Goal: Transaction & Acquisition: Purchase product/service

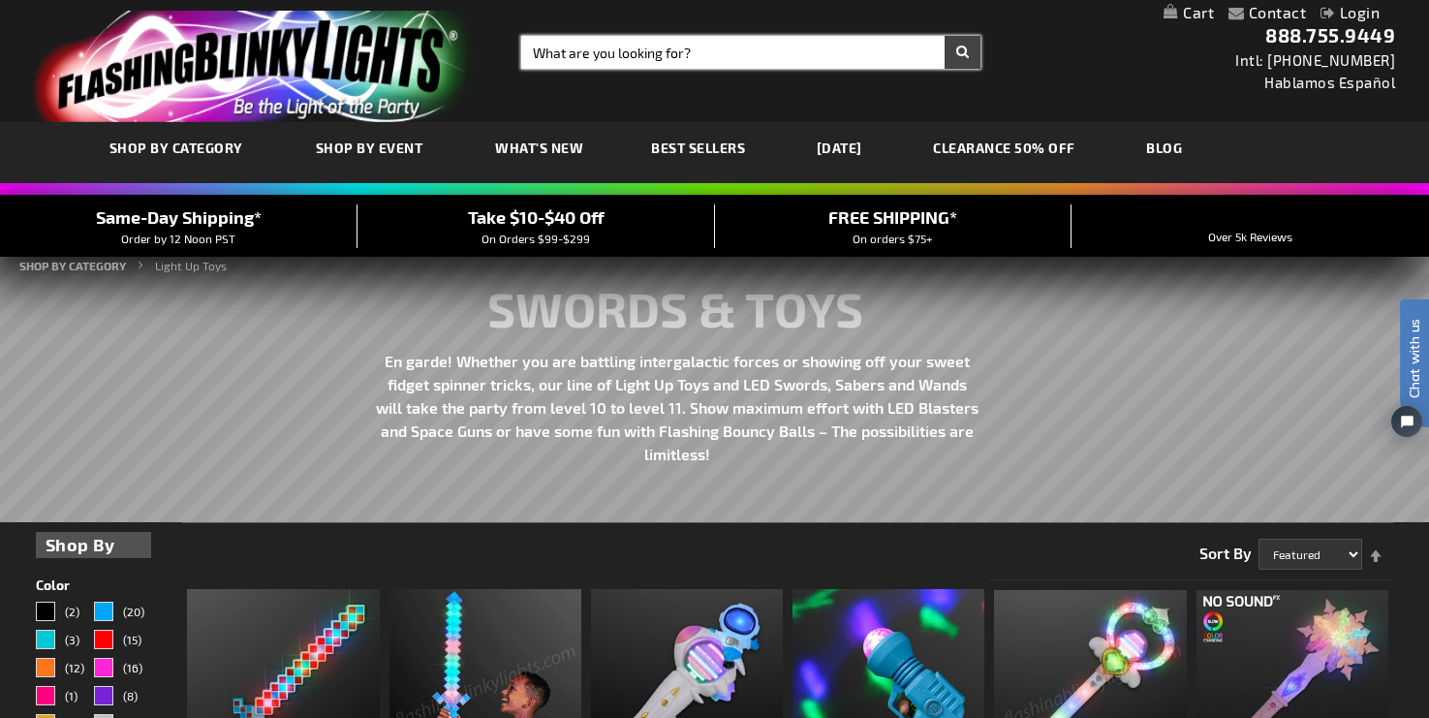
click at [636, 50] on input "Search" at bounding box center [750, 52] width 459 height 33
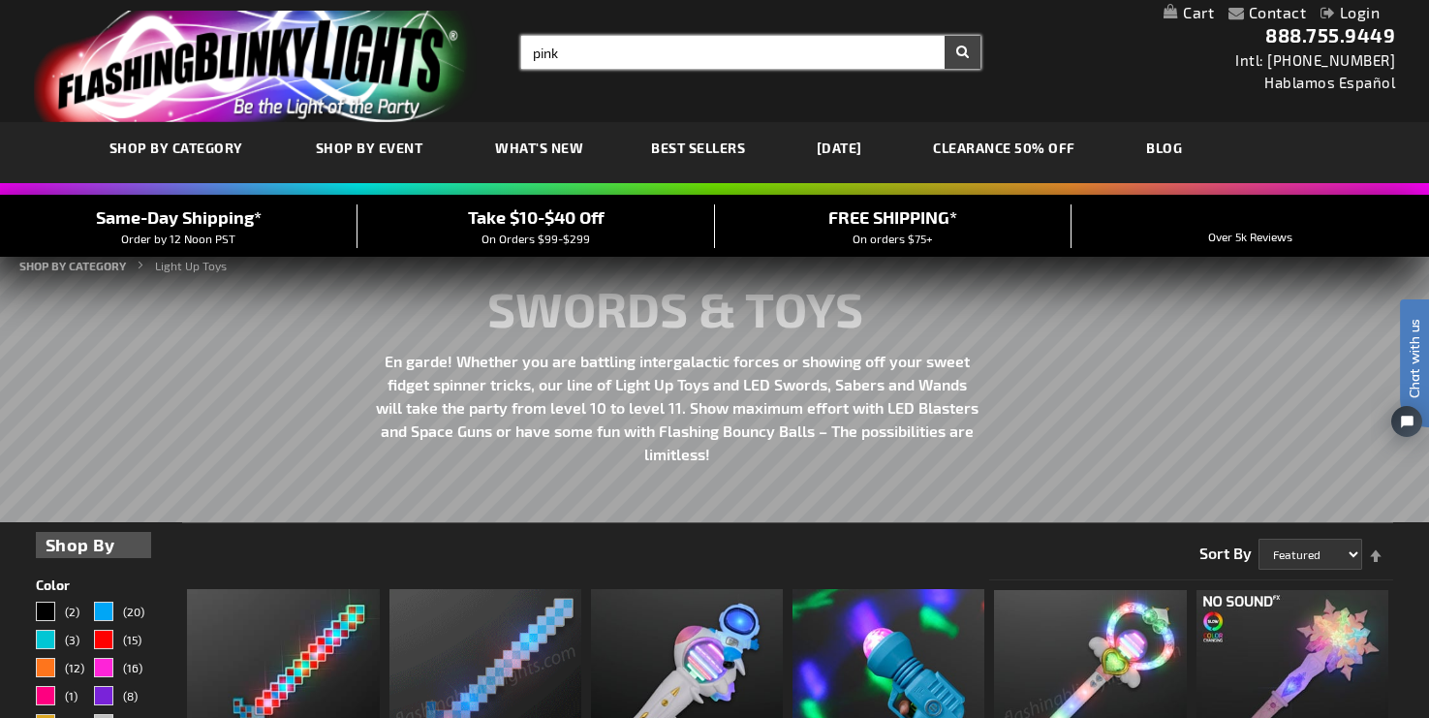
type input "pink"
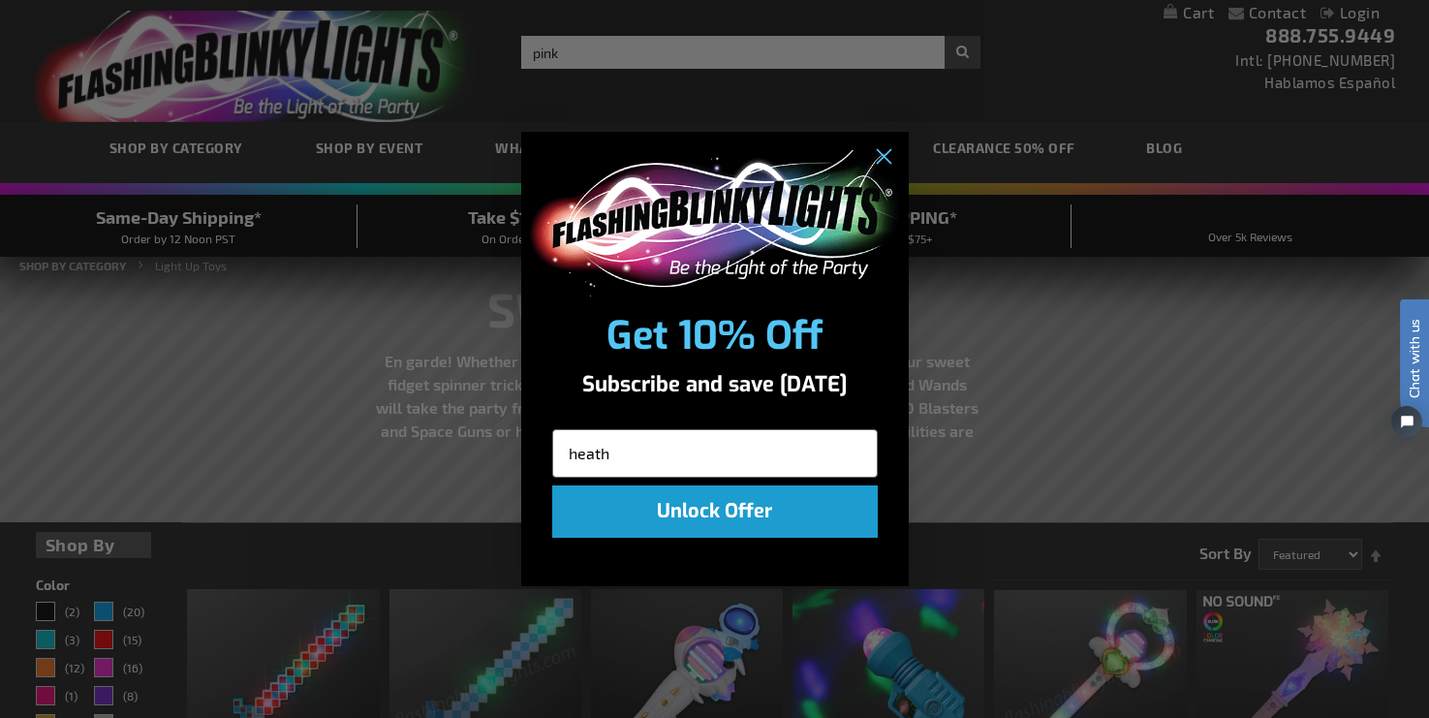
type input "heather.senter@att.net"
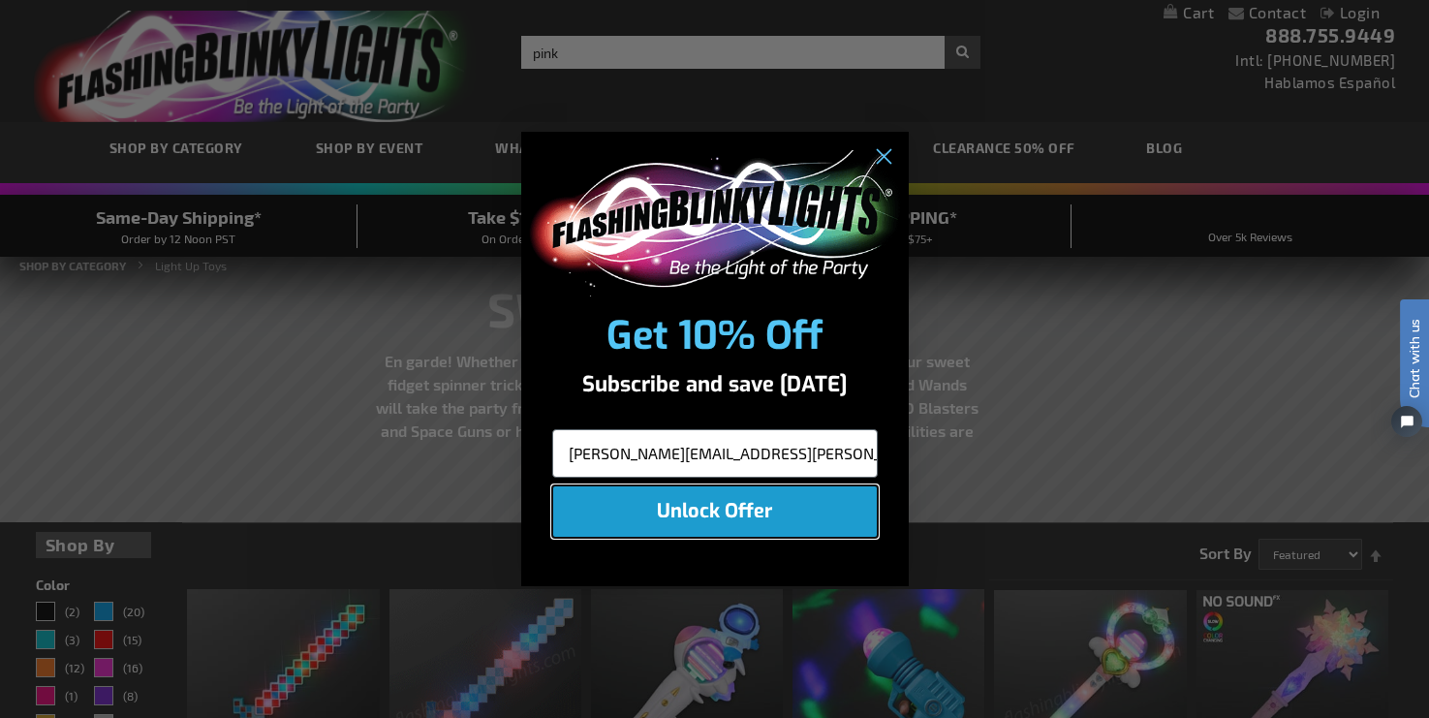
click at [790, 512] on button "Unlock Offer" at bounding box center [715, 511] width 326 height 52
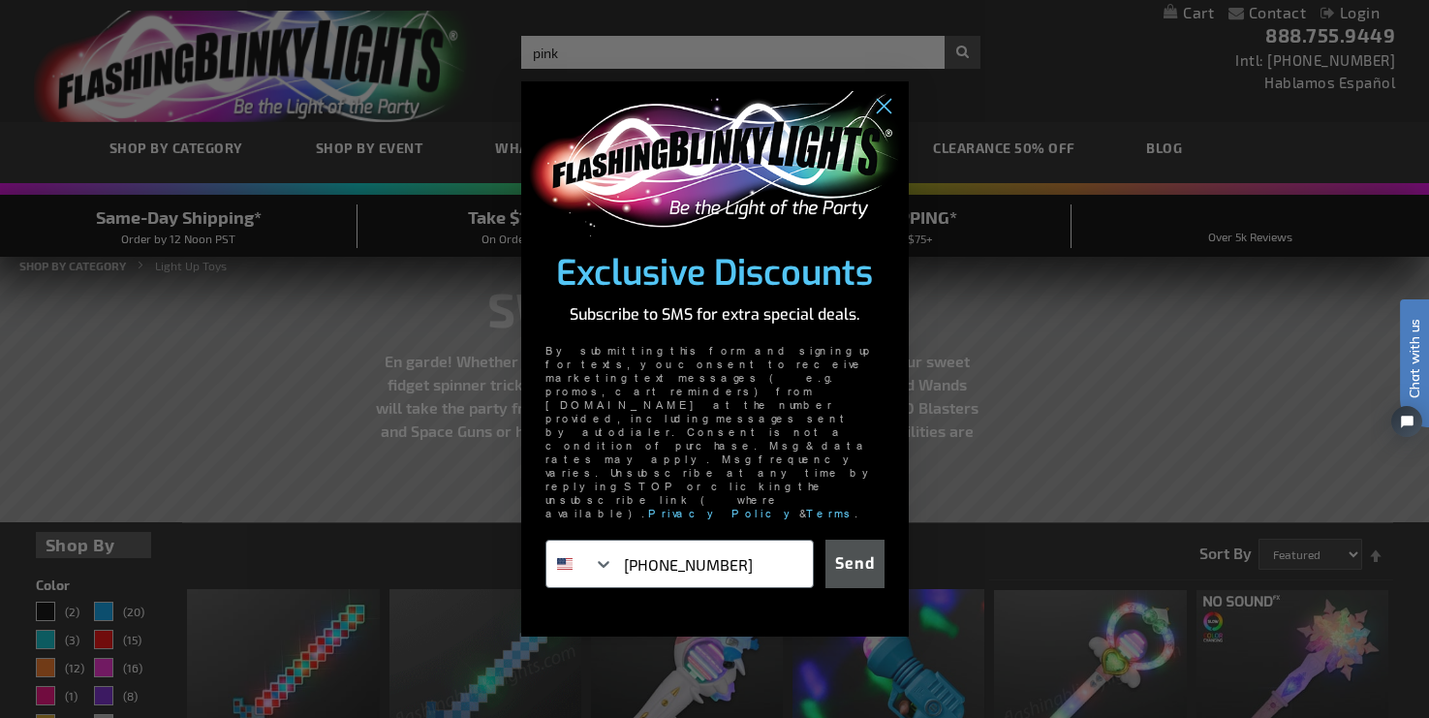
type input "817-881-5130"
click at [876, 540] on button "Send" at bounding box center [854, 564] width 59 height 48
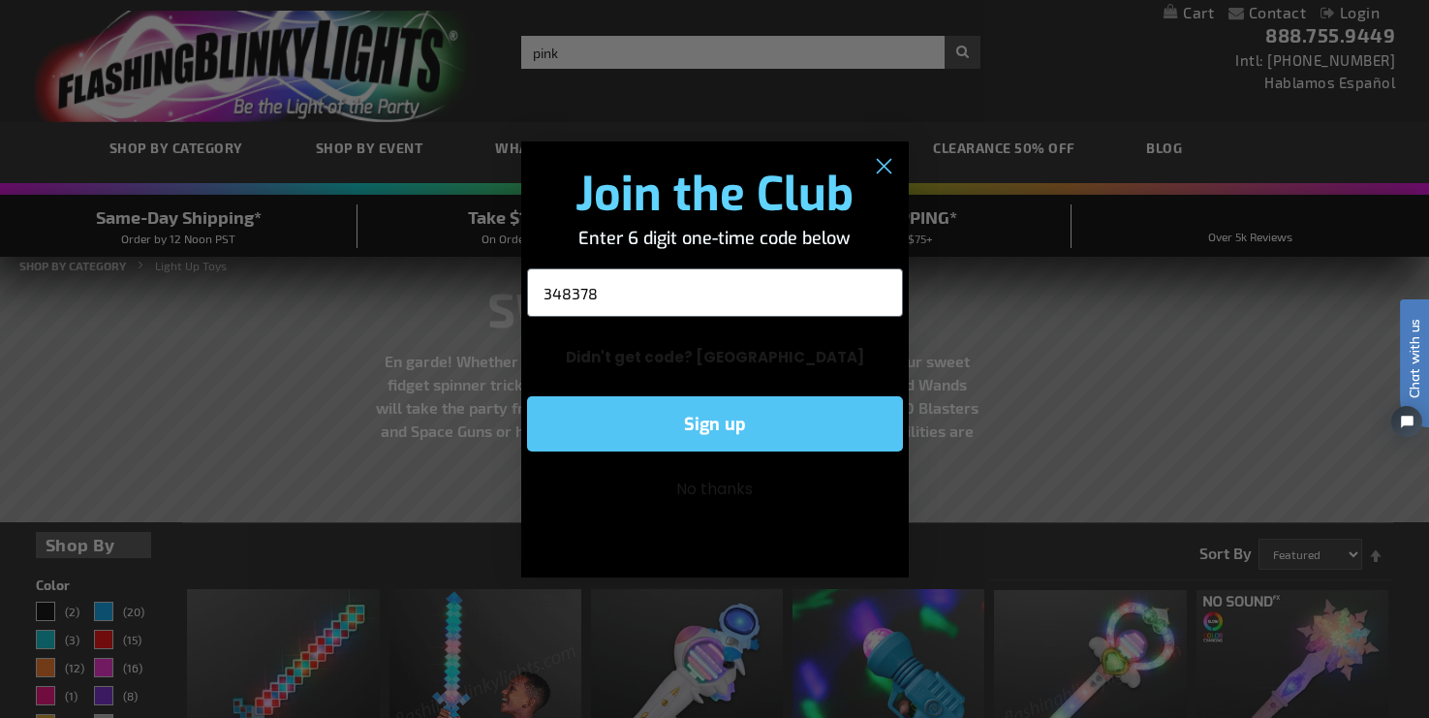
type input "348378"
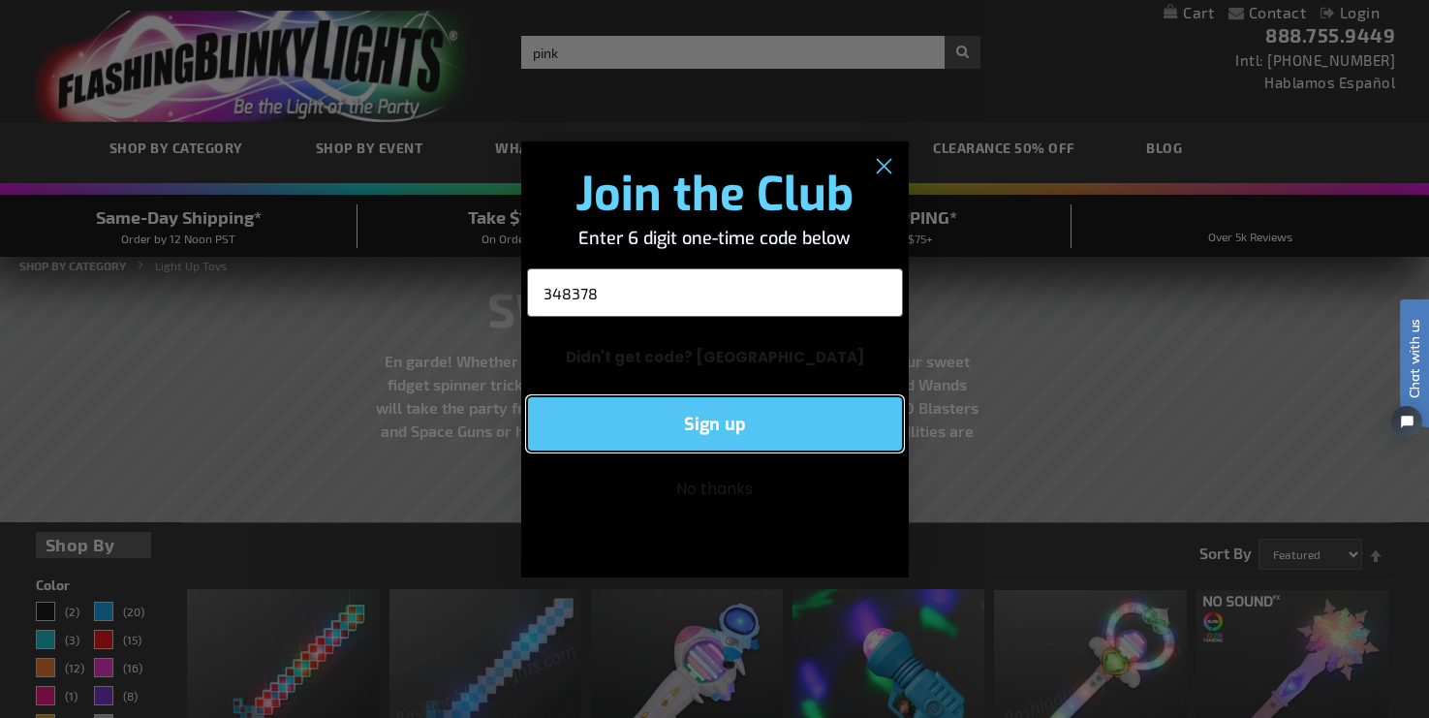
click at [838, 438] on button "Sign up" at bounding box center [715, 423] width 376 height 55
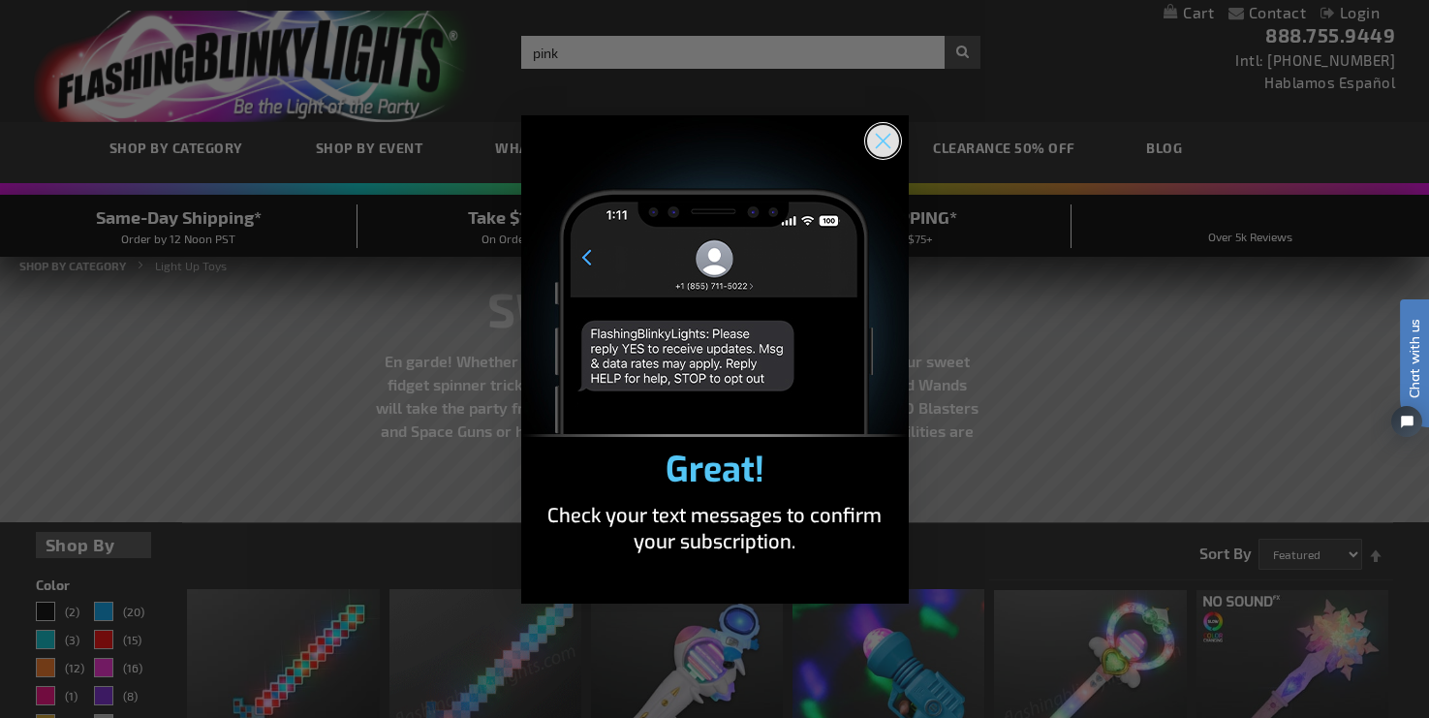
click at [885, 140] on circle "Close dialog" at bounding box center [882, 140] width 32 height 32
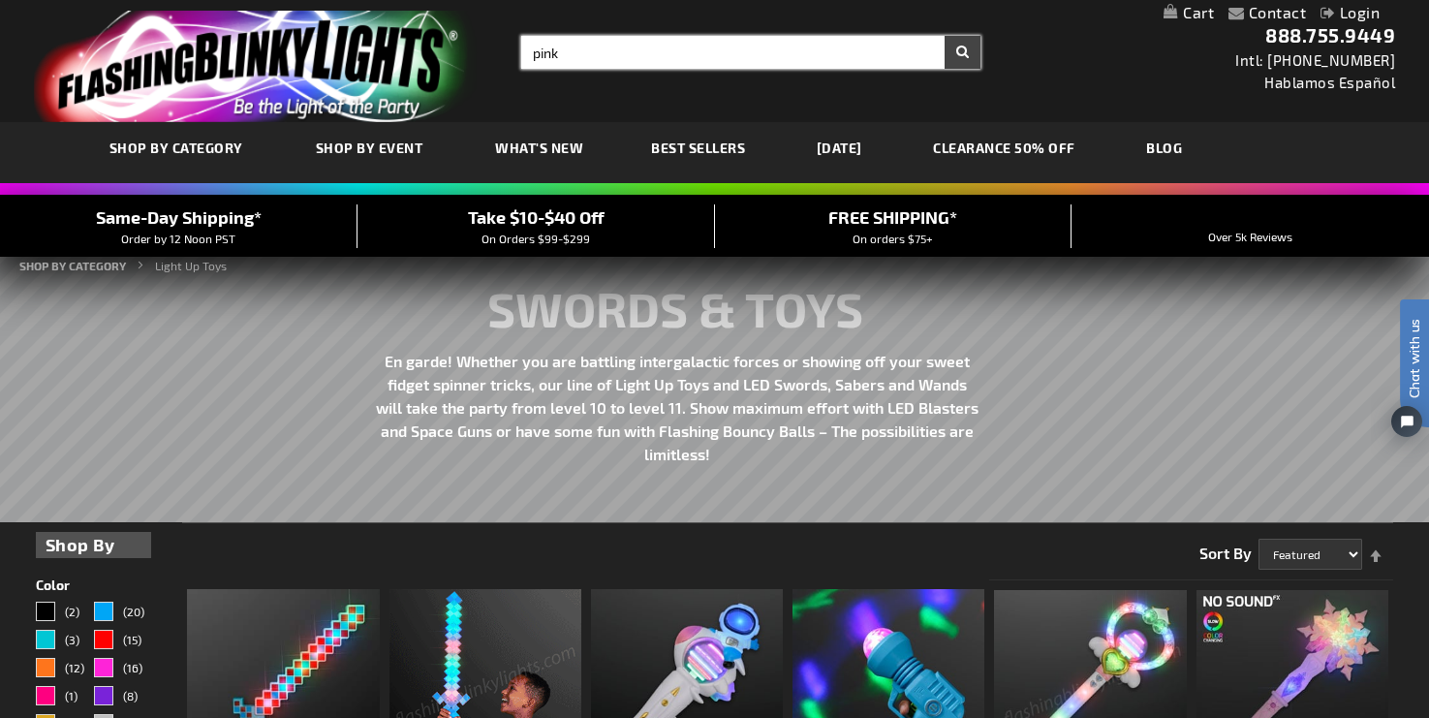
type input "pink"
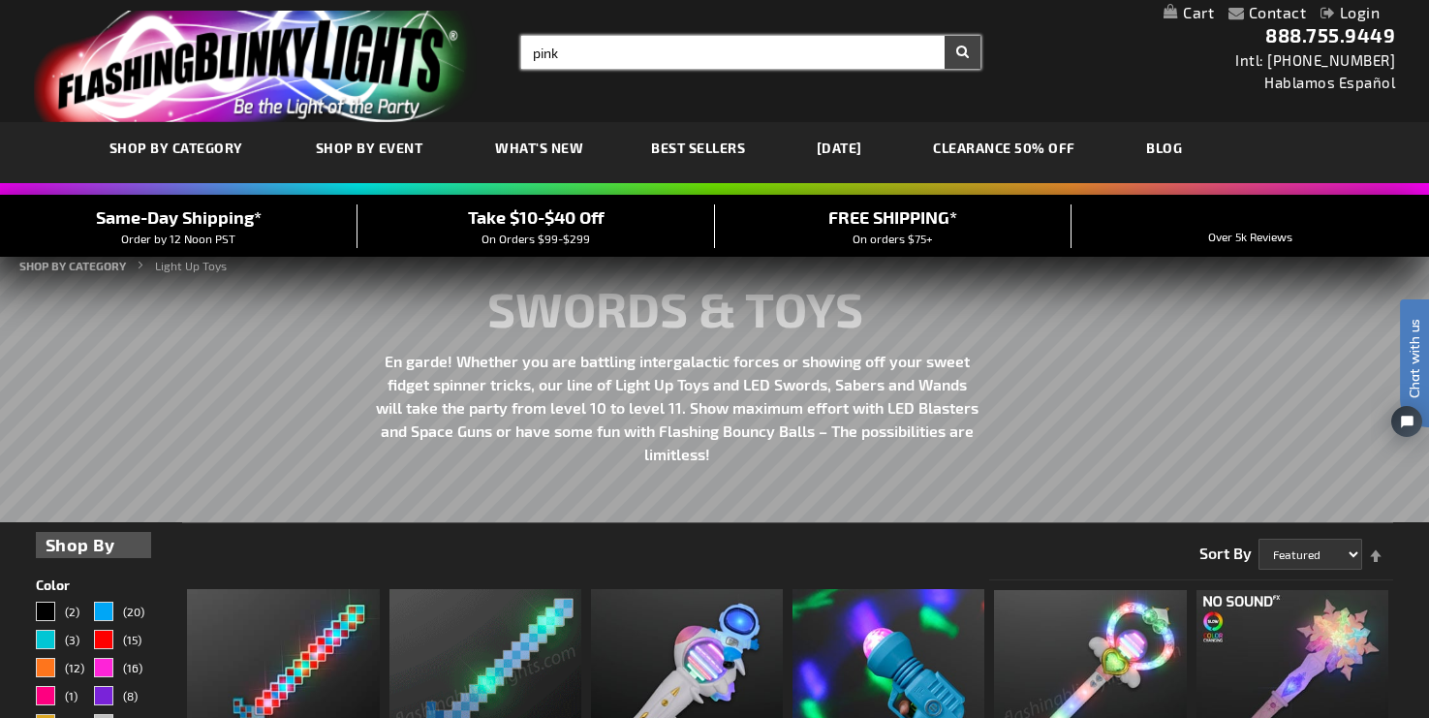
click at [700, 51] on input "pink" at bounding box center [750, 52] width 459 height 33
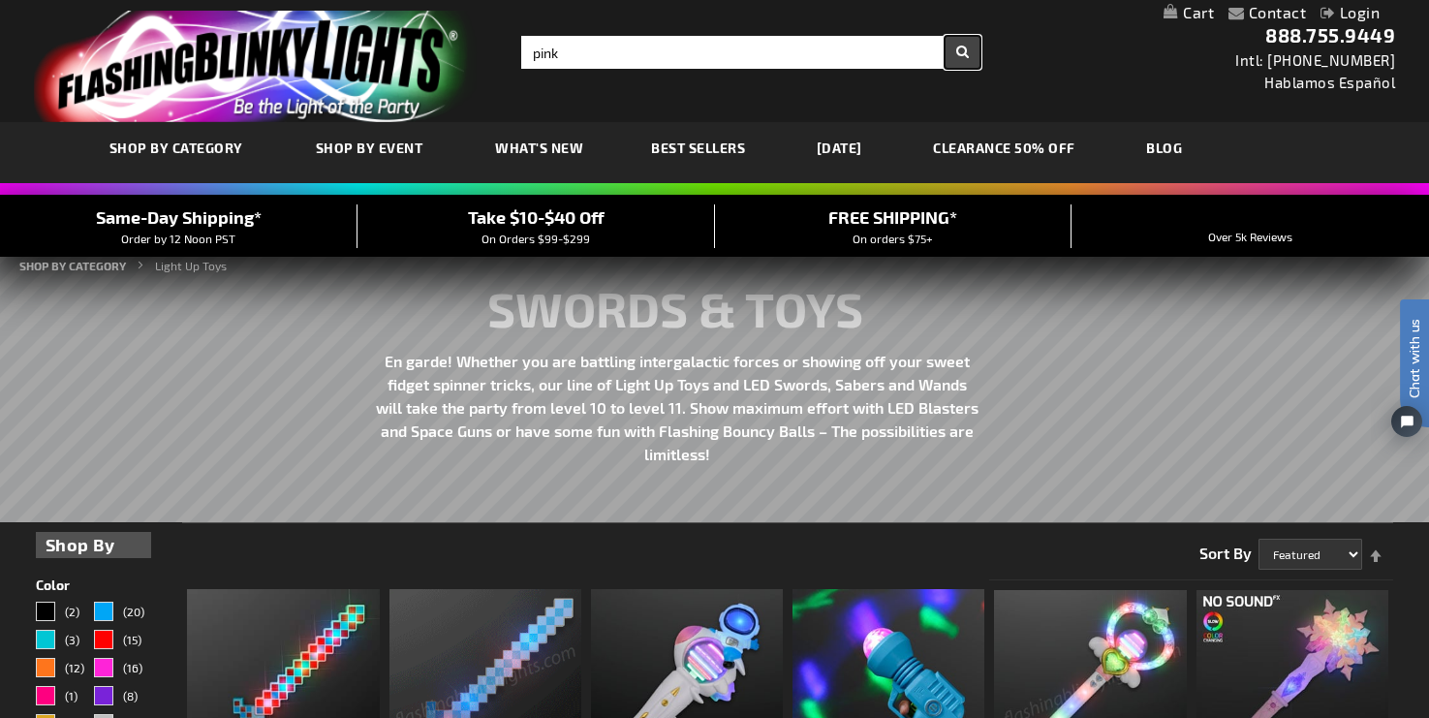
click at [961, 50] on button "Search" at bounding box center [963, 52] width 36 height 33
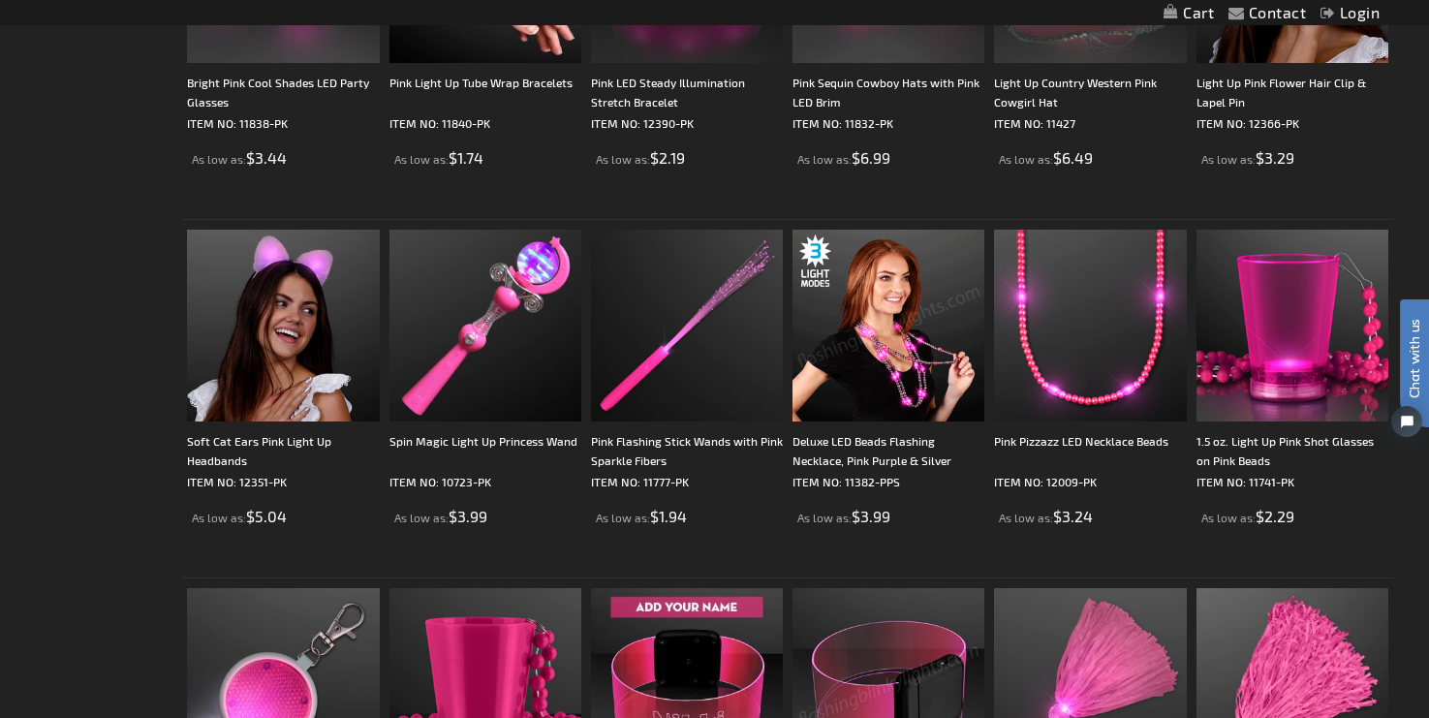
scroll to position [1619, 0]
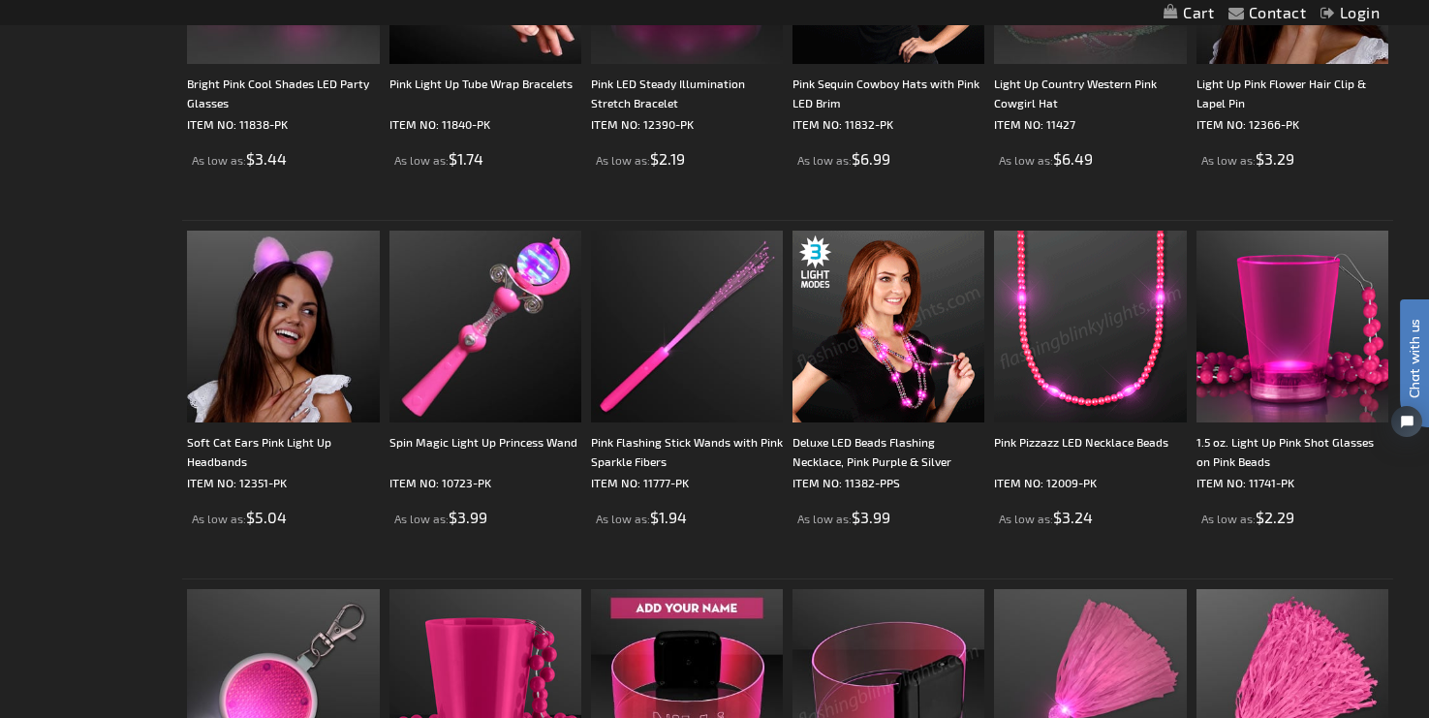
click at [1088, 332] on img at bounding box center [1090, 327] width 192 height 192
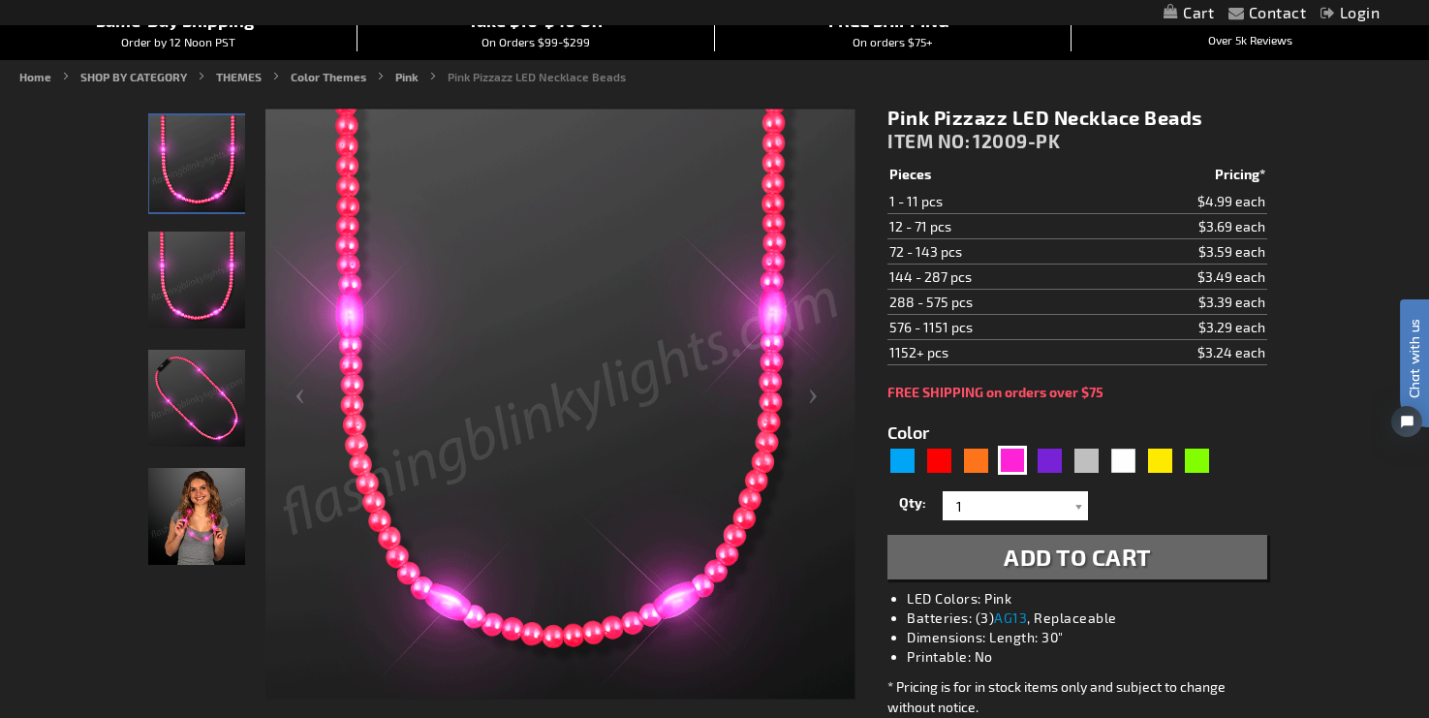
scroll to position [200, 0]
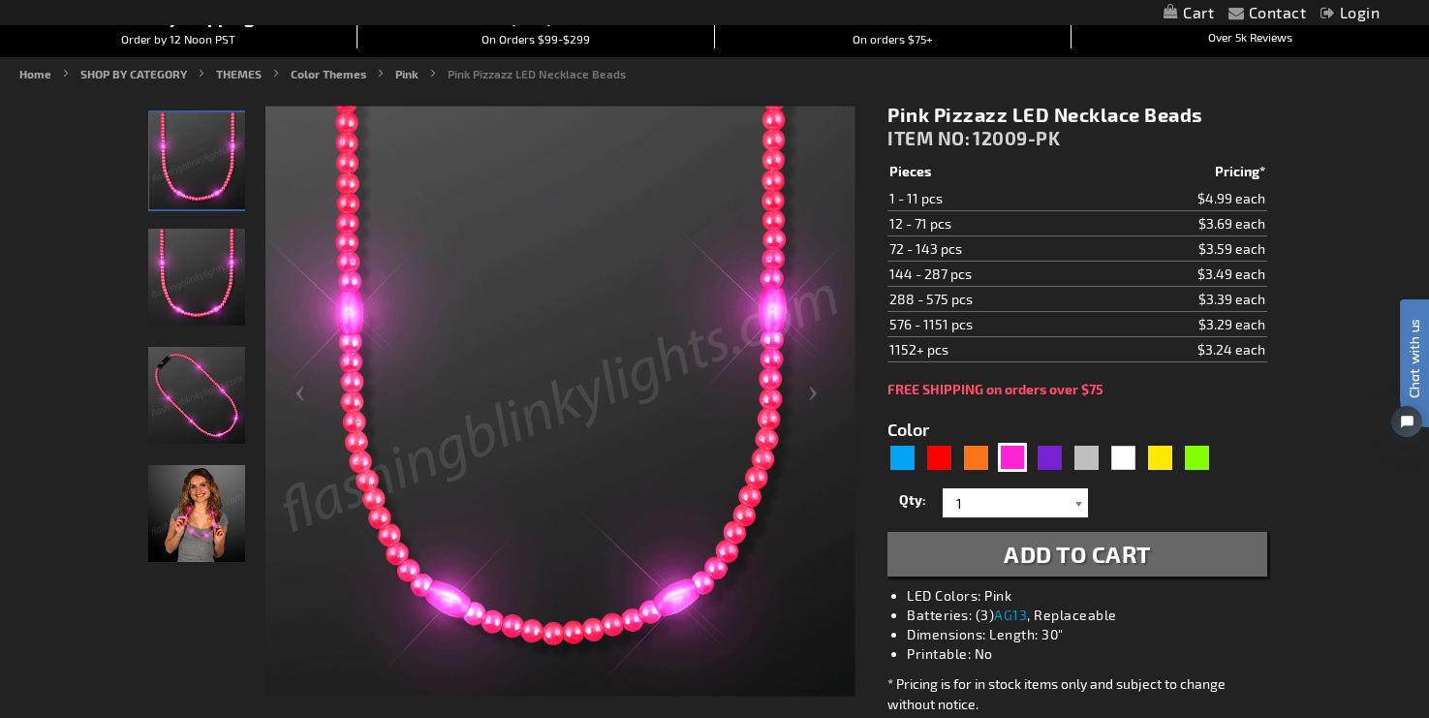
click at [1080, 500] on div at bounding box center [1078, 502] width 19 height 29
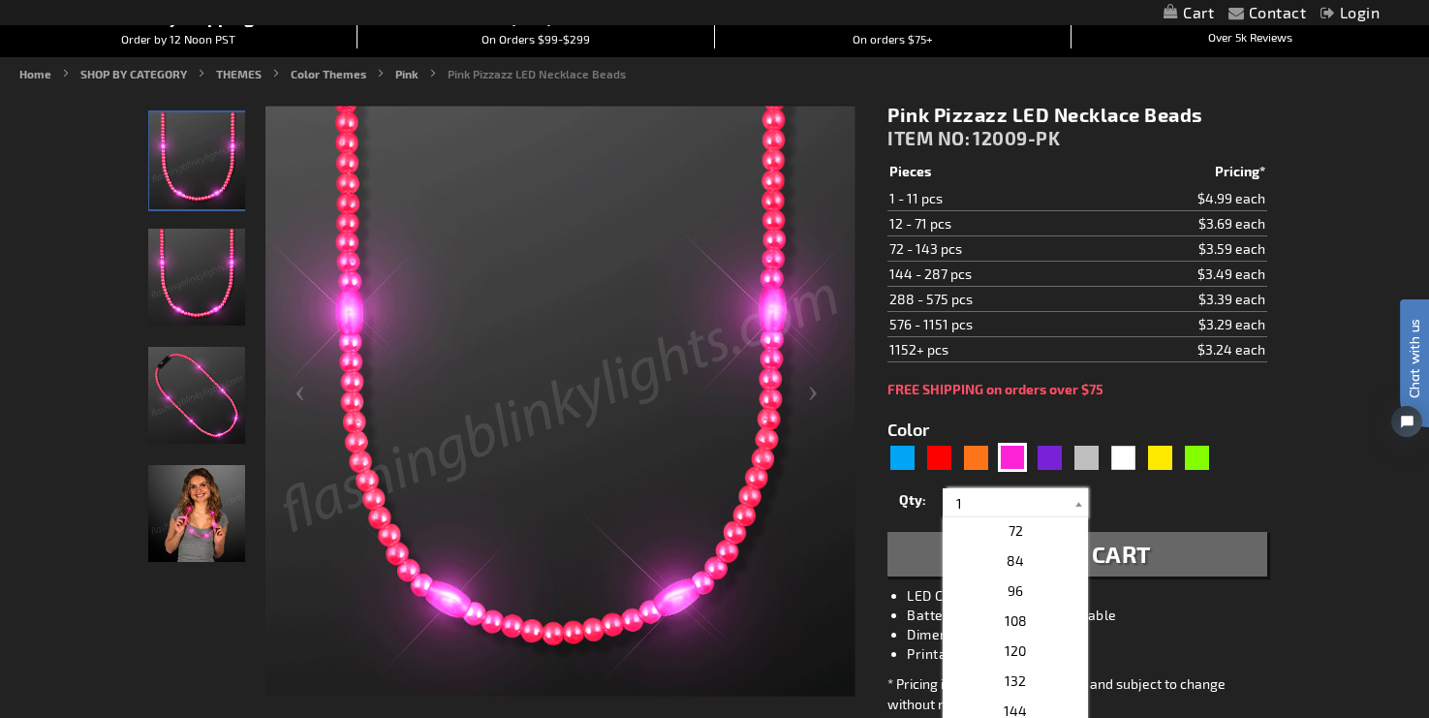
scroll to position [475, 0]
click at [1034, 627] on p "108" at bounding box center [1015, 628] width 145 height 30
type input "108"
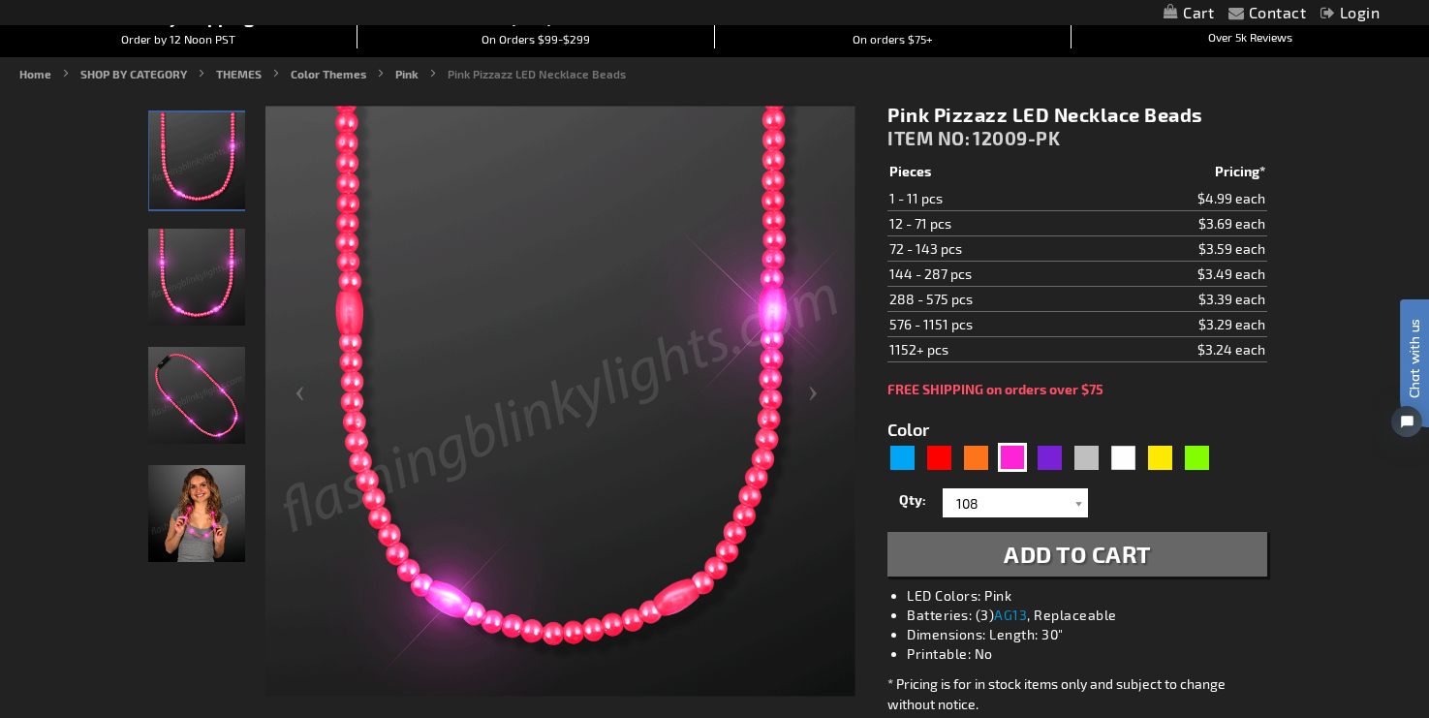
click at [1086, 548] on span "Add to Cart" at bounding box center [1077, 554] width 147 height 28
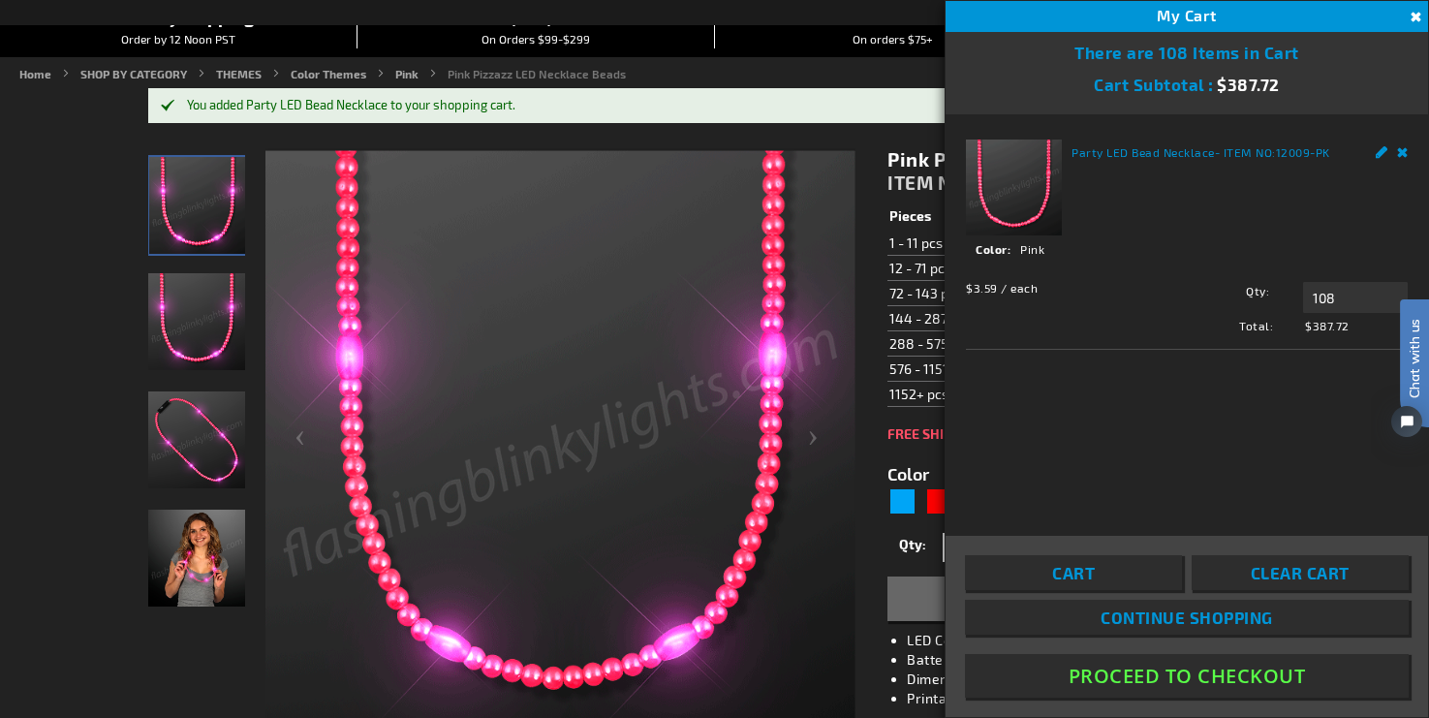
click at [1414, 17] on button "Close" at bounding box center [1413, 17] width 21 height 21
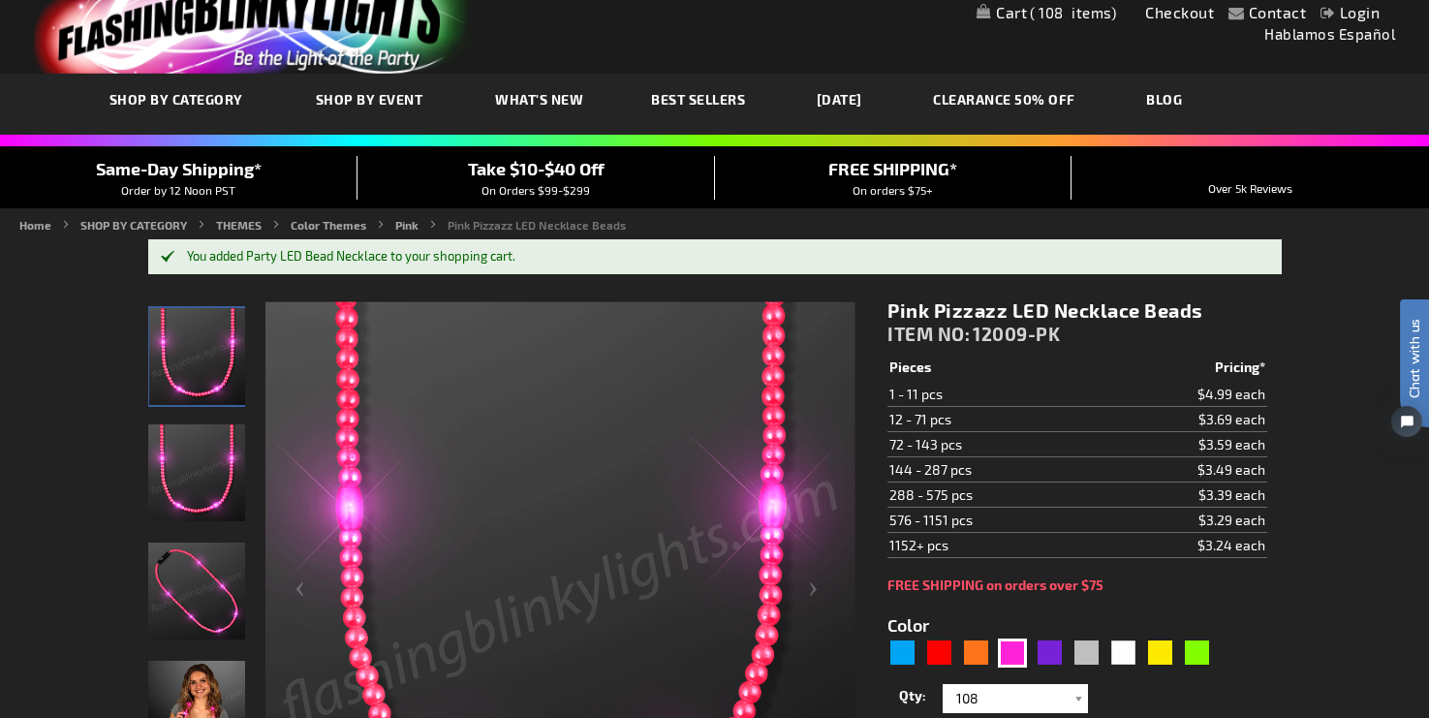
scroll to position [0, 0]
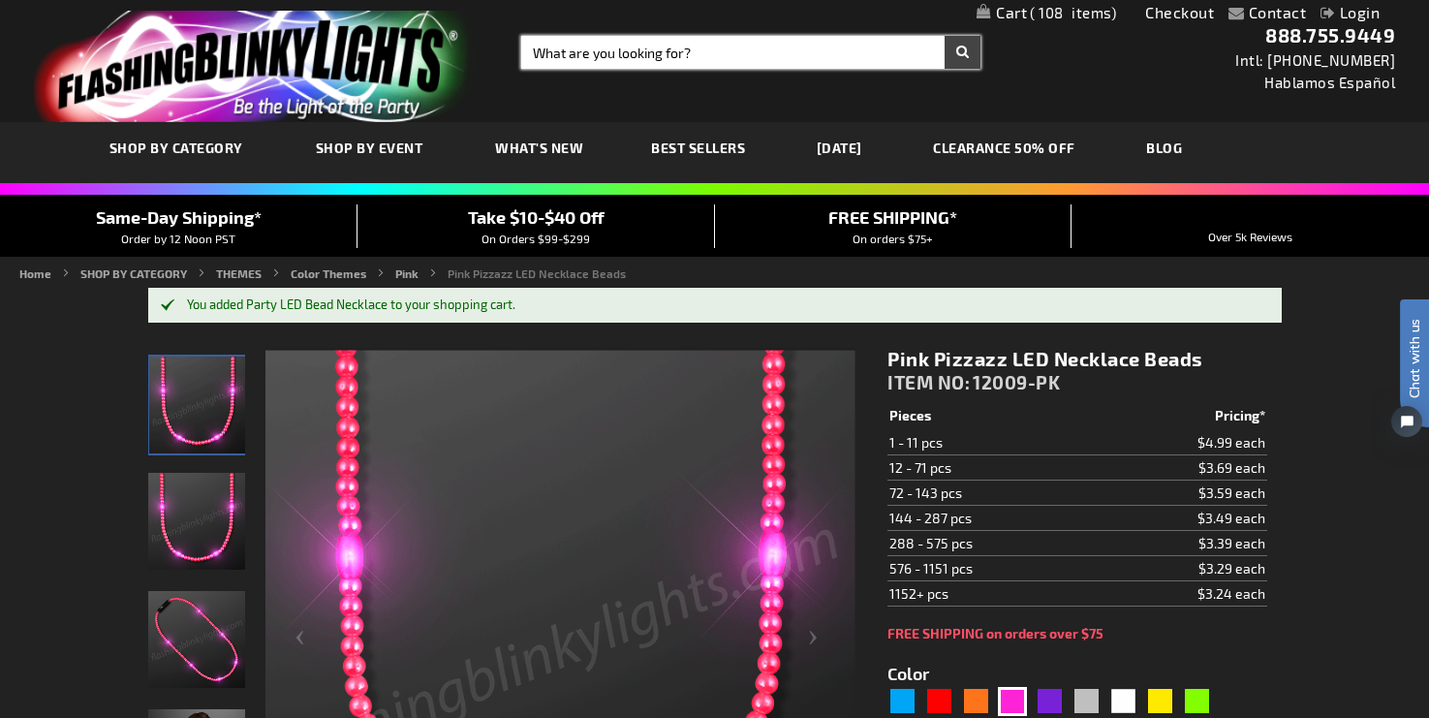
click at [680, 51] on input "Search" at bounding box center [750, 52] width 459 height 33
type input "pink foam sticks"
click at [945, 36] on button "Search" at bounding box center [963, 52] width 36 height 33
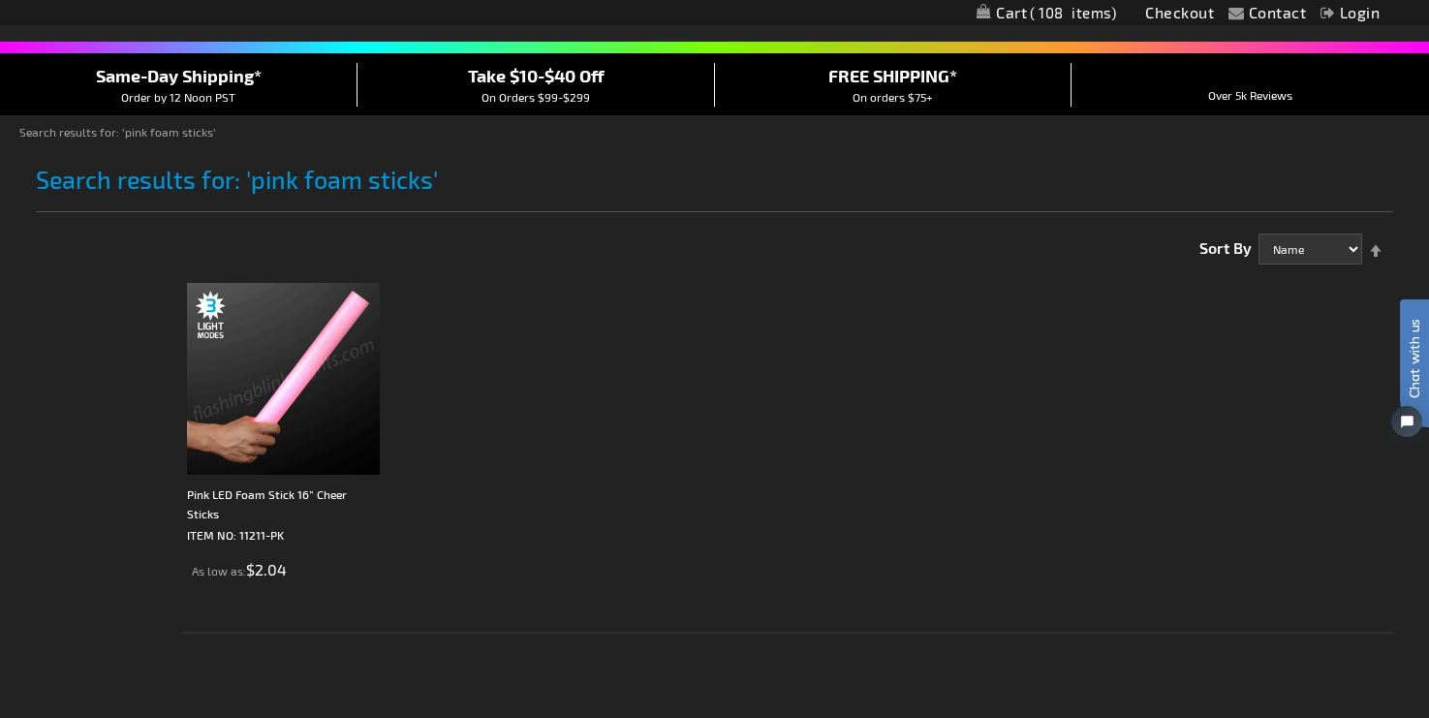
click at [320, 381] on img at bounding box center [283, 379] width 192 height 192
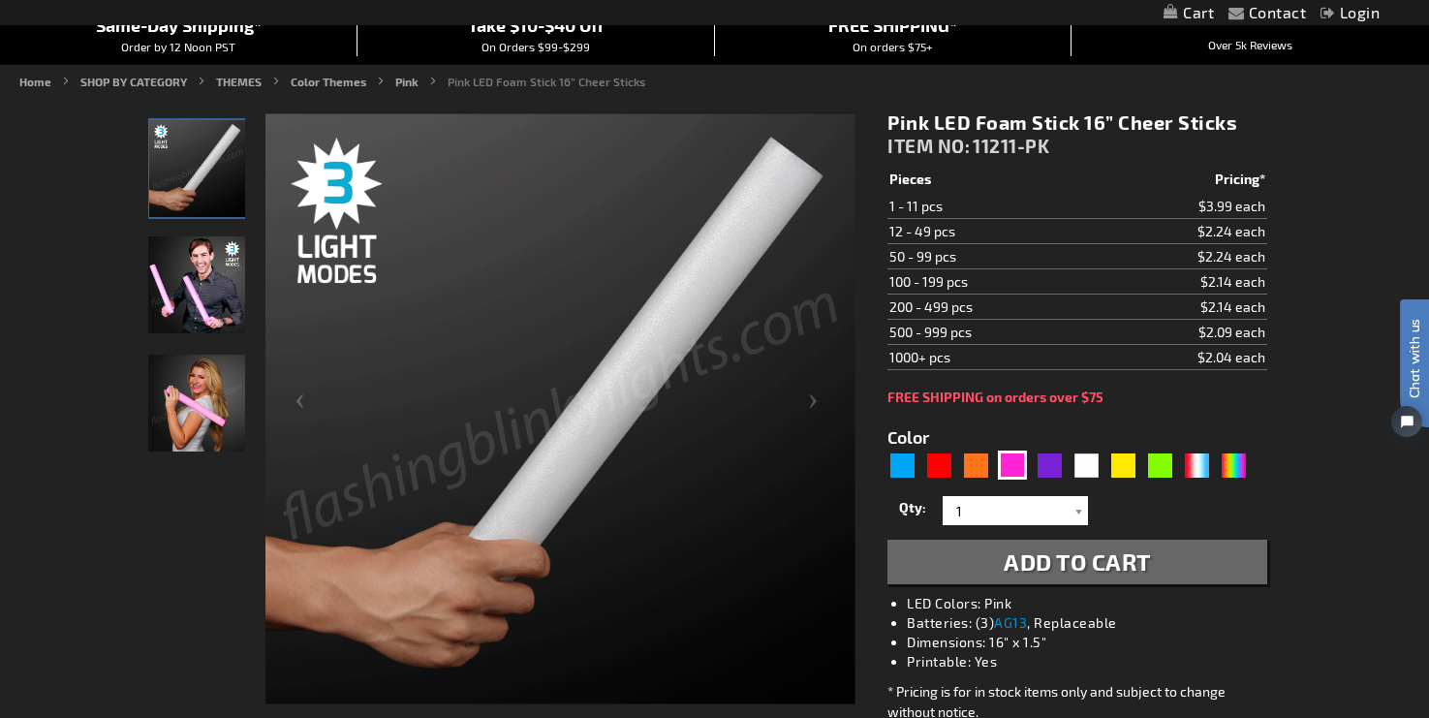
scroll to position [196, 0]
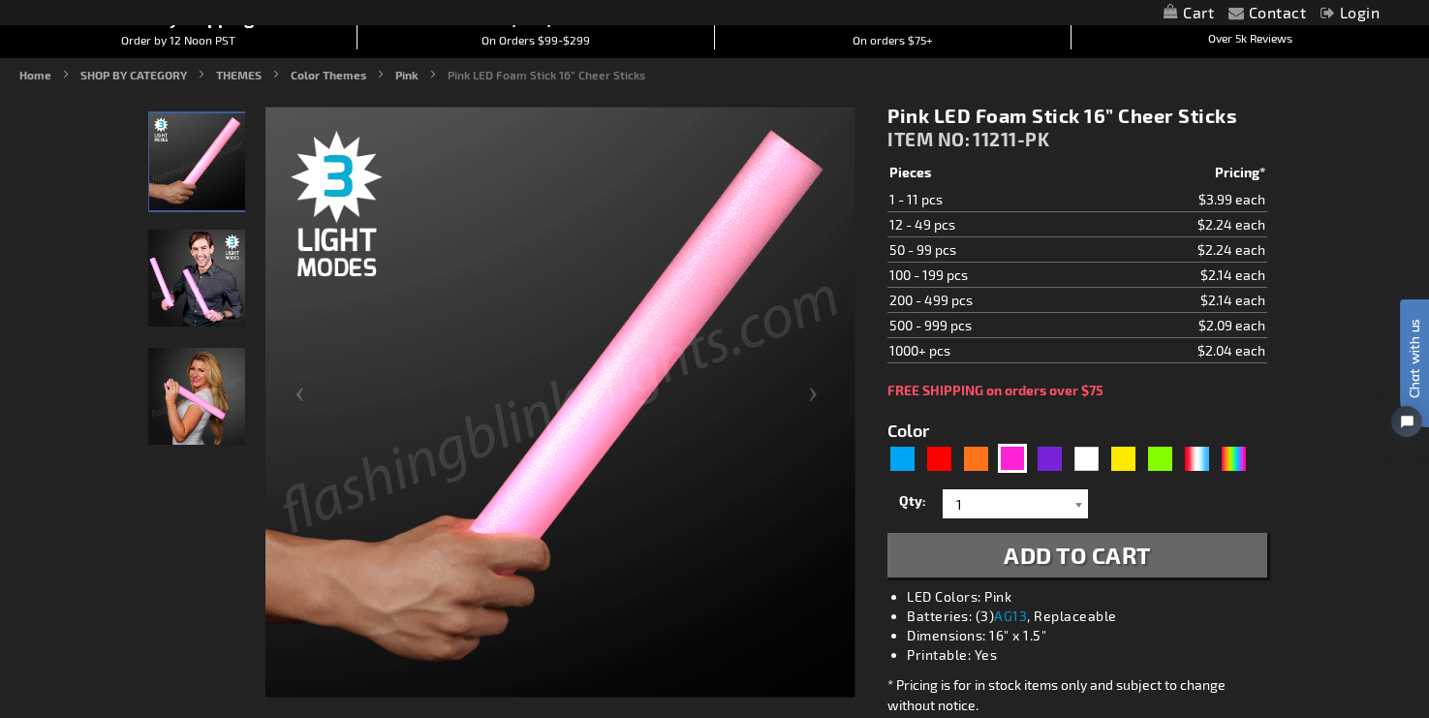
click at [1076, 504] on div at bounding box center [1078, 503] width 19 height 29
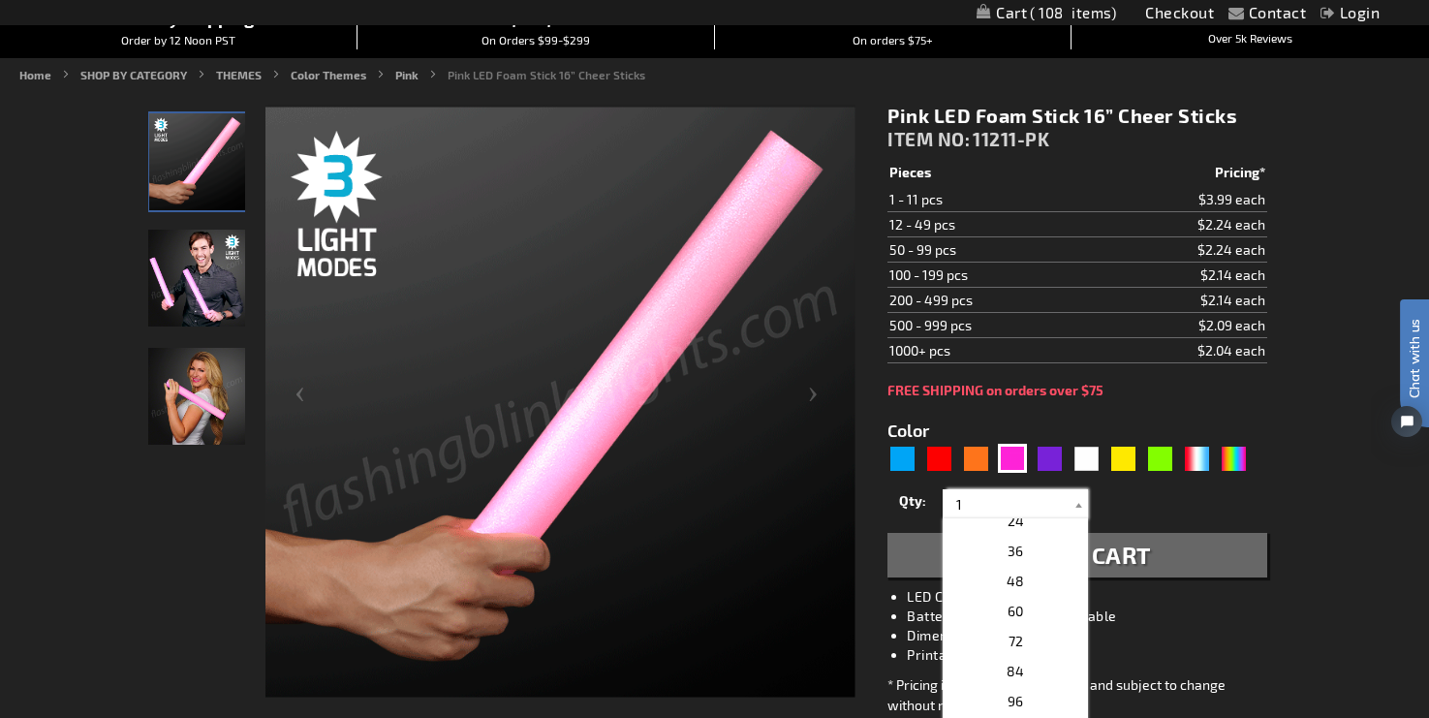
scroll to position [347, 0]
click at [1044, 627] on p "60" at bounding box center [1015, 637] width 145 height 30
type input "60"
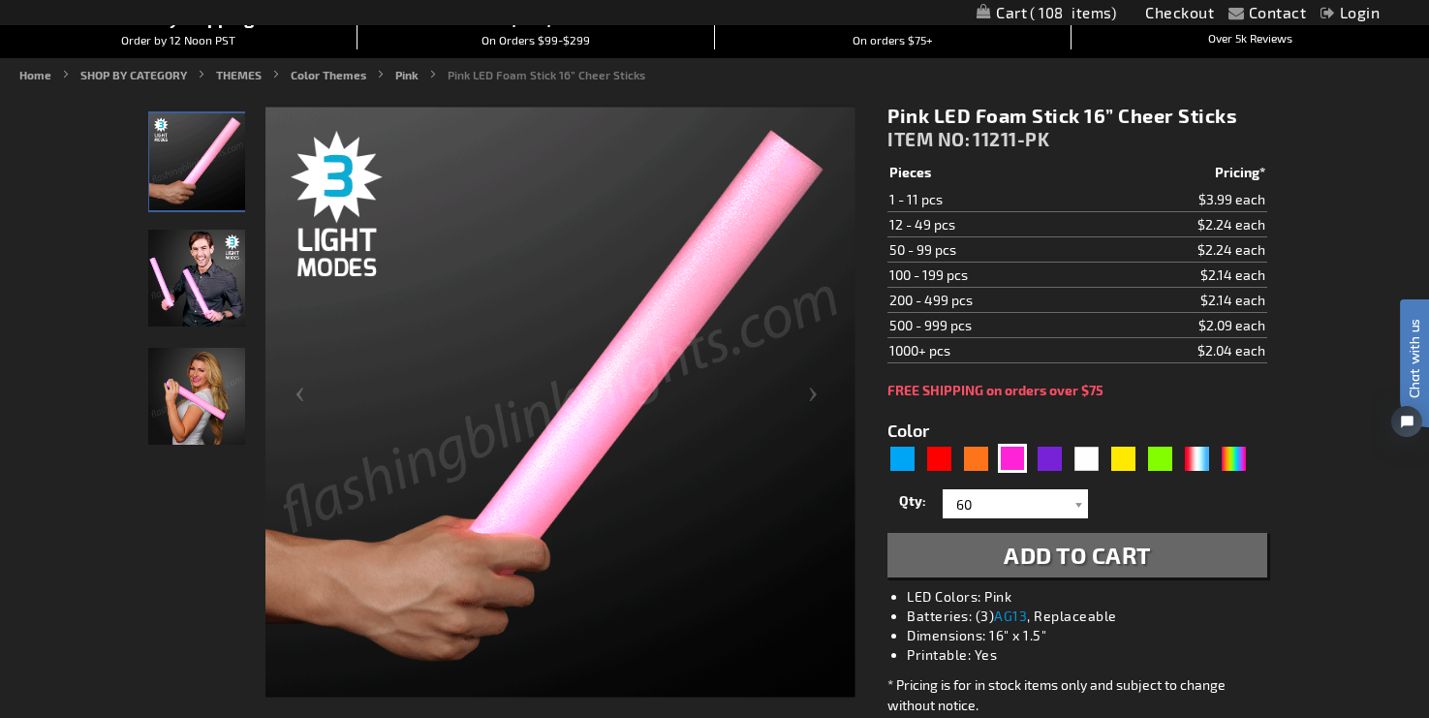
click at [1119, 552] on span "Add to Cart" at bounding box center [1077, 555] width 147 height 28
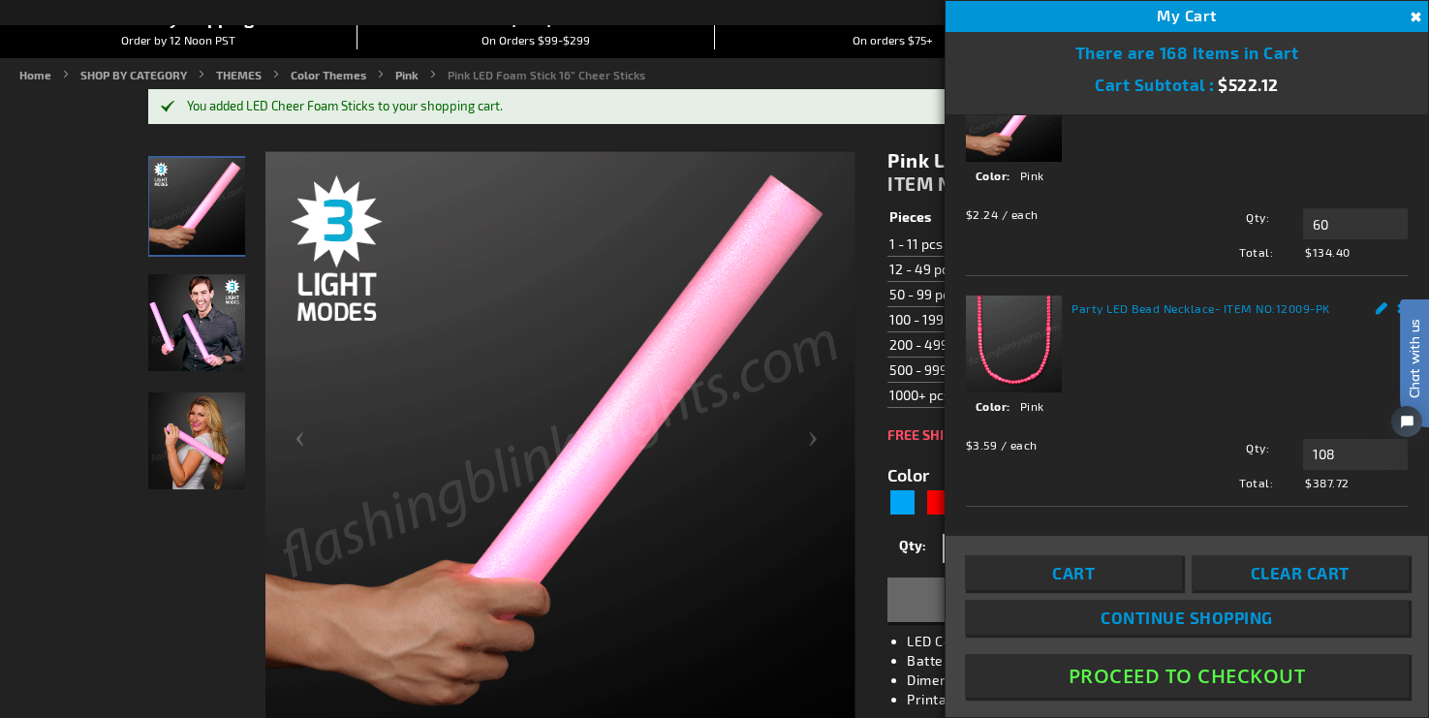
scroll to position [91, 0]
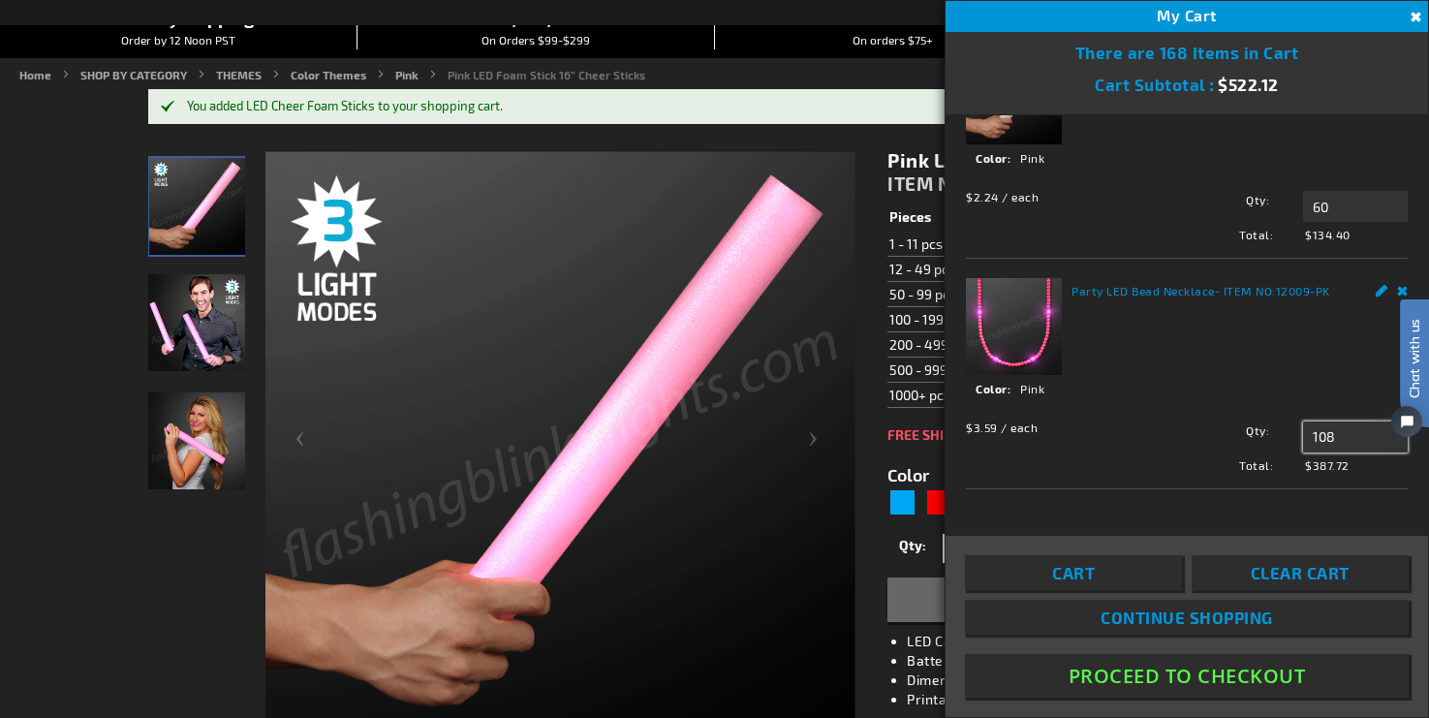
click at [1347, 438] on input "108" at bounding box center [1355, 436] width 105 height 31
type input "1"
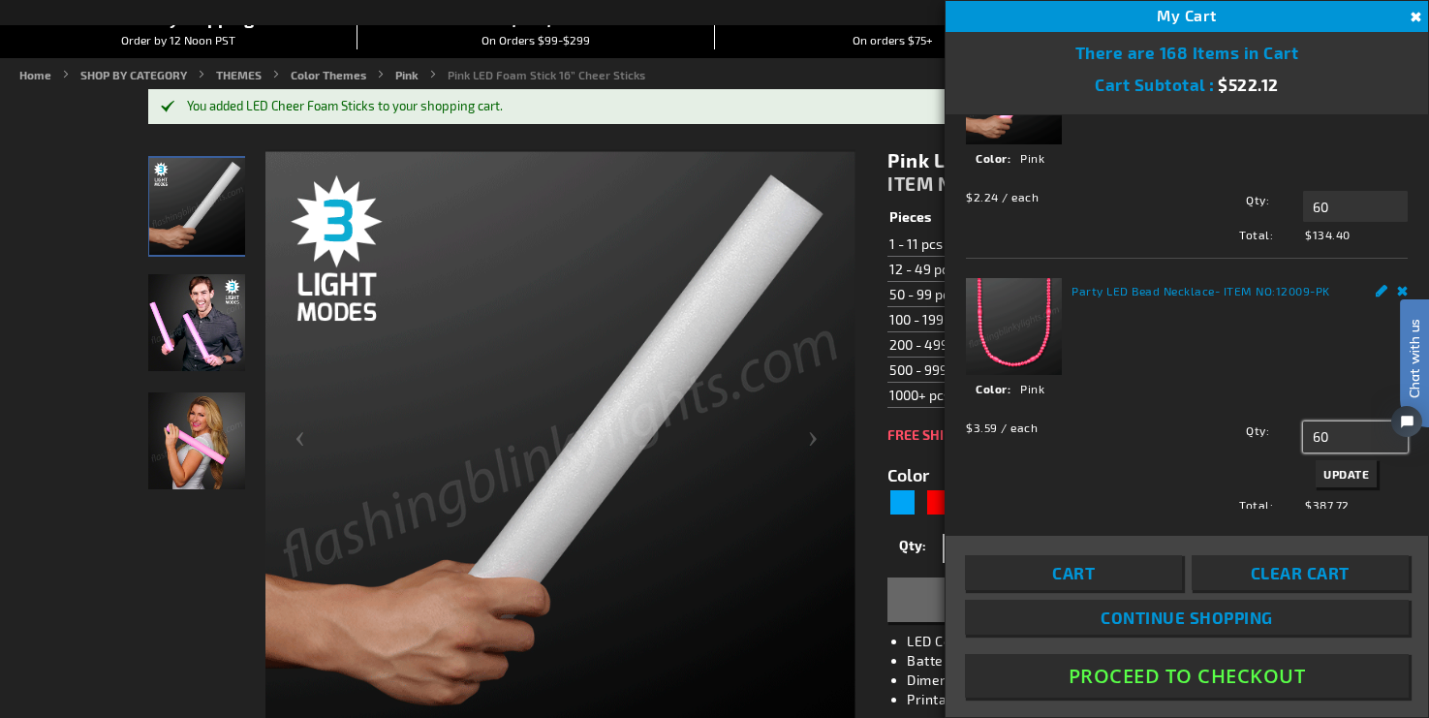
type input "60"
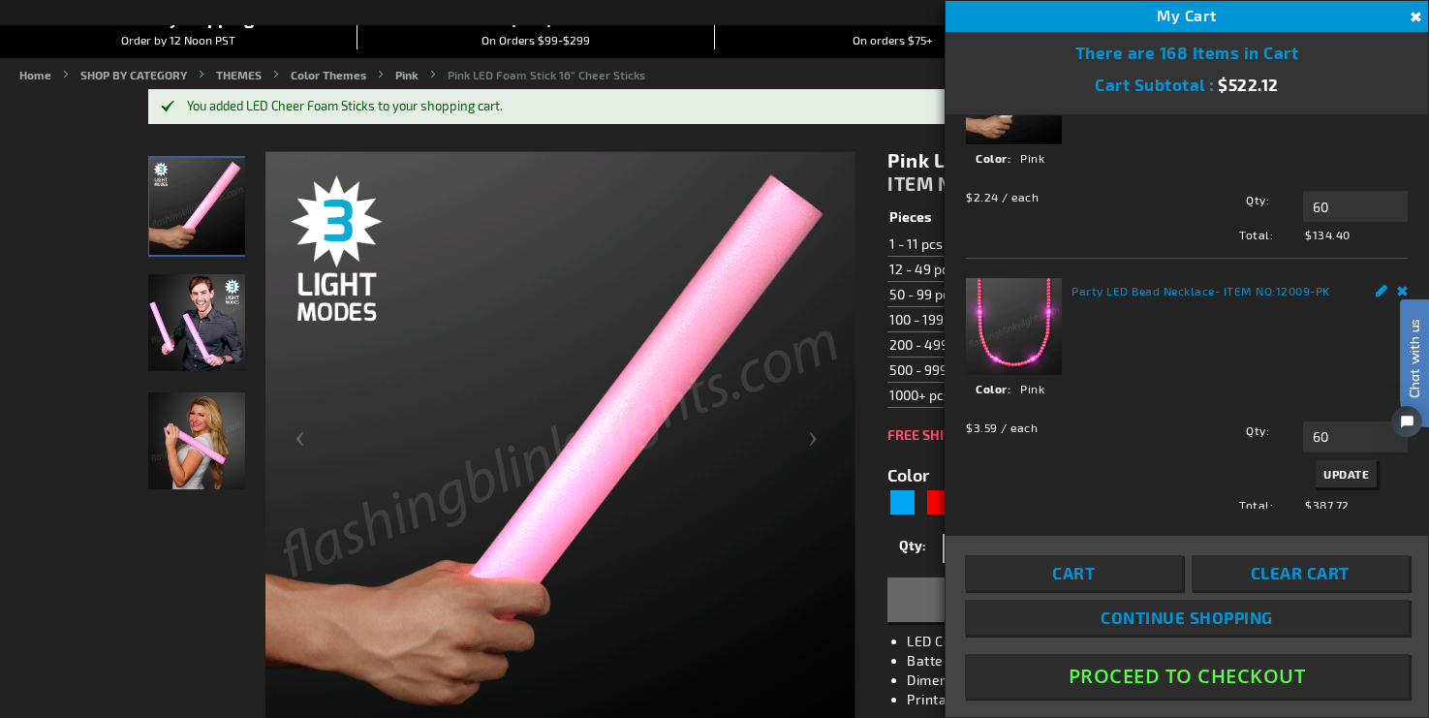
click at [1357, 475] on span "Update" at bounding box center [1346, 474] width 46 height 14
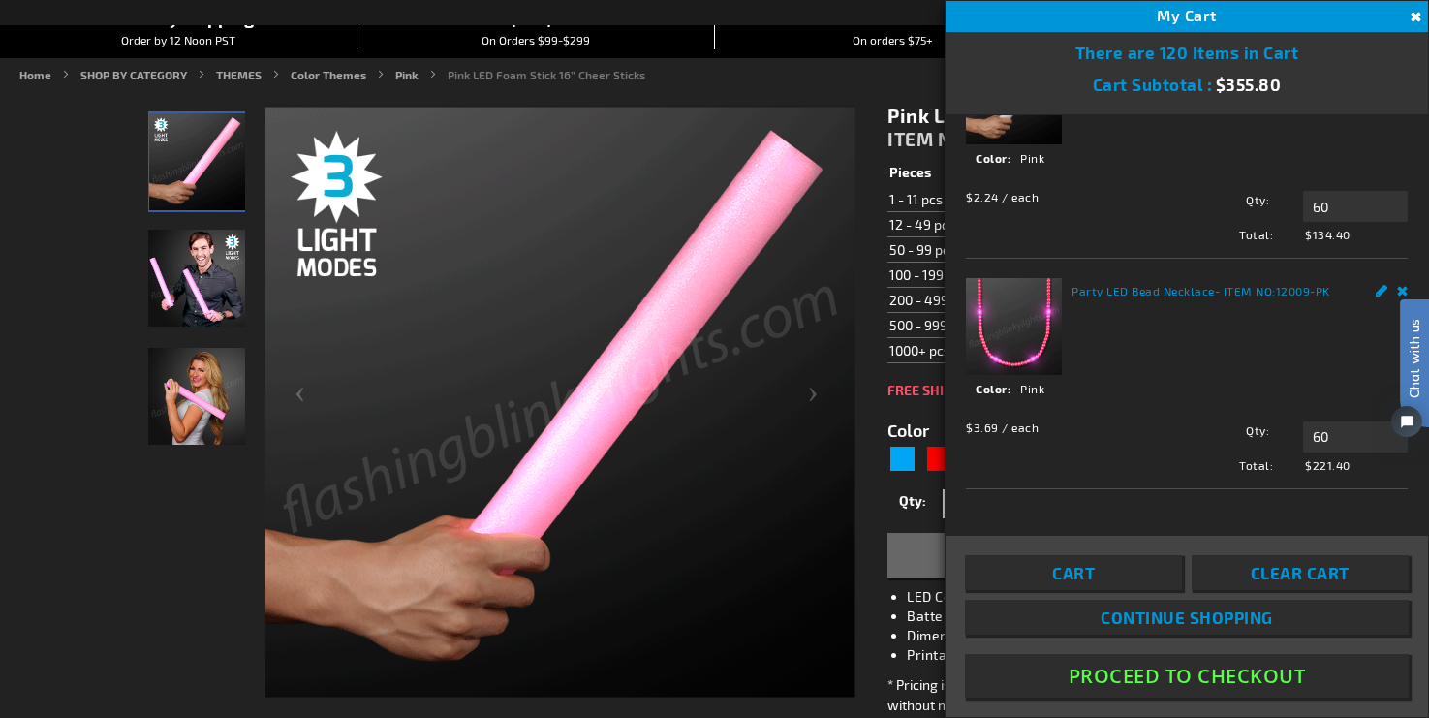
click at [1412, 16] on button "Close" at bounding box center [1413, 17] width 21 height 21
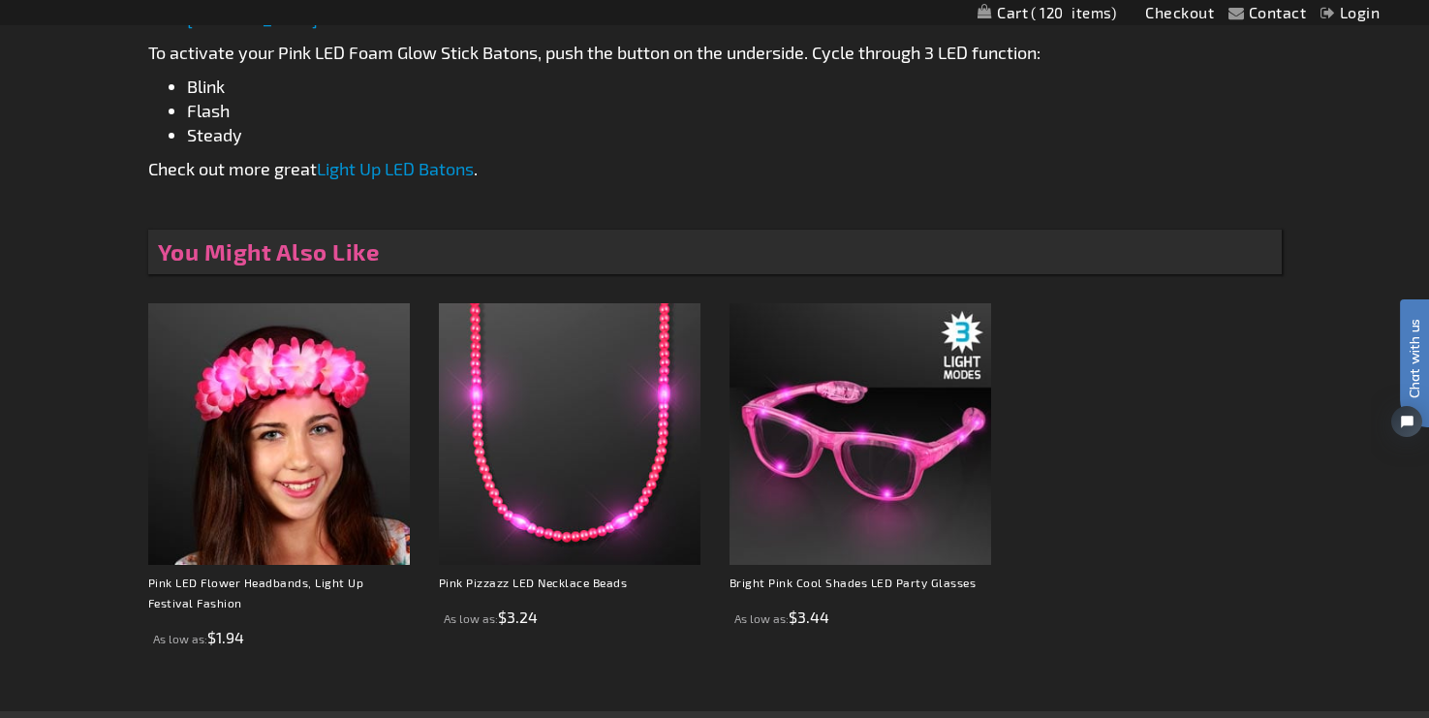
scroll to position [1294, 0]
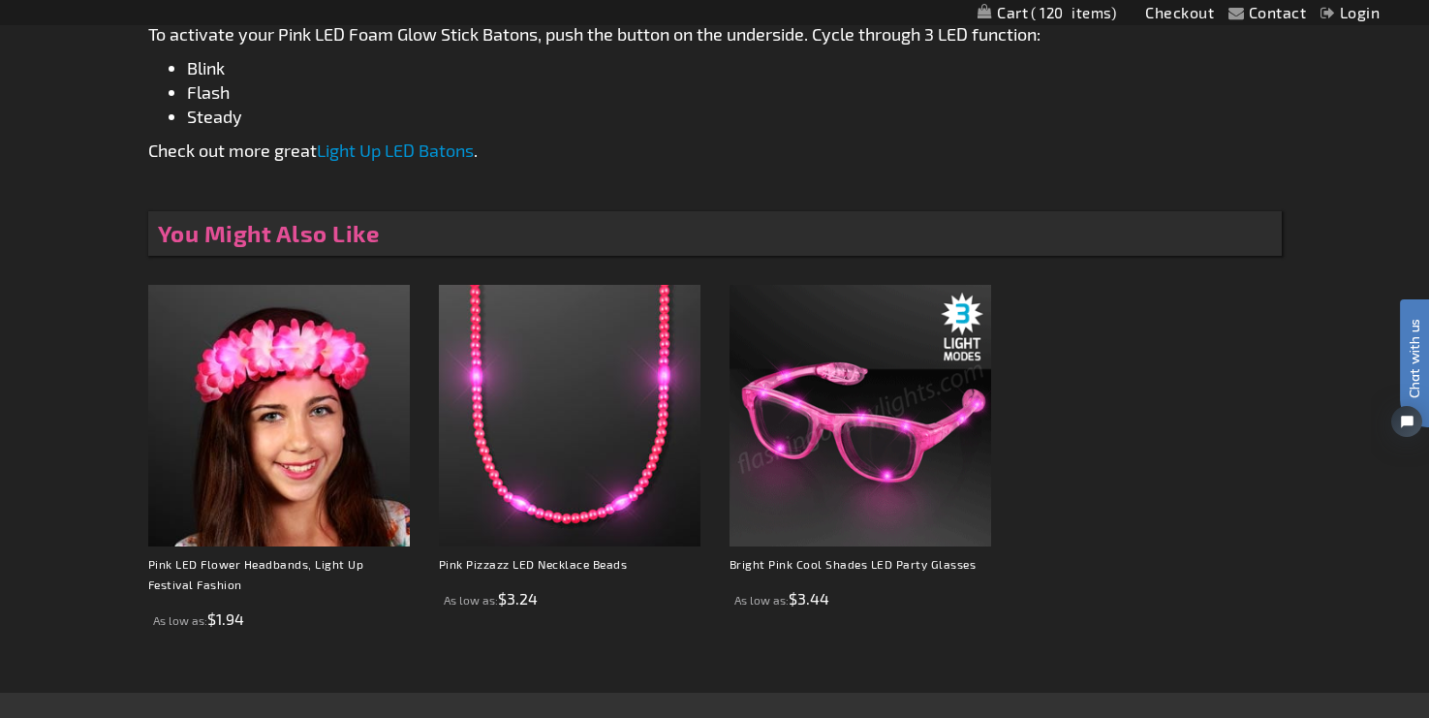
click at [884, 439] on img at bounding box center [861, 416] width 262 height 262
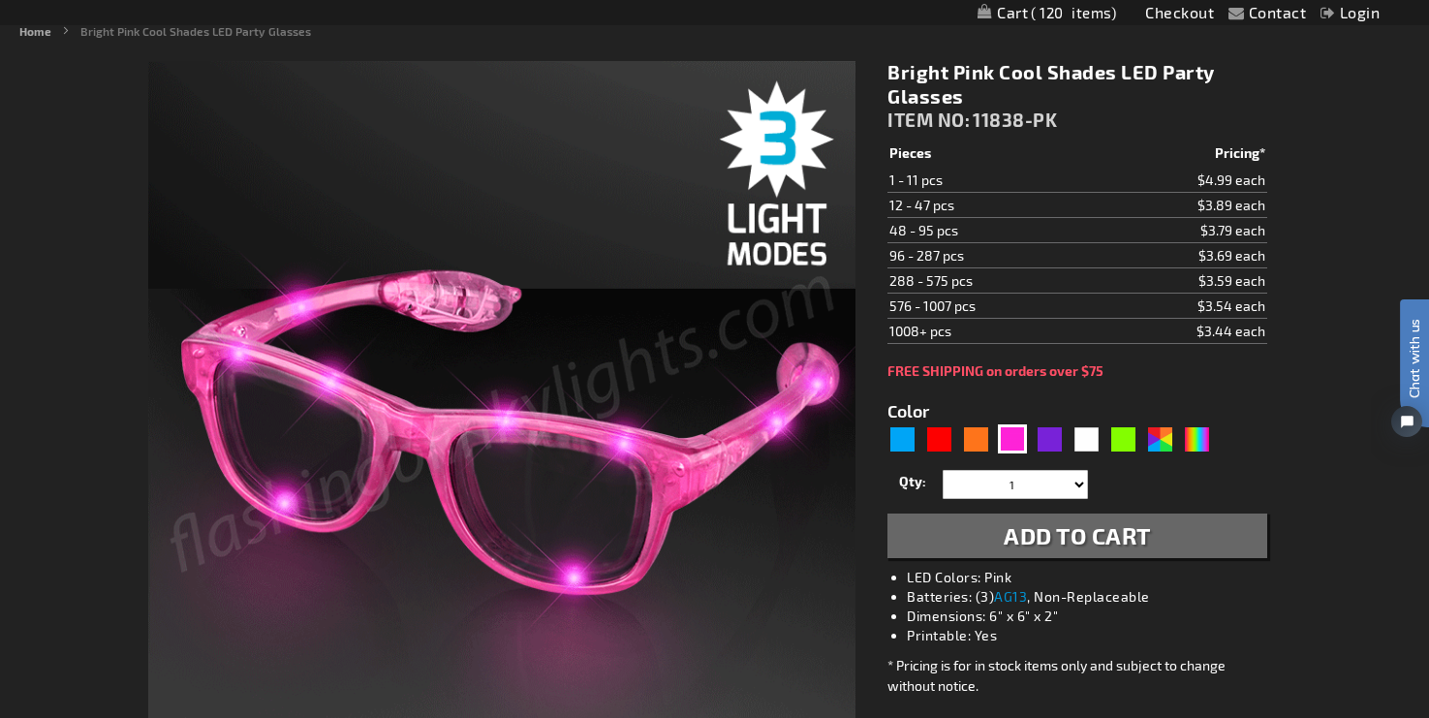
scroll to position [250, 0]
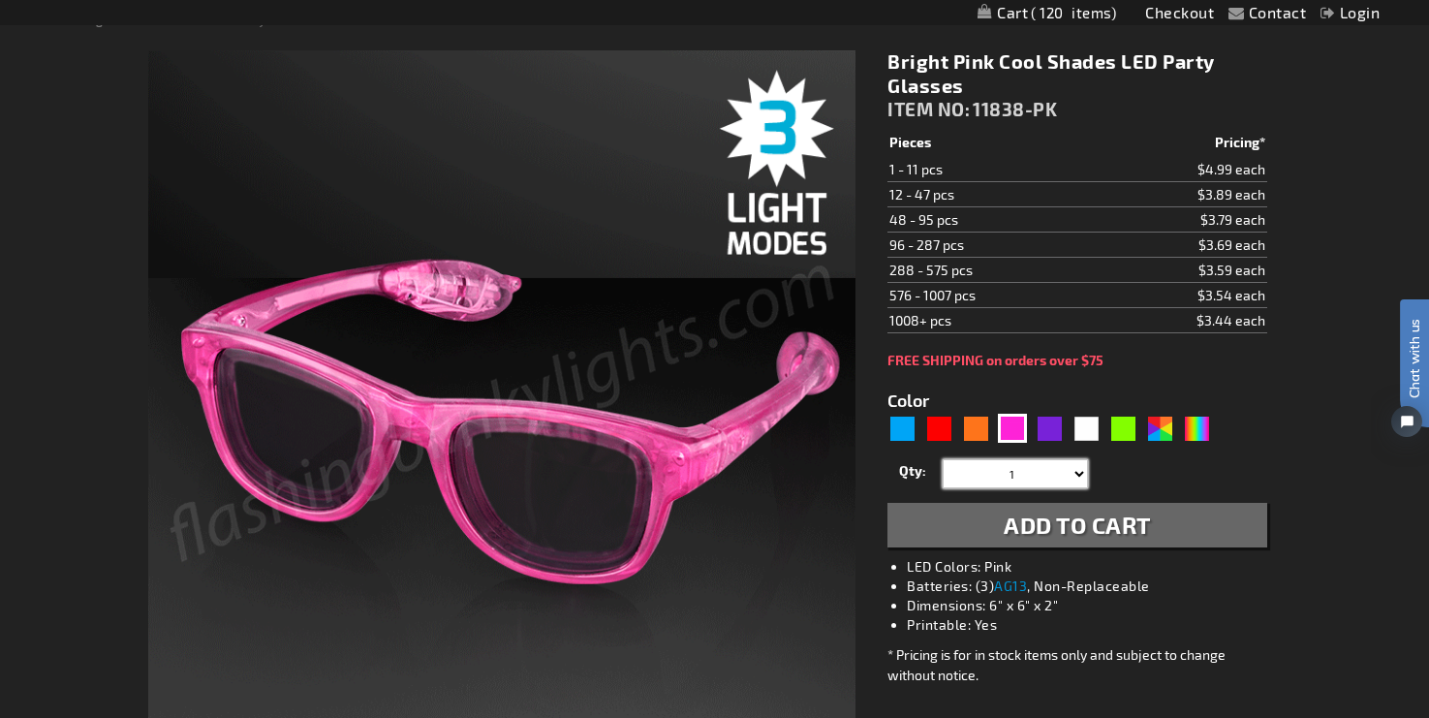
click at [1076, 473] on select "1 2 3 4 5 6 7 8 9 10 11 12 24 36 48 60 72 84 96 108 120" at bounding box center [1015, 473] width 145 height 29
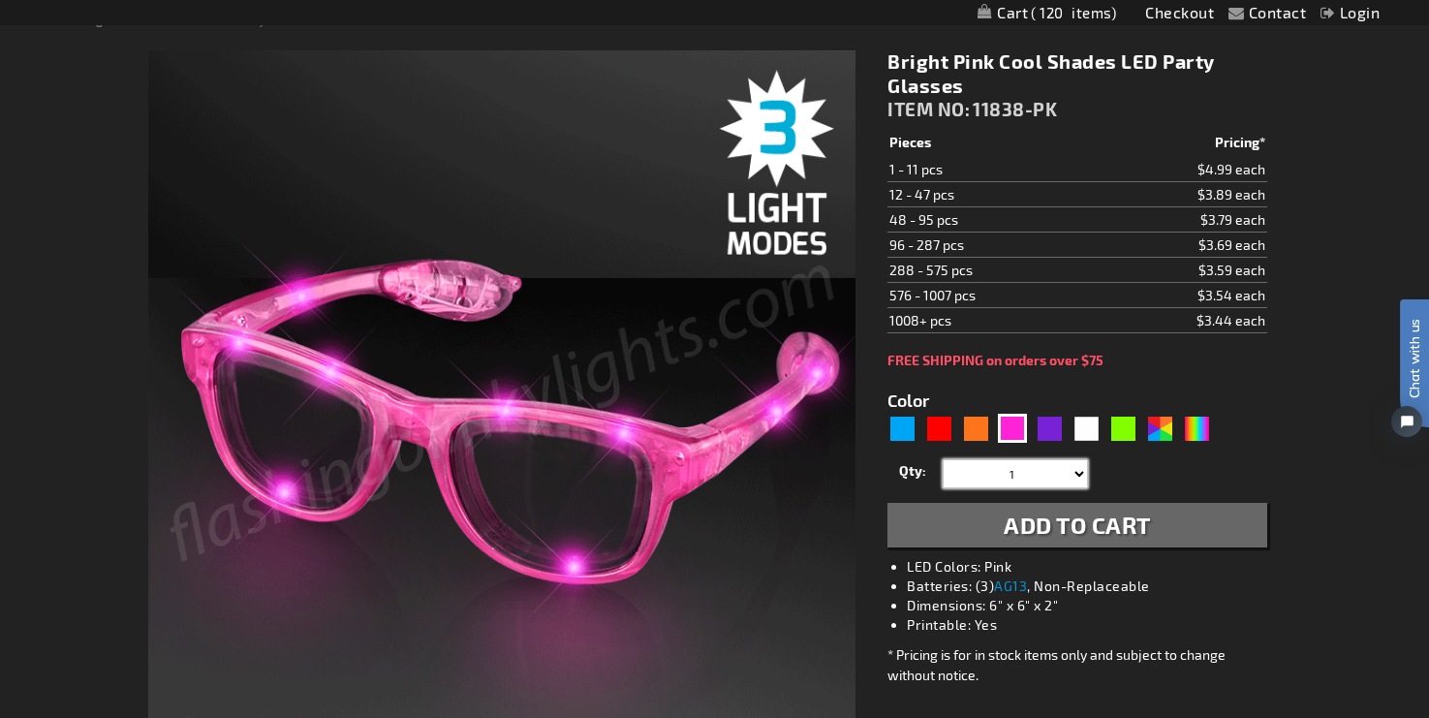
select select "24"
click at [943, 459] on select "1 2 3 4 5 6 7 8 9 10 11 12 24 36 48 60 72 84 96 108 120" at bounding box center [1015, 473] width 145 height 29
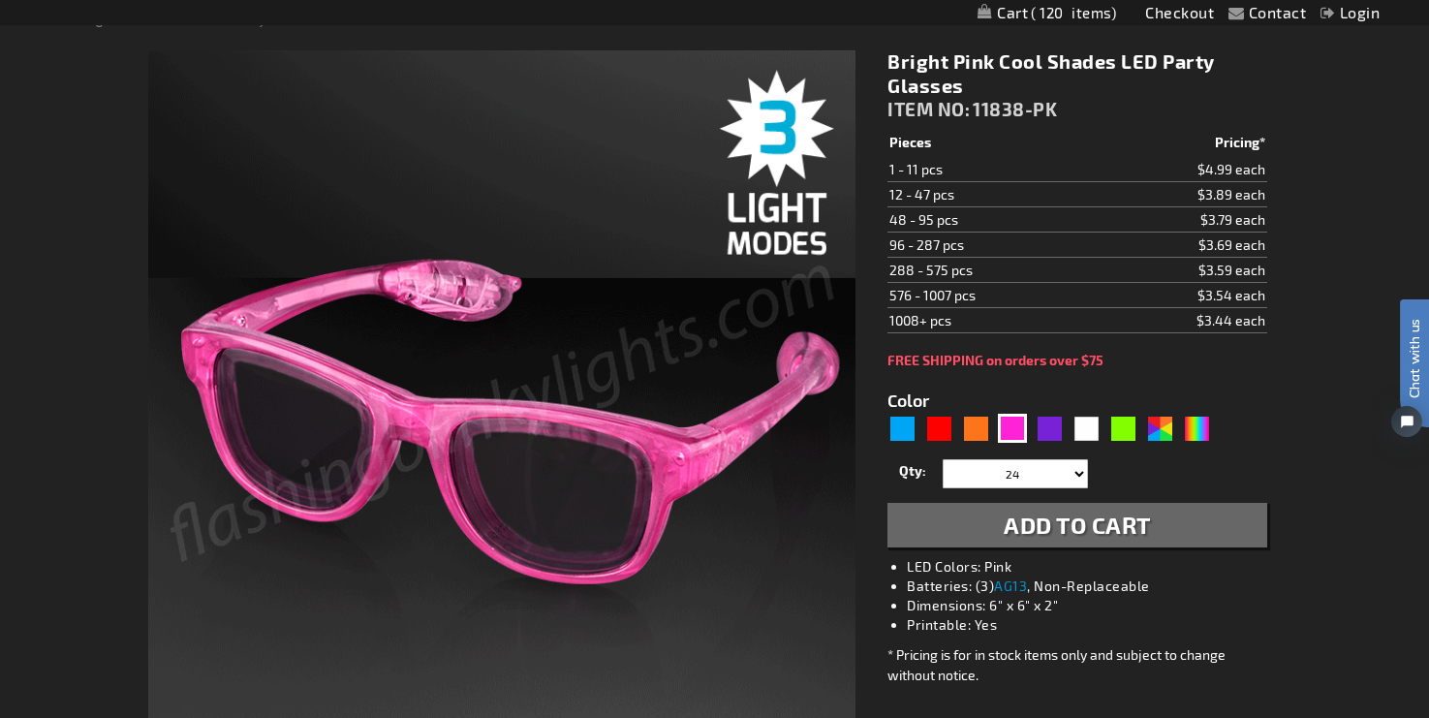
click at [1161, 522] on button "Add to Cart" at bounding box center [1076, 525] width 379 height 45
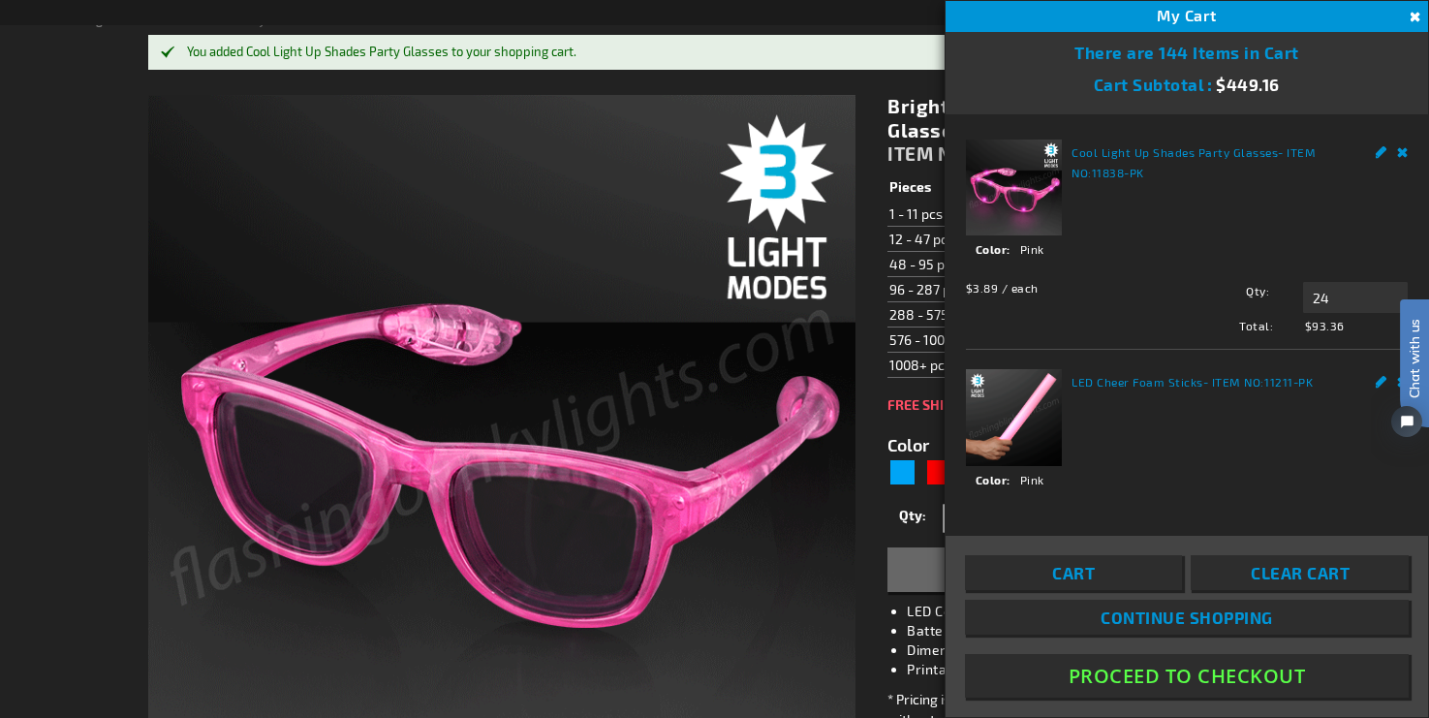
click at [1419, 15] on button "Close" at bounding box center [1413, 17] width 21 height 21
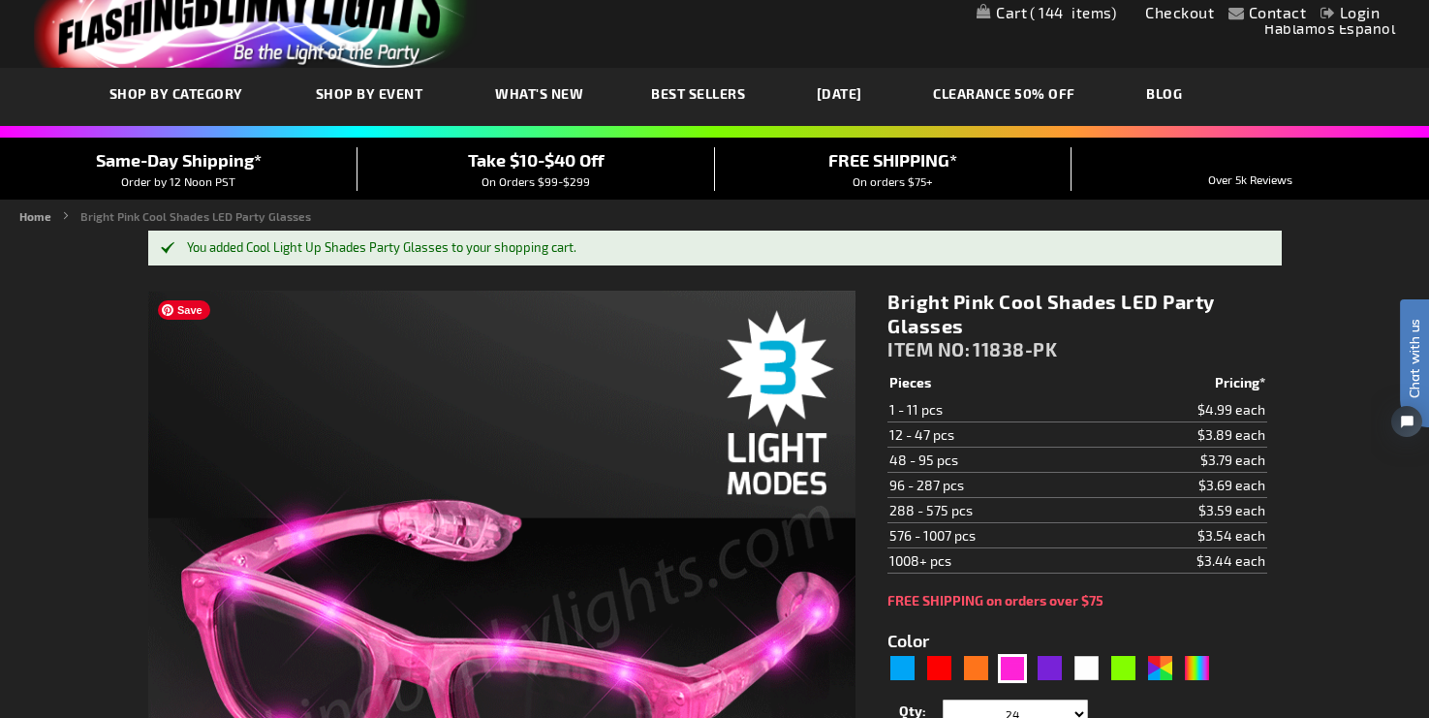
scroll to position [96, 0]
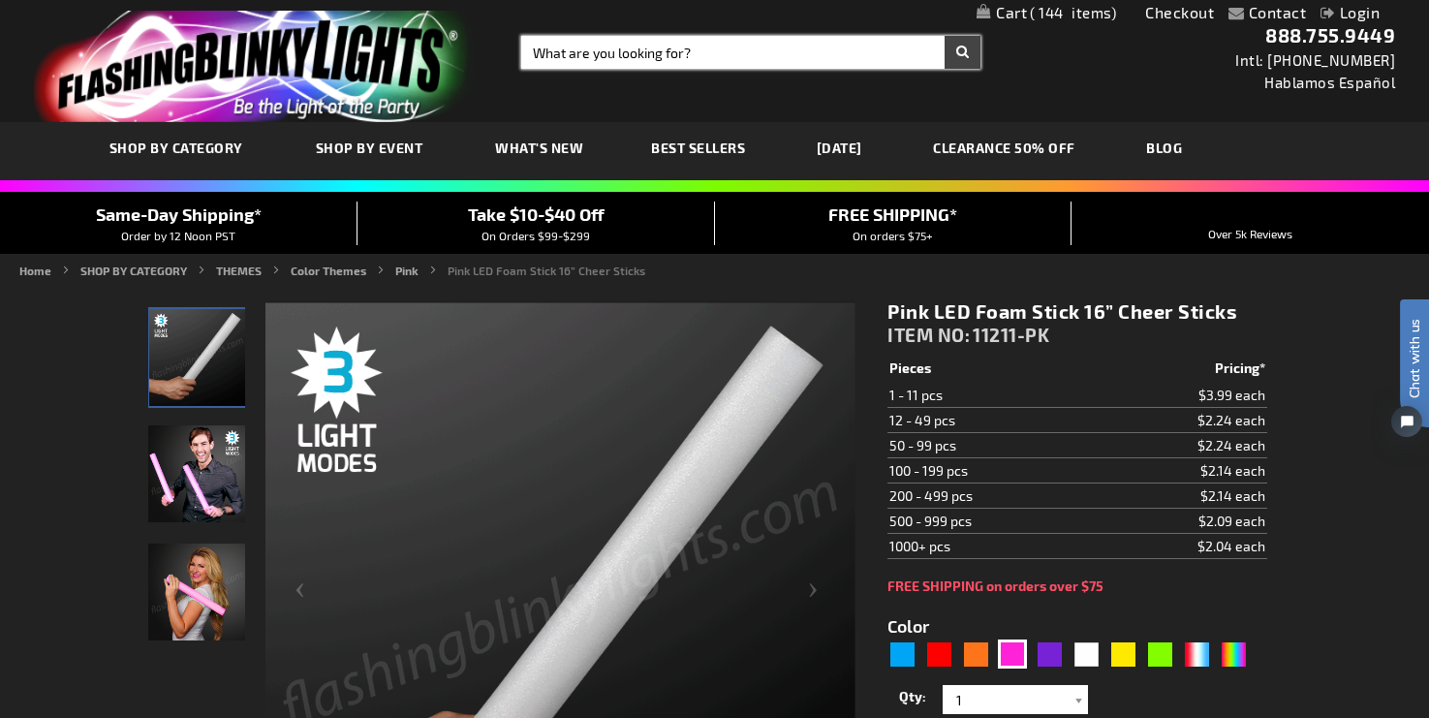
click at [569, 51] on input "Search" at bounding box center [750, 52] width 459 height 33
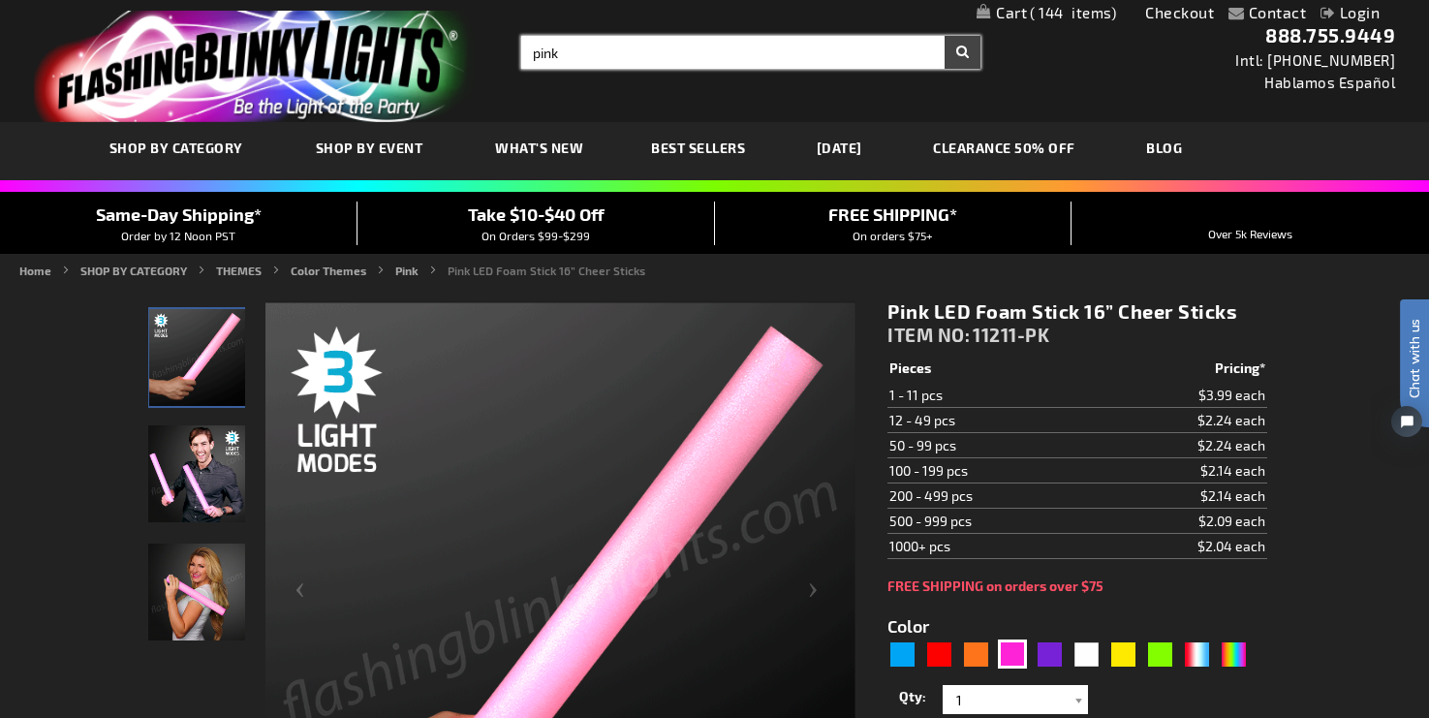
type input "pink"
click at [945, 36] on button "Search" at bounding box center [963, 52] width 36 height 33
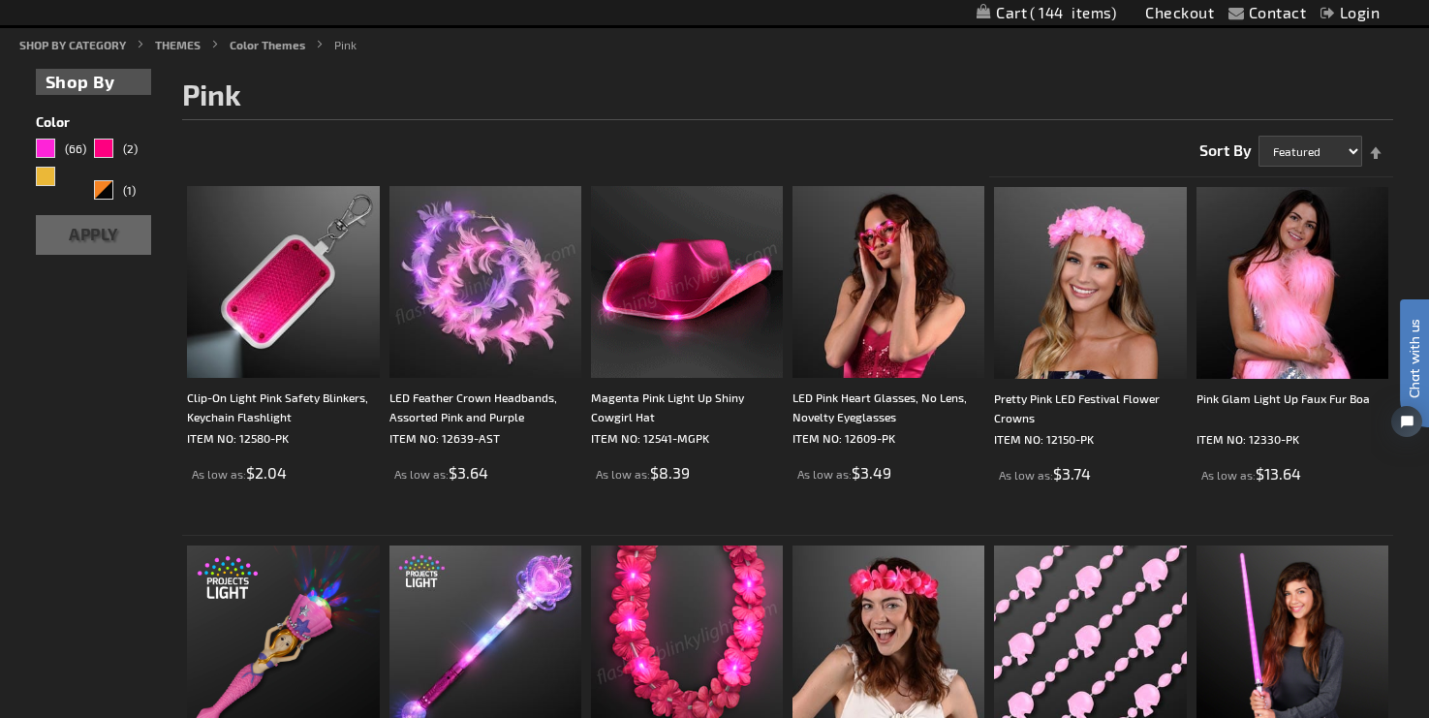
scroll to position [227, 0]
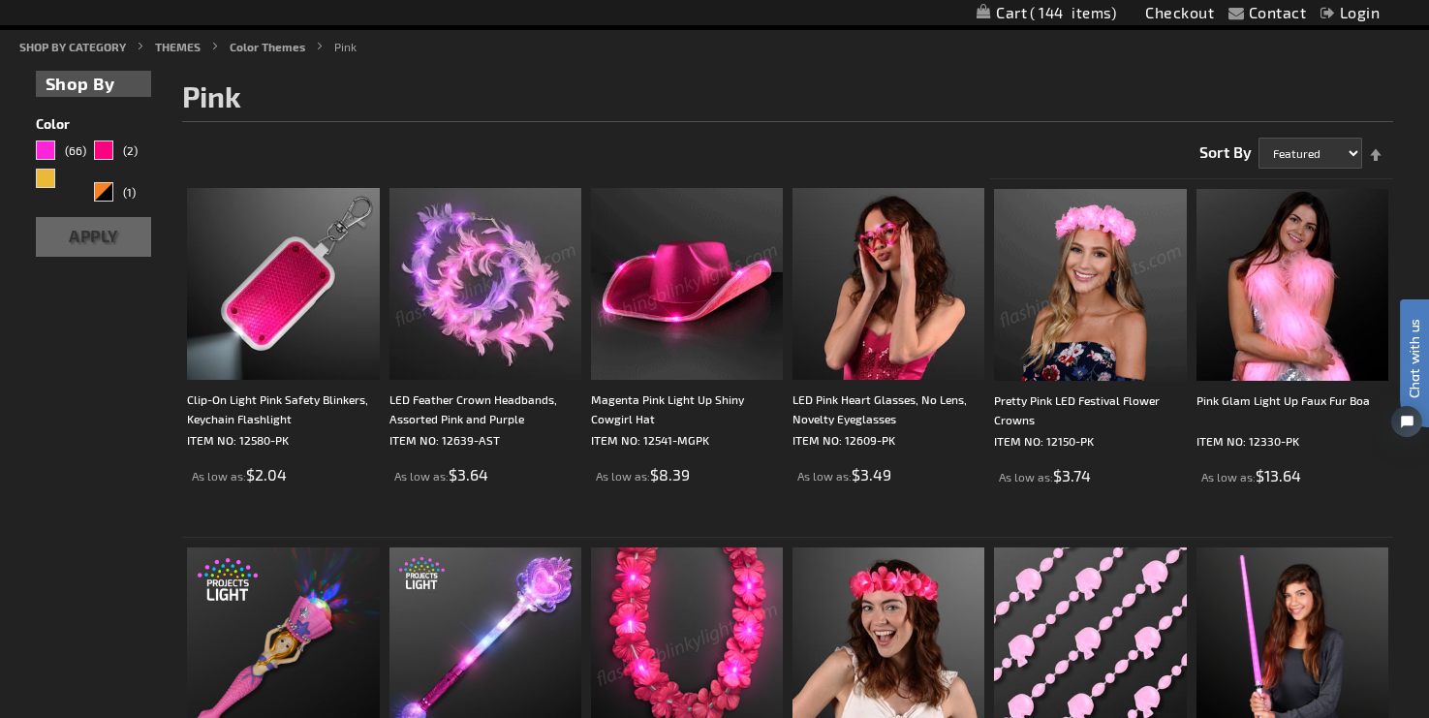
click at [1109, 312] on img at bounding box center [1090, 285] width 192 height 192
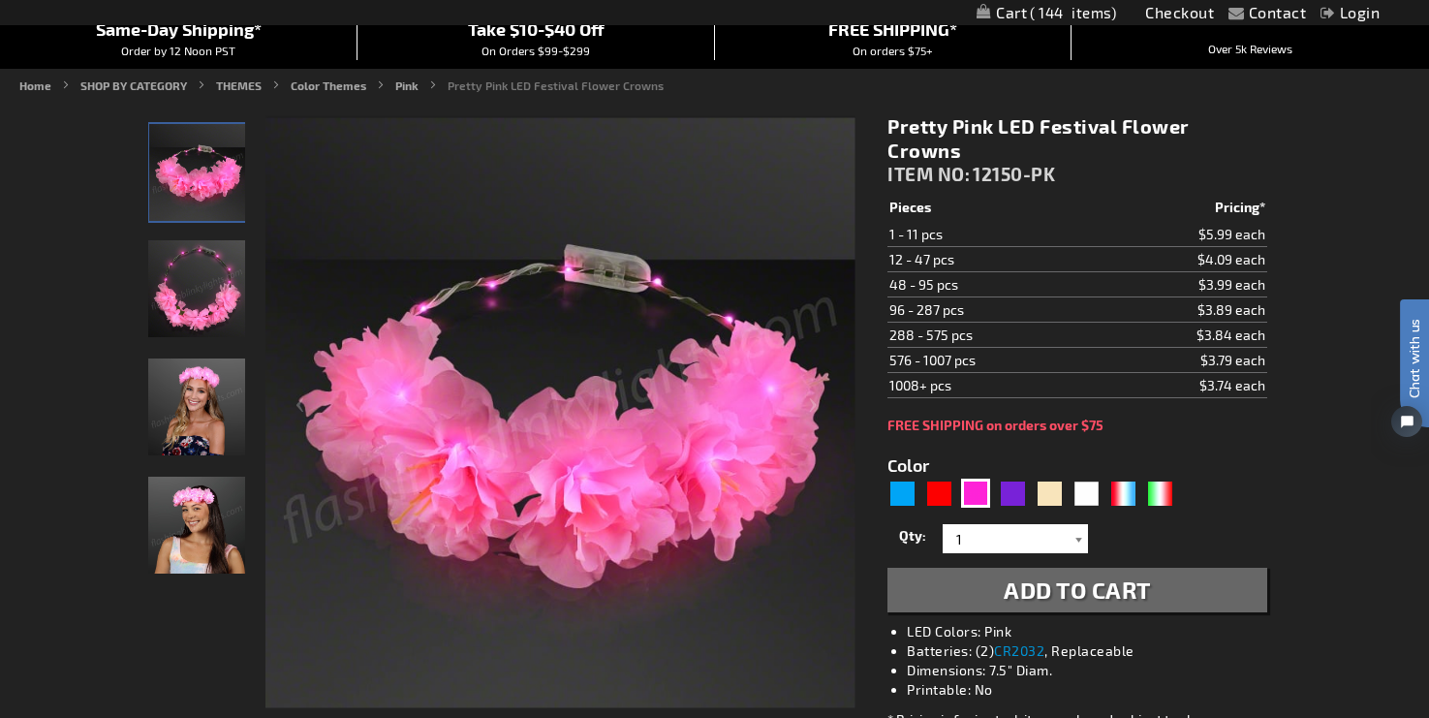
click at [1082, 524] on div at bounding box center [1078, 538] width 19 height 29
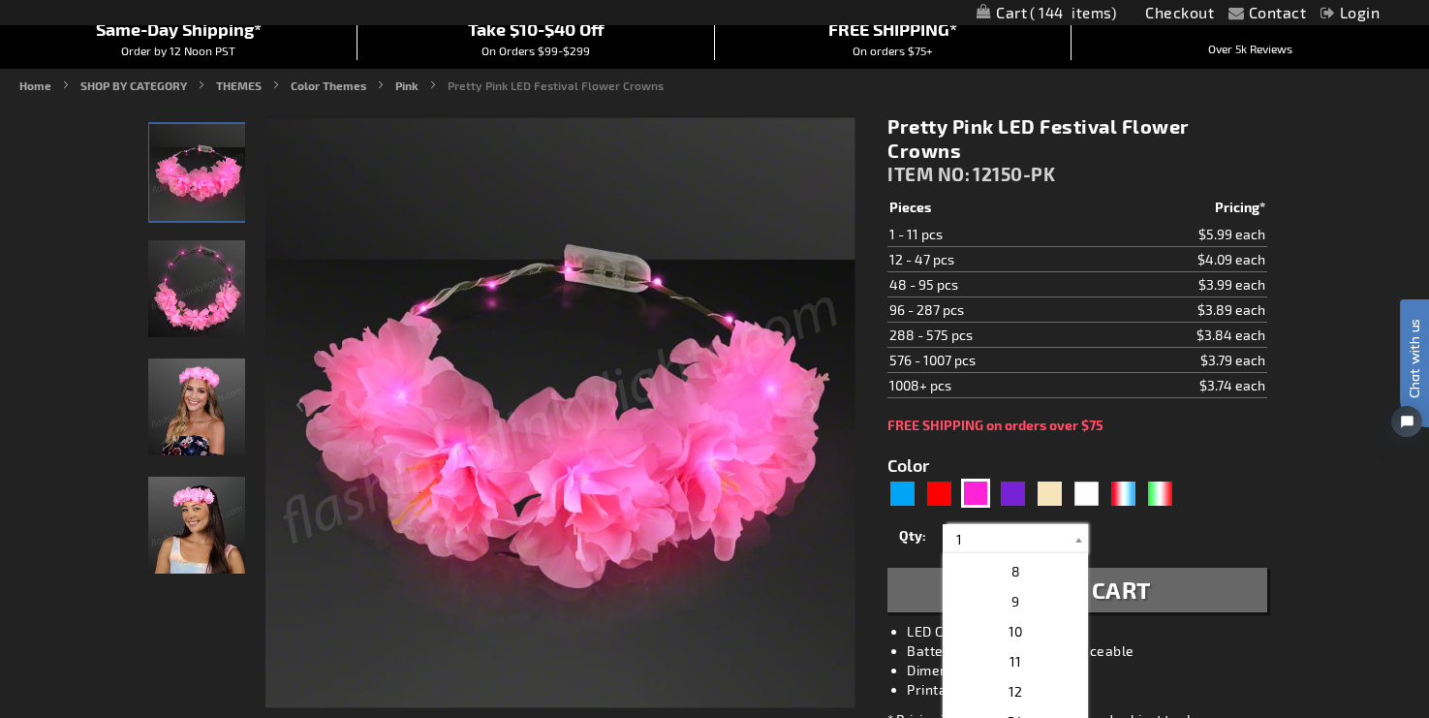
scroll to position [229, 0]
click at [1042, 655] on p "12" at bounding box center [1015, 670] width 145 height 30
type input "12"
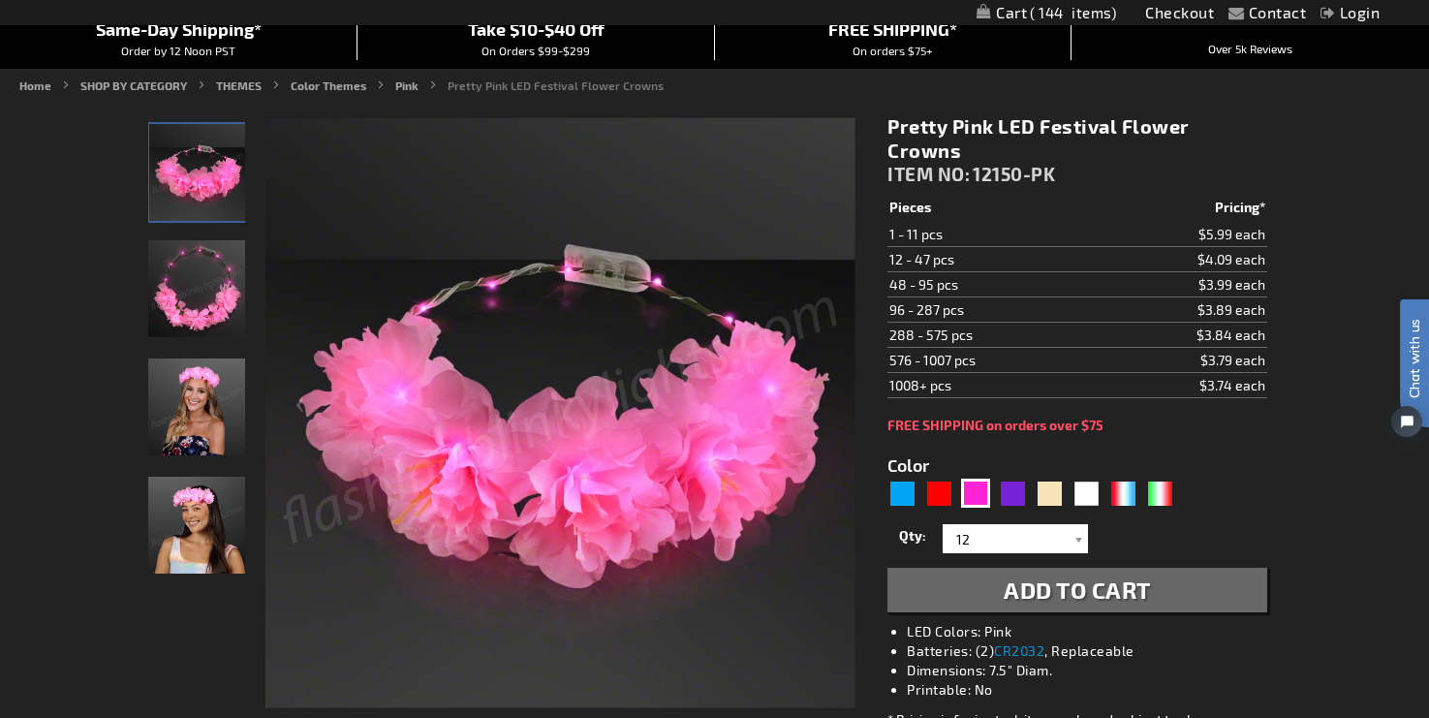
click at [1117, 575] on span "Add to Cart" at bounding box center [1077, 589] width 147 height 28
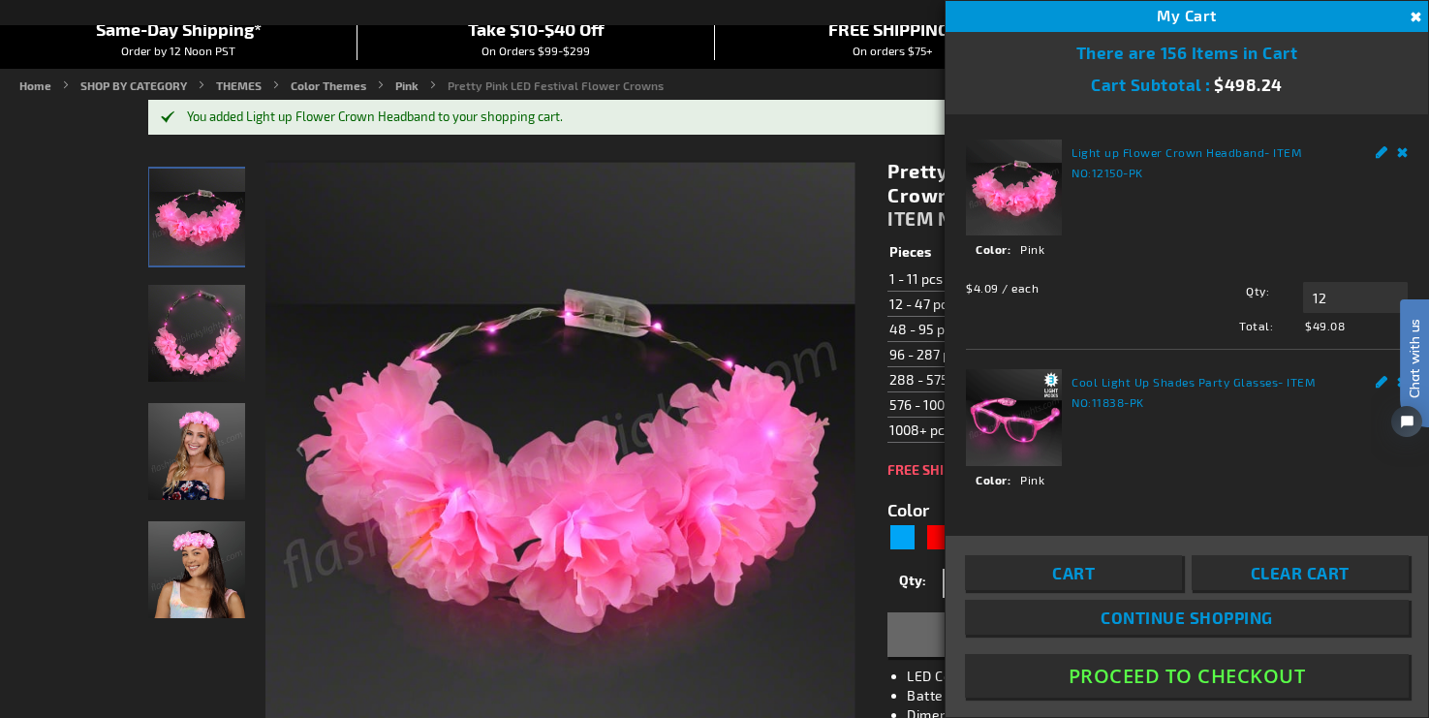
click at [1417, 16] on button "Close" at bounding box center [1413, 17] width 21 height 21
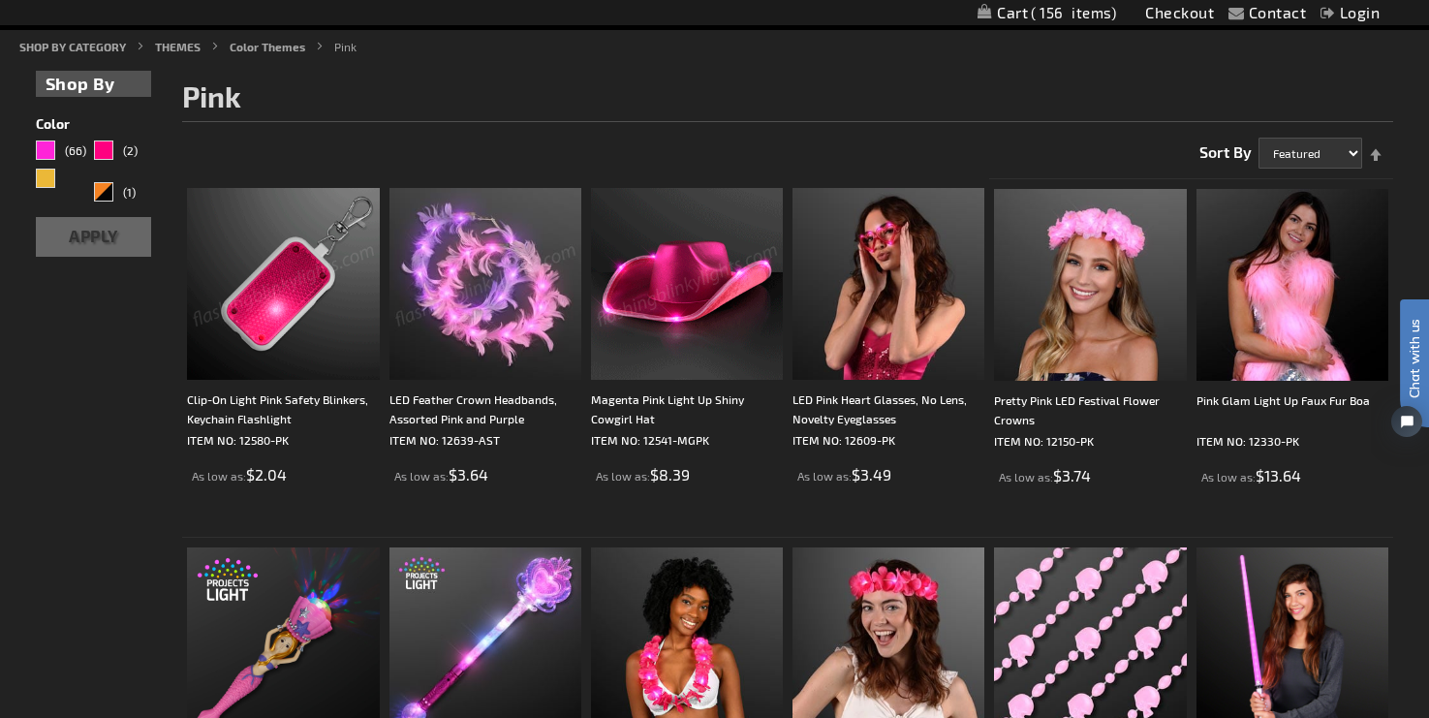
click at [705, 290] on img at bounding box center [687, 284] width 192 height 192
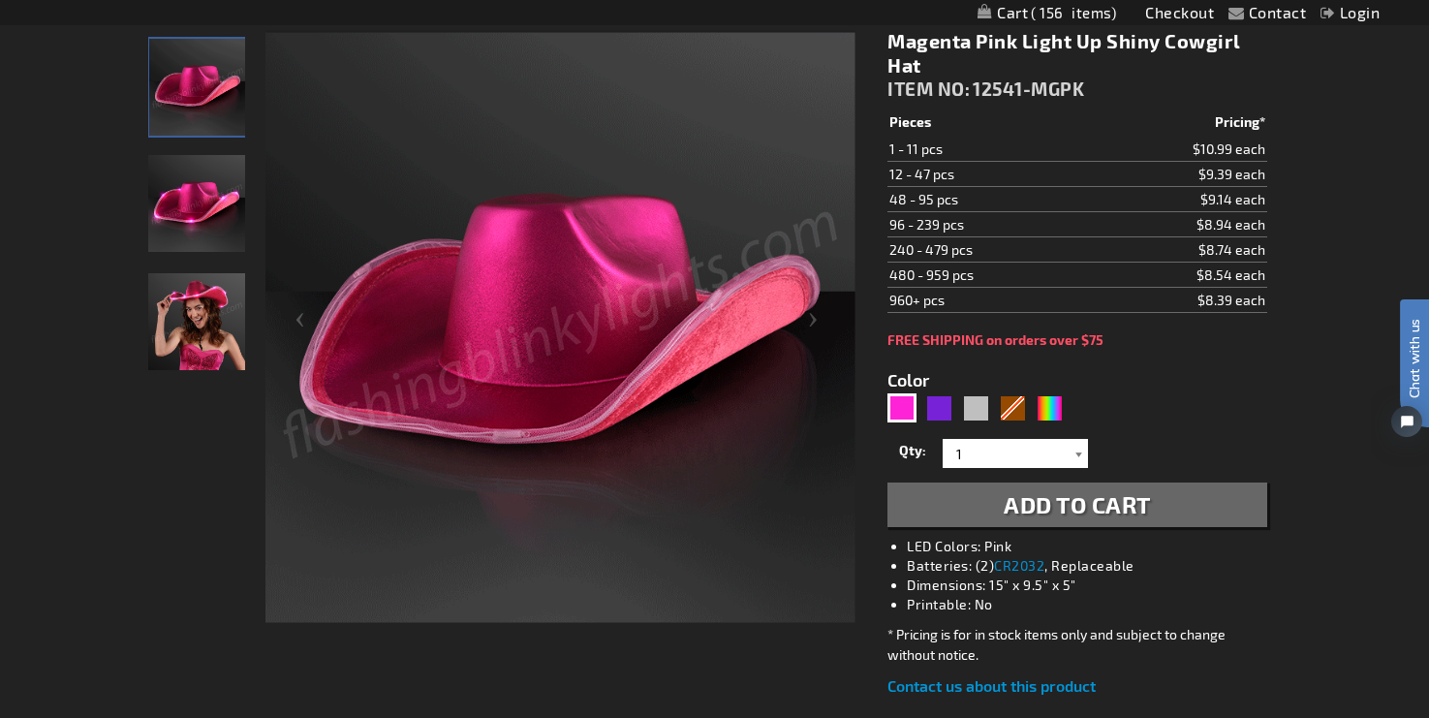
click at [1082, 451] on div at bounding box center [1078, 453] width 19 height 29
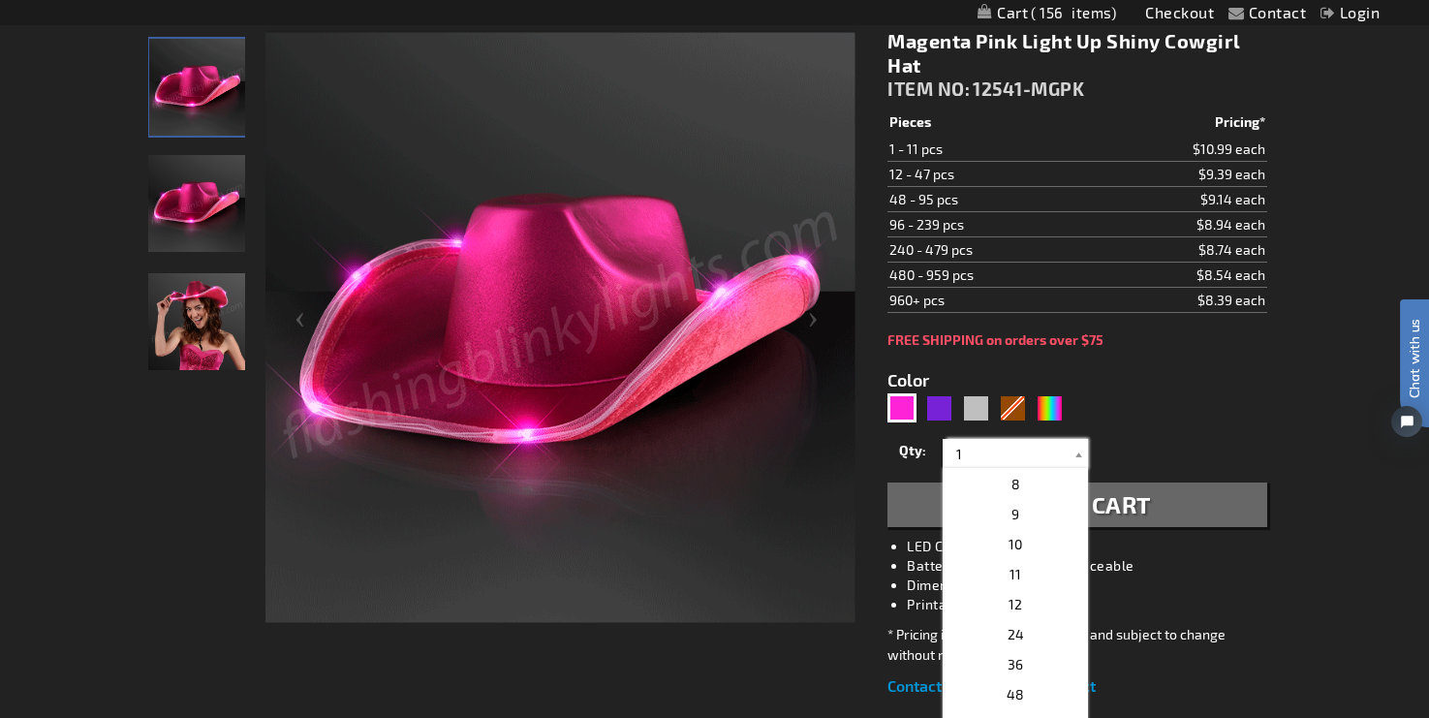
scroll to position [211, 0]
click at [1034, 593] on p "12" at bounding box center [1015, 602] width 145 height 30
type input "12"
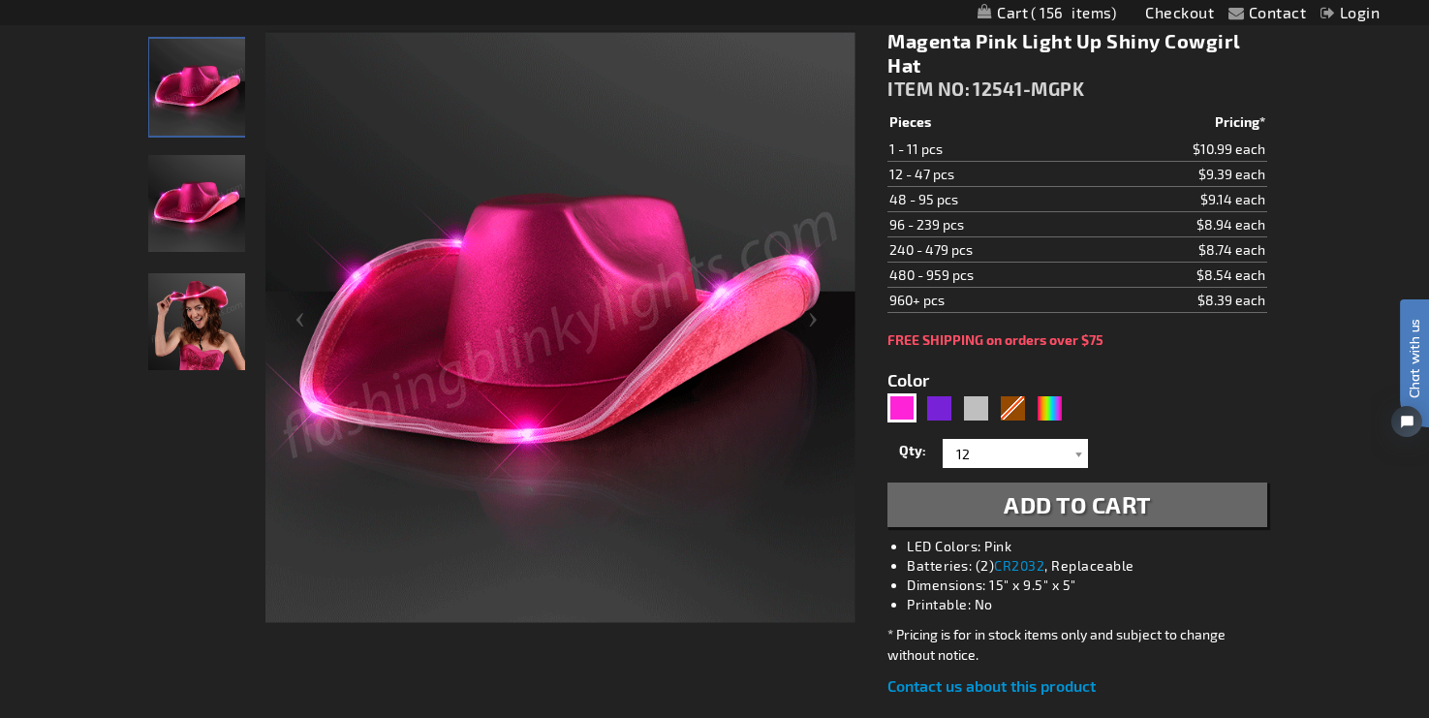
click at [1079, 507] on span "Add to Cart" at bounding box center [1077, 504] width 147 height 28
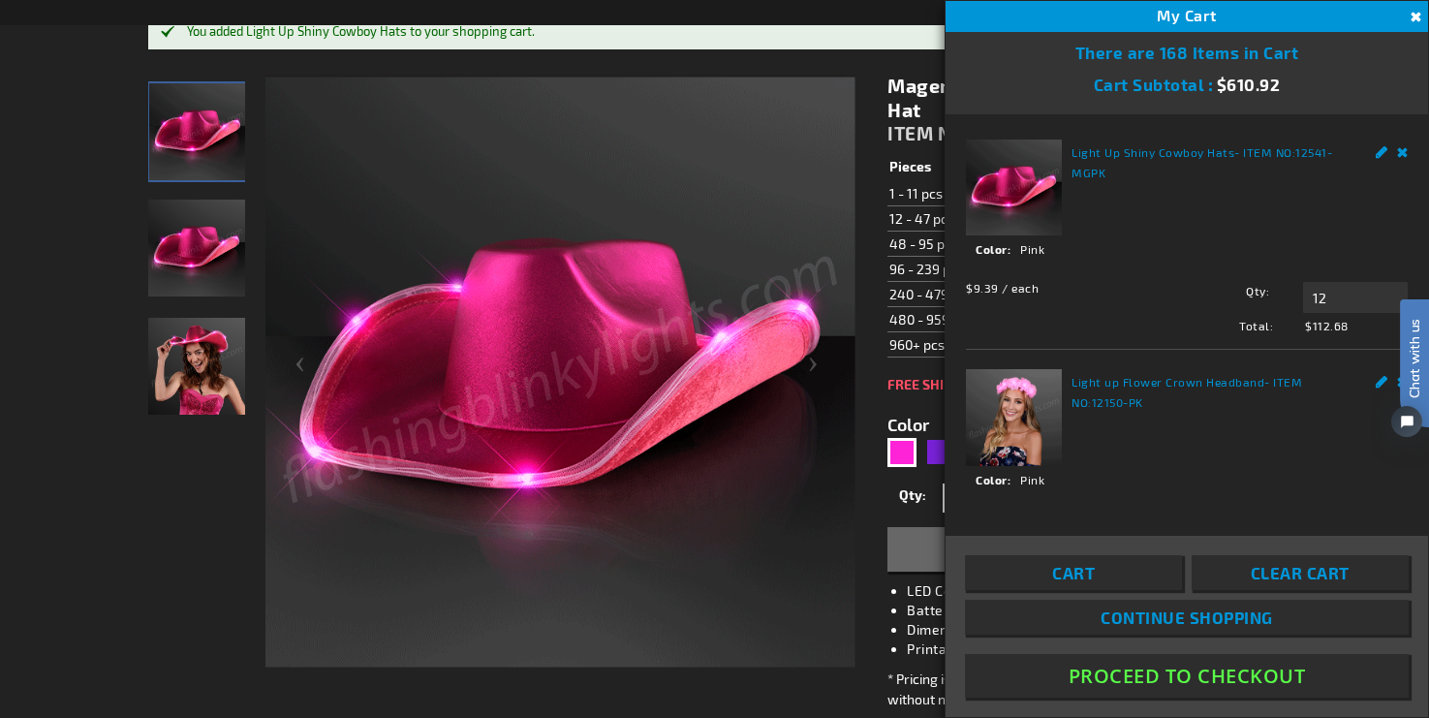
click at [1015, 406] on img at bounding box center [1014, 417] width 96 height 96
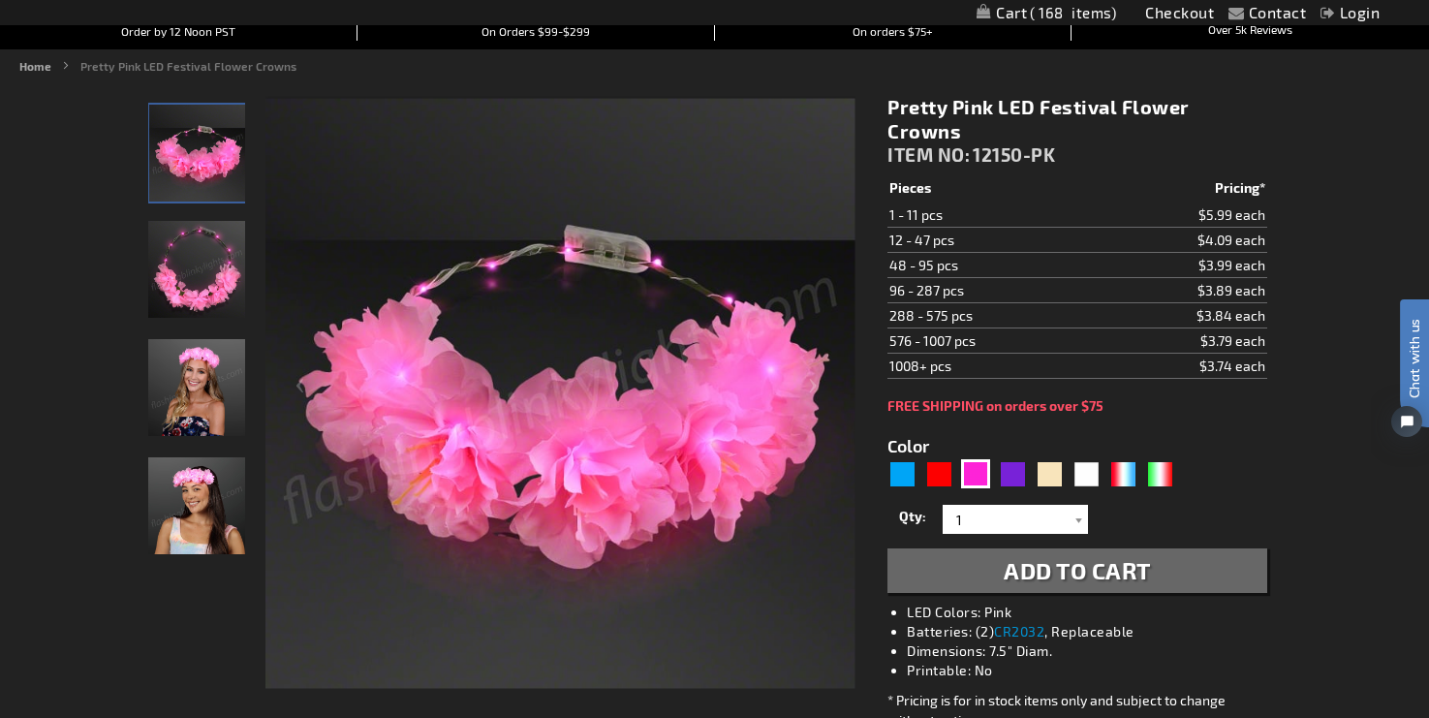
click at [204, 492] on img "Pretty Pink LED Festival Flower Crowns" at bounding box center [196, 505] width 97 height 97
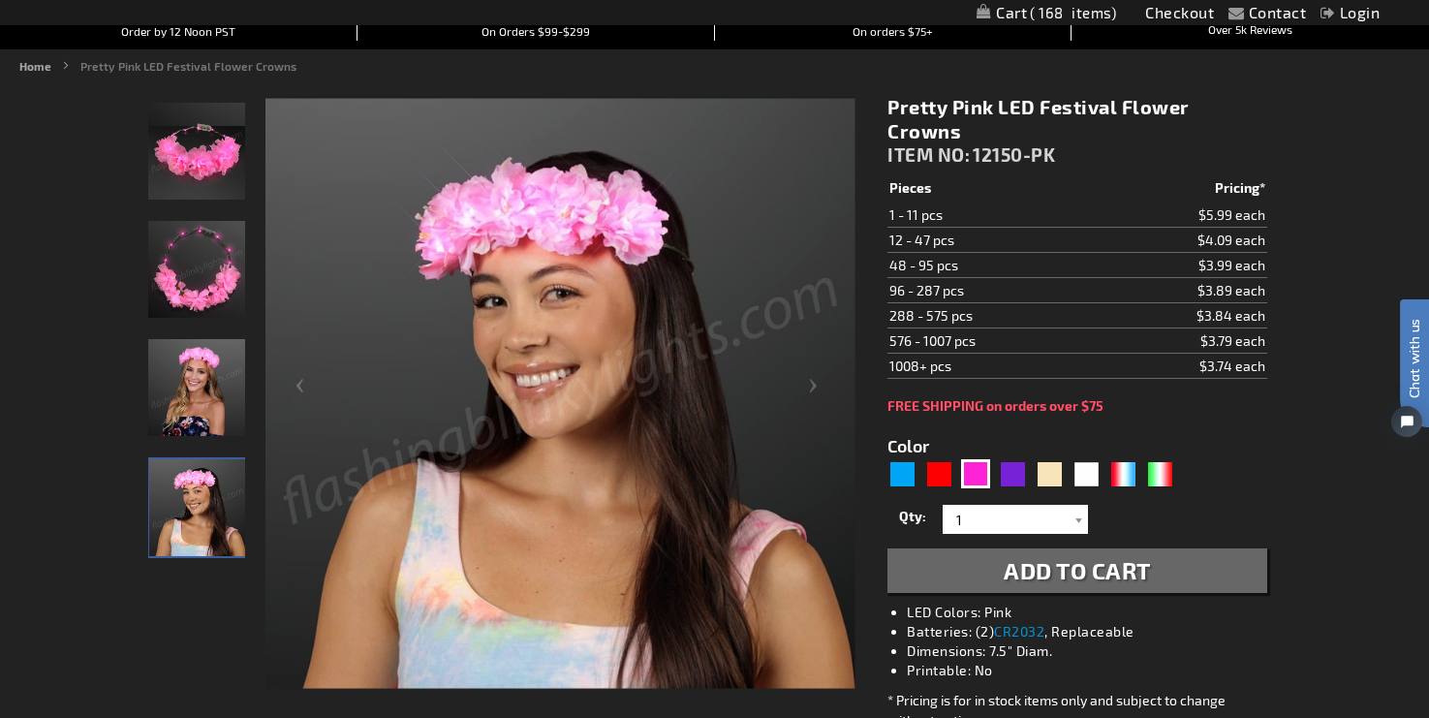
click at [193, 275] on img "Pink LED Light Up Flower Crown Headband" at bounding box center [196, 269] width 97 height 97
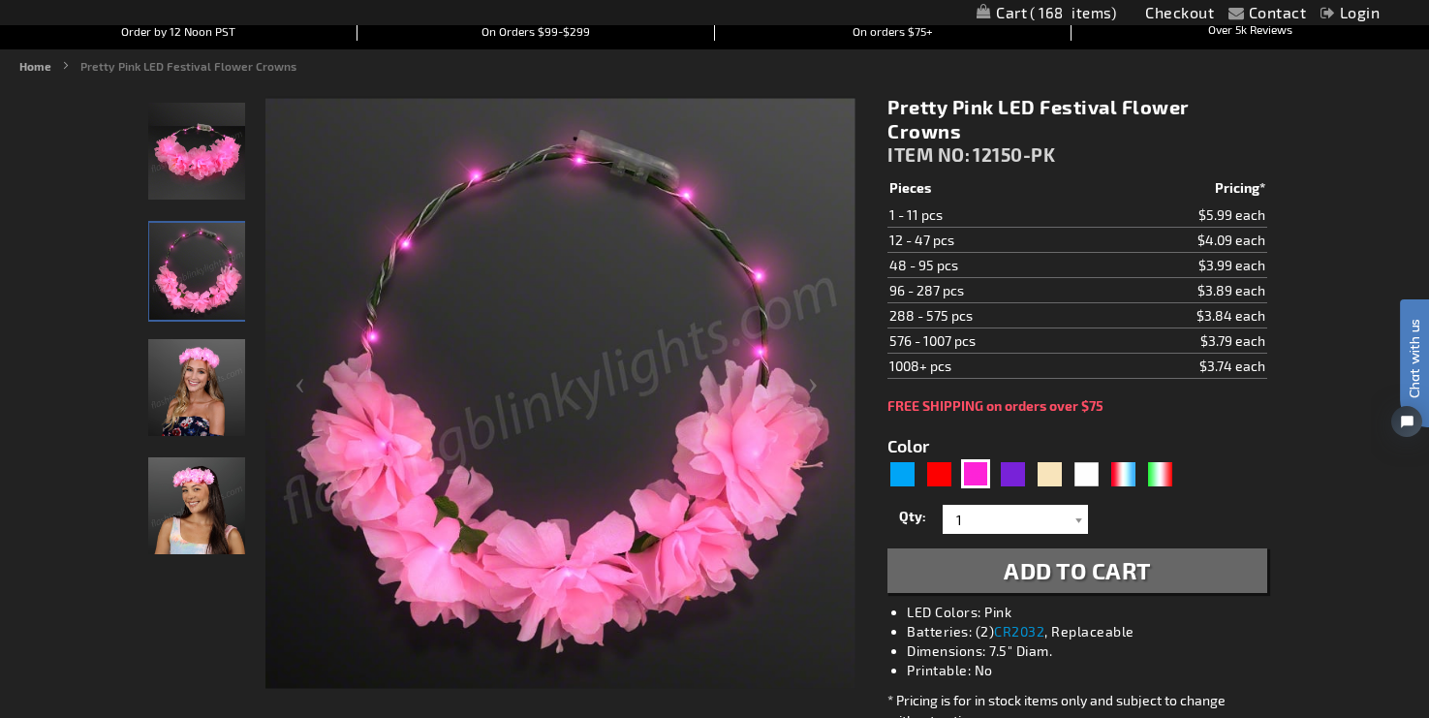
click at [204, 383] on img "Female wearing Pink LED Light Up Flower Crown Headband" at bounding box center [196, 387] width 97 height 97
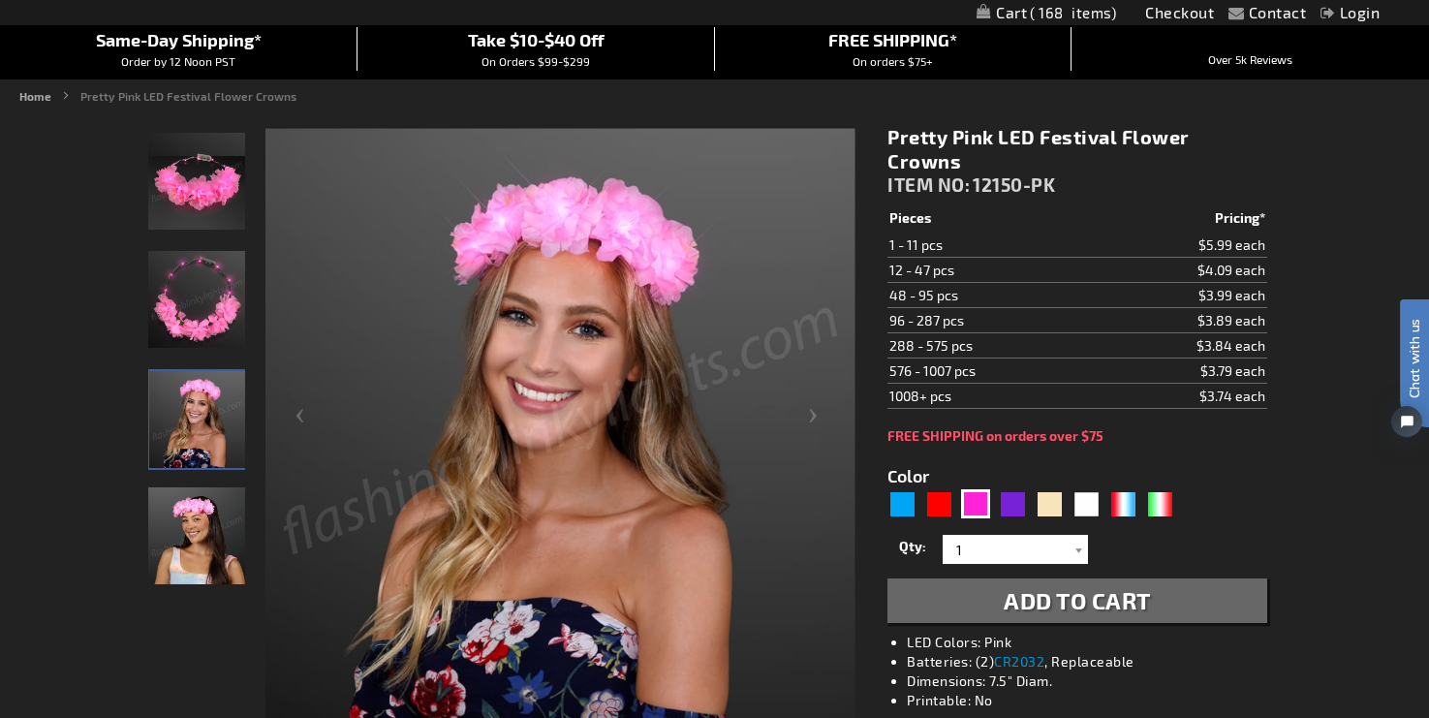
scroll to position [128, 0]
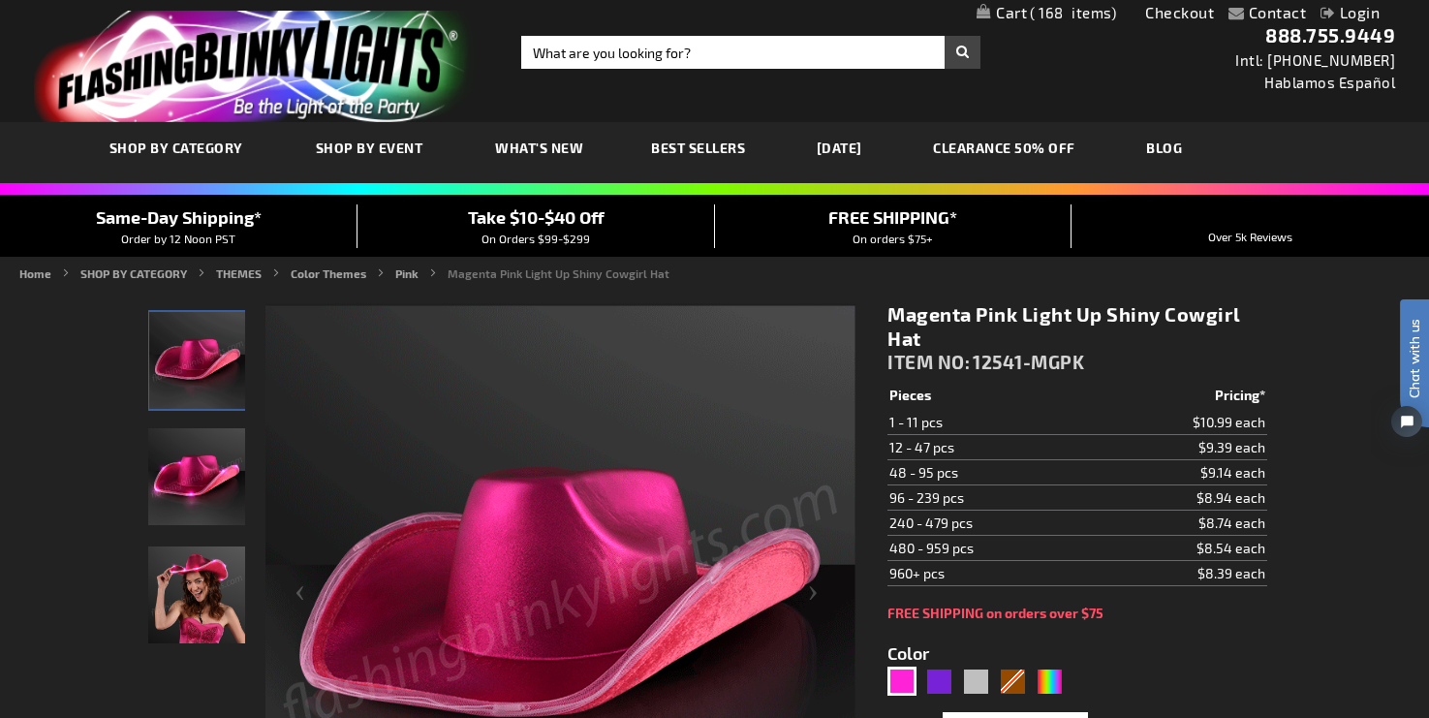
click at [1060, 9] on span "168" at bounding box center [1073, 12] width 86 height 17
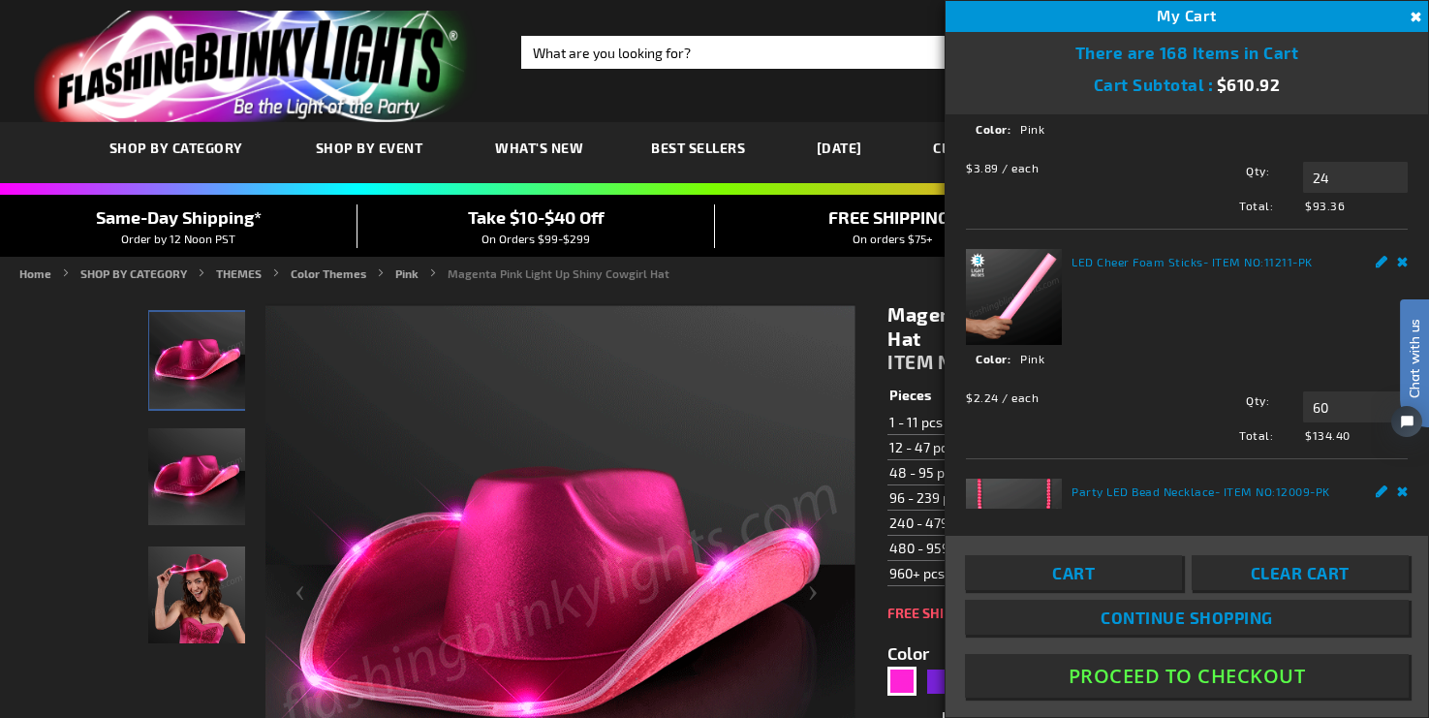
scroll to position [463, 0]
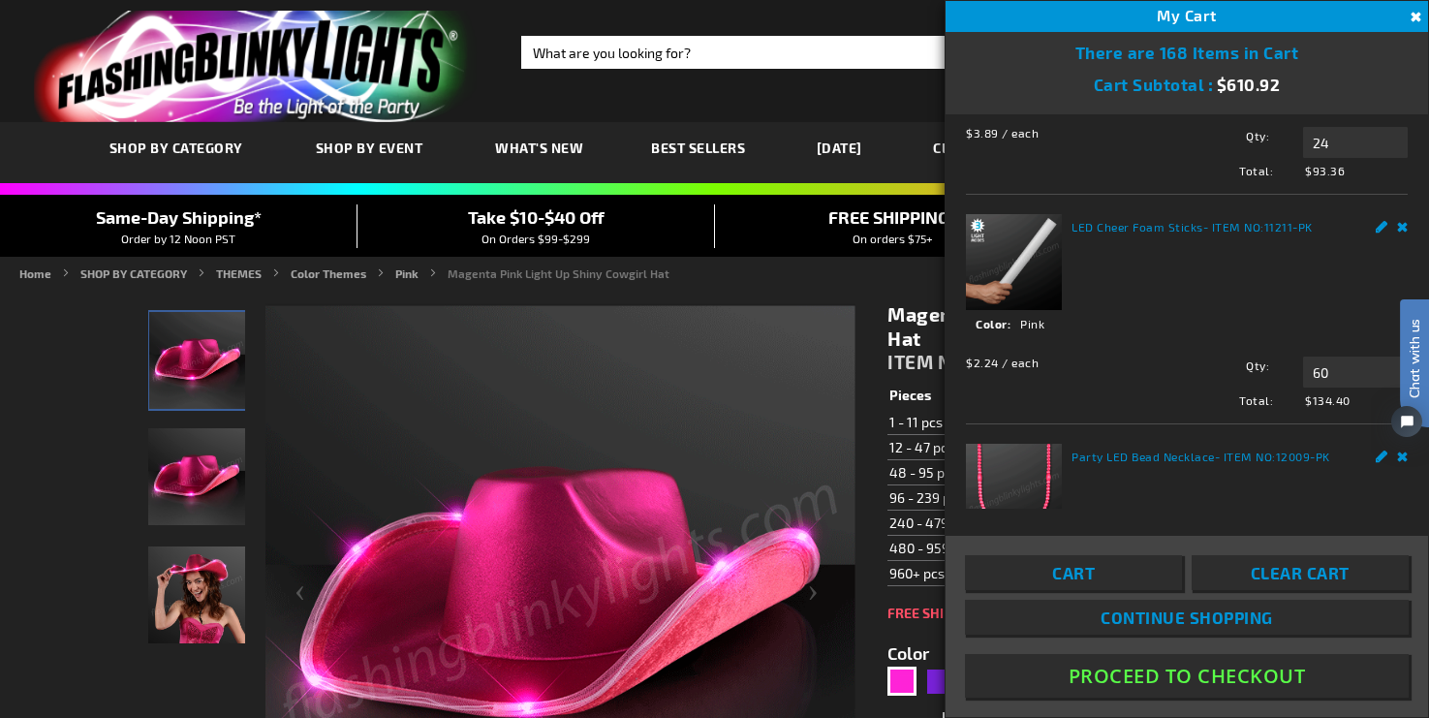
click at [1014, 50] on img at bounding box center [1014, 50] width 0 height 0
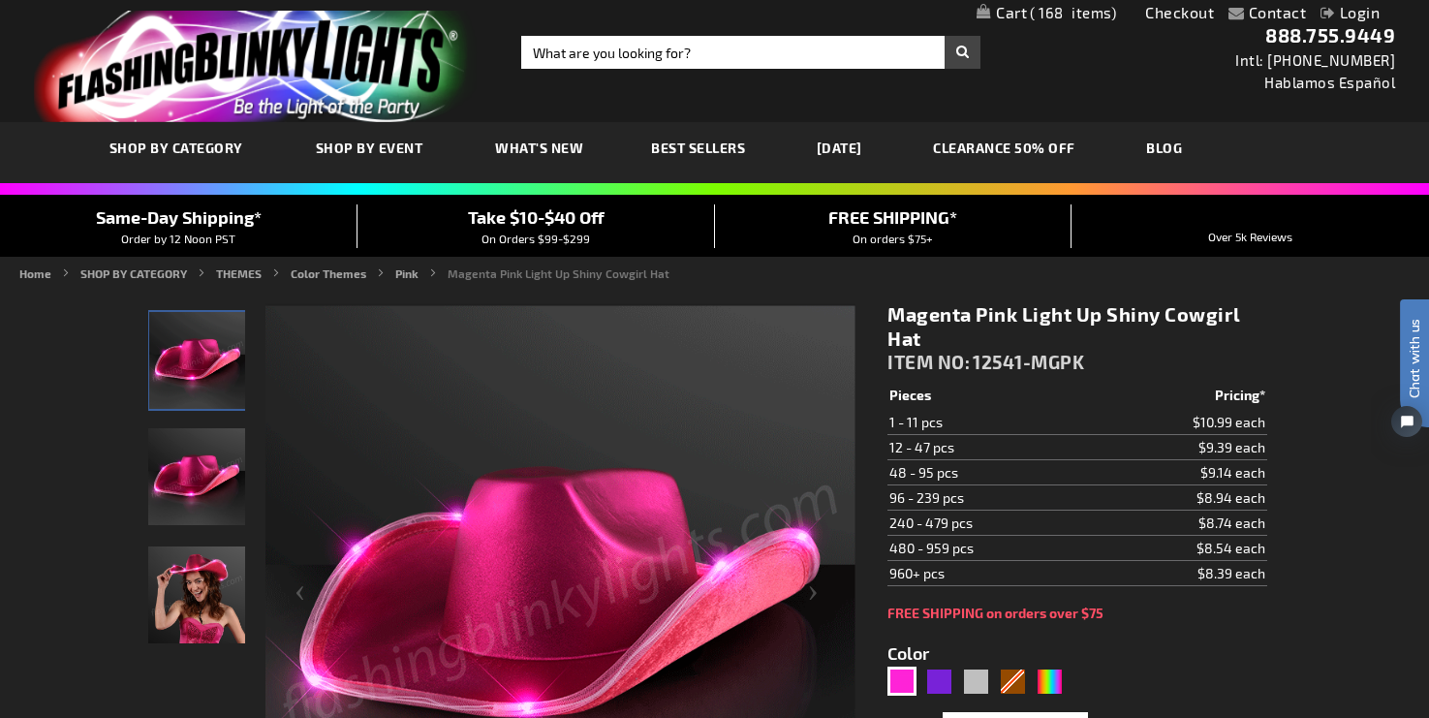
click at [1077, 12] on span "168" at bounding box center [1073, 12] width 86 height 17
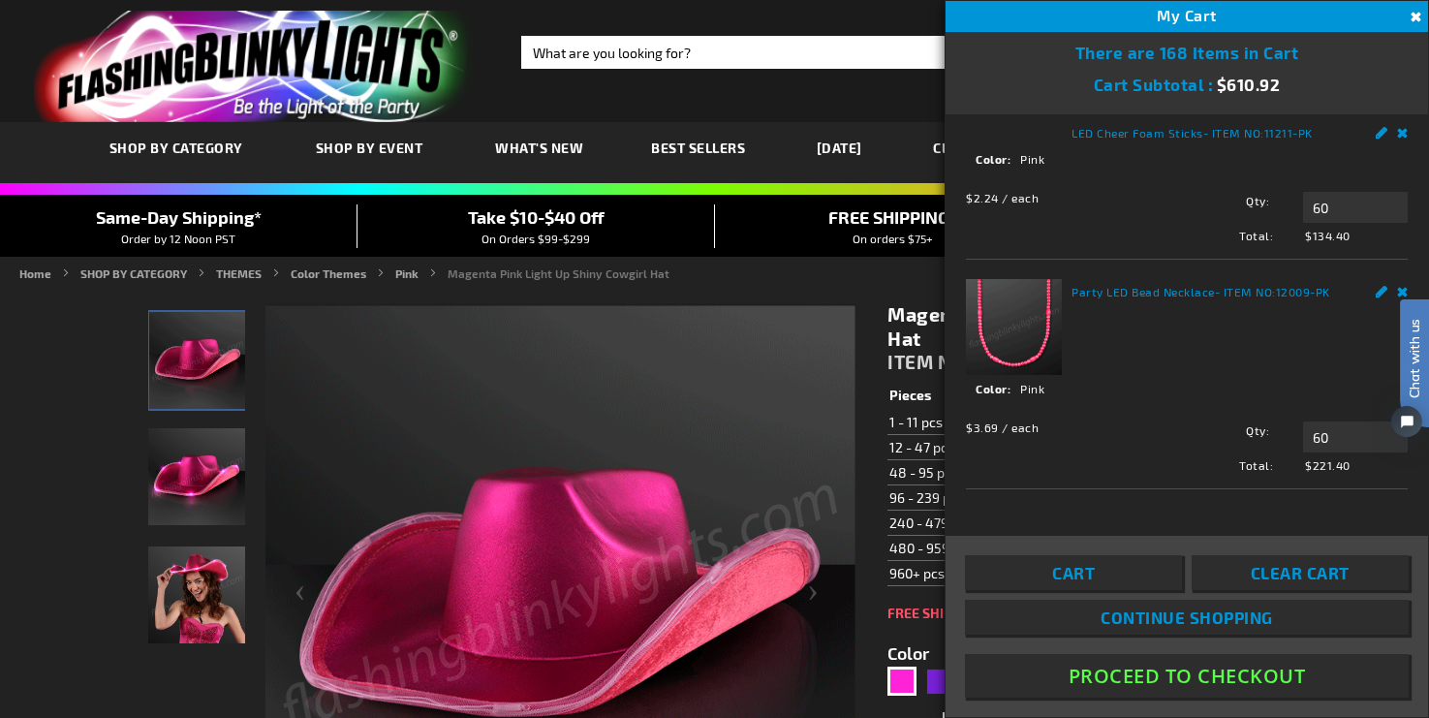
scroll to position [630, 0]
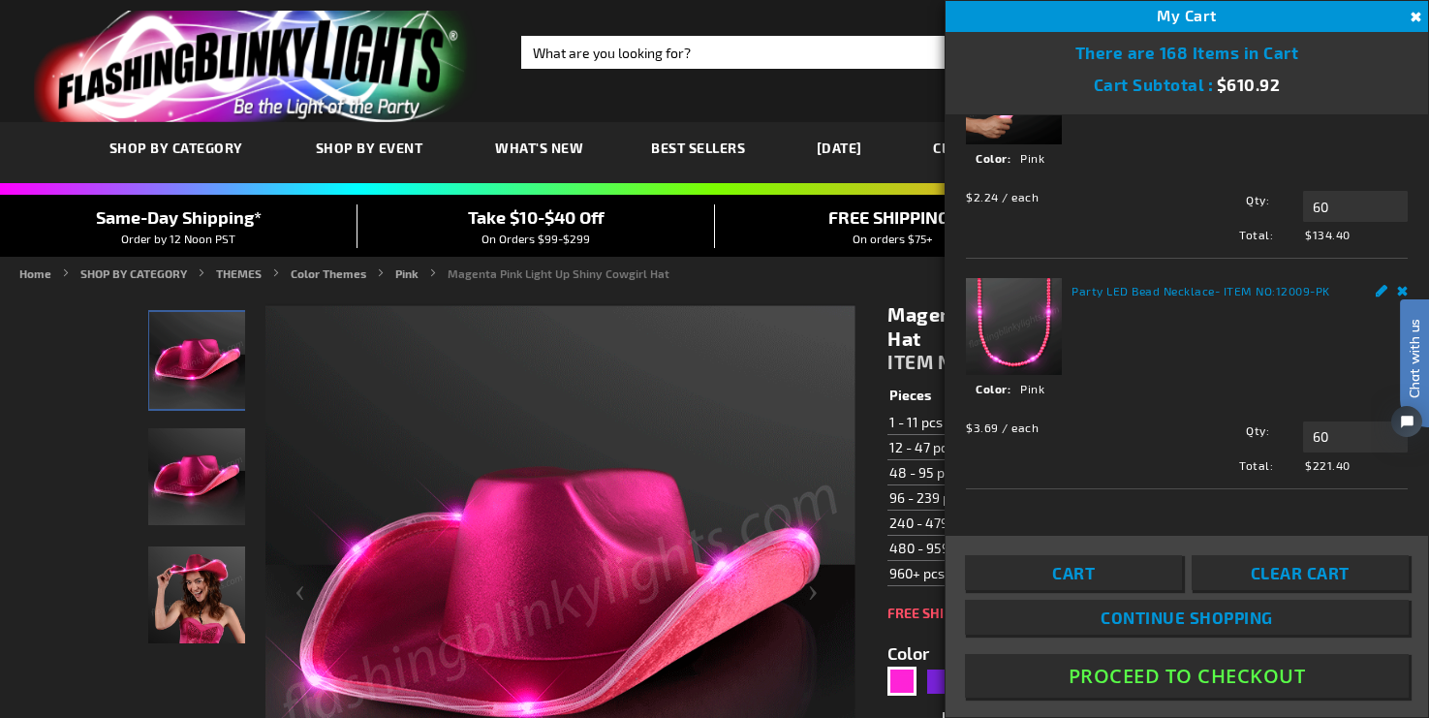
click at [1015, 144] on img at bounding box center [1014, 96] width 96 height 96
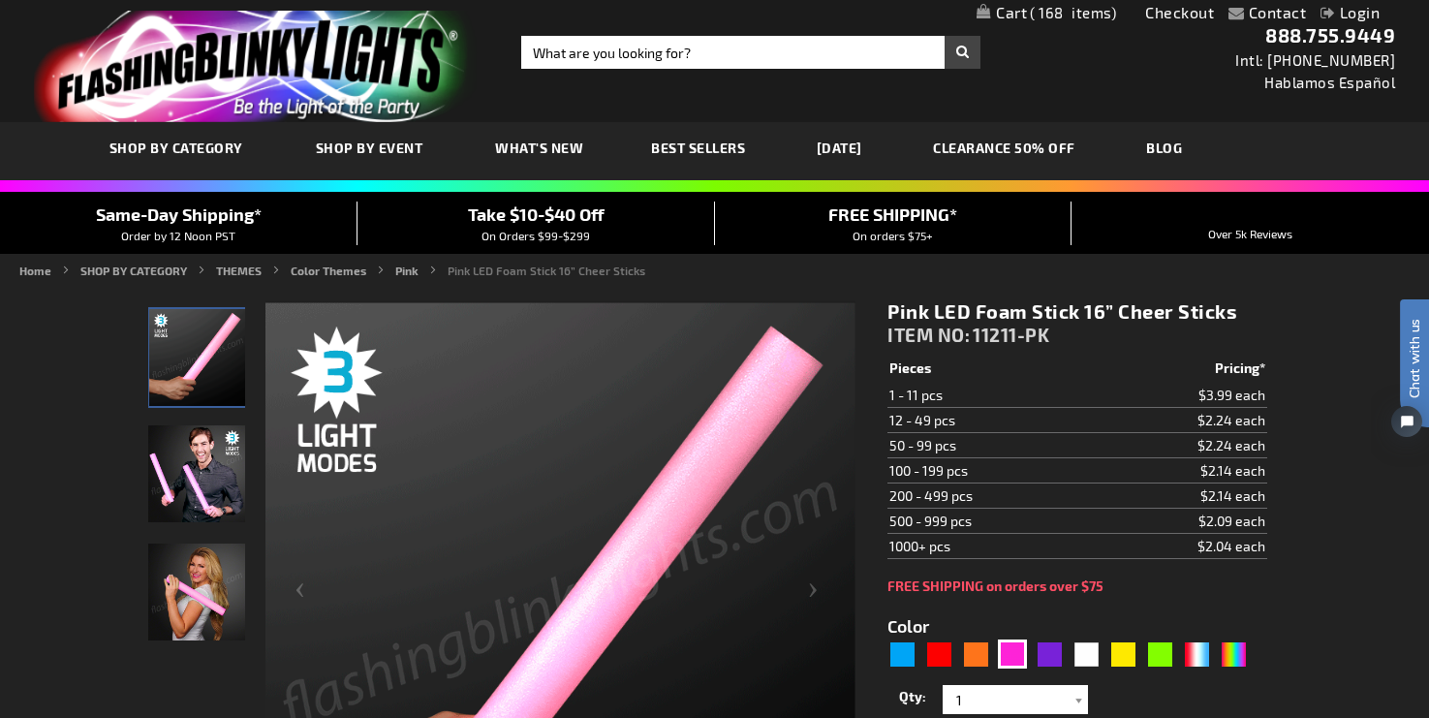
click at [1059, 10] on span "168" at bounding box center [1073, 12] width 86 height 17
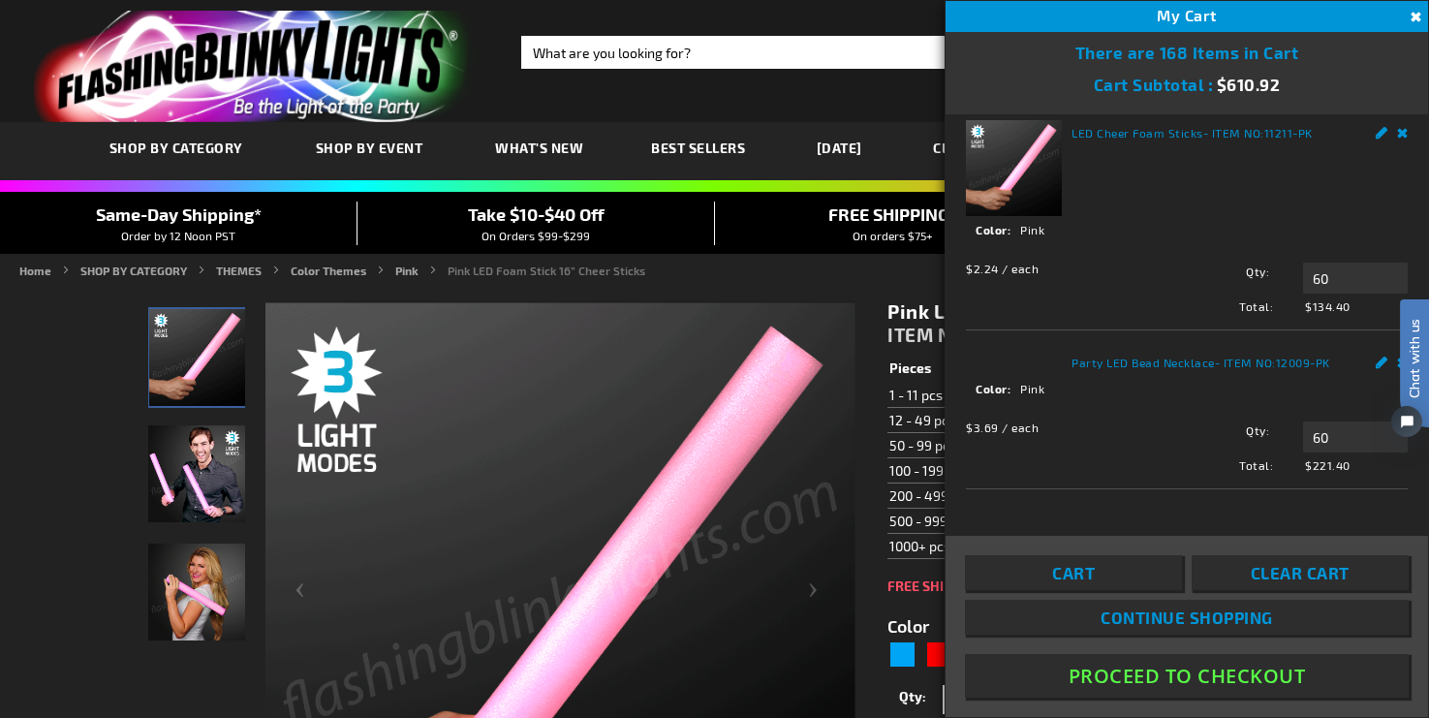
scroll to position [781, 0]
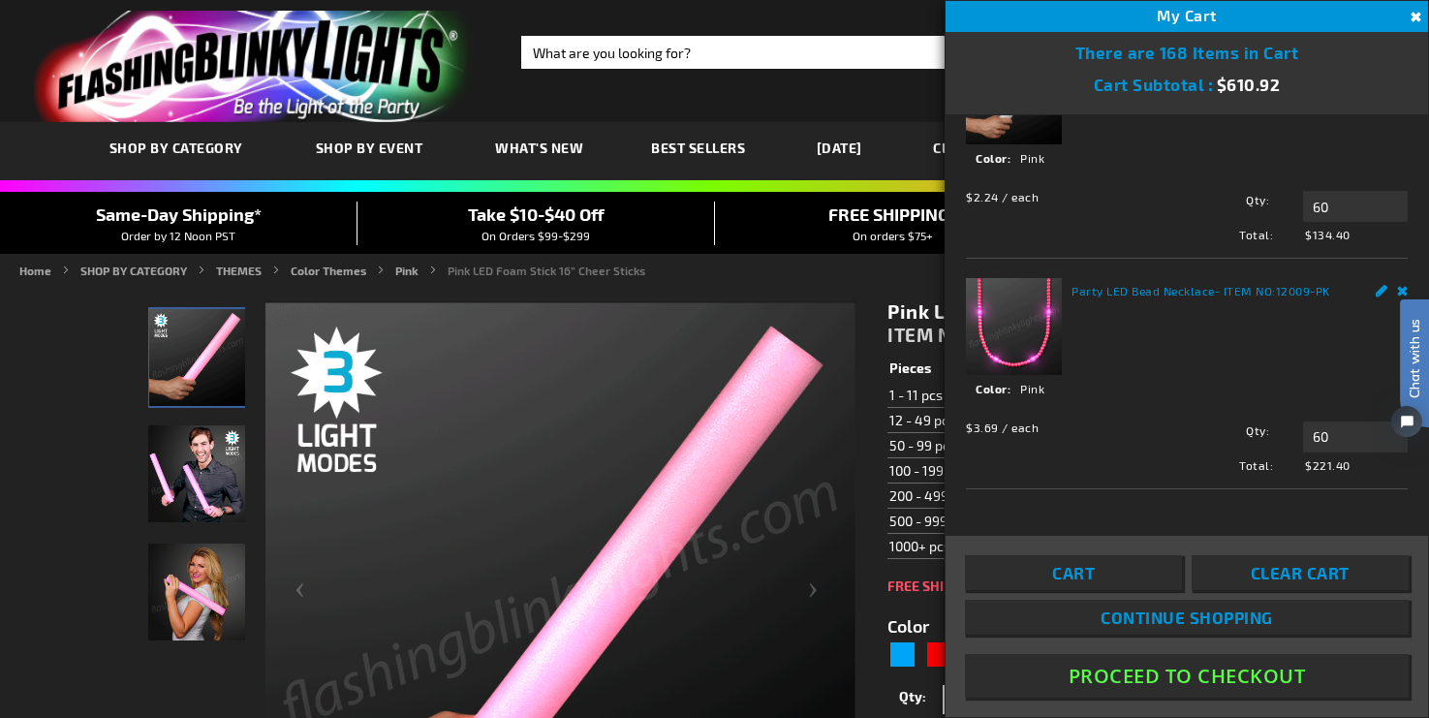
click at [1022, 336] on img at bounding box center [1014, 326] width 96 height 96
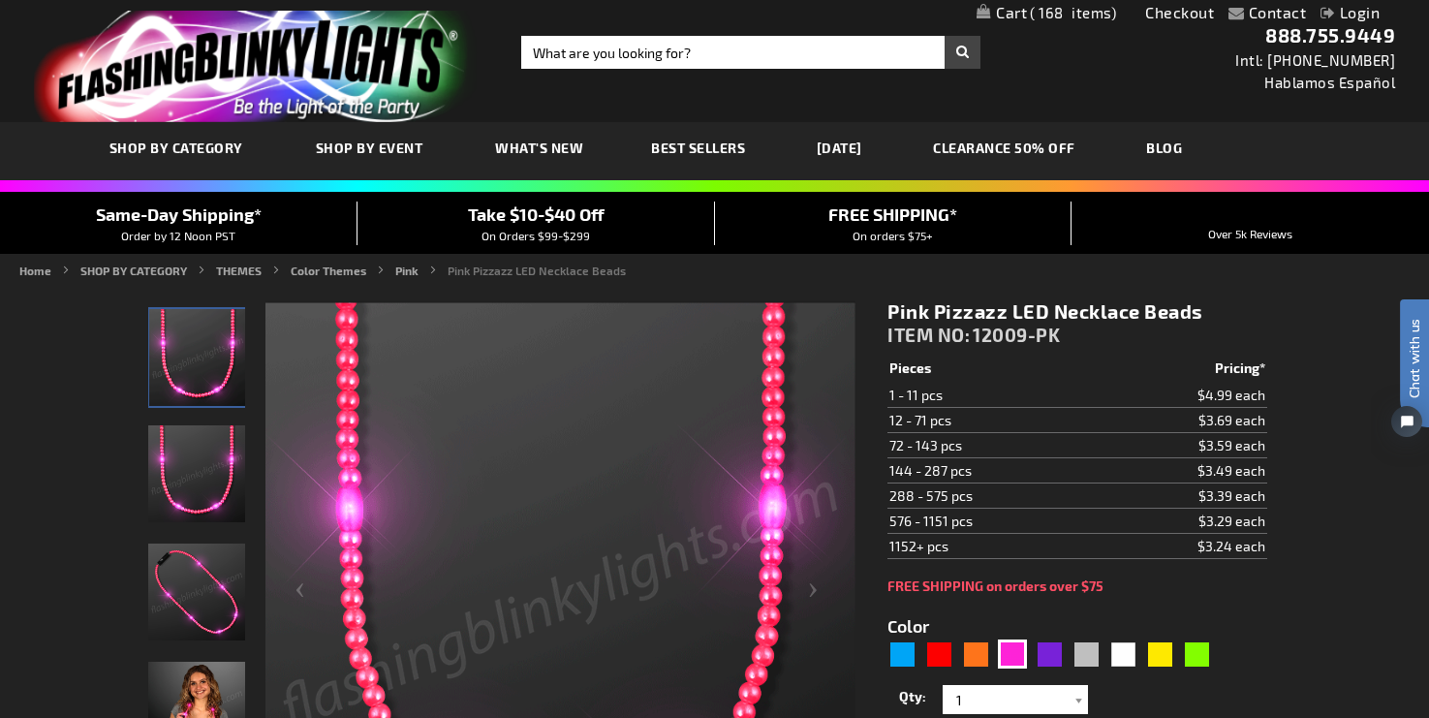
click at [1075, 15] on span "168" at bounding box center [1073, 12] width 86 height 17
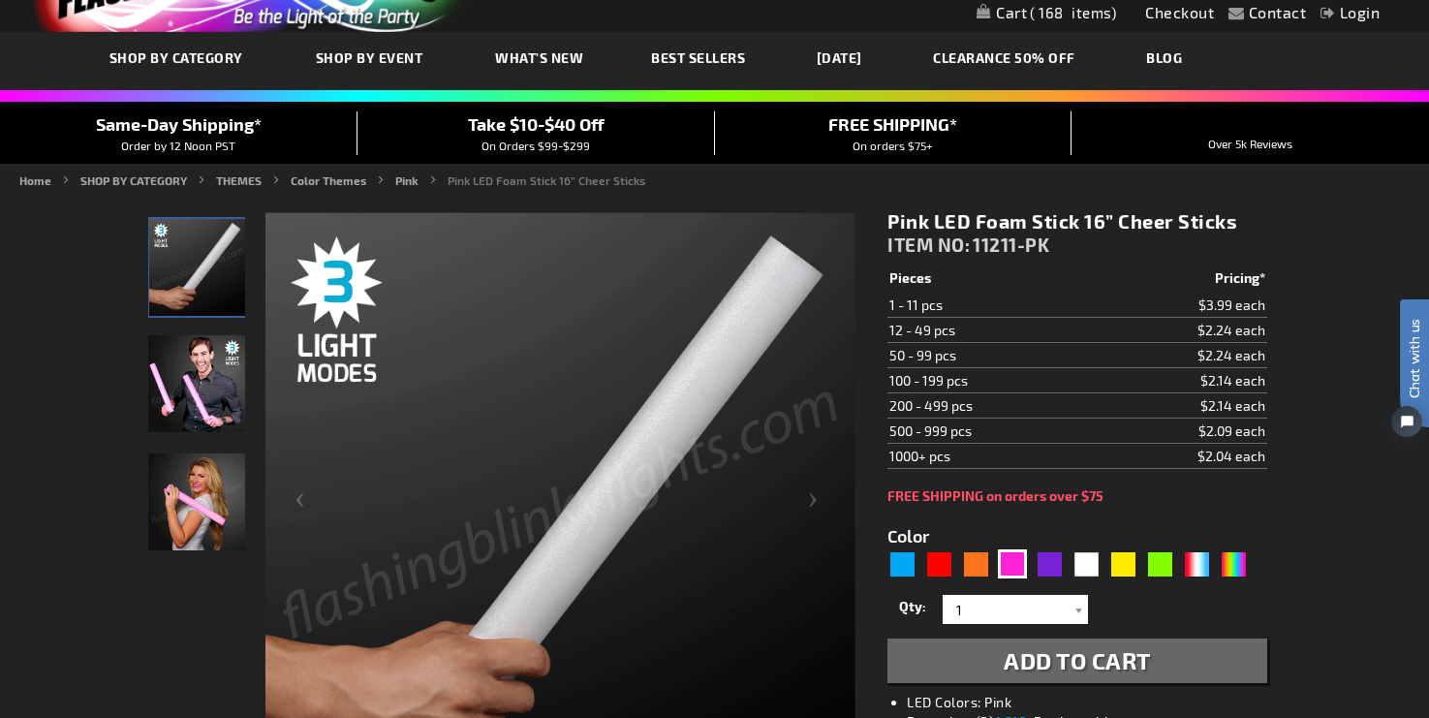
click at [1074, 9] on span "168" at bounding box center [1073, 12] width 86 height 17
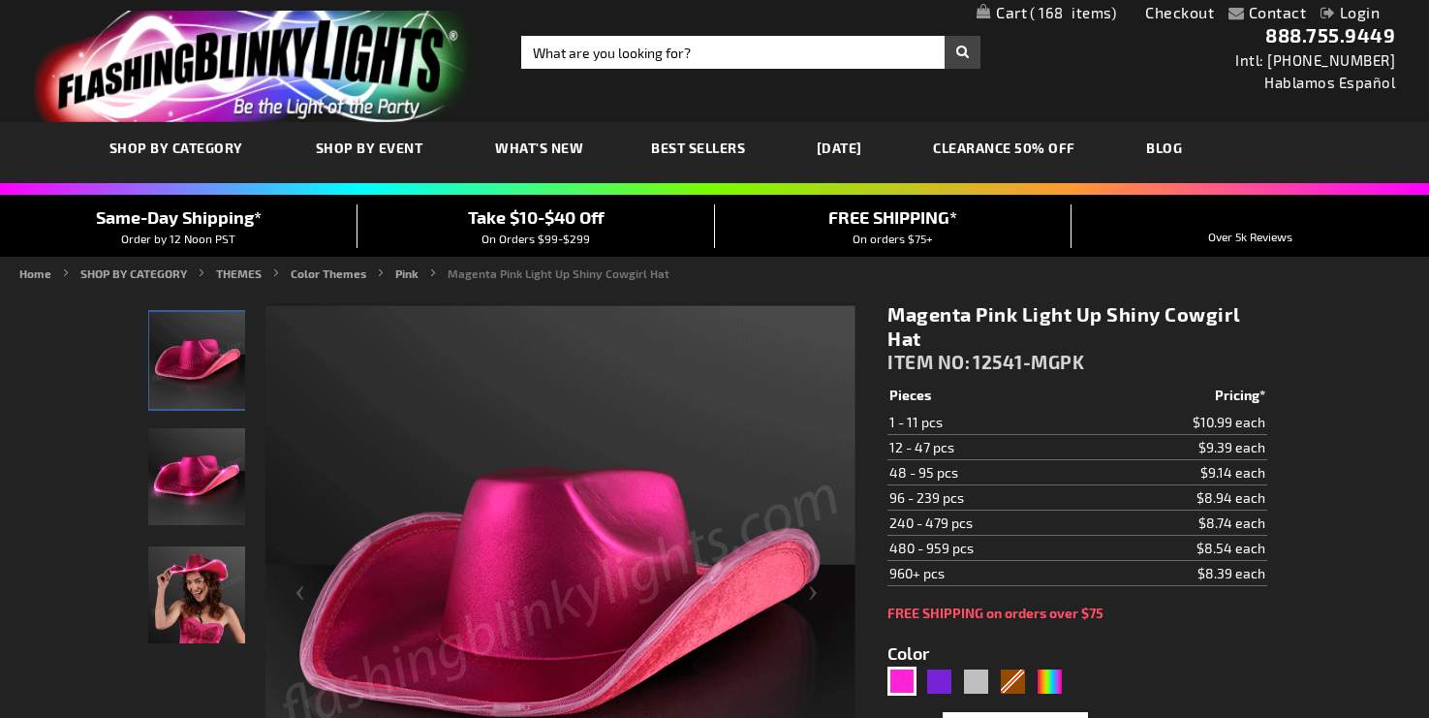
click at [1035, 10] on span "168" at bounding box center [1073, 12] width 86 height 17
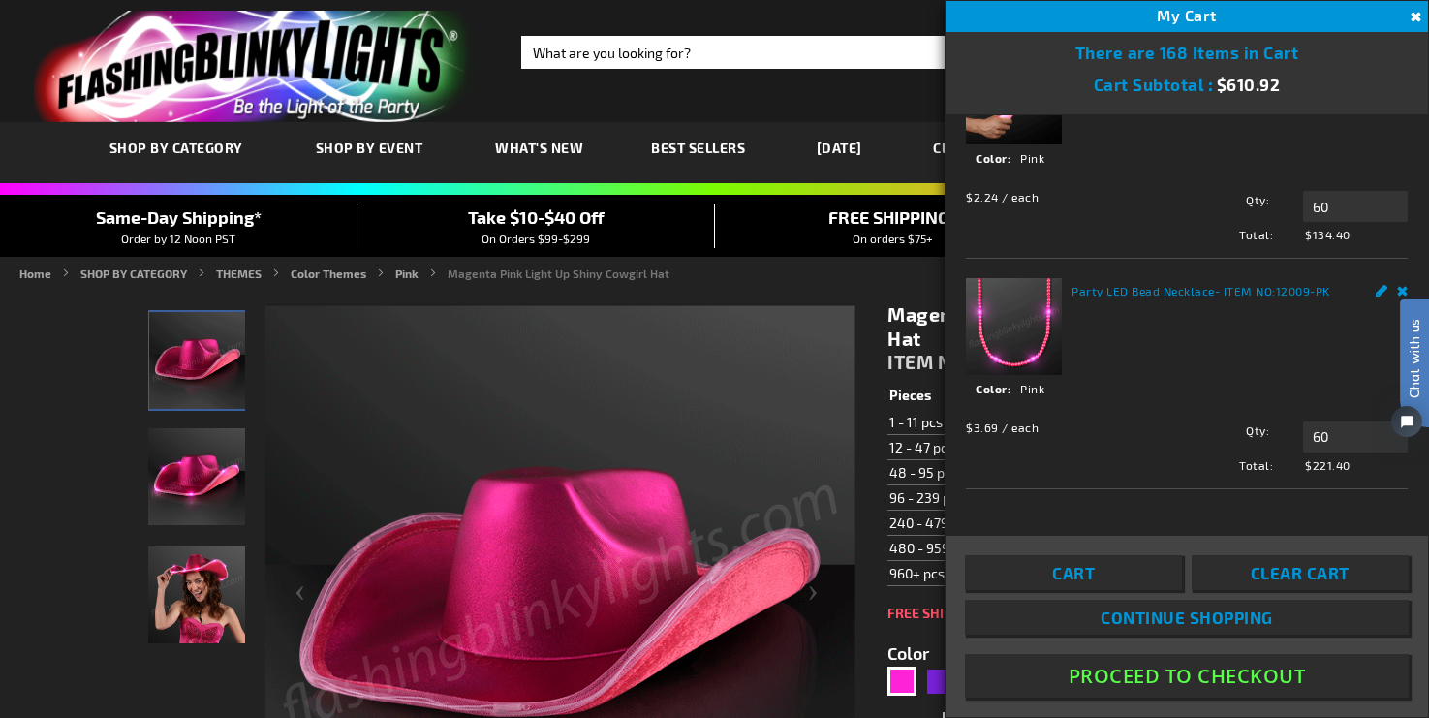
scroll to position [781, 0]
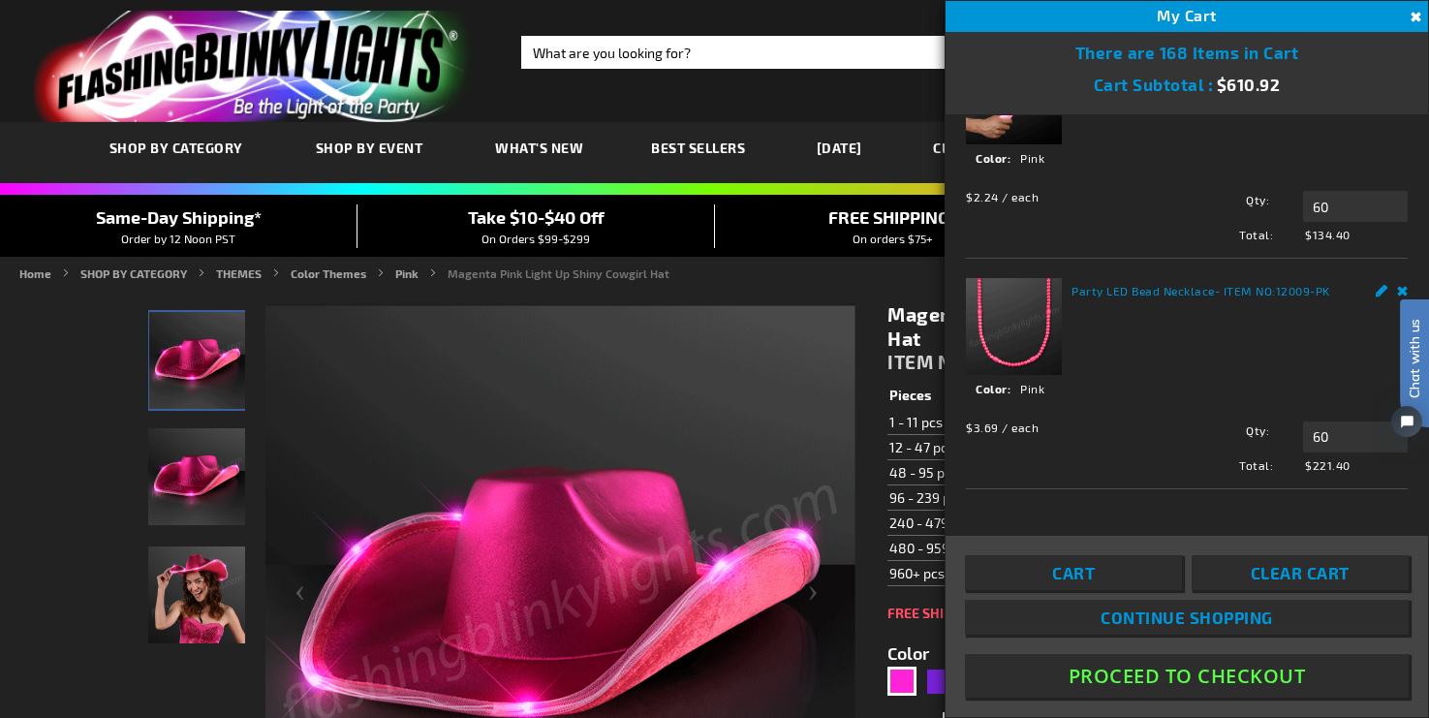
click at [1185, 676] on button "Proceed To Checkout" at bounding box center [1187, 676] width 444 height 44
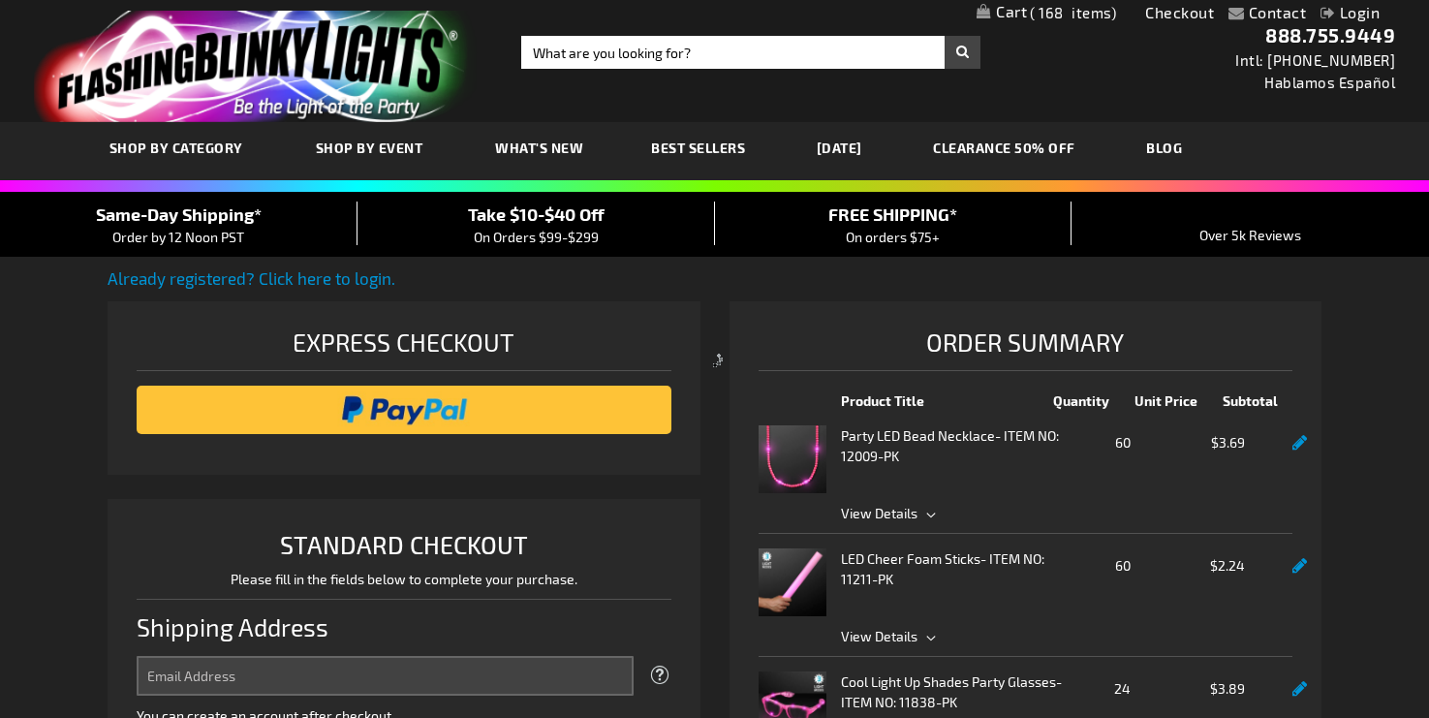
select select "US"
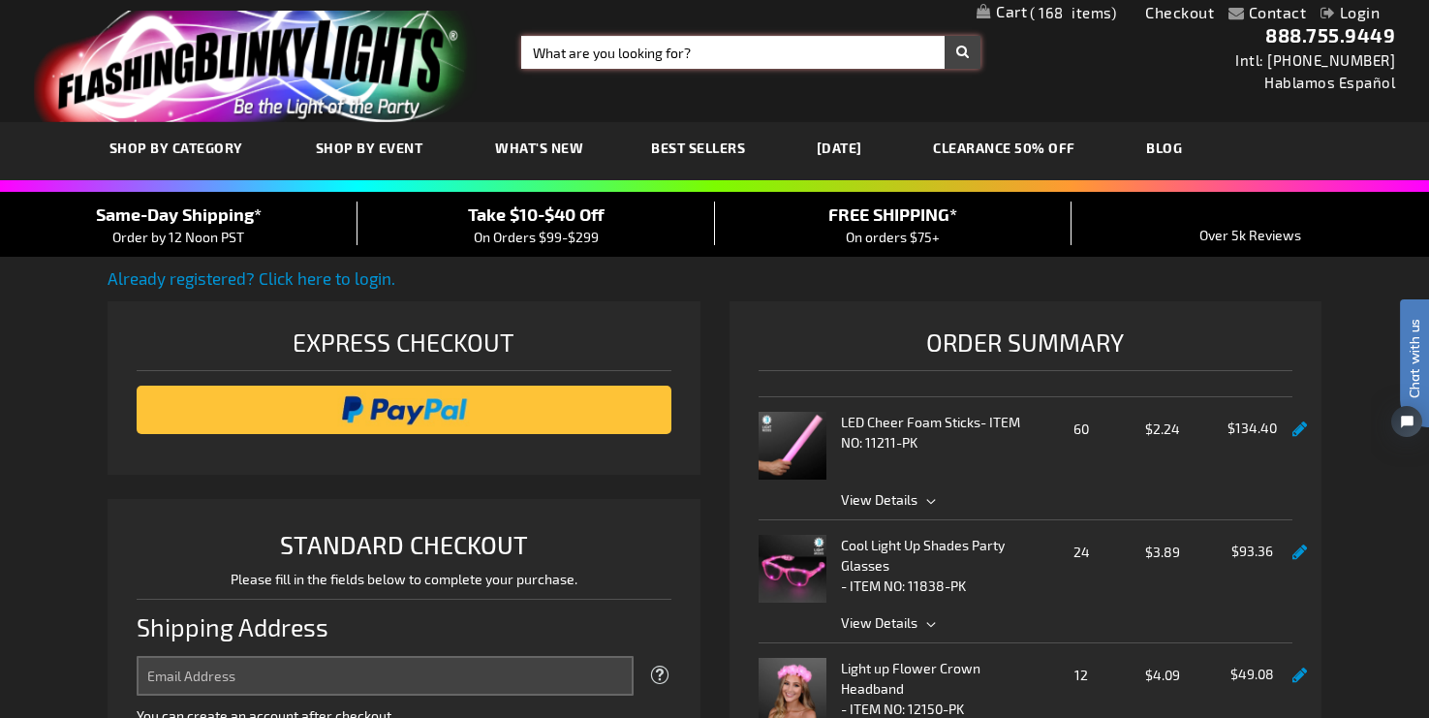
click at [607, 59] on input "Search" at bounding box center [750, 52] width 459 height 33
type input "halloween"
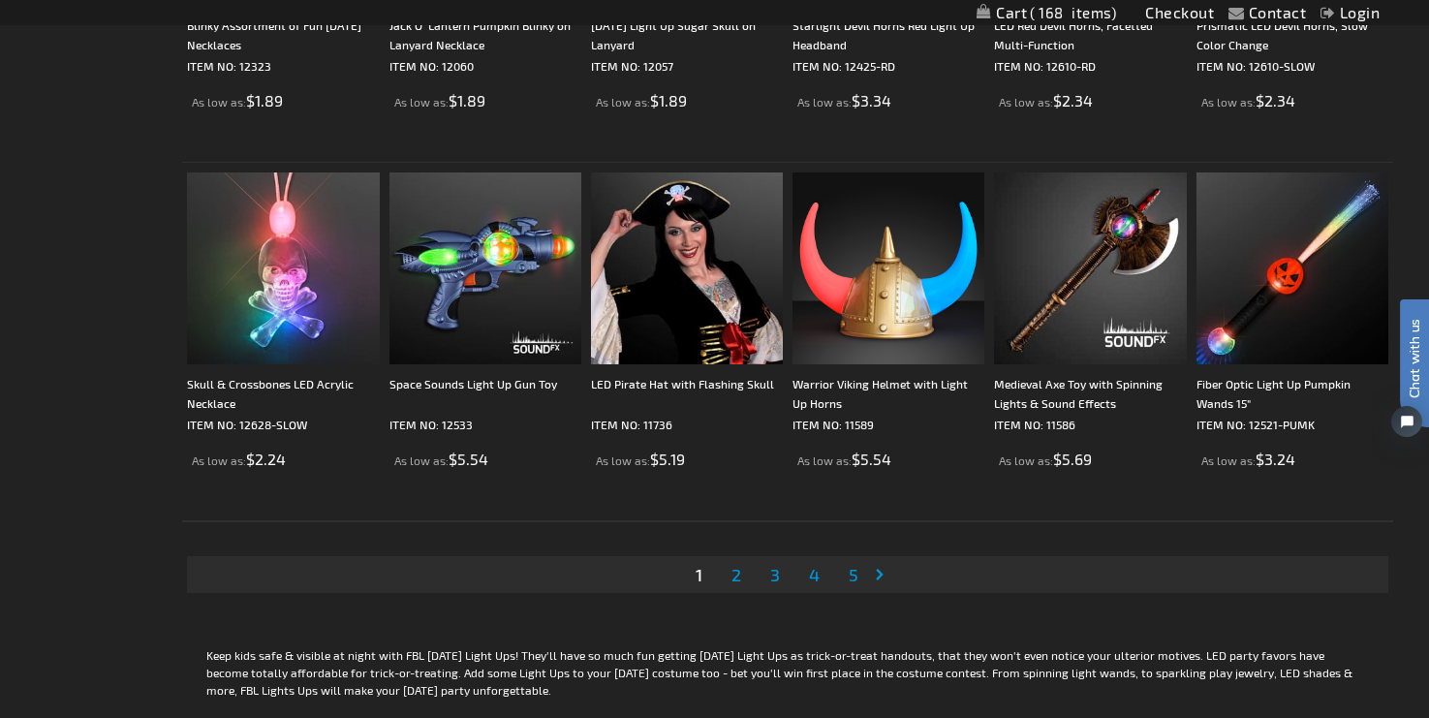
scroll to position [3657, 0]
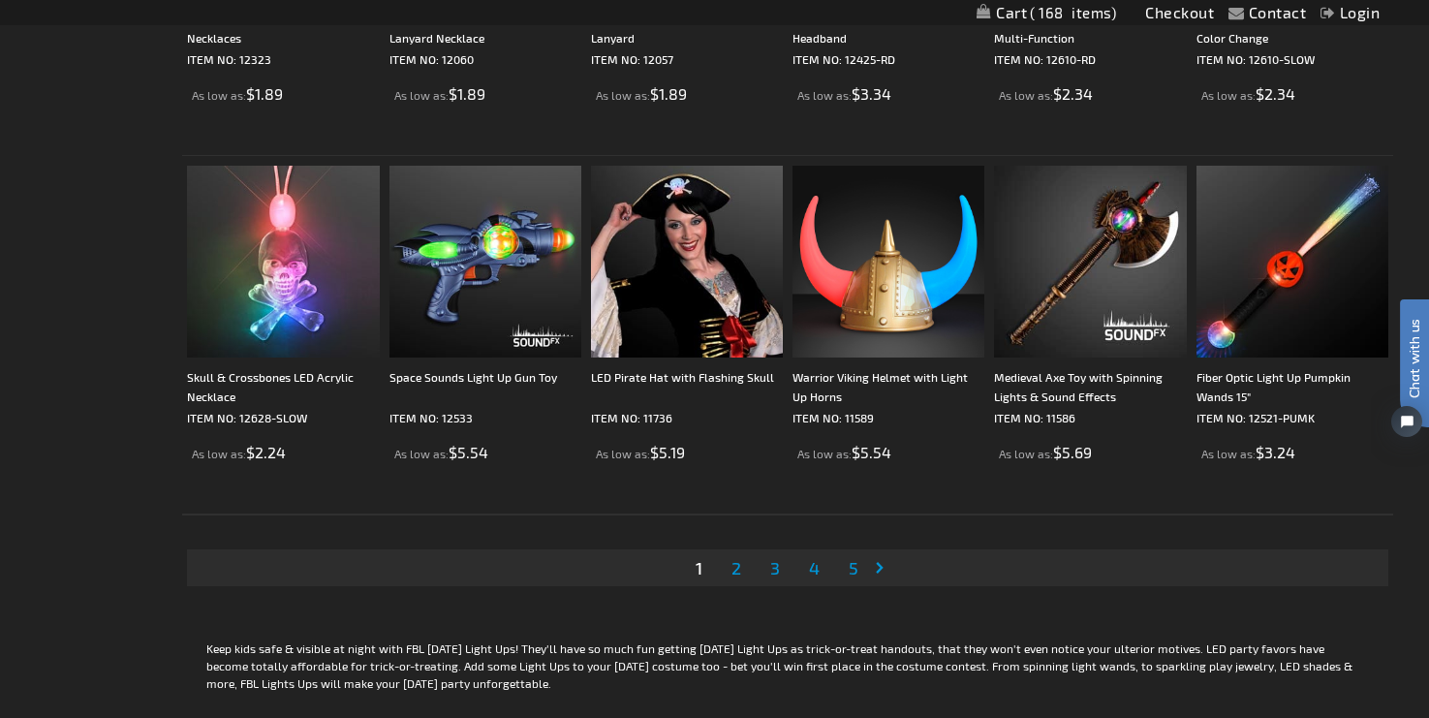
click at [738, 570] on span "2" at bounding box center [736, 567] width 10 height 21
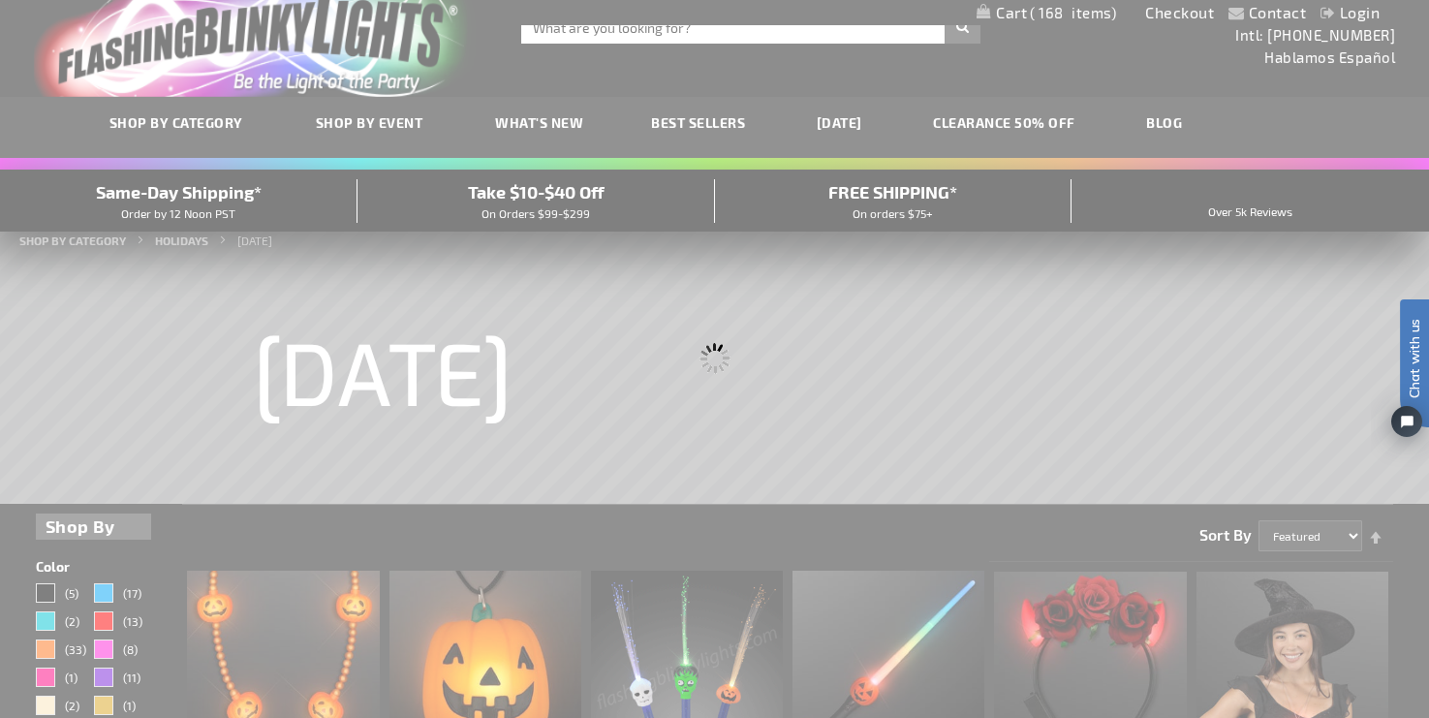
scroll to position [0, 0]
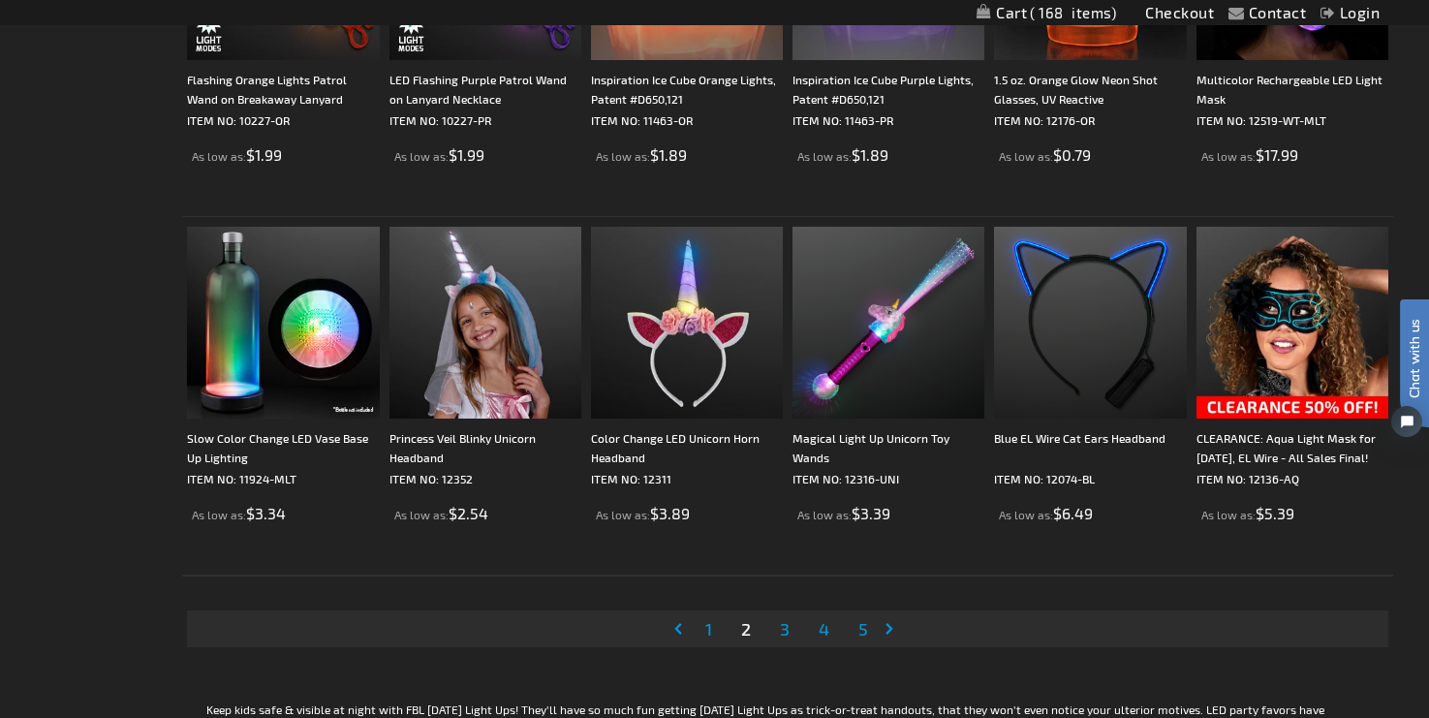
scroll to position [3600, 0]
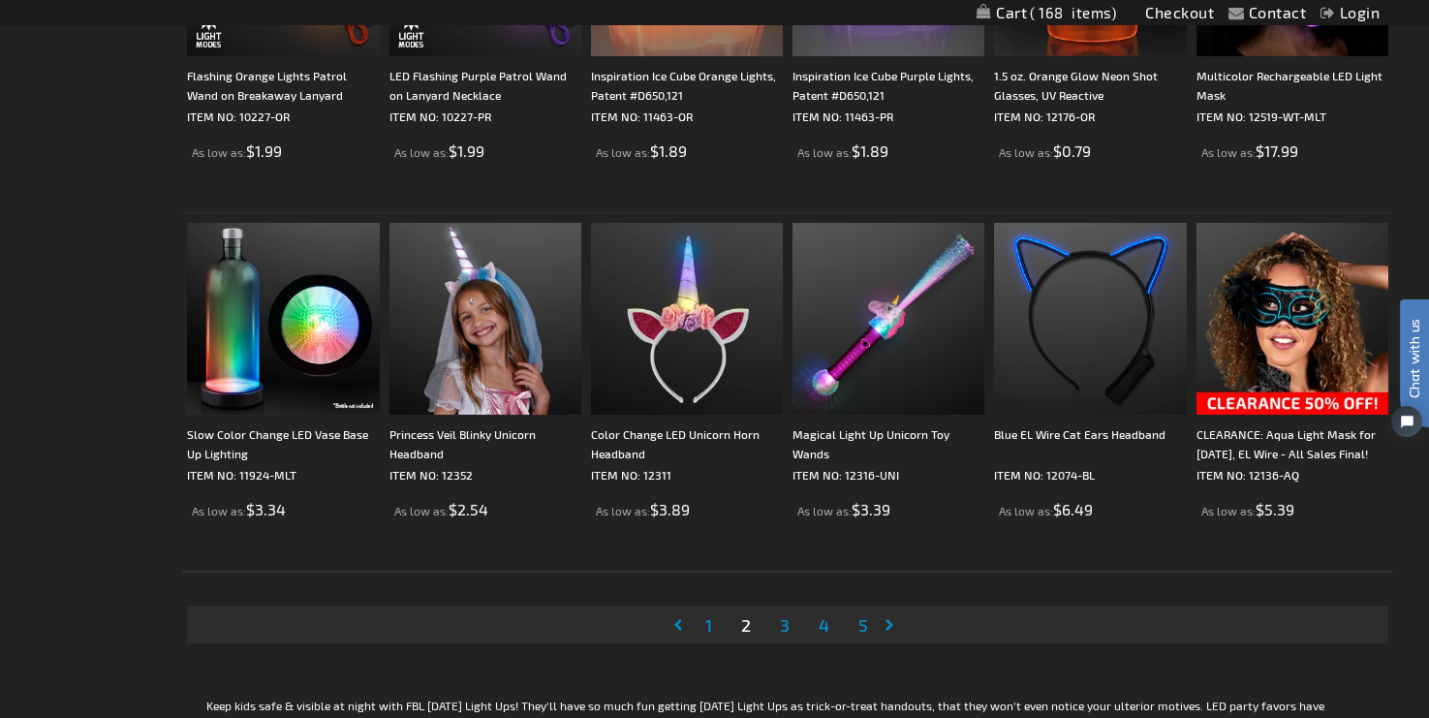
click at [788, 629] on span "3" at bounding box center [785, 624] width 10 height 21
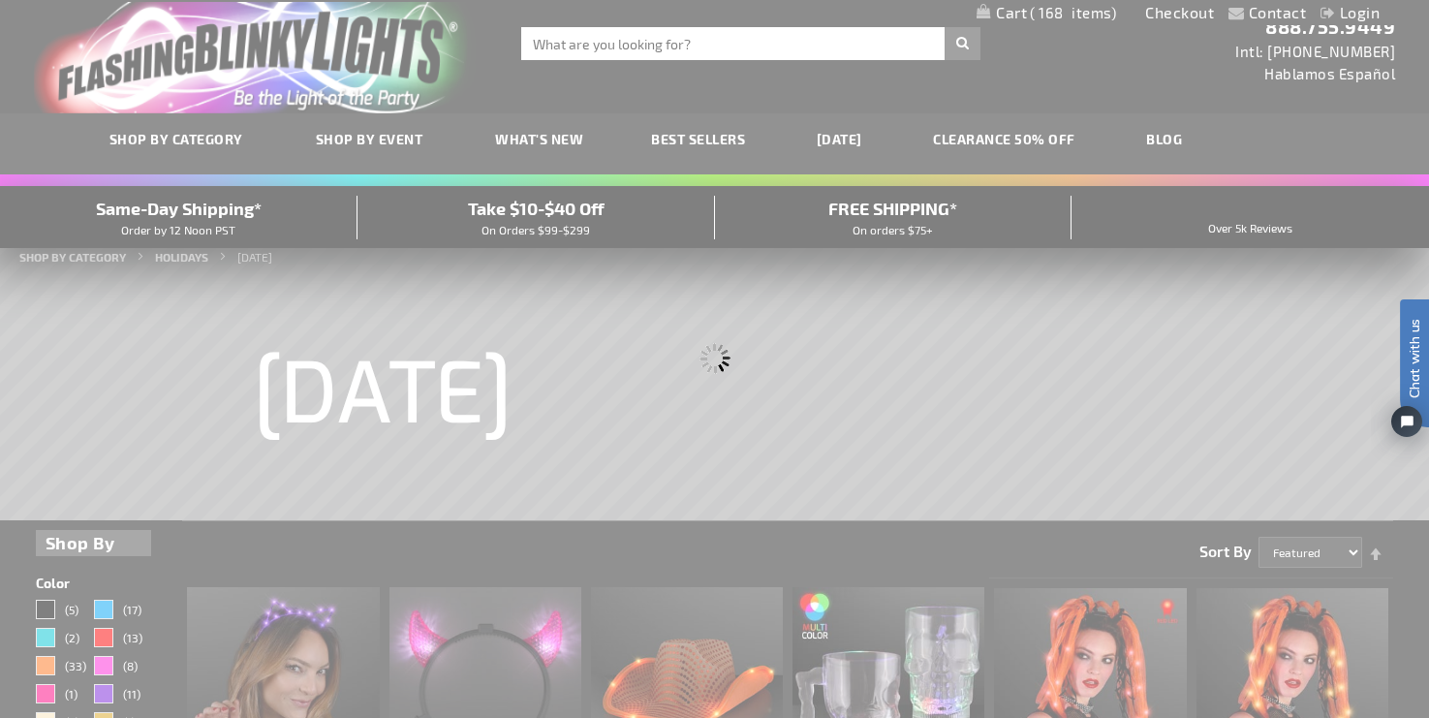
scroll to position [0, 0]
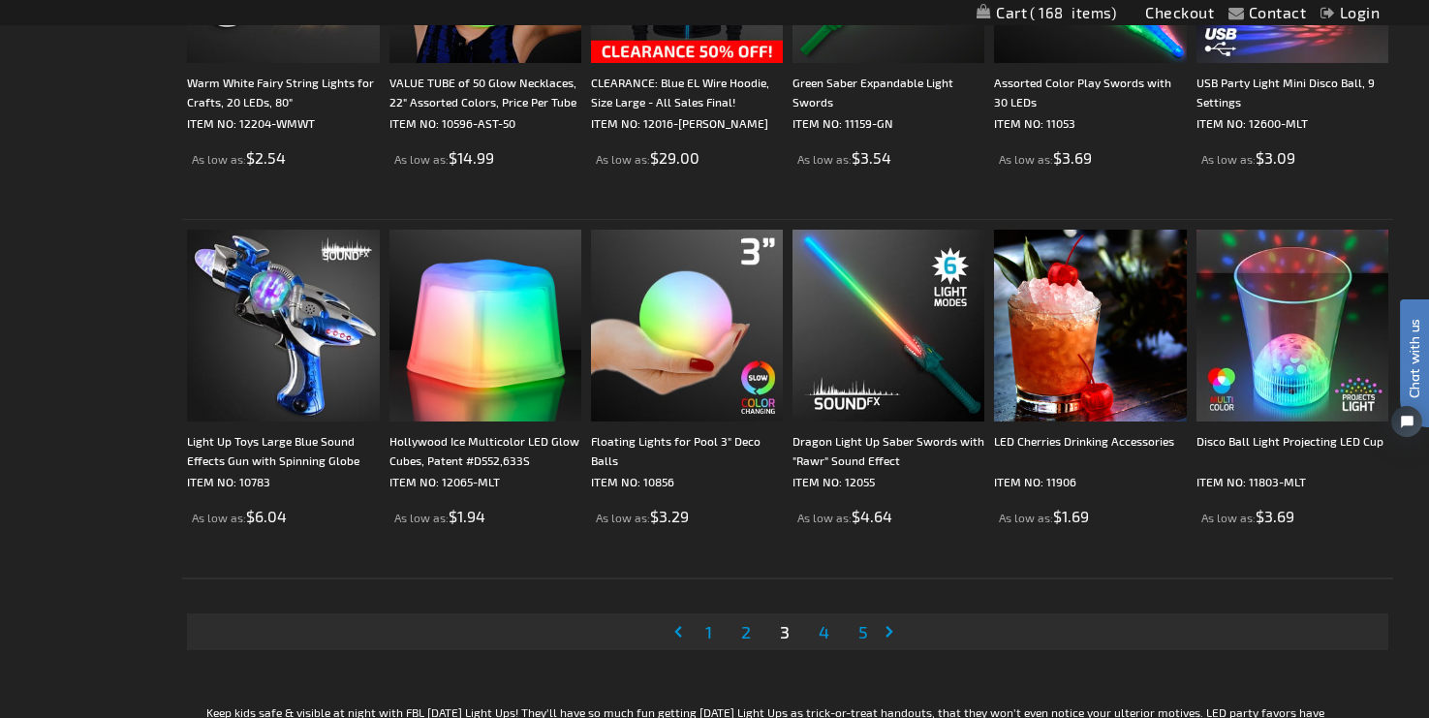
scroll to position [3601, 0]
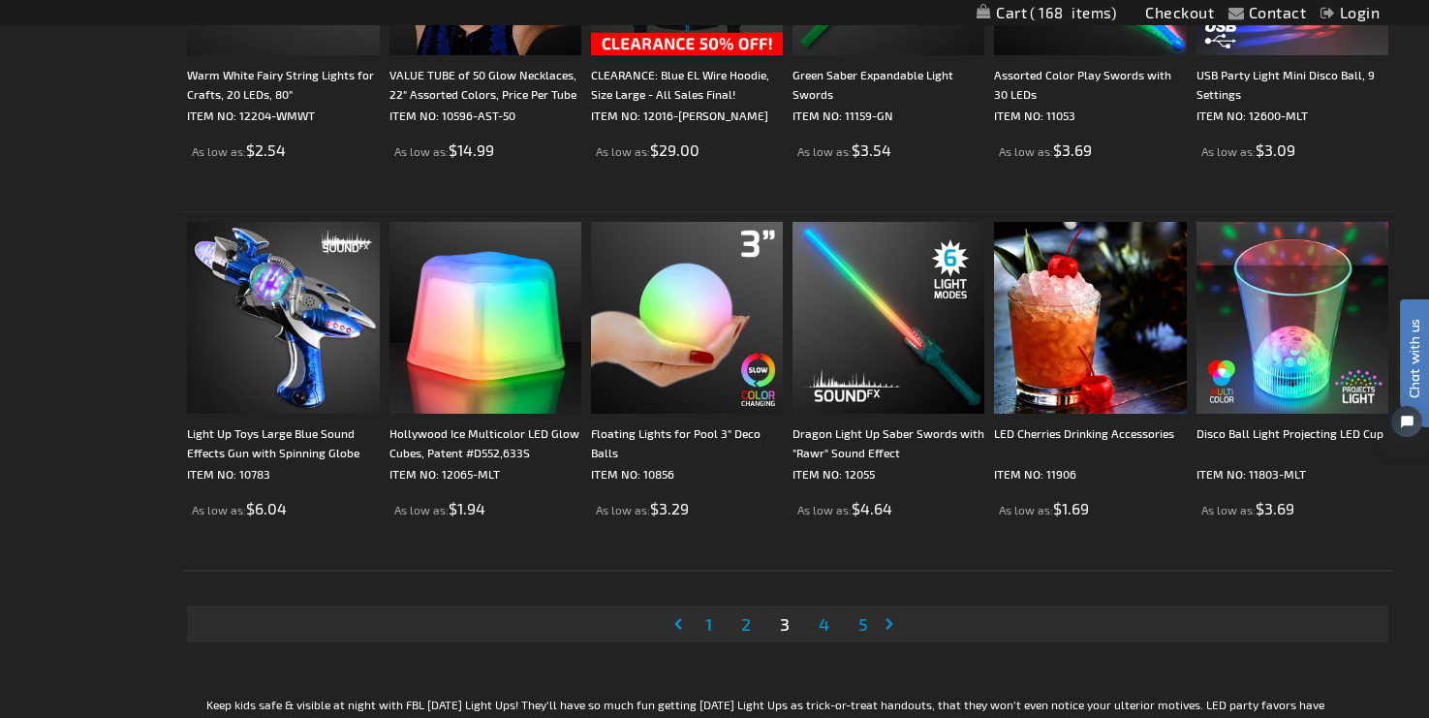
click at [823, 625] on span "4" at bounding box center [824, 623] width 11 height 21
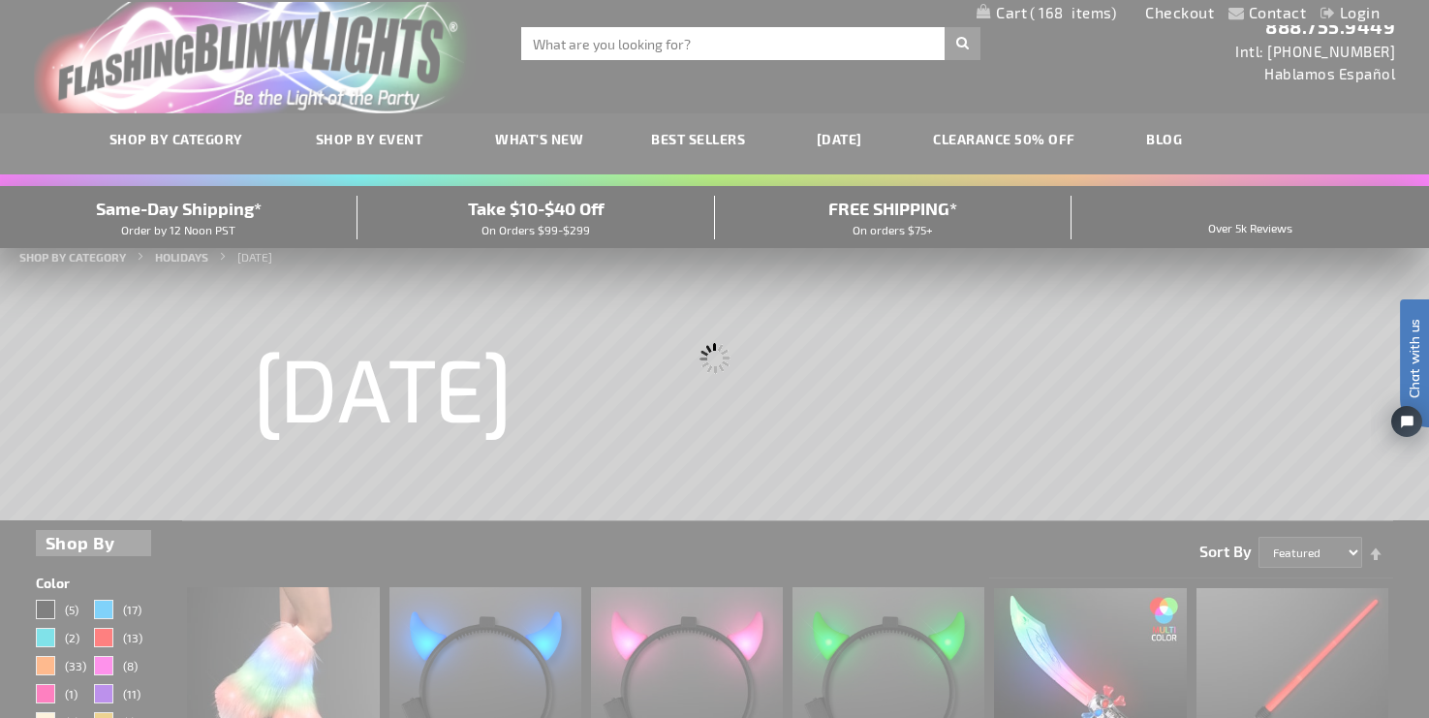
scroll to position [0, 0]
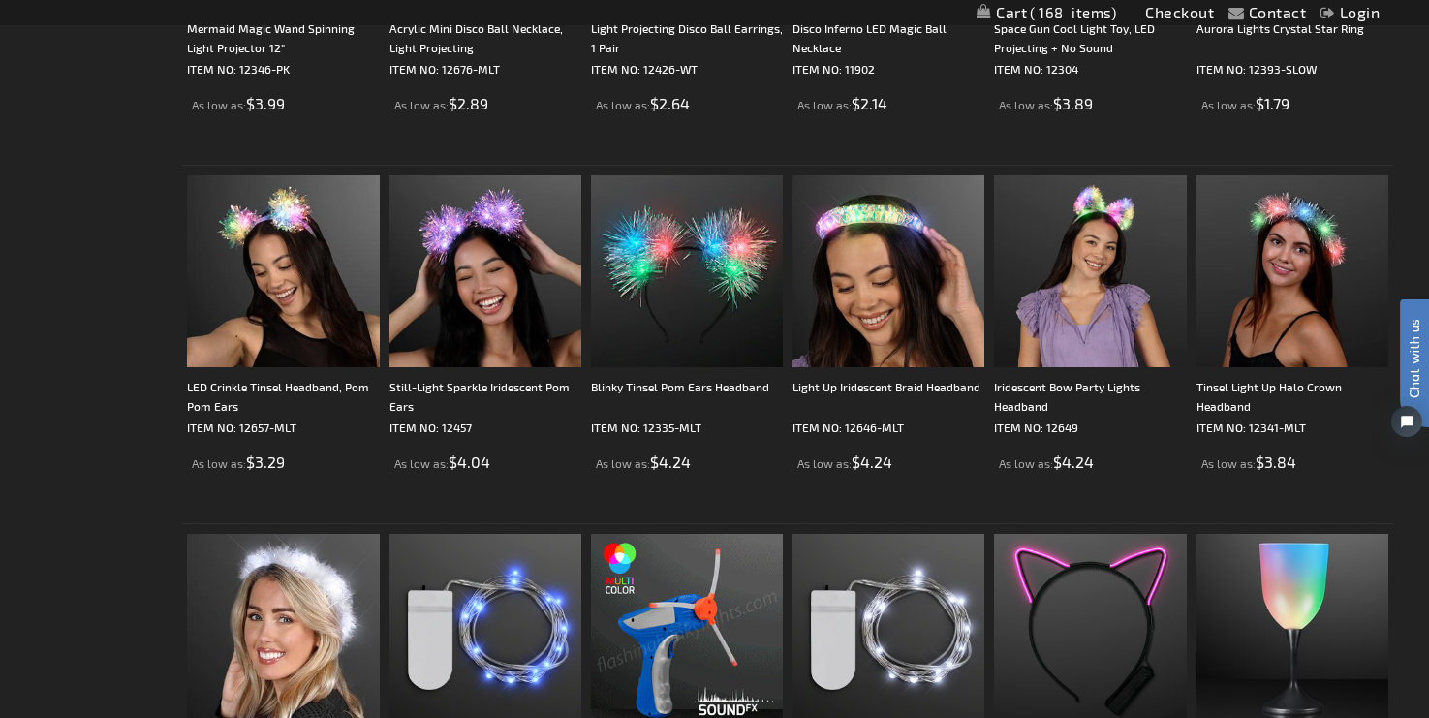
scroll to position [1498, 0]
click at [486, 243] on img at bounding box center [485, 270] width 192 height 192
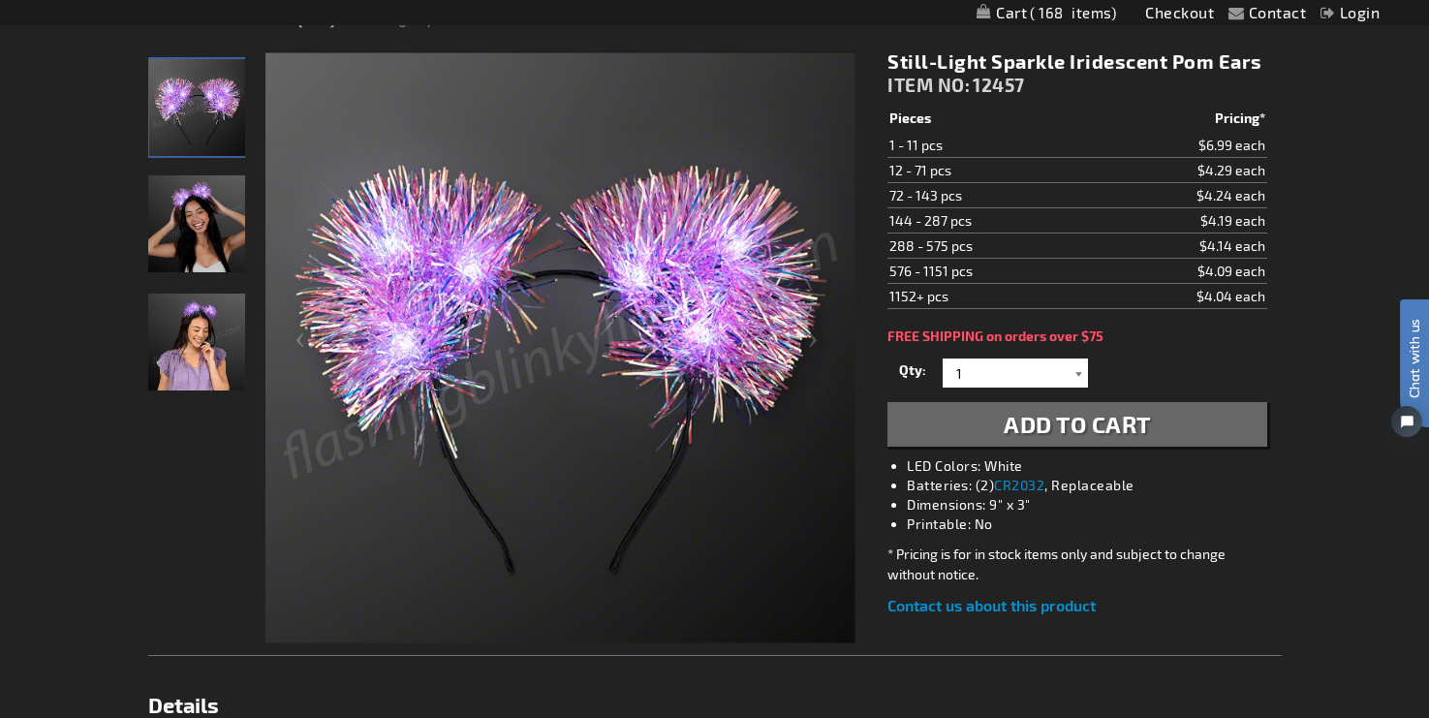
click at [1076, 371] on div at bounding box center [1078, 372] width 19 height 29
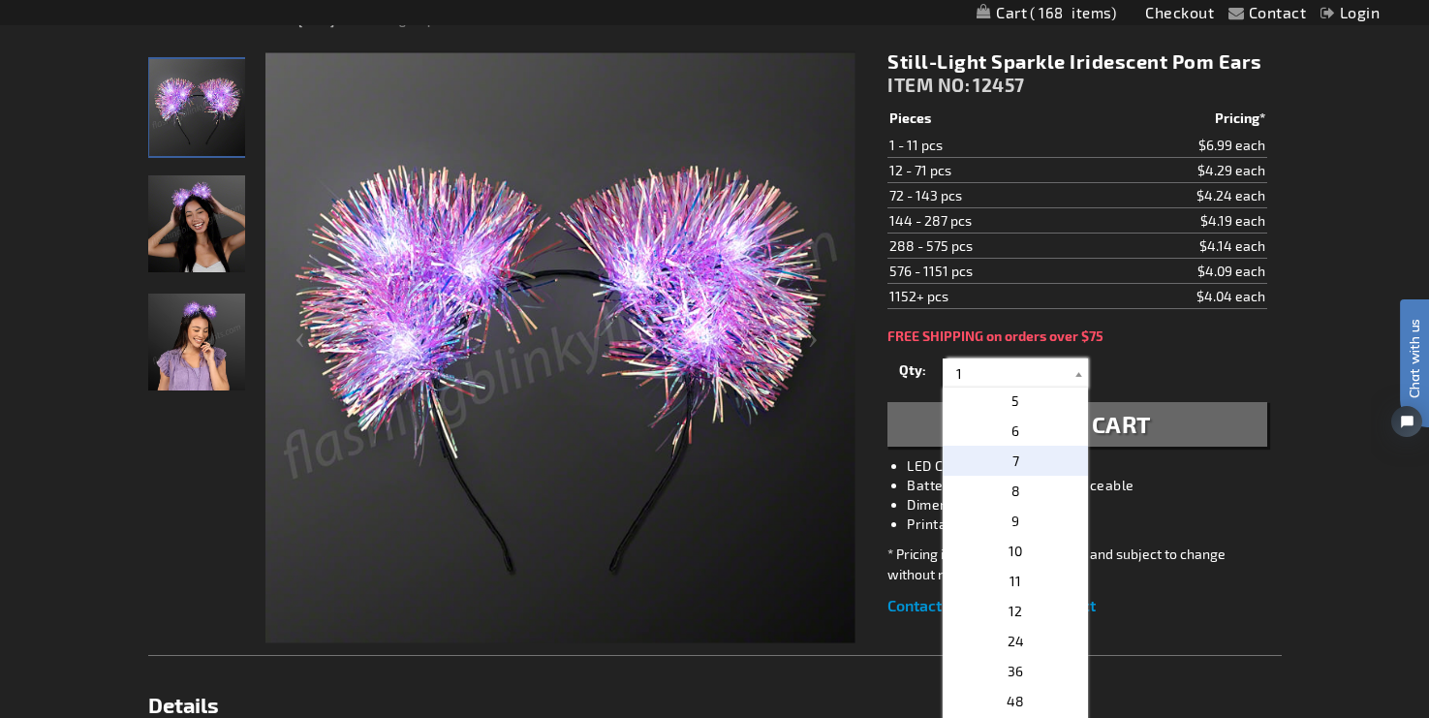
scroll to position [155, 0]
click at [1034, 575] on p "12" at bounding box center [1015, 578] width 145 height 30
type input "12"
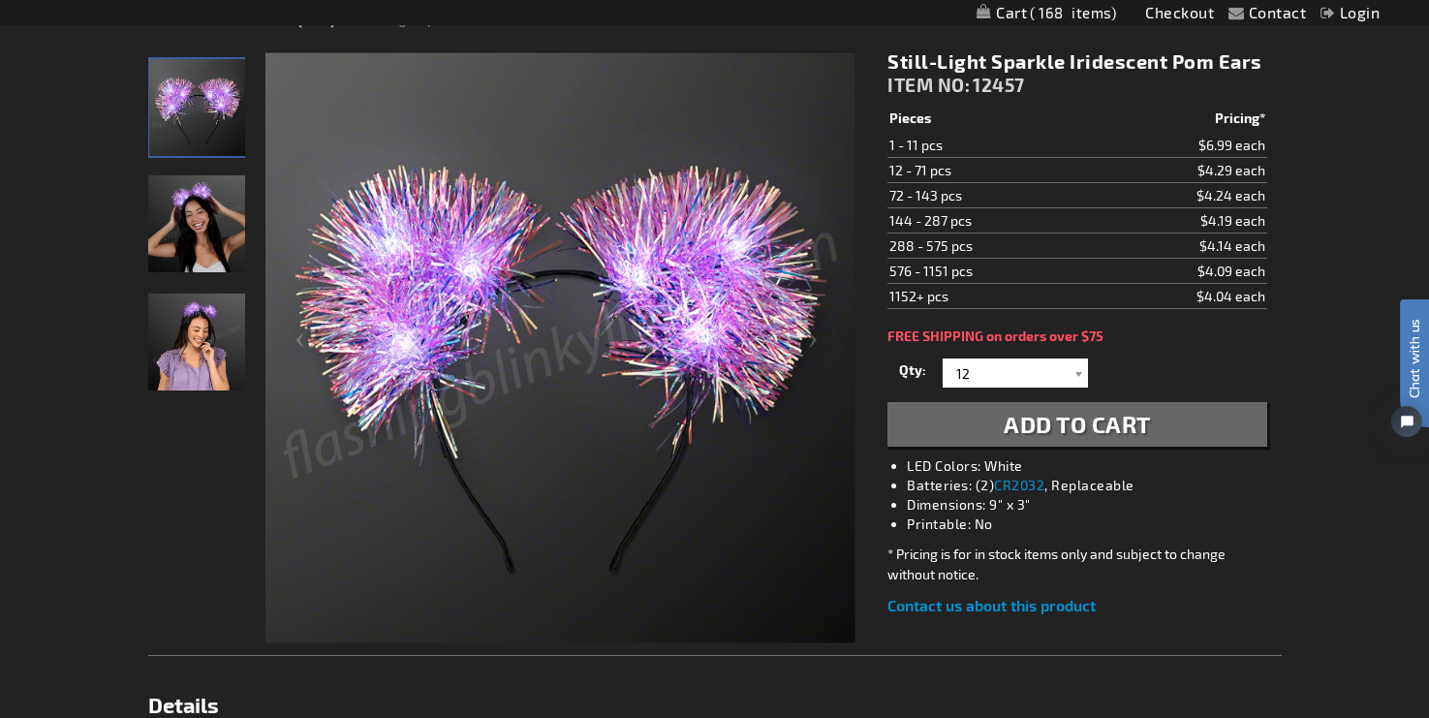
click at [1120, 425] on span "Add to Cart" at bounding box center [1077, 424] width 147 height 28
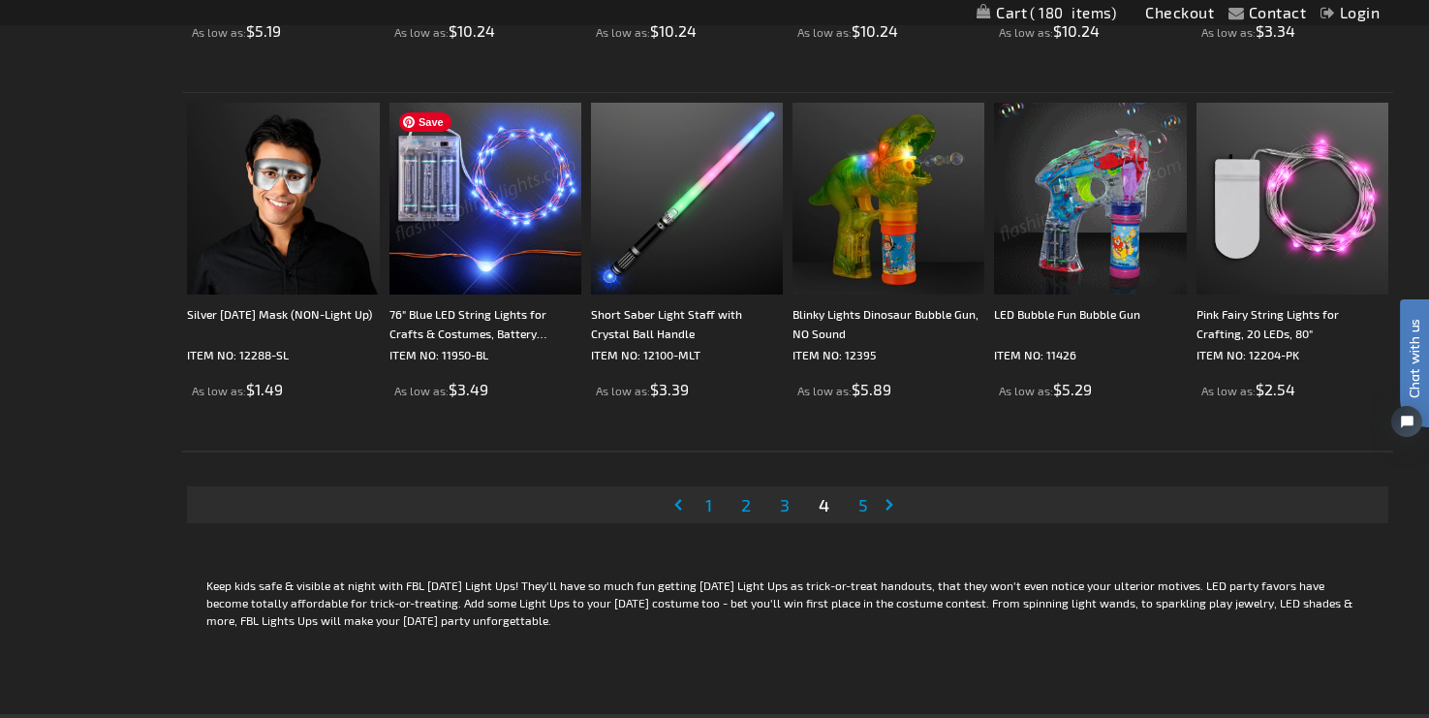
scroll to position [3730, 0]
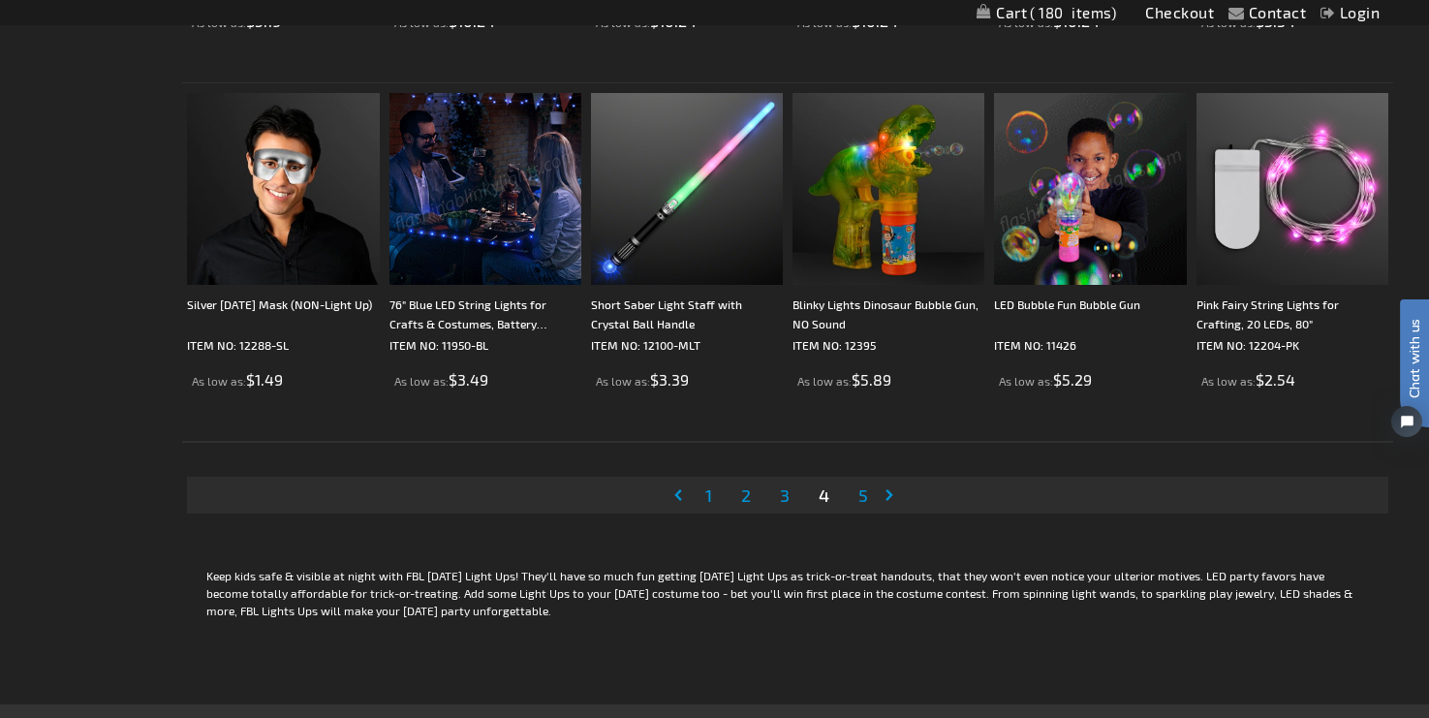
click at [862, 495] on span "5" at bounding box center [863, 494] width 10 height 21
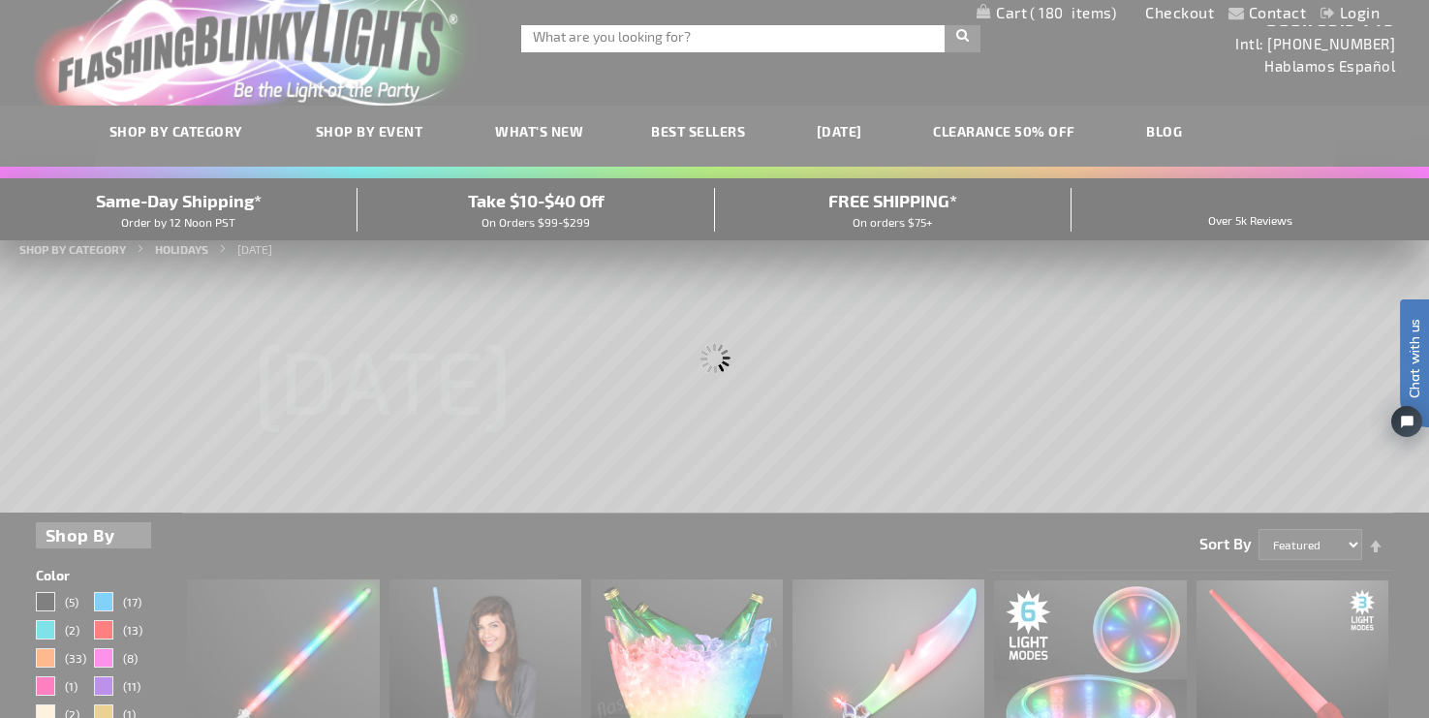
scroll to position [0, 0]
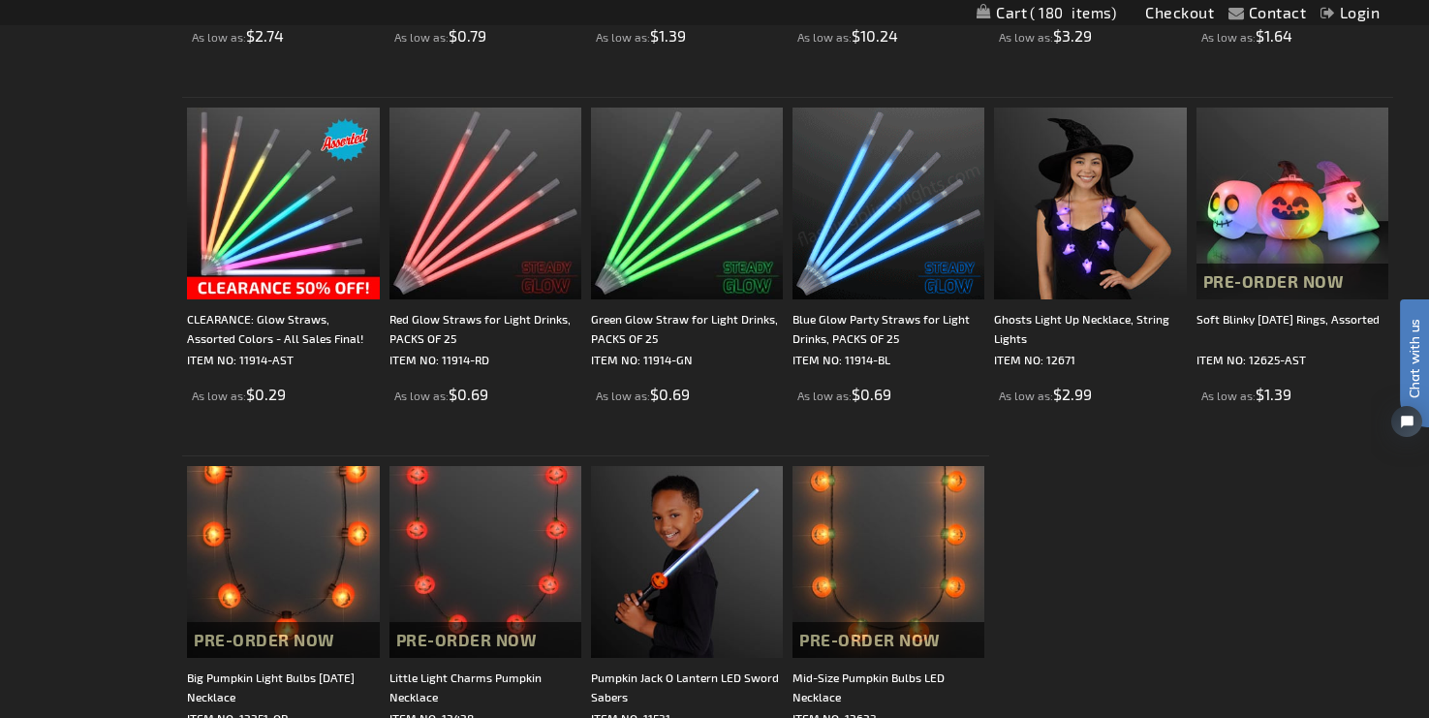
scroll to position [1933, 0]
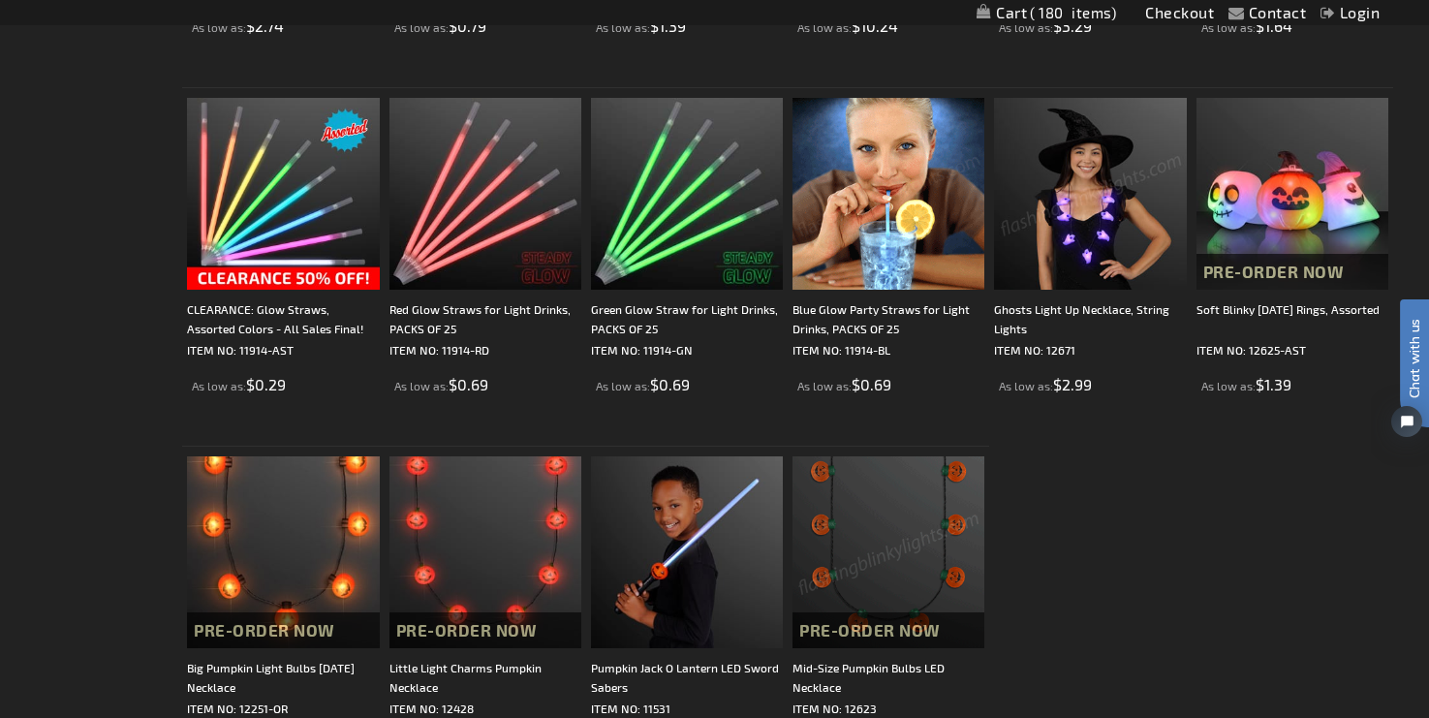
click at [1080, 236] on img at bounding box center [1090, 194] width 192 height 192
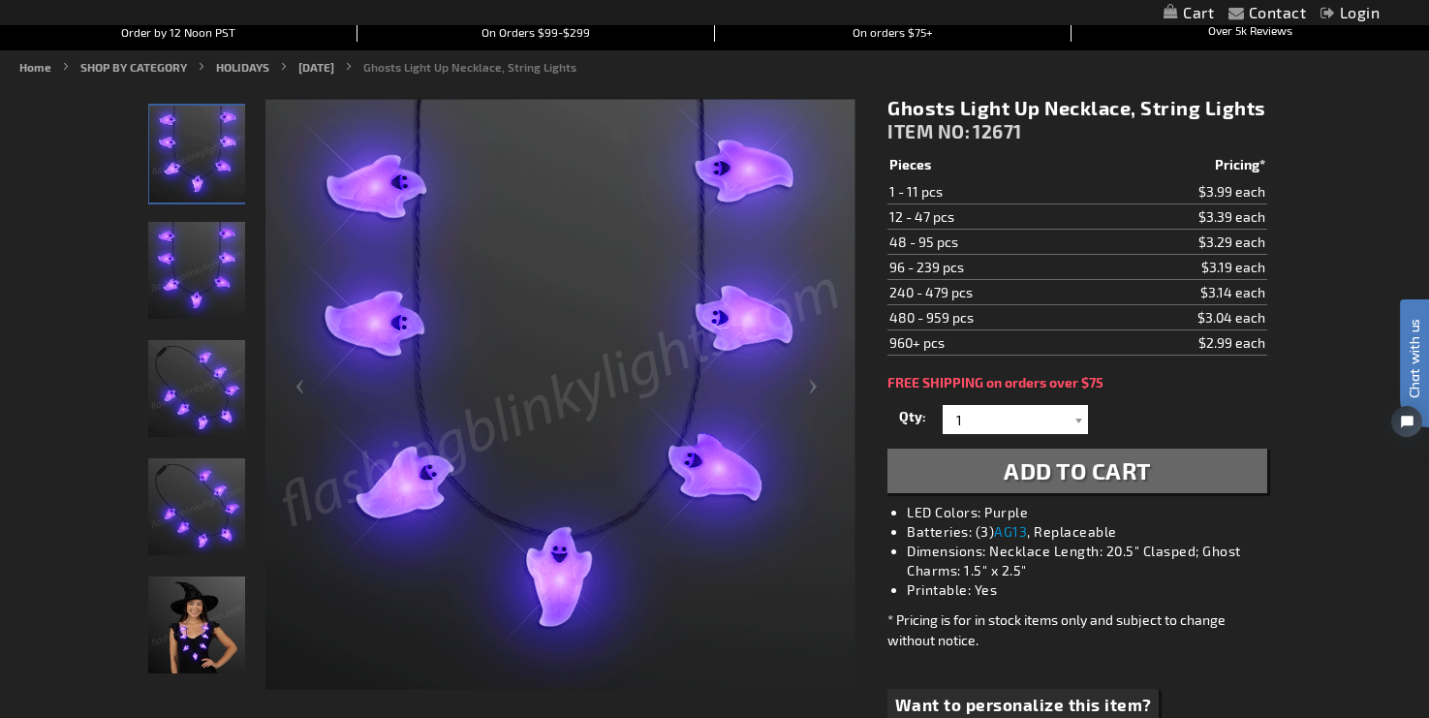
scroll to position [210, 0]
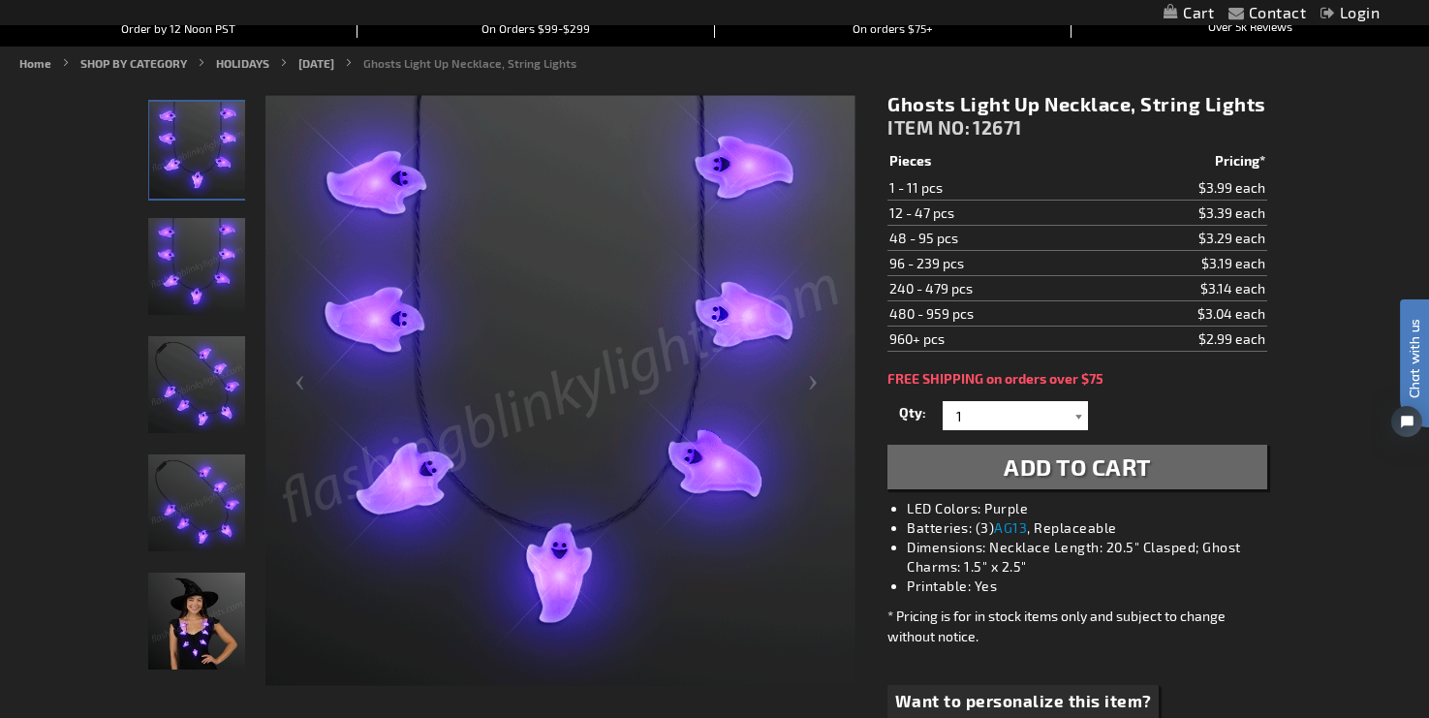
click at [1079, 418] on div at bounding box center [1078, 415] width 19 height 29
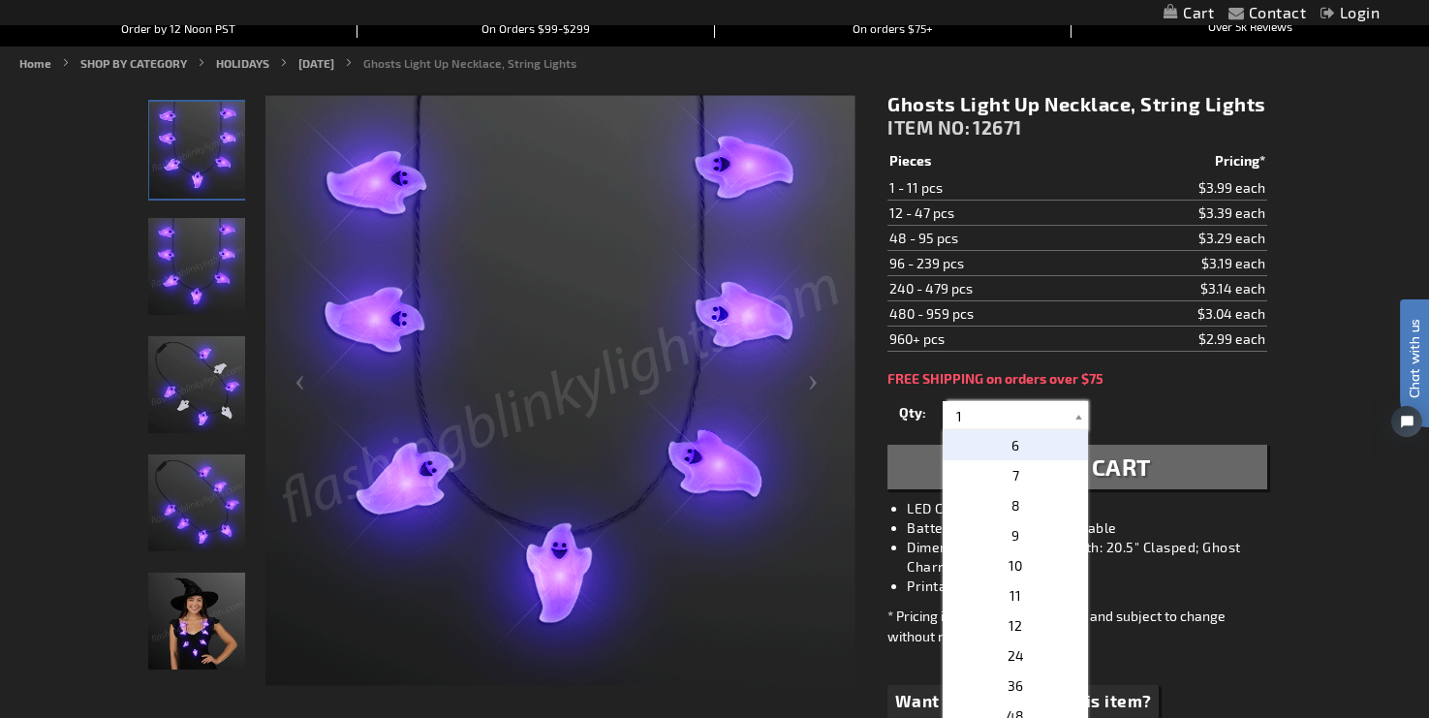
scroll to position [163, 0]
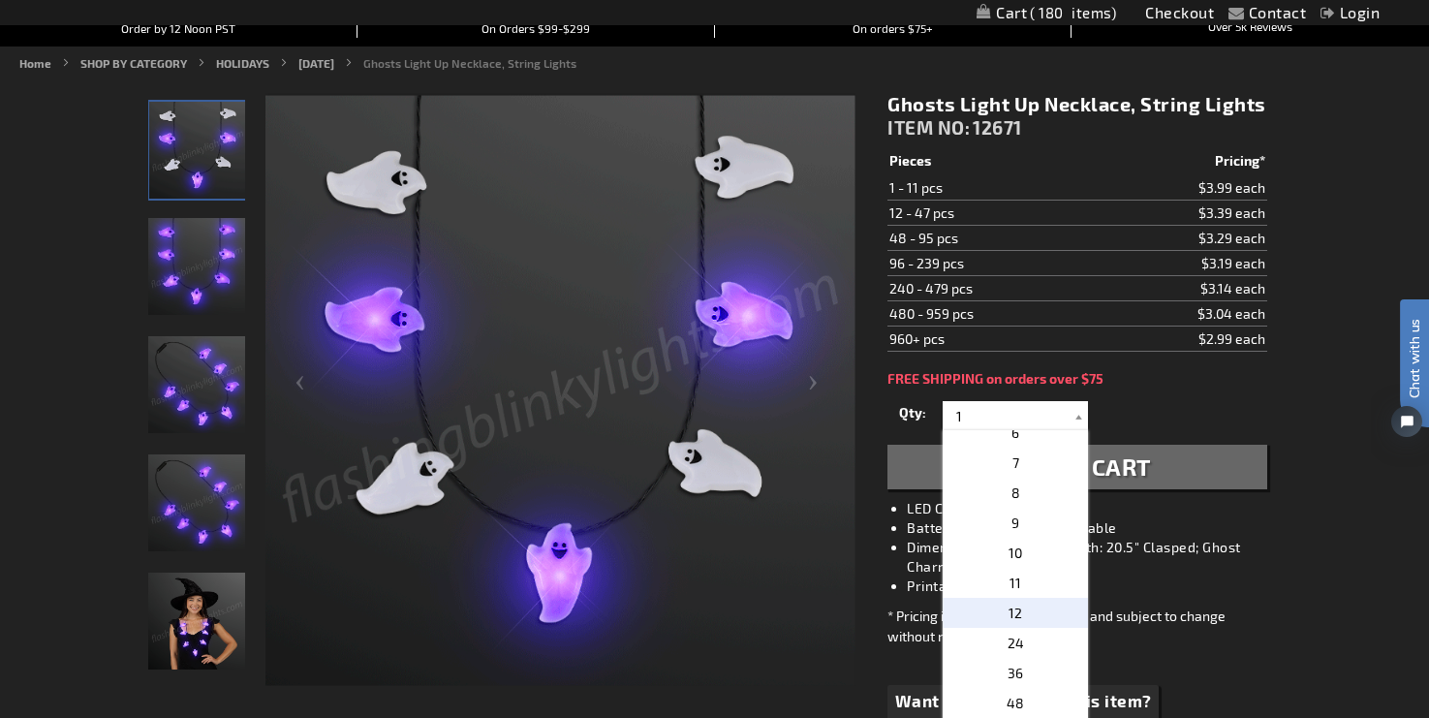
click at [1026, 610] on p "12" at bounding box center [1015, 613] width 145 height 30
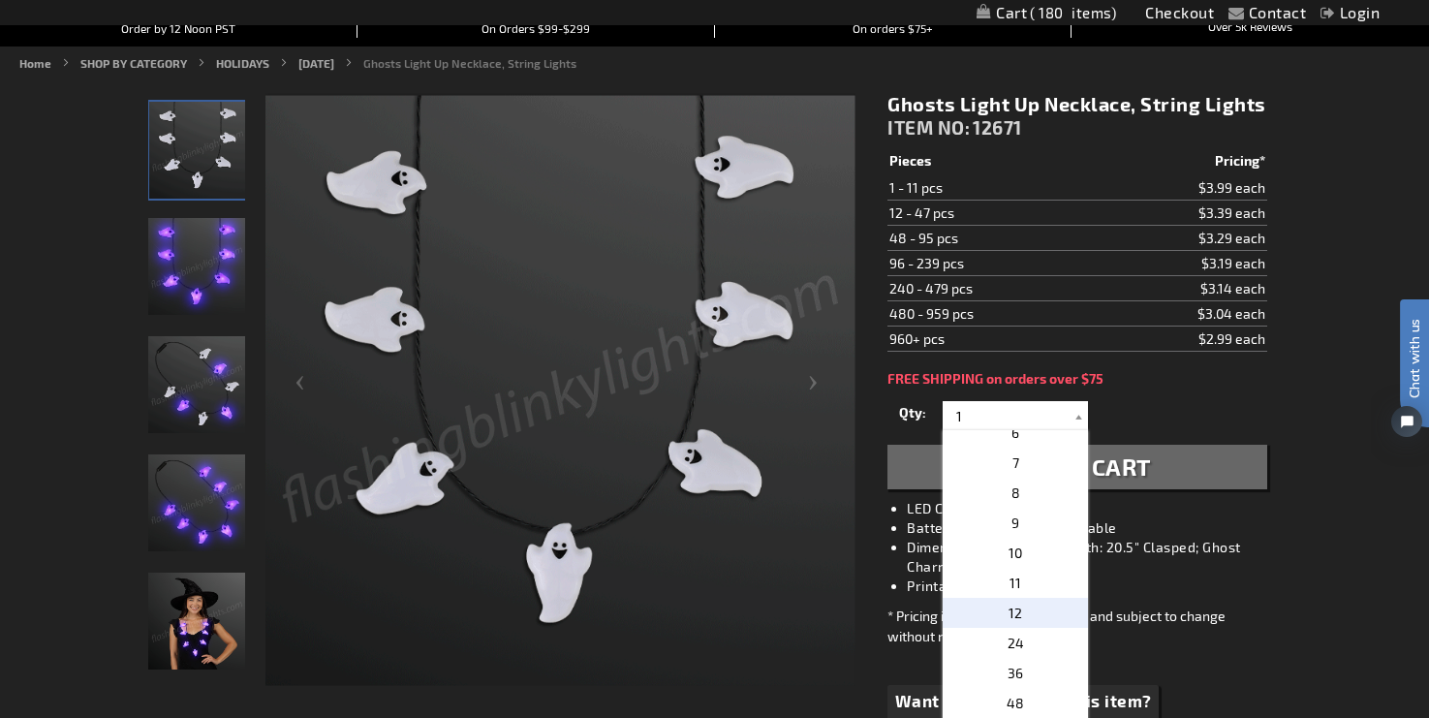
type input "12"
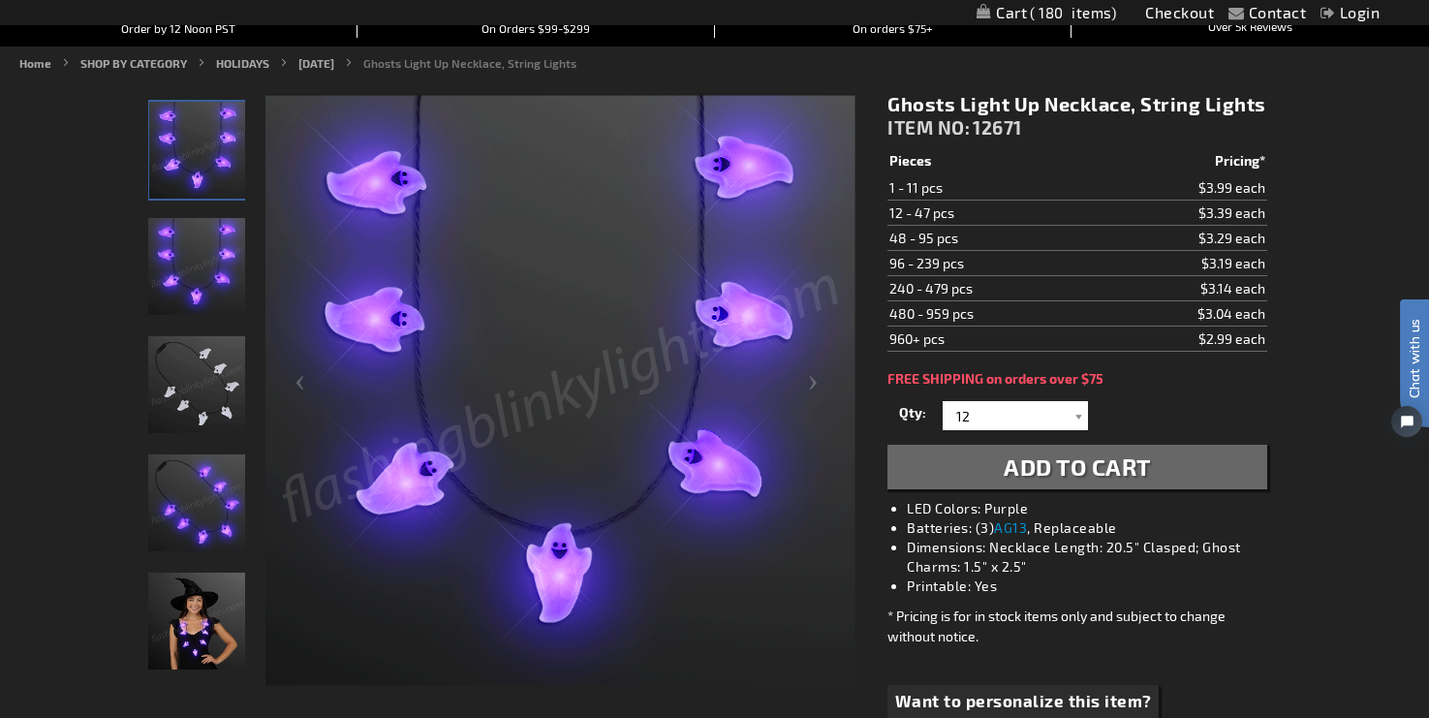
click at [1120, 468] on span "Add to Cart" at bounding box center [1077, 466] width 147 height 28
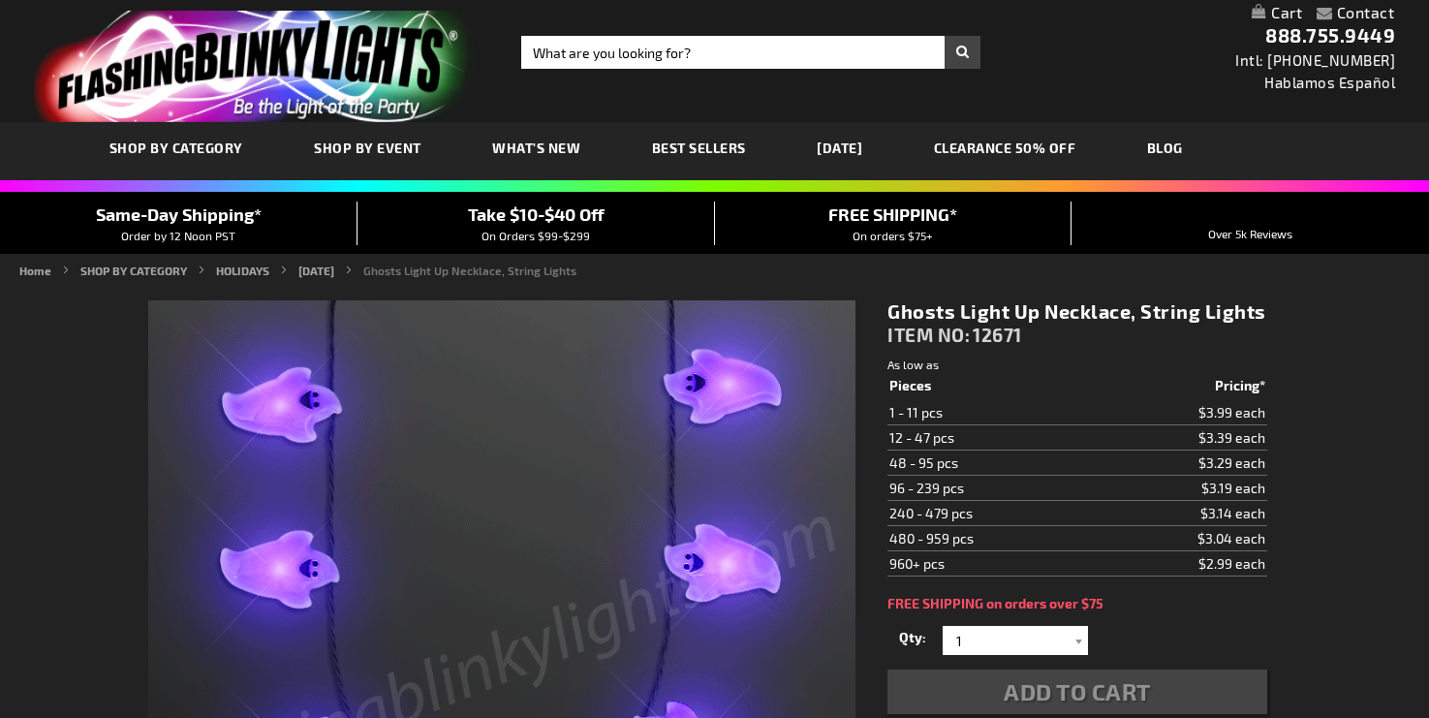
scroll to position [207, 0]
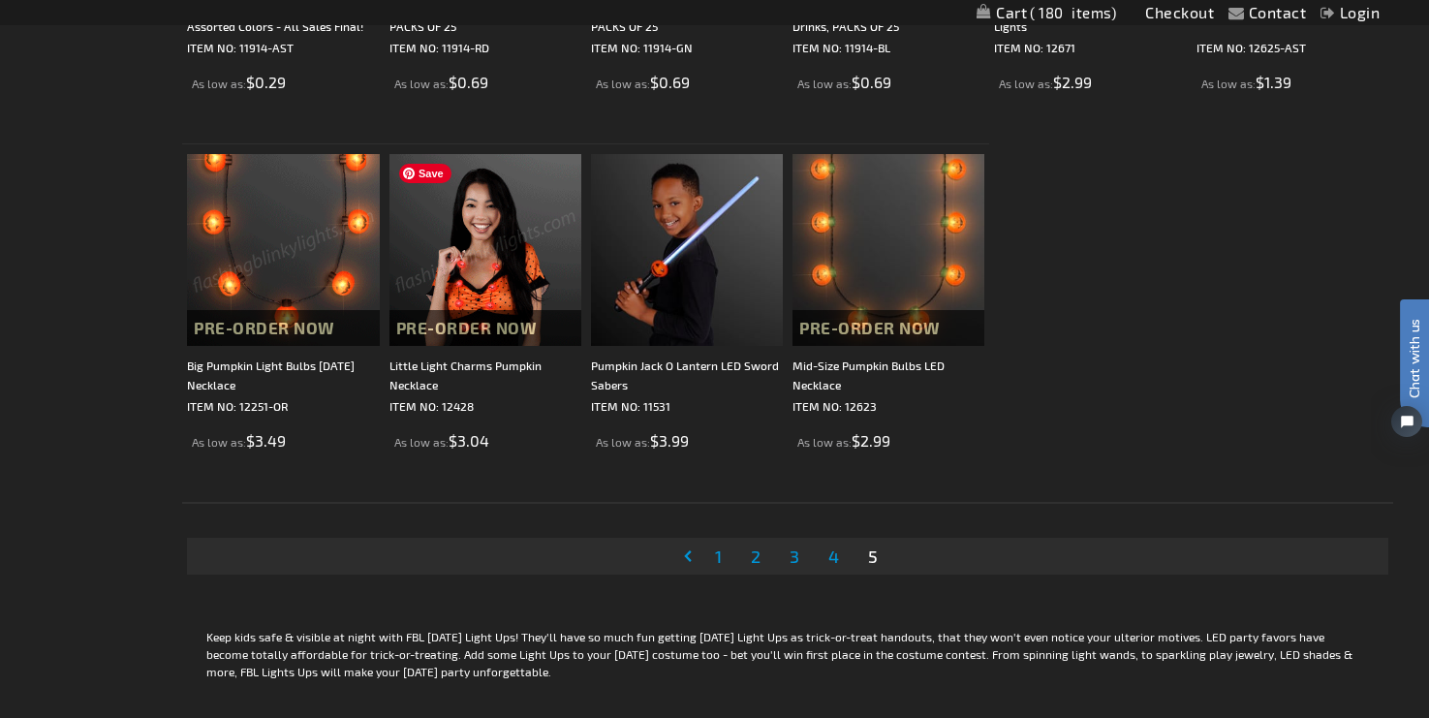
scroll to position [2345, 0]
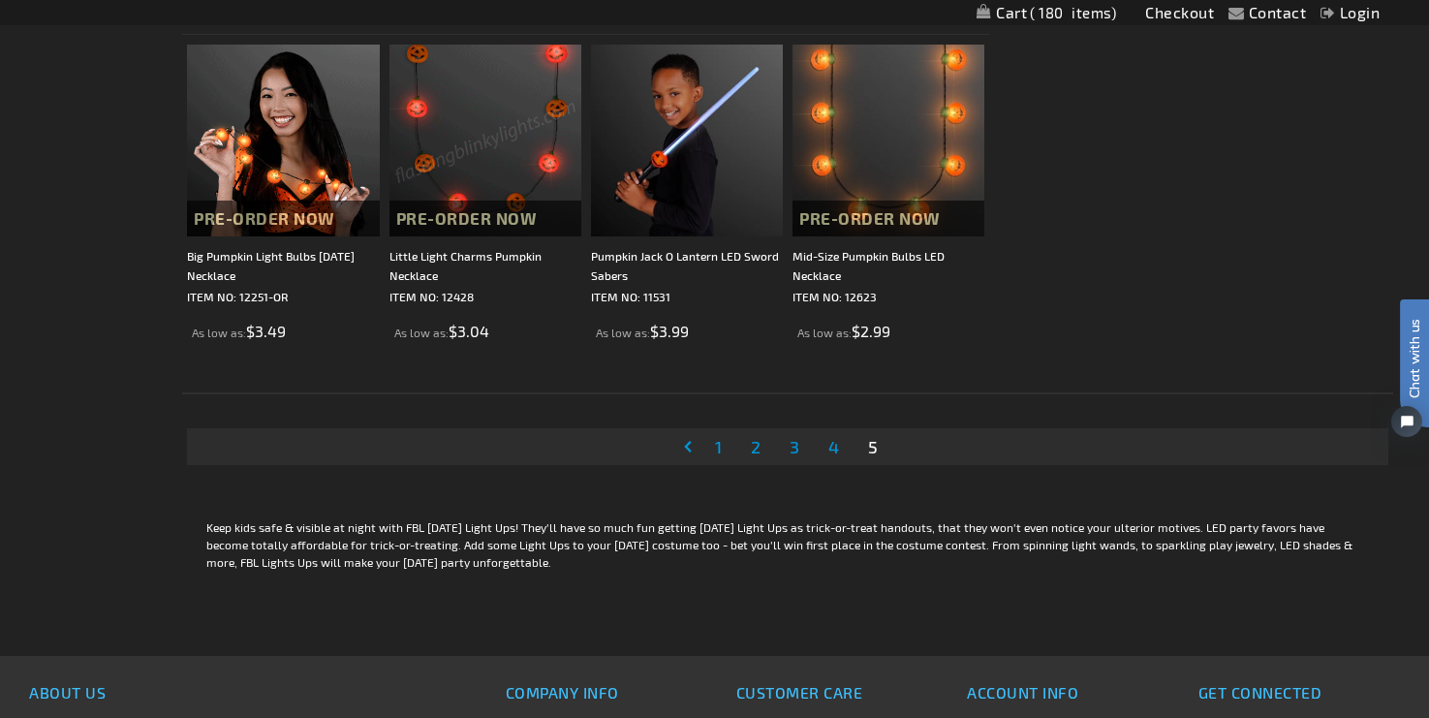
click at [721, 449] on span "1" at bounding box center [718, 446] width 7 height 21
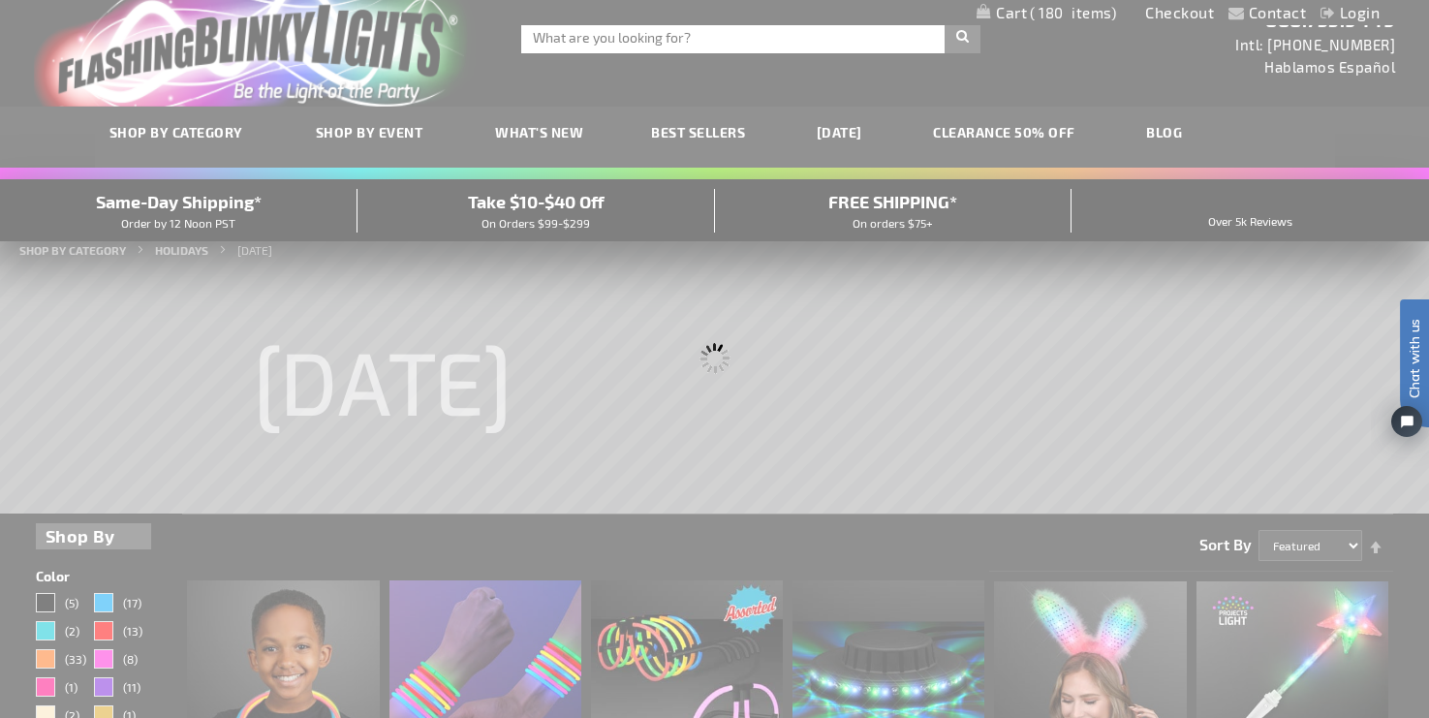
scroll to position [0, 0]
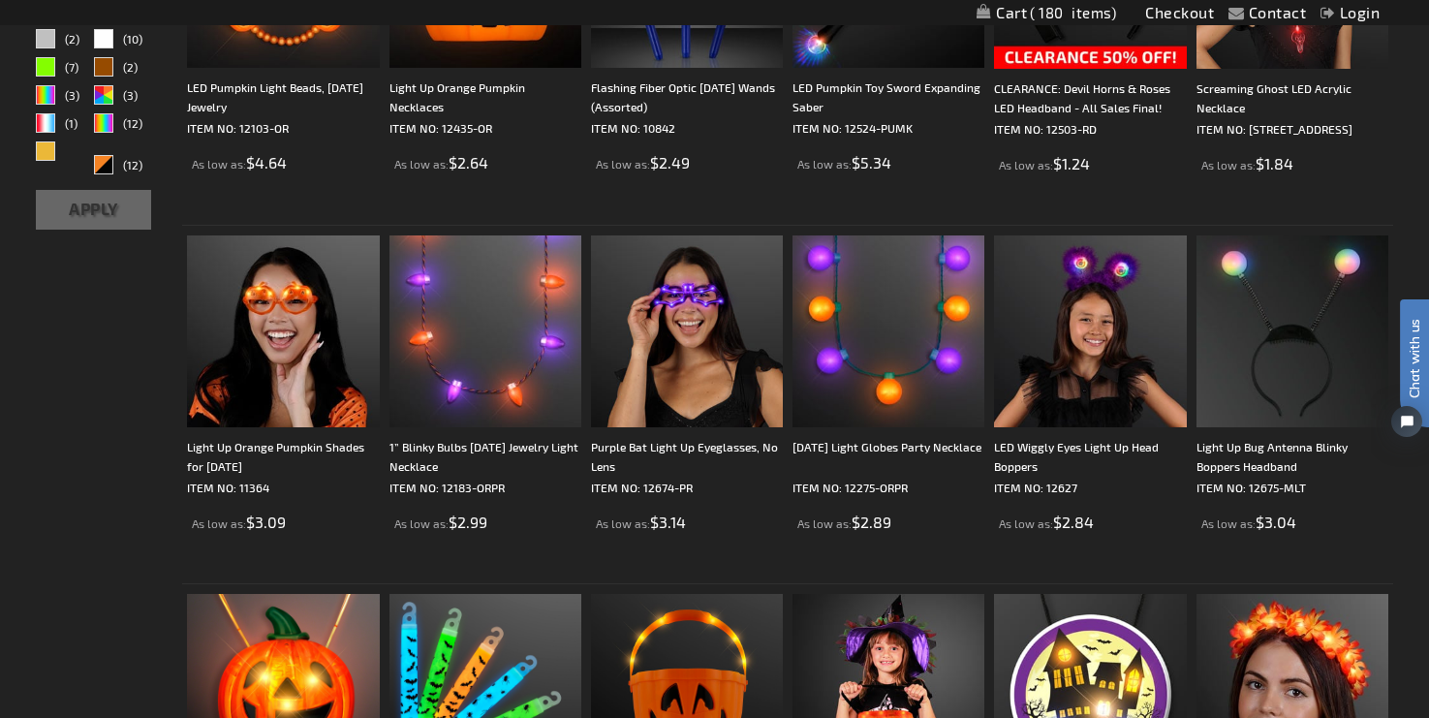
scroll to position [722, 0]
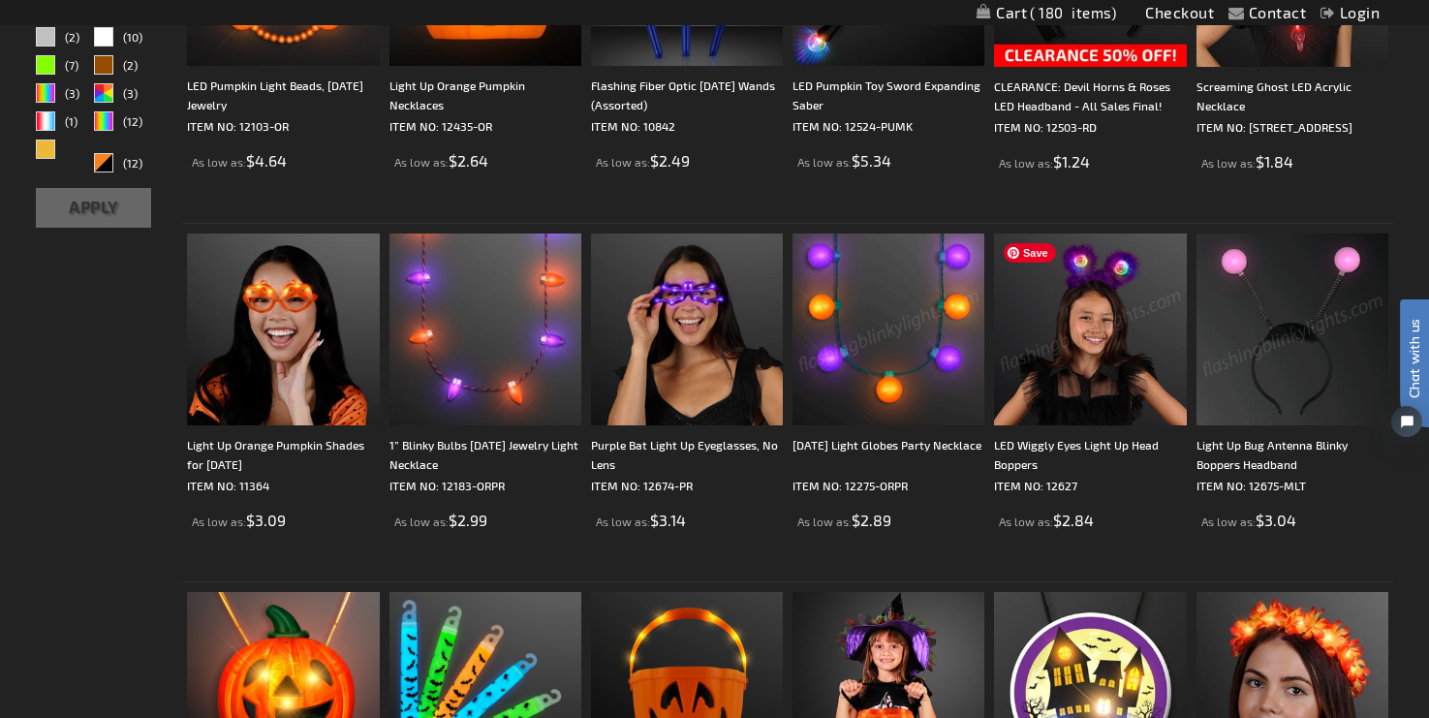
click at [1093, 319] on img at bounding box center [1090, 329] width 192 height 192
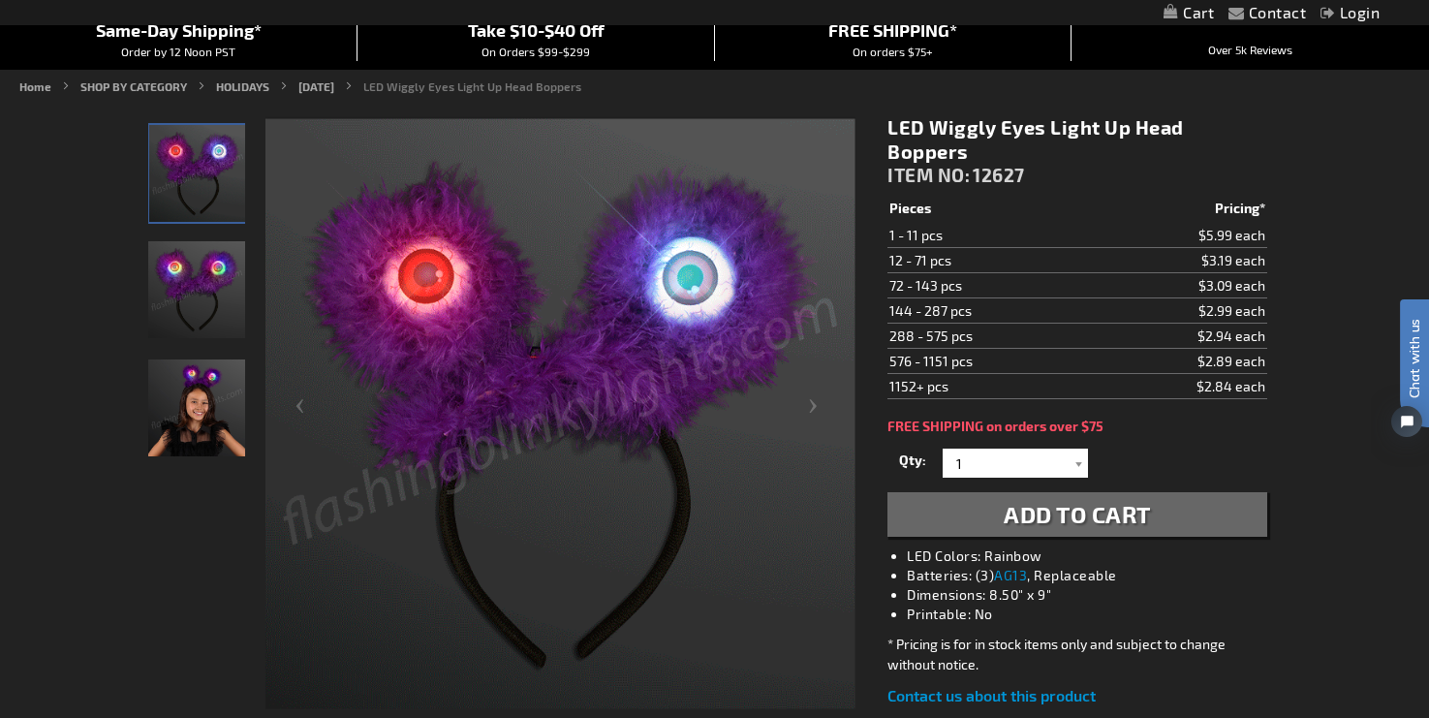
scroll to position [195, 0]
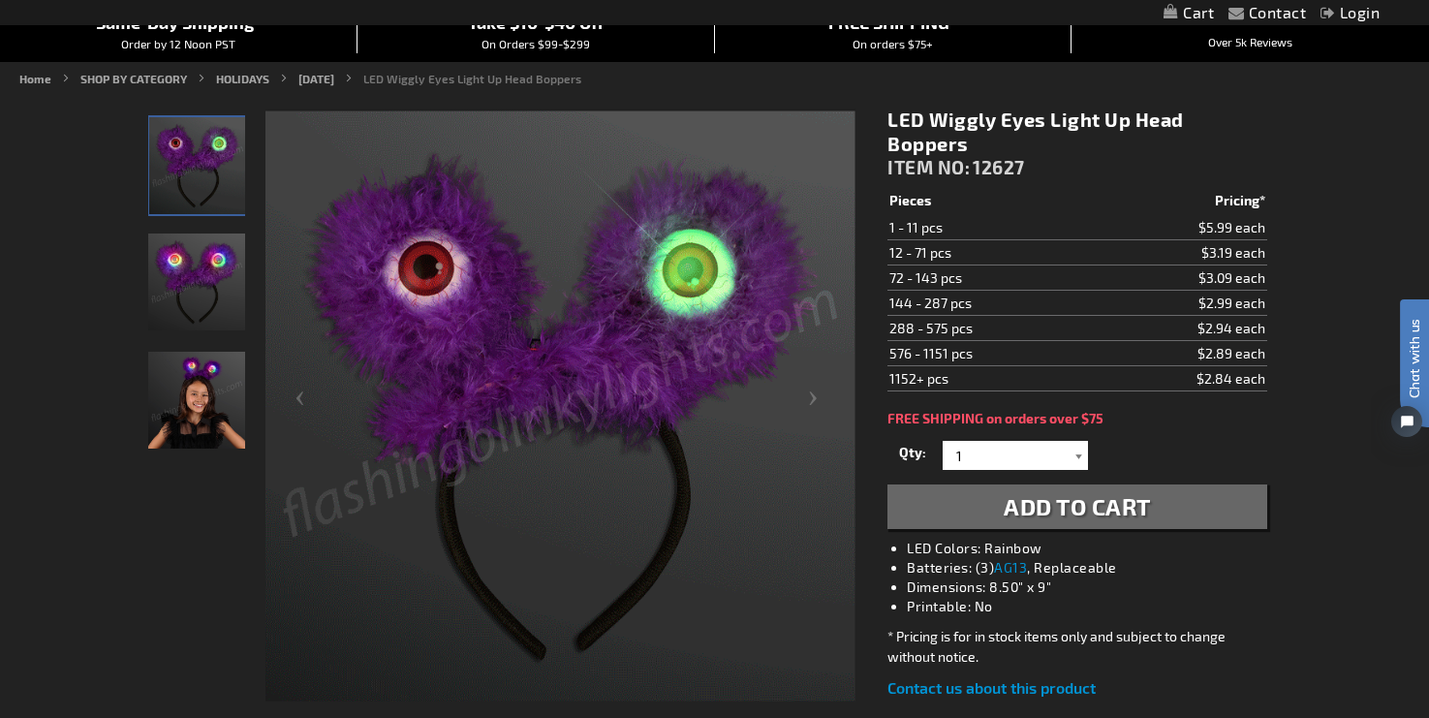
click at [1075, 441] on div at bounding box center [1078, 455] width 19 height 29
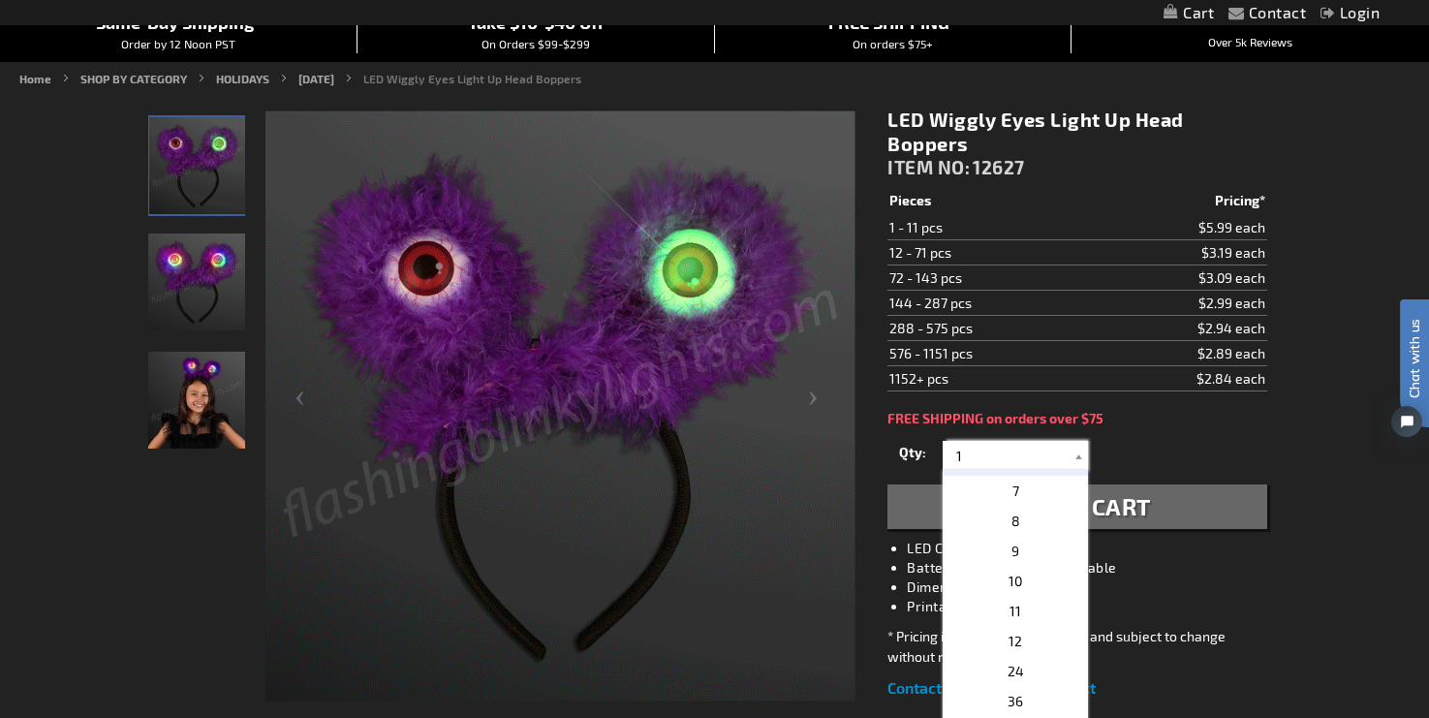
scroll to position [177, 0]
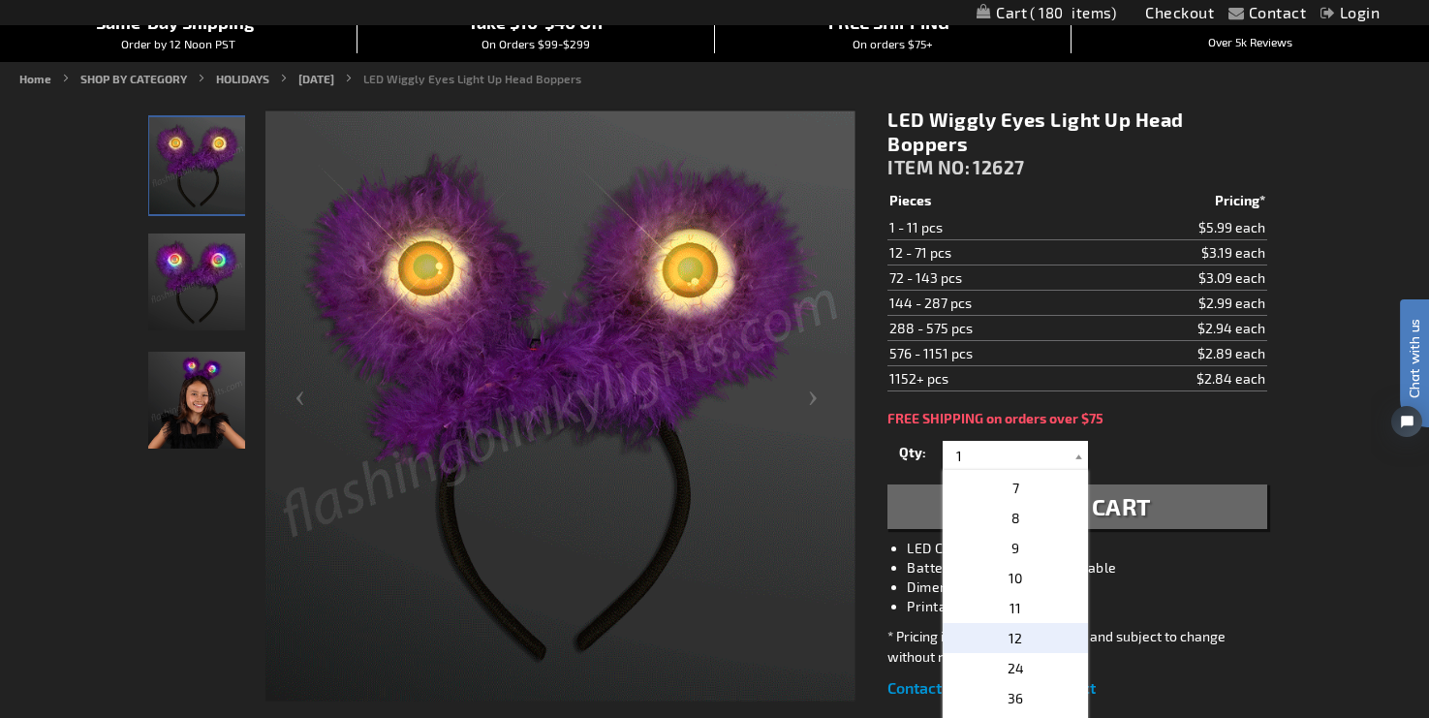
click at [1025, 623] on p "12" at bounding box center [1015, 638] width 145 height 30
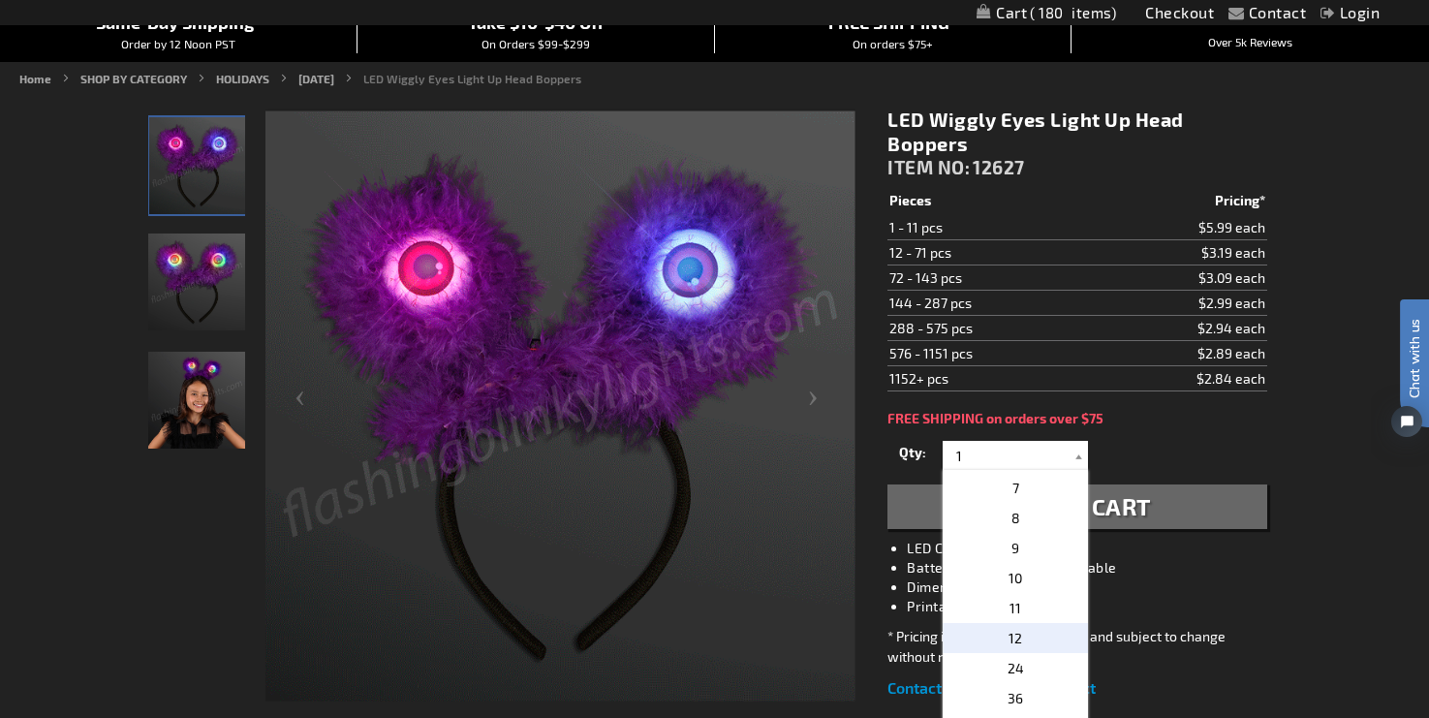
type input "12"
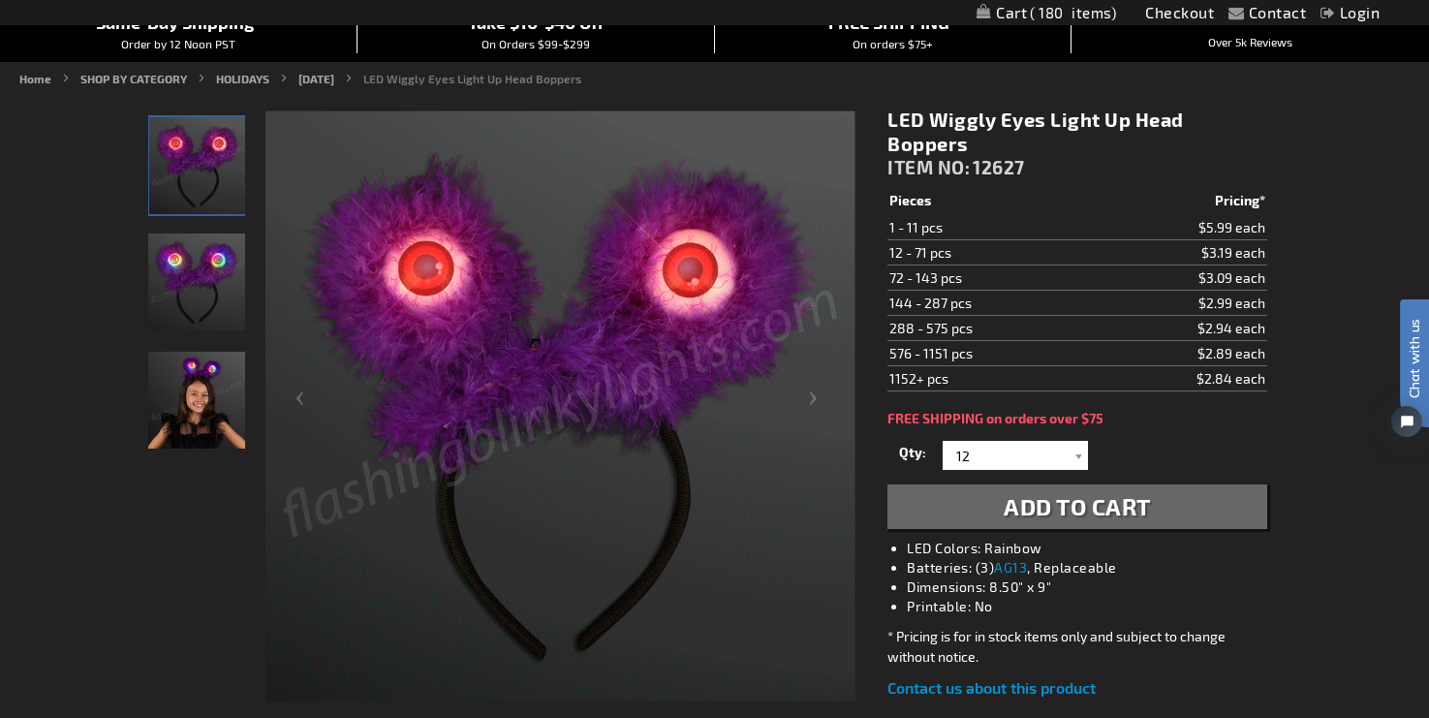
click at [1067, 492] on span "Add to Cart" at bounding box center [1077, 506] width 147 height 28
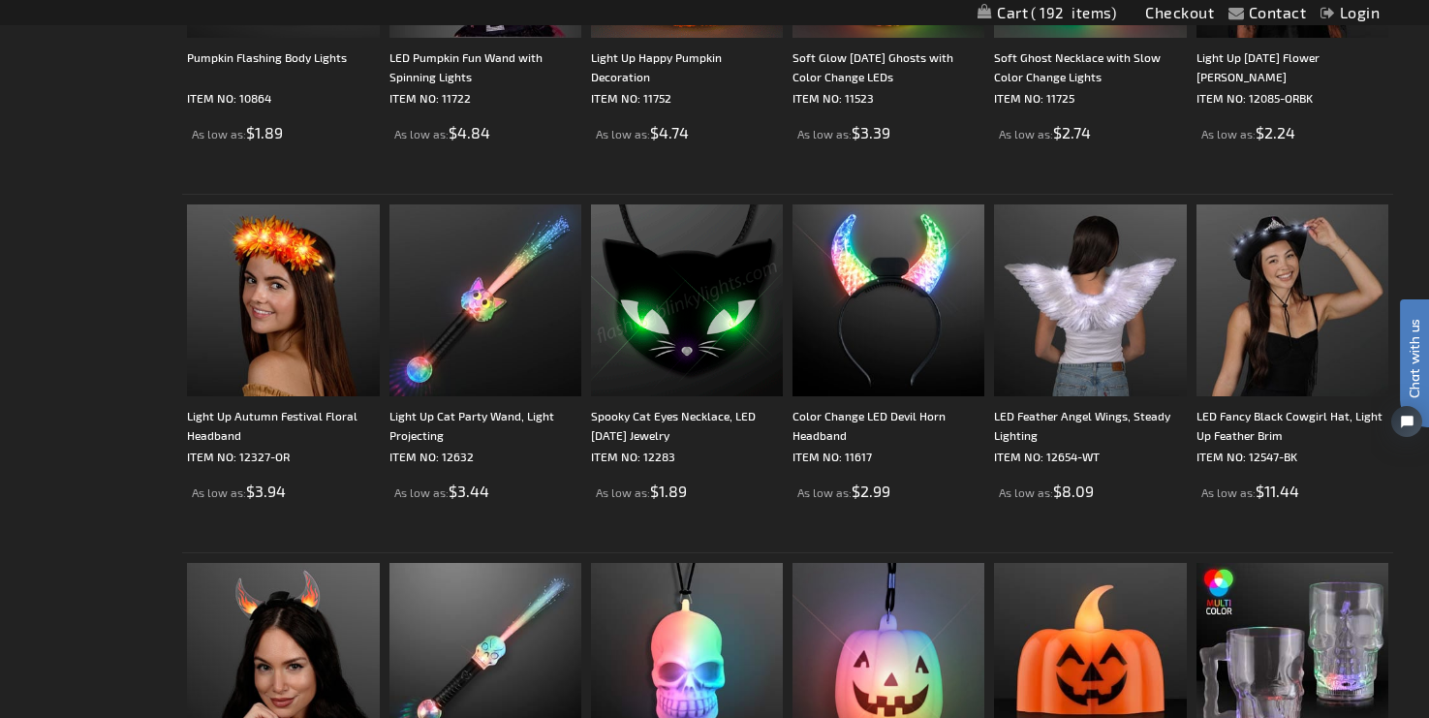
scroll to position [2573, 0]
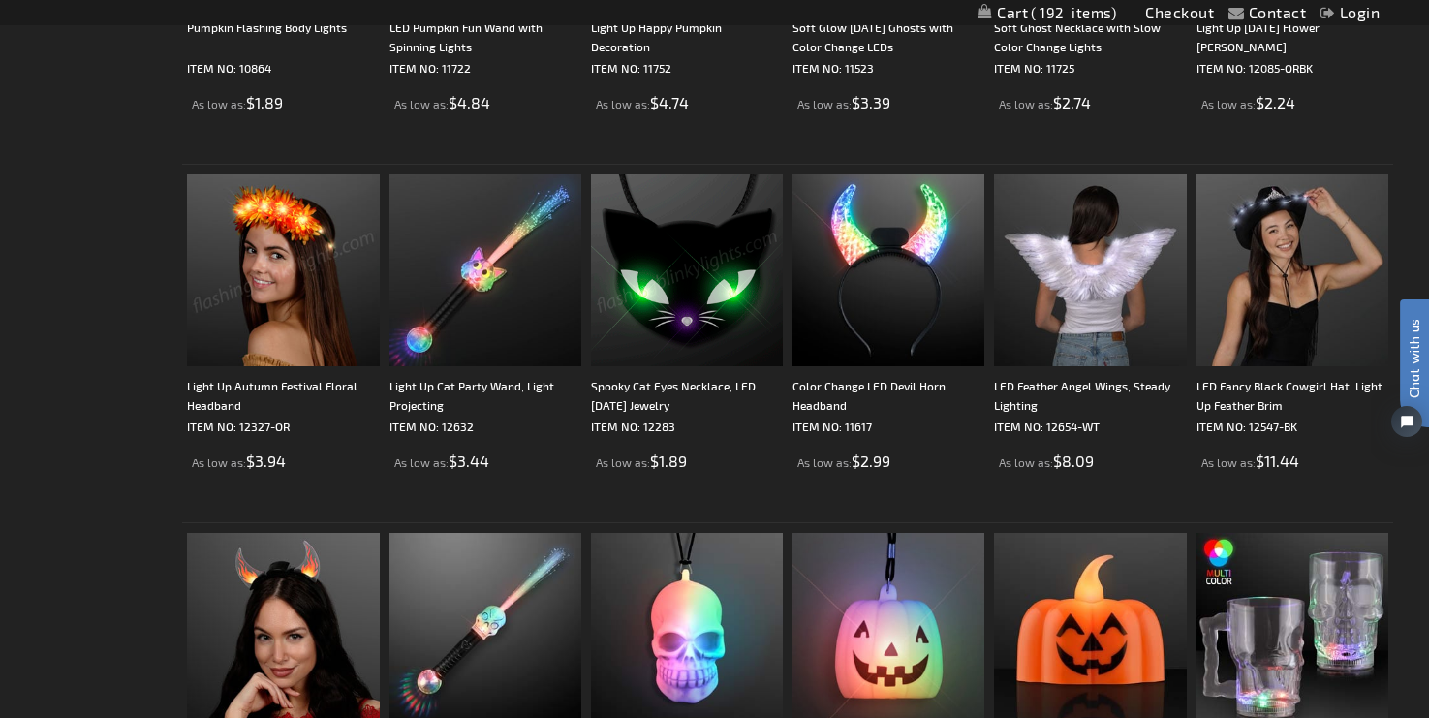
click at [283, 268] on img at bounding box center [283, 270] width 192 height 192
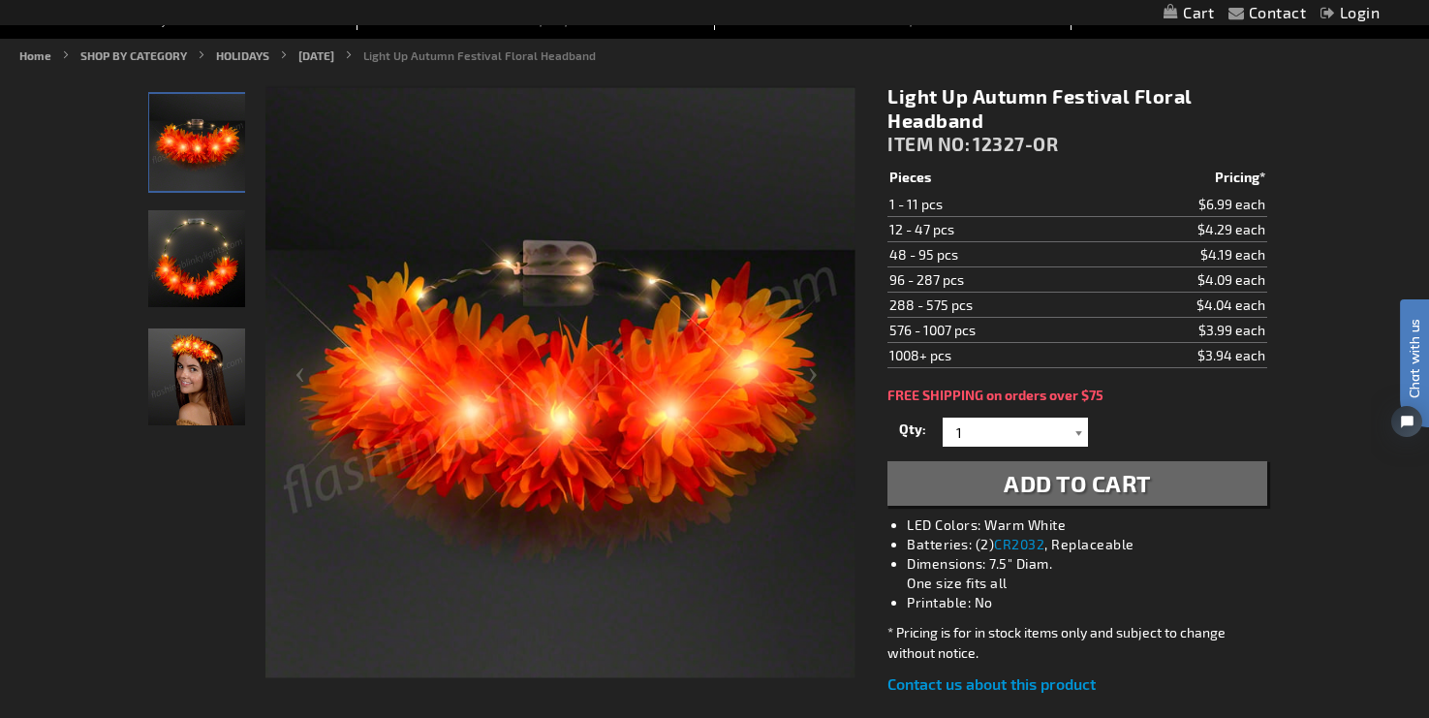
click at [1084, 434] on div at bounding box center [1078, 432] width 19 height 29
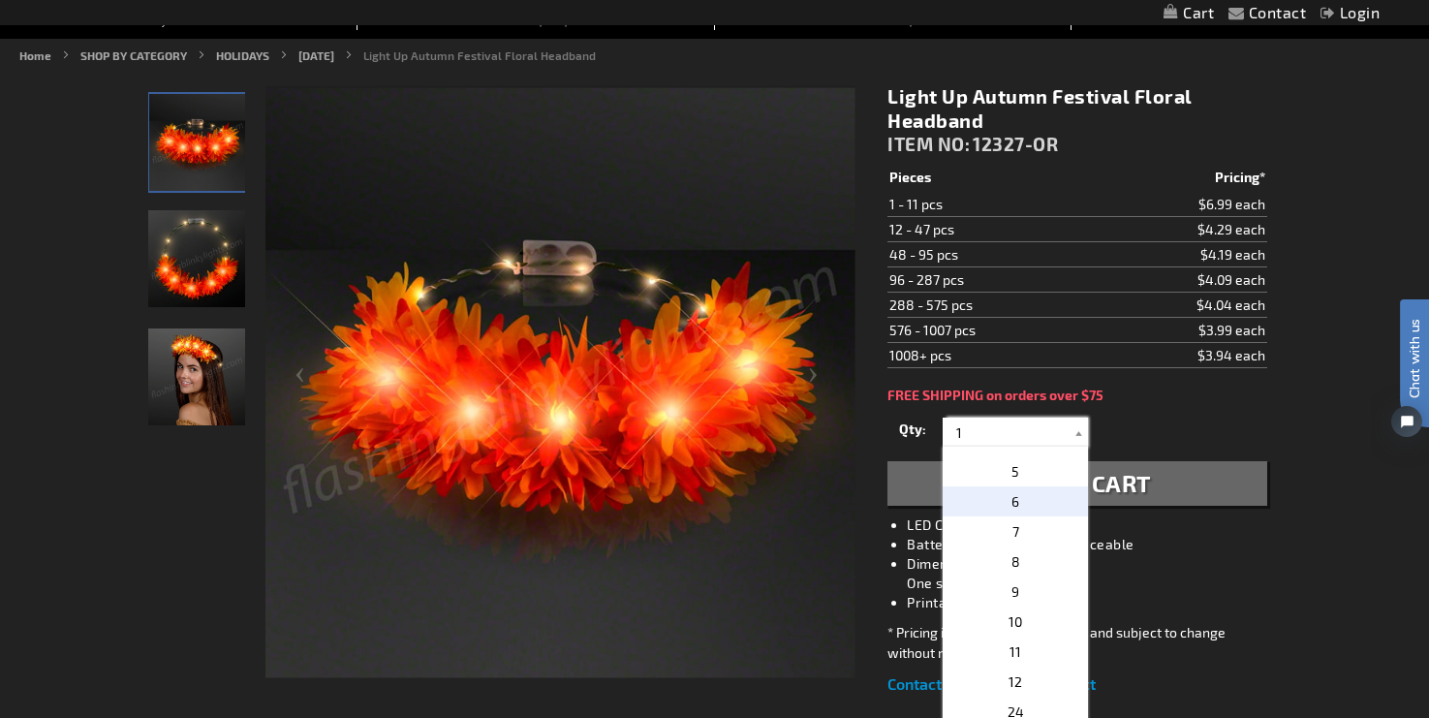
scroll to position [124, 0]
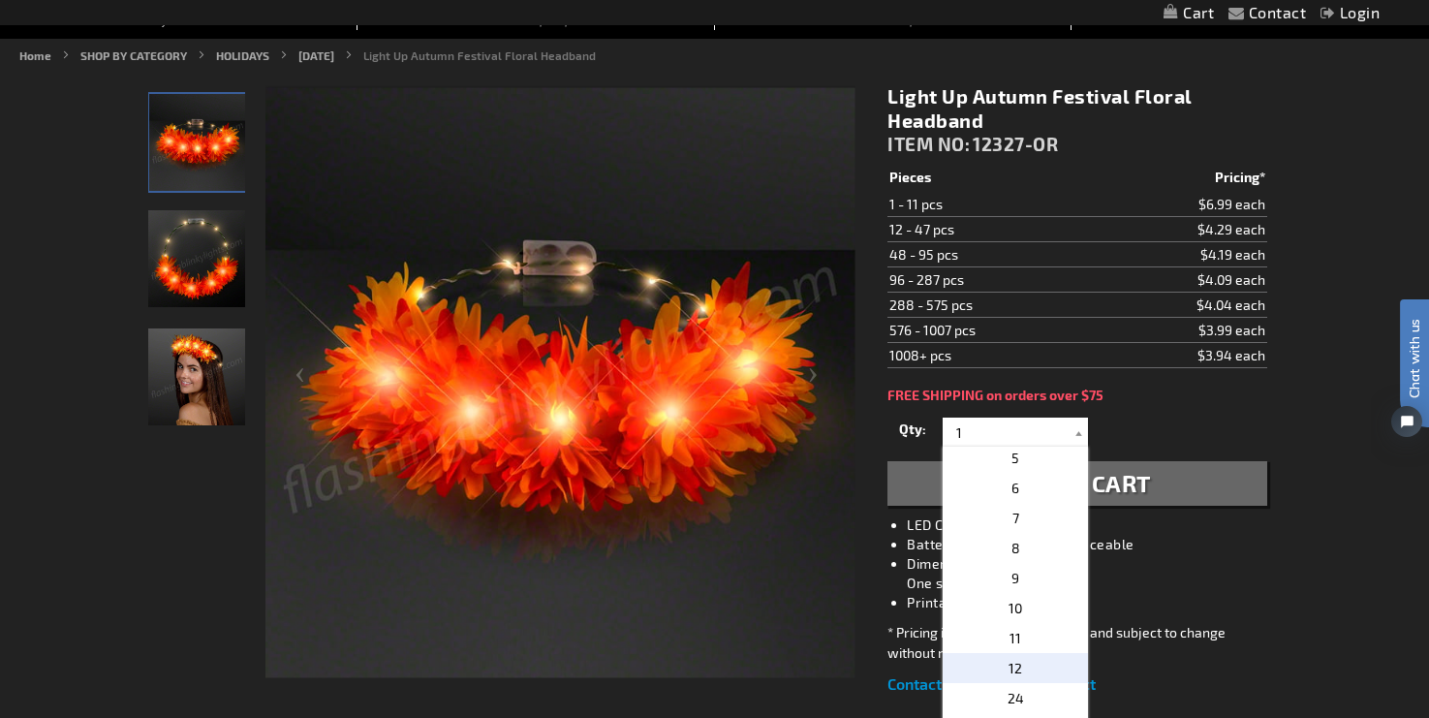
click at [1026, 667] on p "12" at bounding box center [1015, 668] width 145 height 30
type input "12"
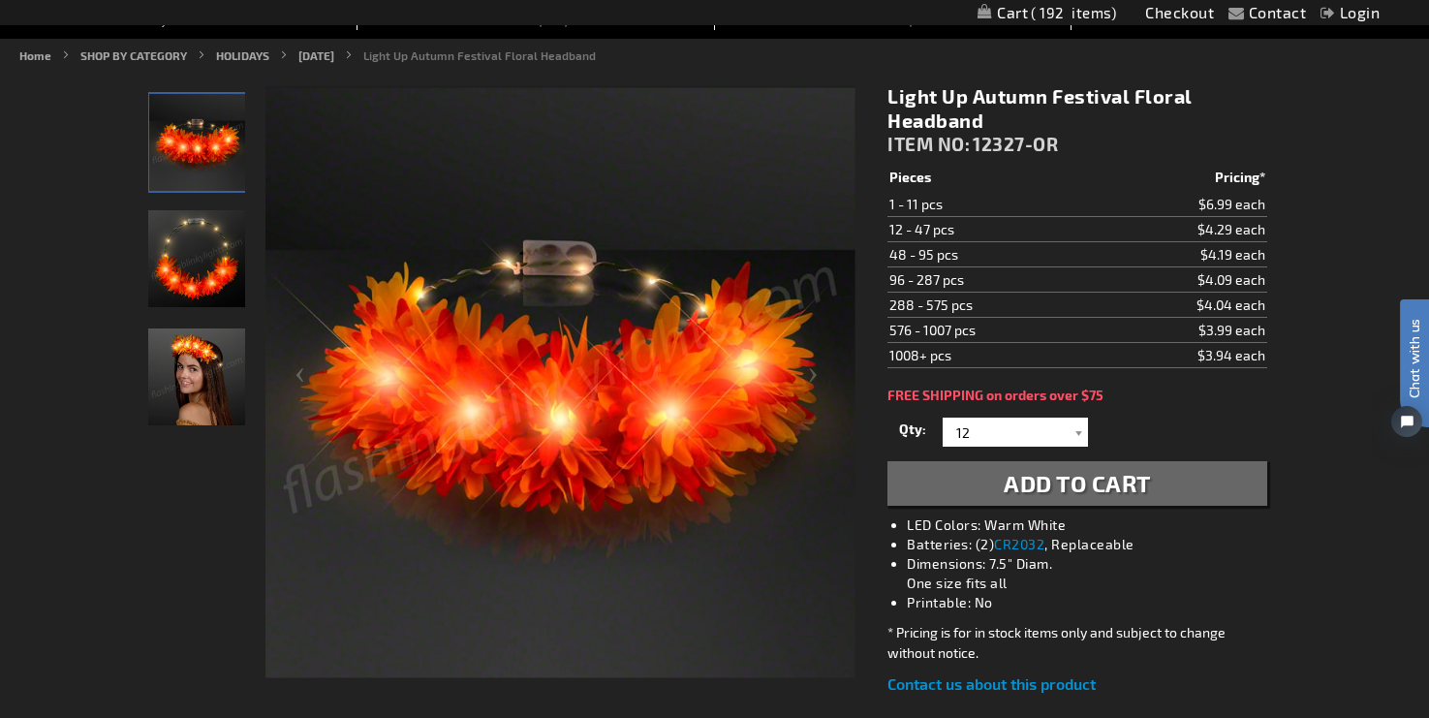
click at [1114, 485] on span "Add to Cart" at bounding box center [1077, 483] width 147 height 28
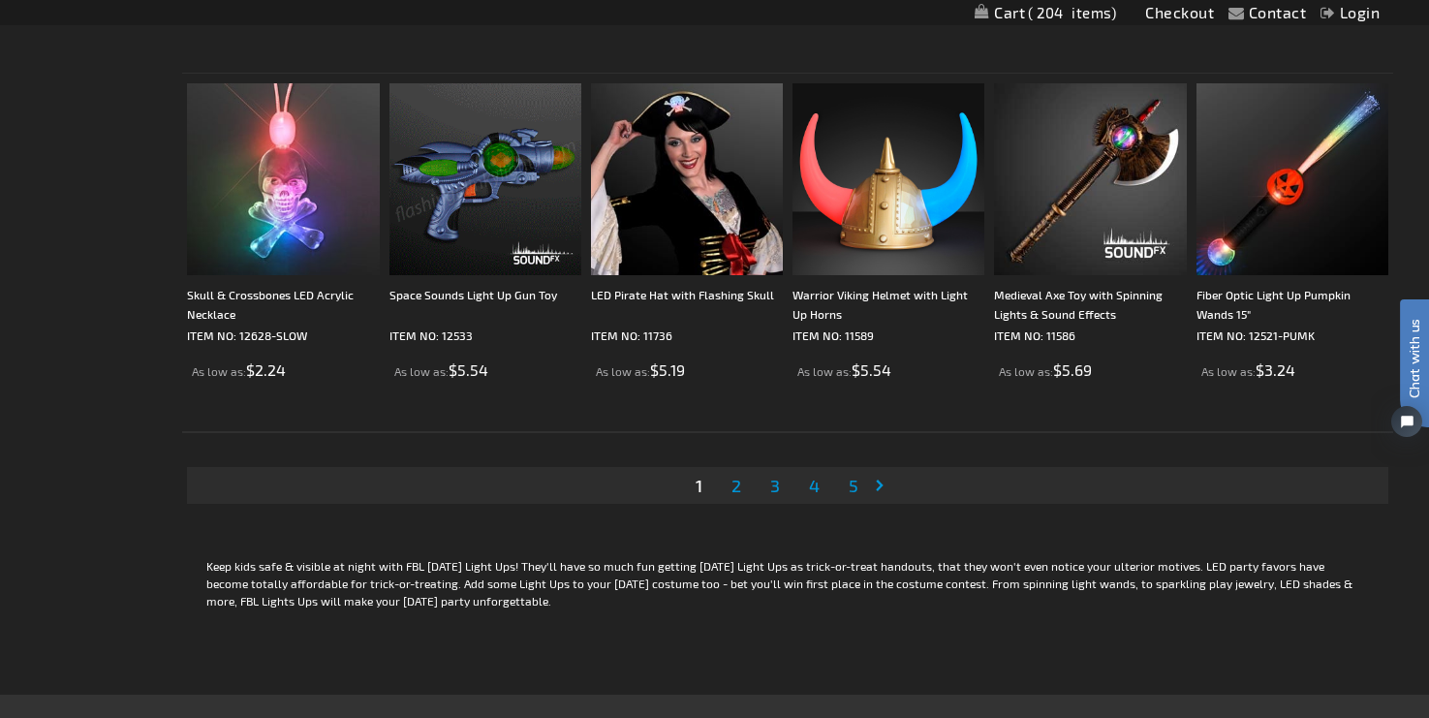
scroll to position [3743, 0]
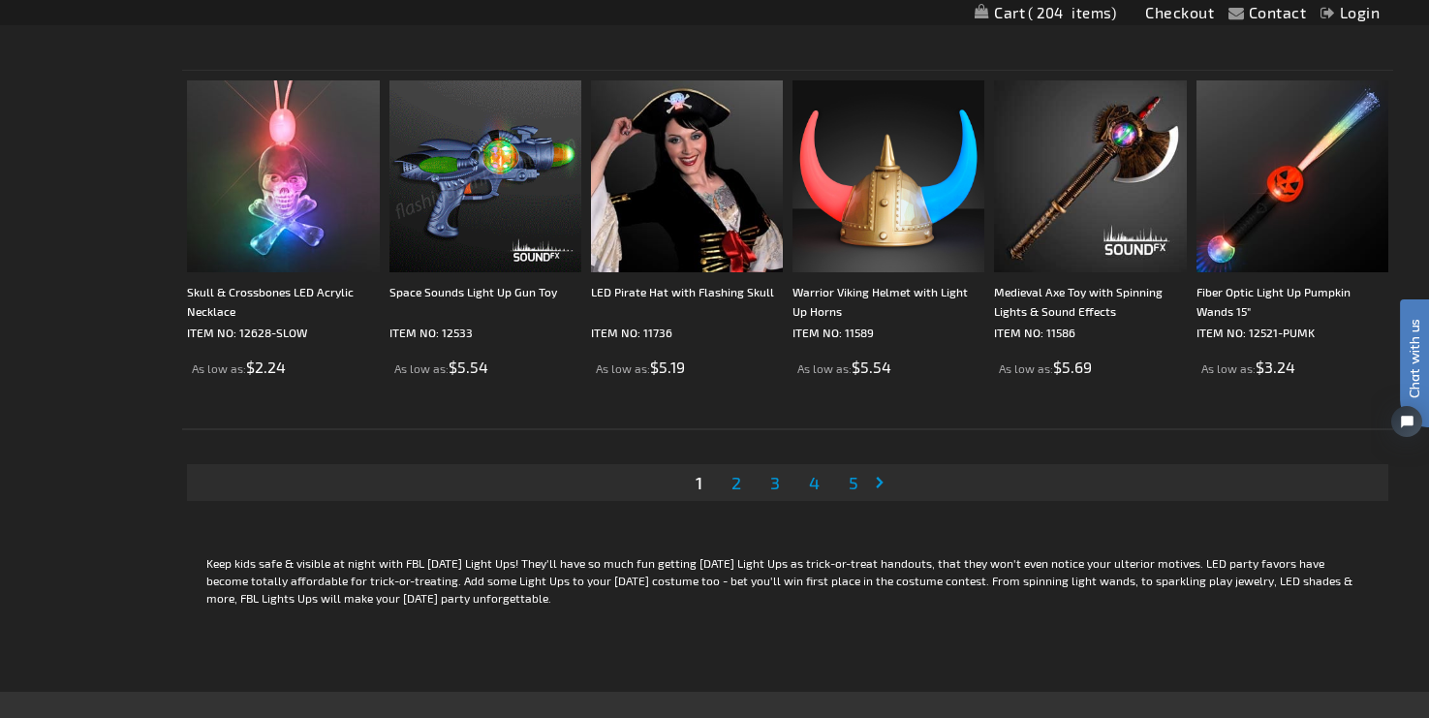
click at [738, 482] on span "2" at bounding box center [736, 482] width 10 height 21
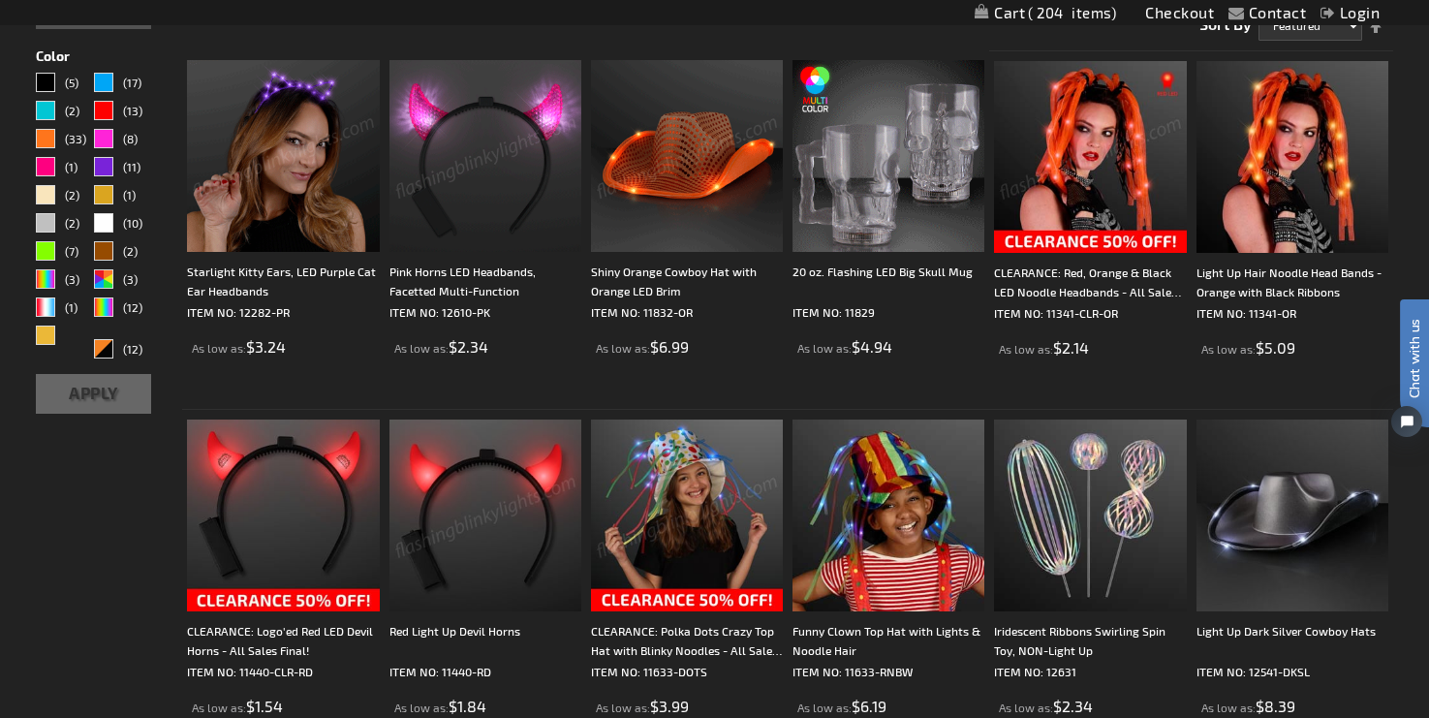
scroll to position [540, 0]
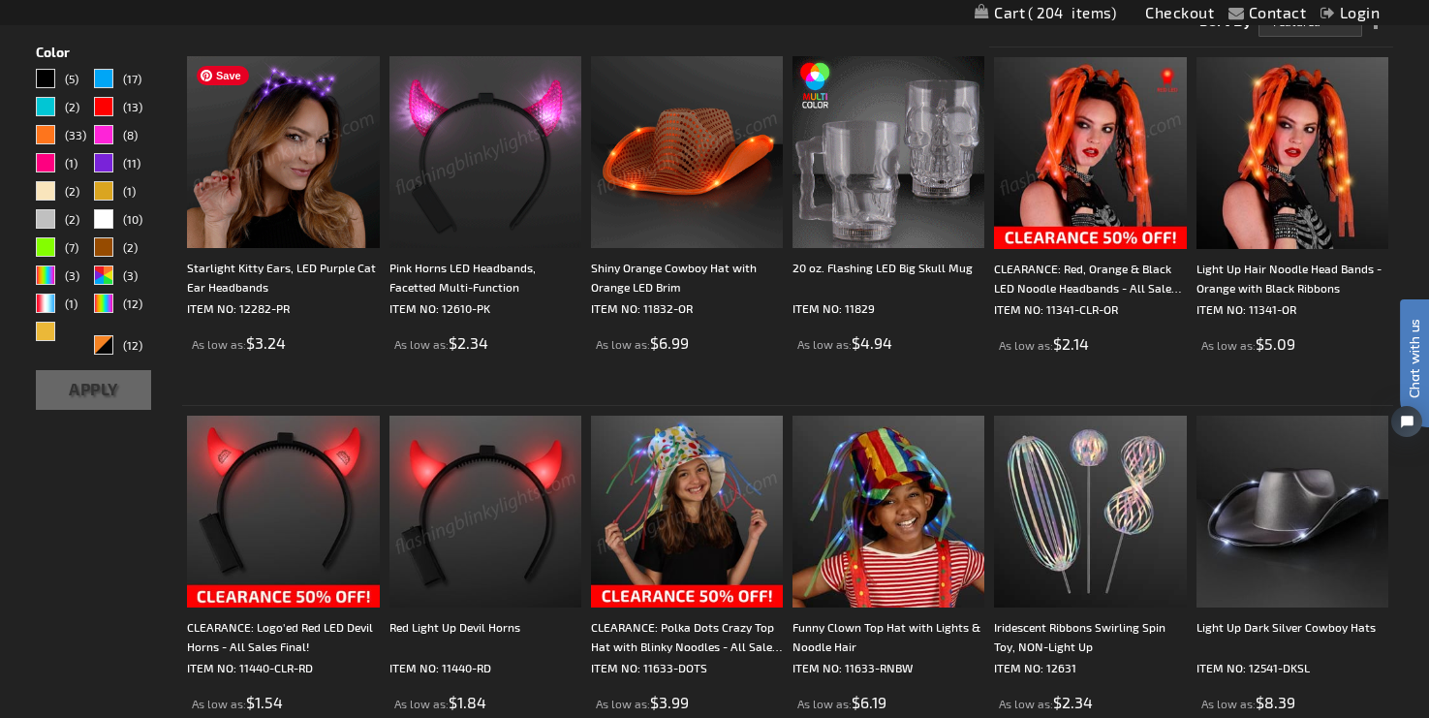
click at [270, 161] on img at bounding box center [283, 152] width 192 height 192
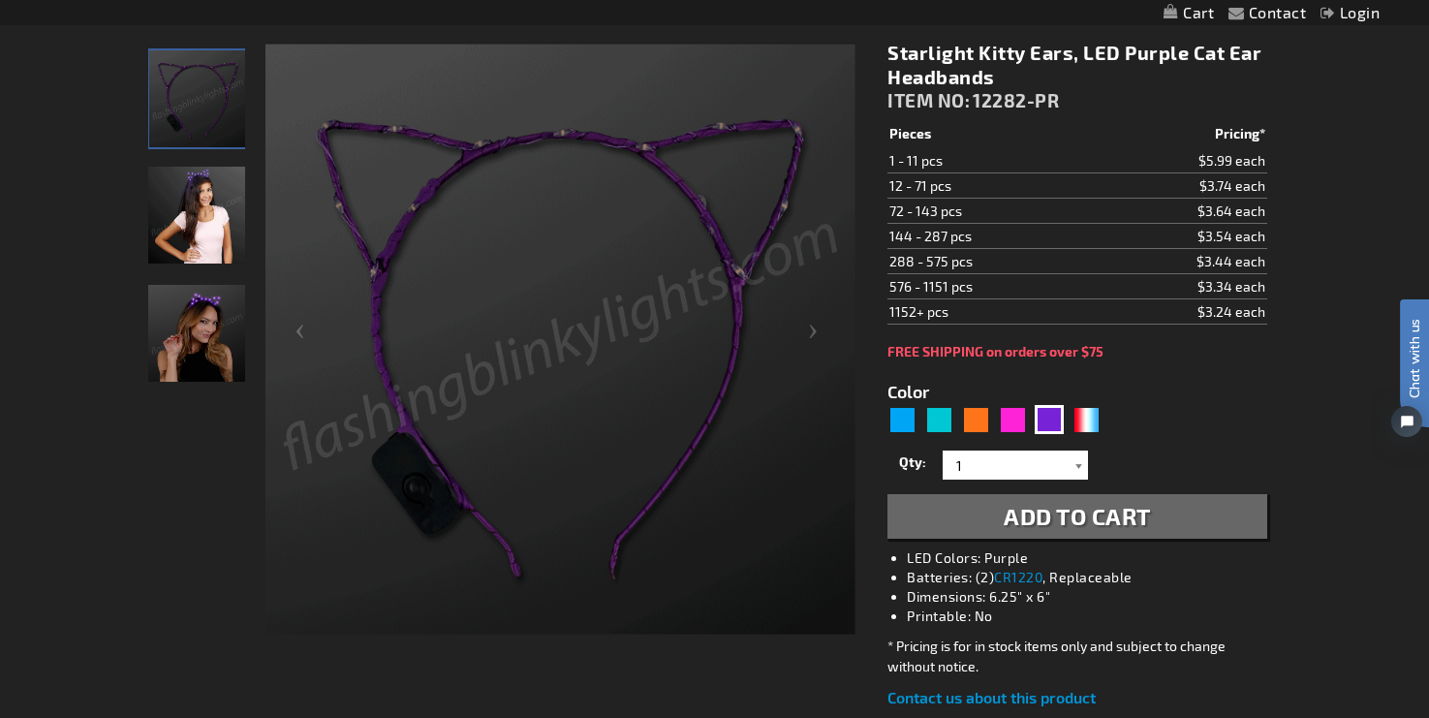
click at [1076, 460] on div at bounding box center [1078, 465] width 19 height 29
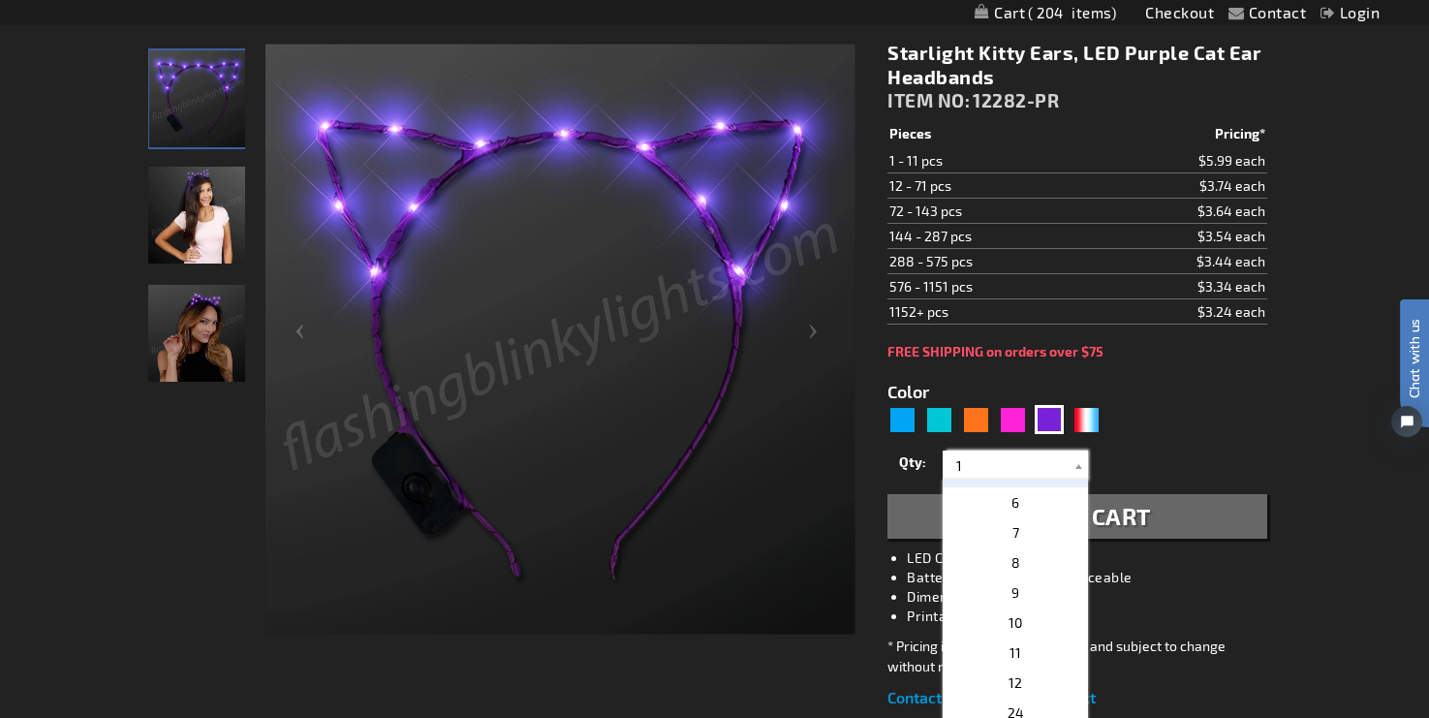
scroll to position [154, 0]
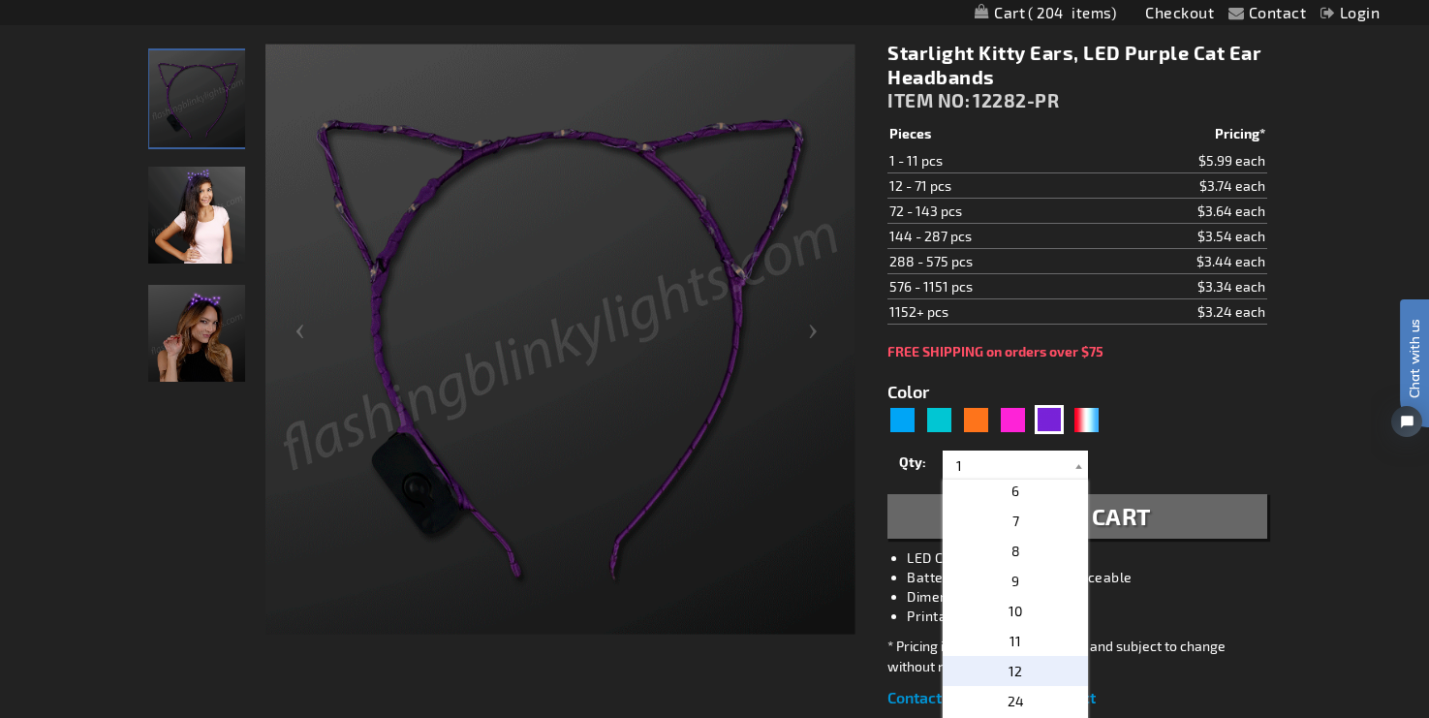
click at [1038, 665] on p "12" at bounding box center [1015, 671] width 145 height 30
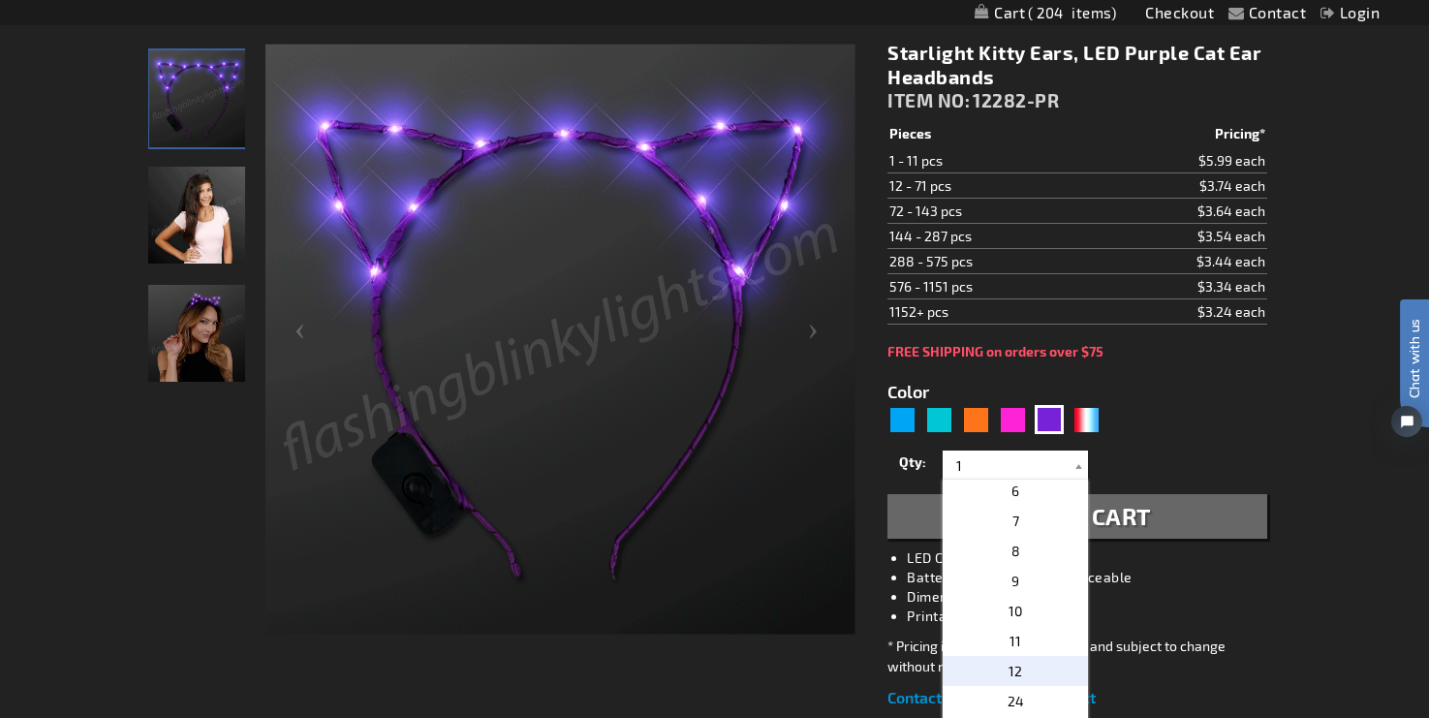
type input "12"
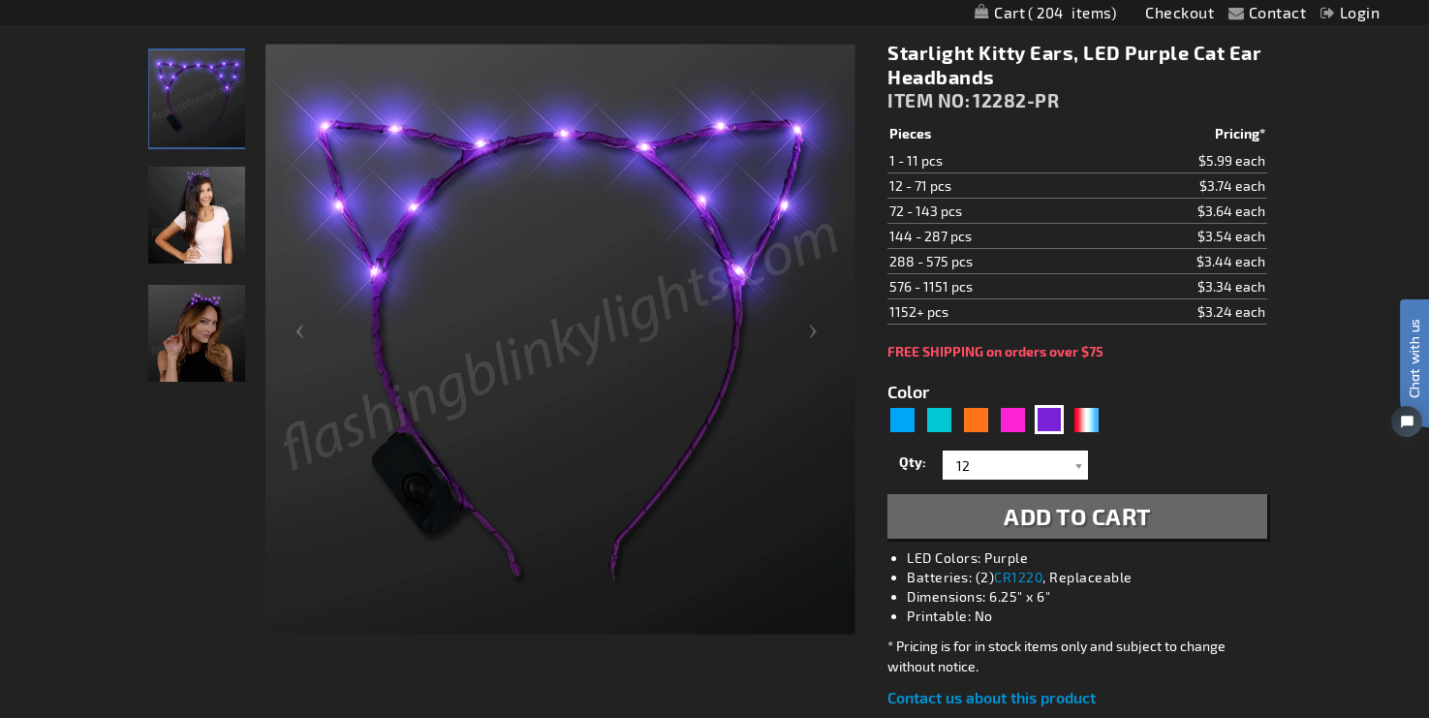
click at [1121, 513] on span "Add to Cart" at bounding box center [1077, 516] width 147 height 28
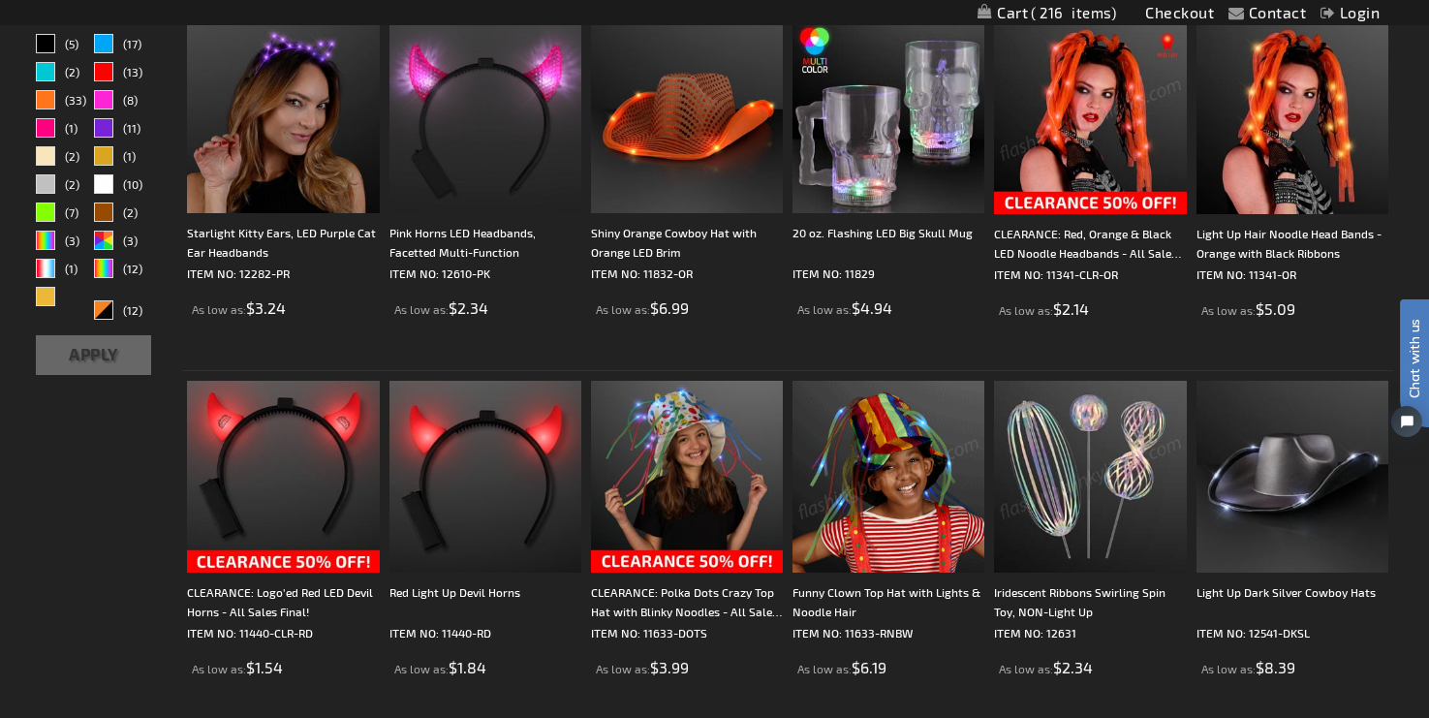
click at [1090, 114] on img at bounding box center [1090, 118] width 192 height 192
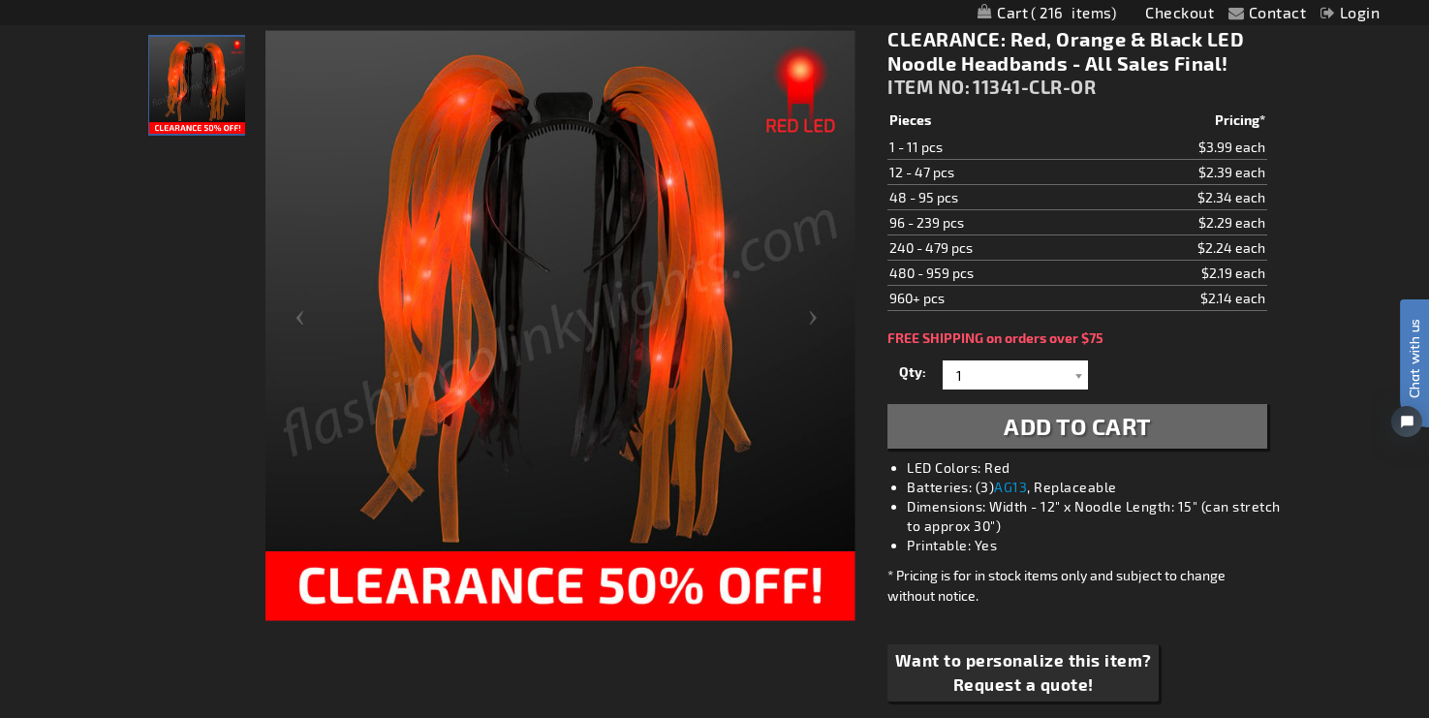
scroll to position [267, 0]
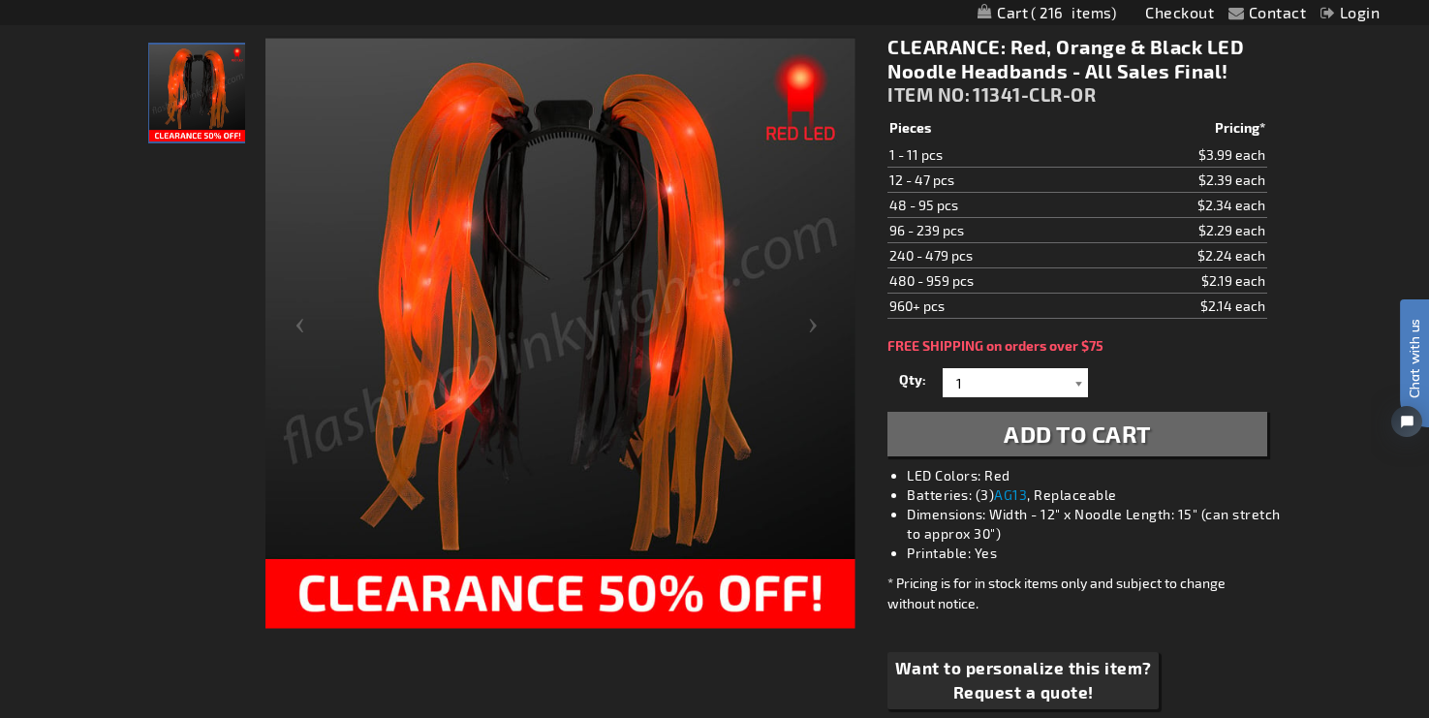
click at [1075, 387] on div at bounding box center [1078, 382] width 19 height 29
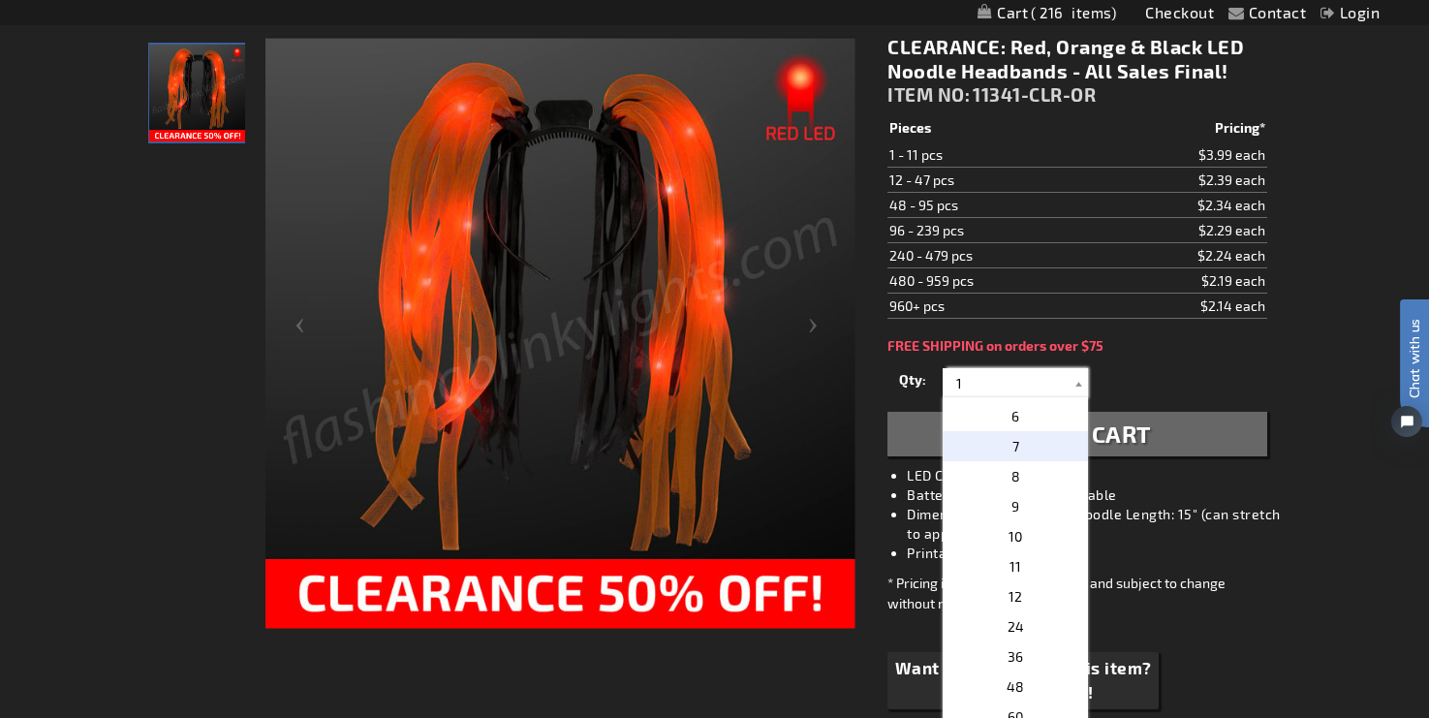
scroll to position [147, 0]
click at [1031, 590] on p "12" at bounding box center [1015, 595] width 145 height 30
type input "12"
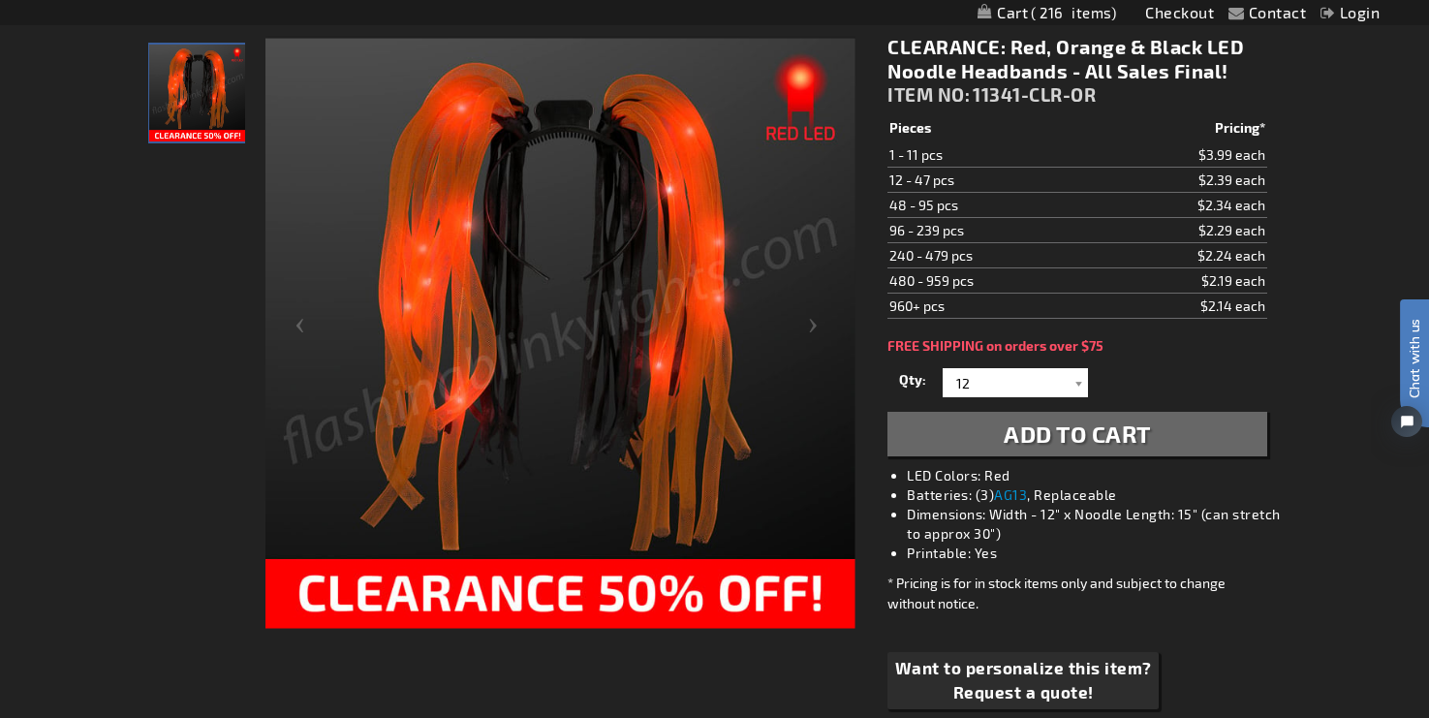
click at [1122, 431] on span "Add to Cart" at bounding box center [1077, 434] width 147 height 28
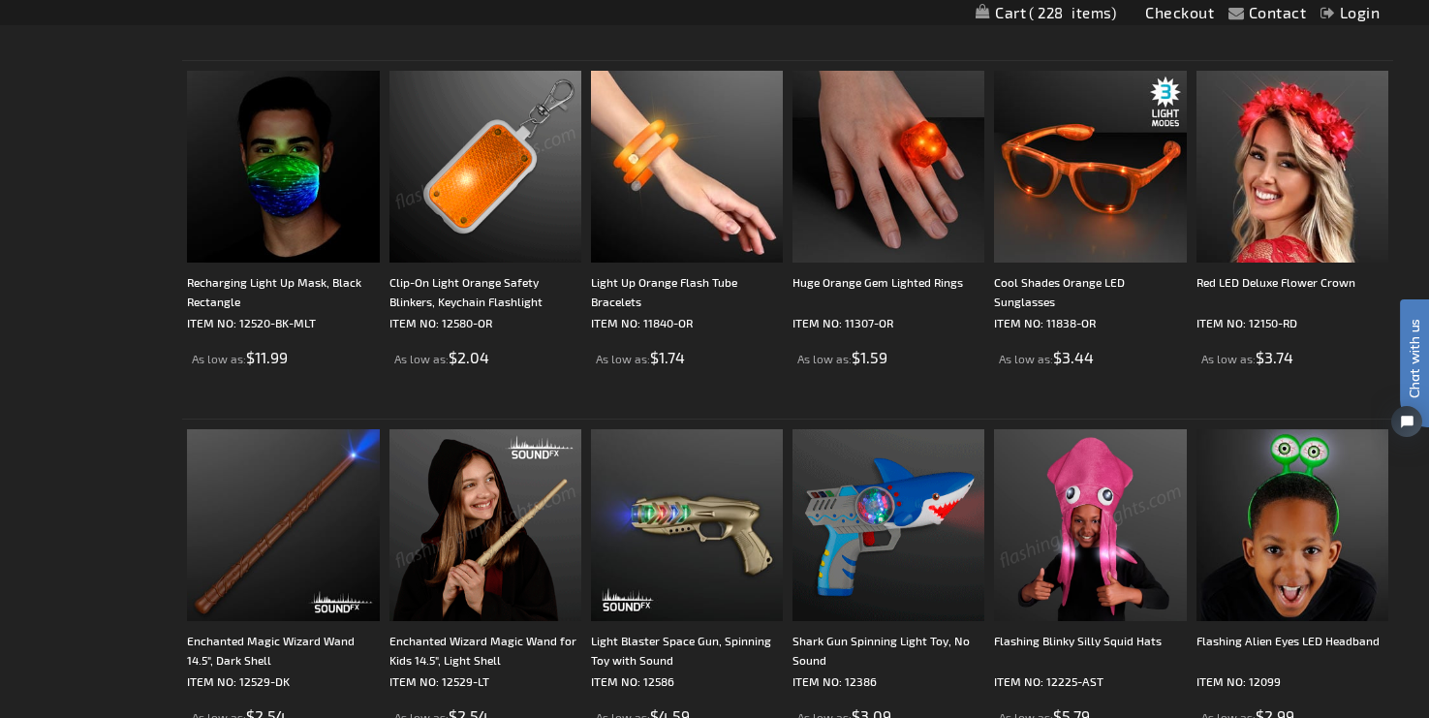
scroll to position [1967, 0]
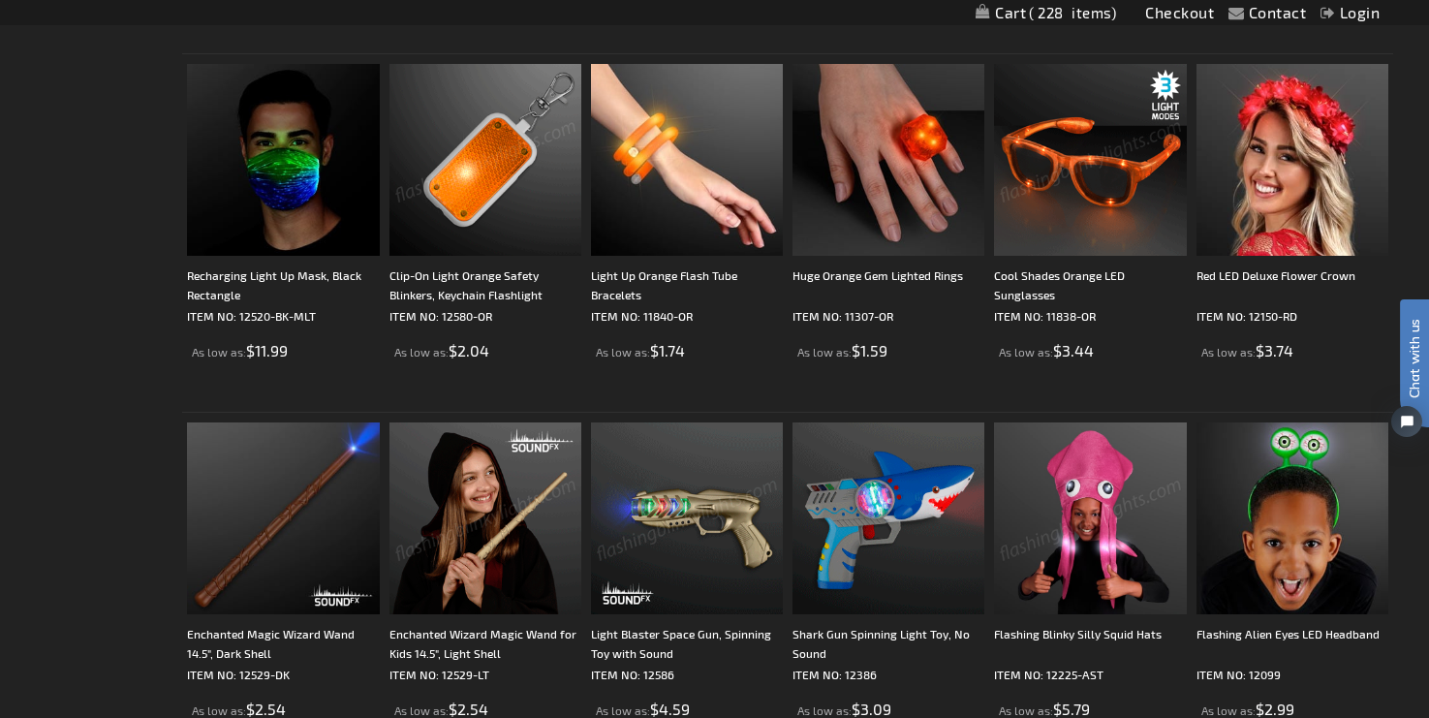
click at [1119, 196] on img at bounding box center [1090, 160] width 192 height 192
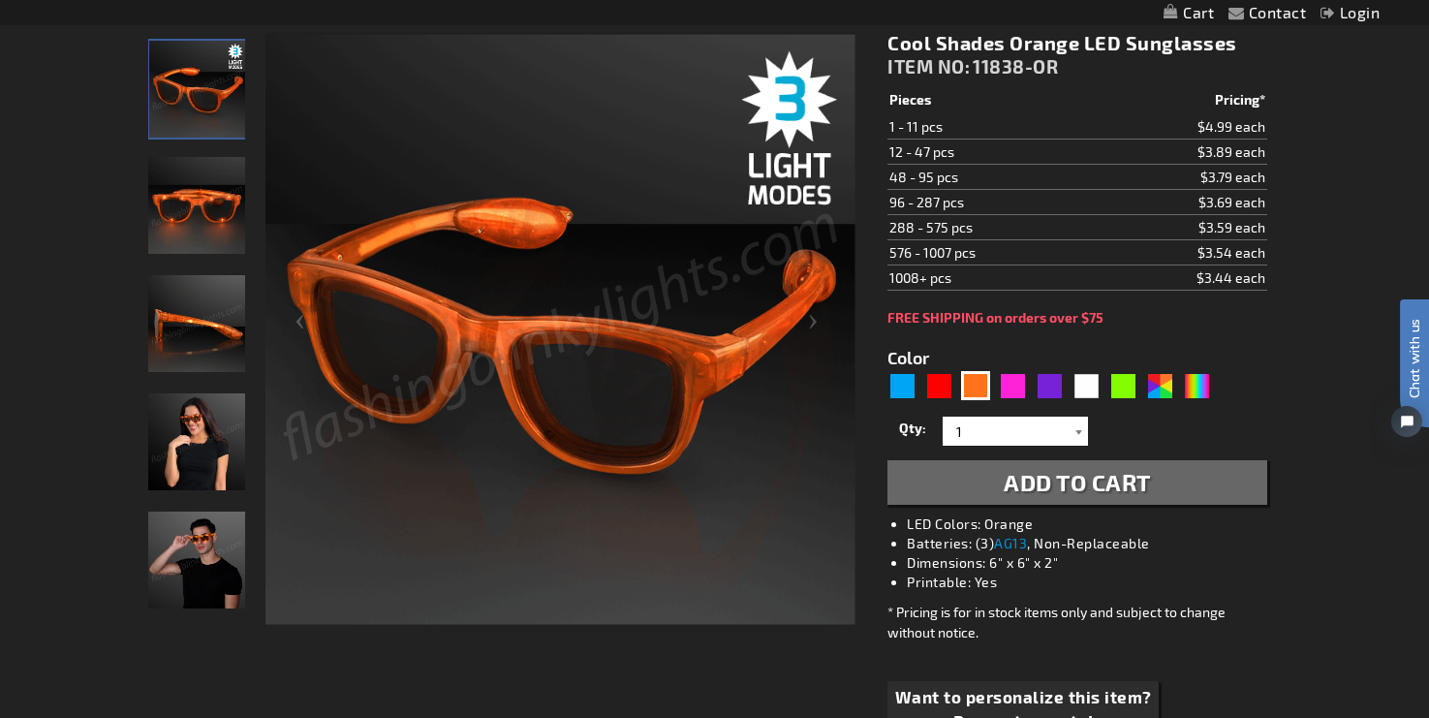
click at [1078, 428] on div at bounding box center [1078, 431] width 19 height 29
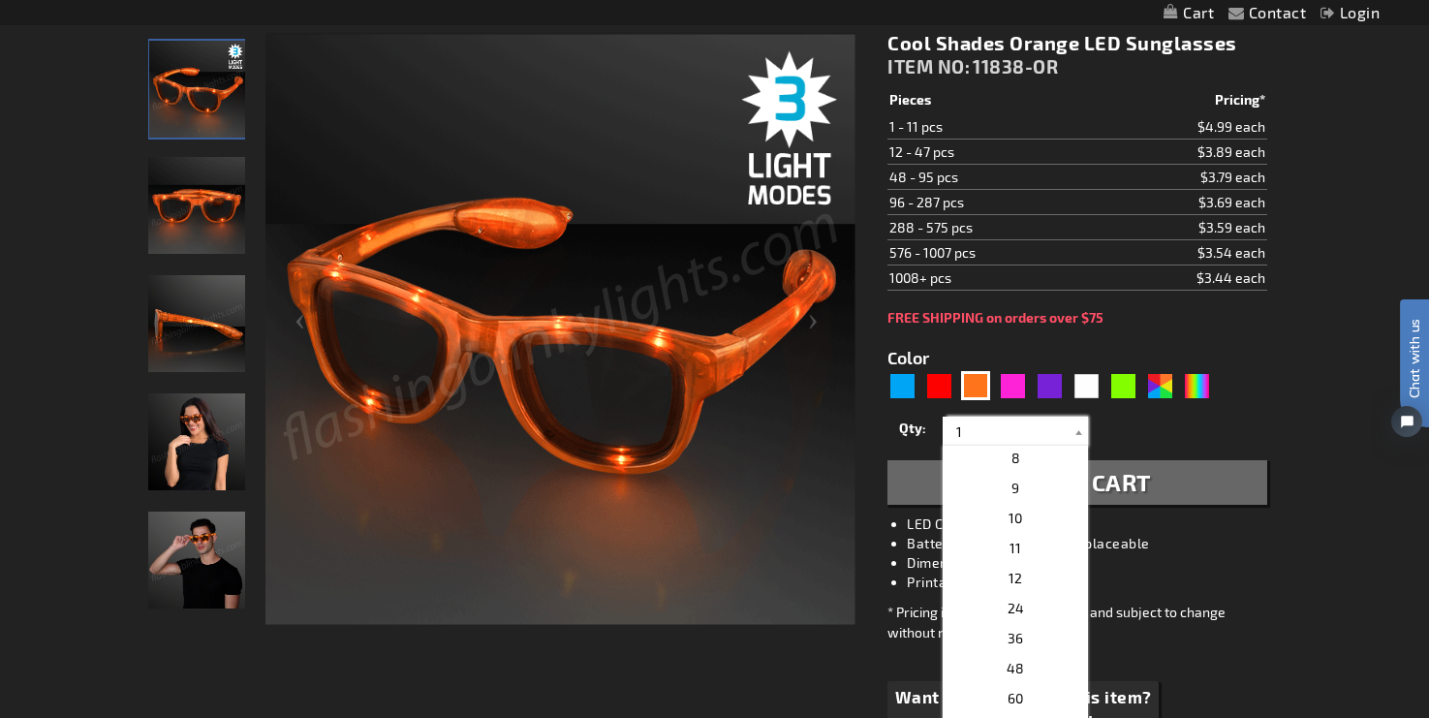
scroll to position [244, 0]
click at [1035, 547] on p "12" at bounding box center [1015, 547] width 145 height 30
type input "12"
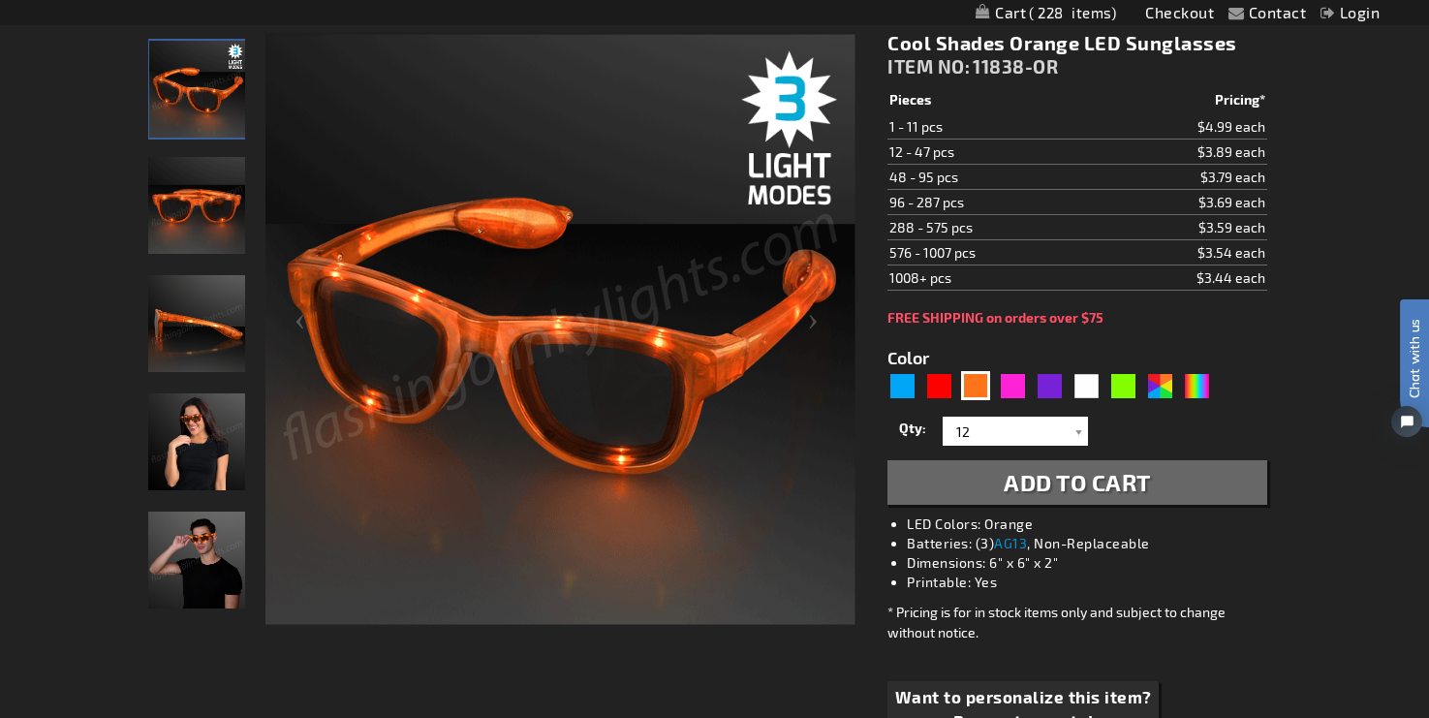
click at [1079, 482] on span "Add to Cart" at bounding box center [1077, 482] width 147 height 28
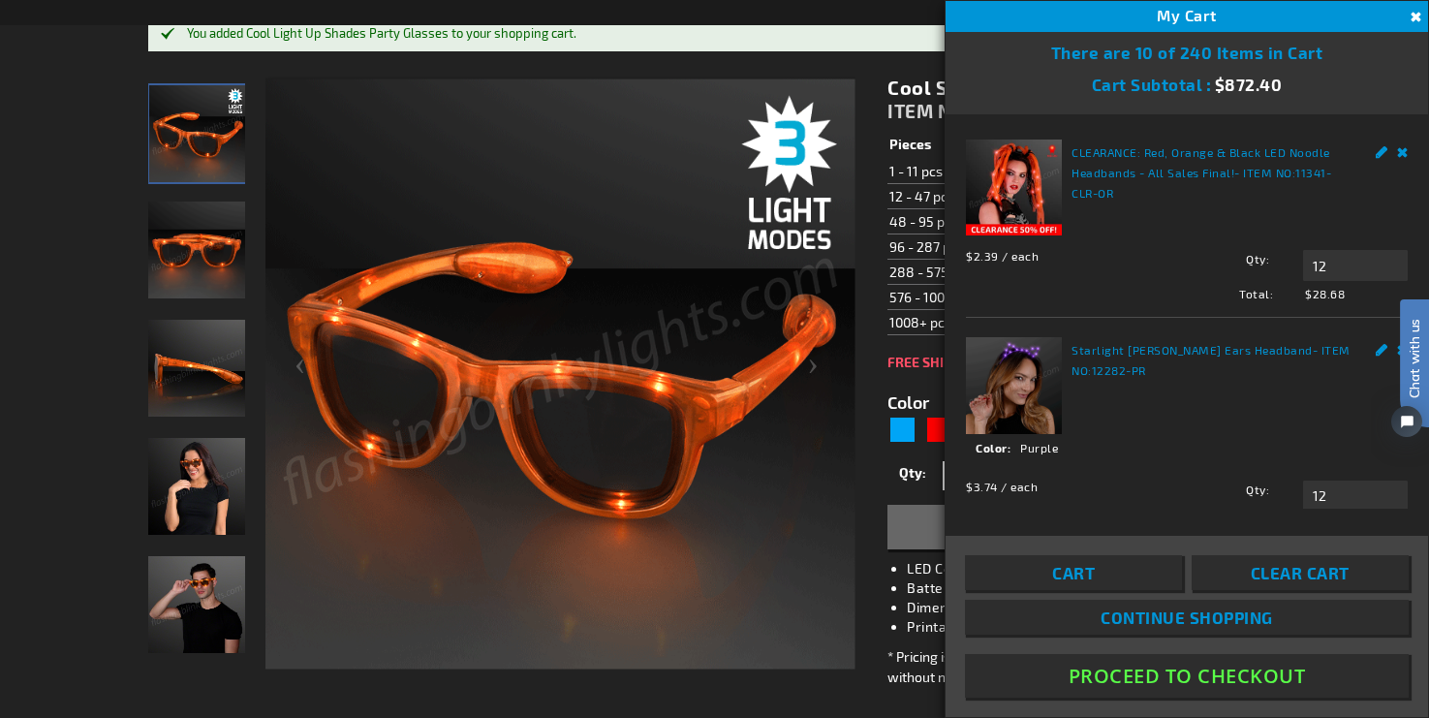
click at [1051, 608] on link "Continue Shopping" at bounding box center [1187, 617] width 444 height 35
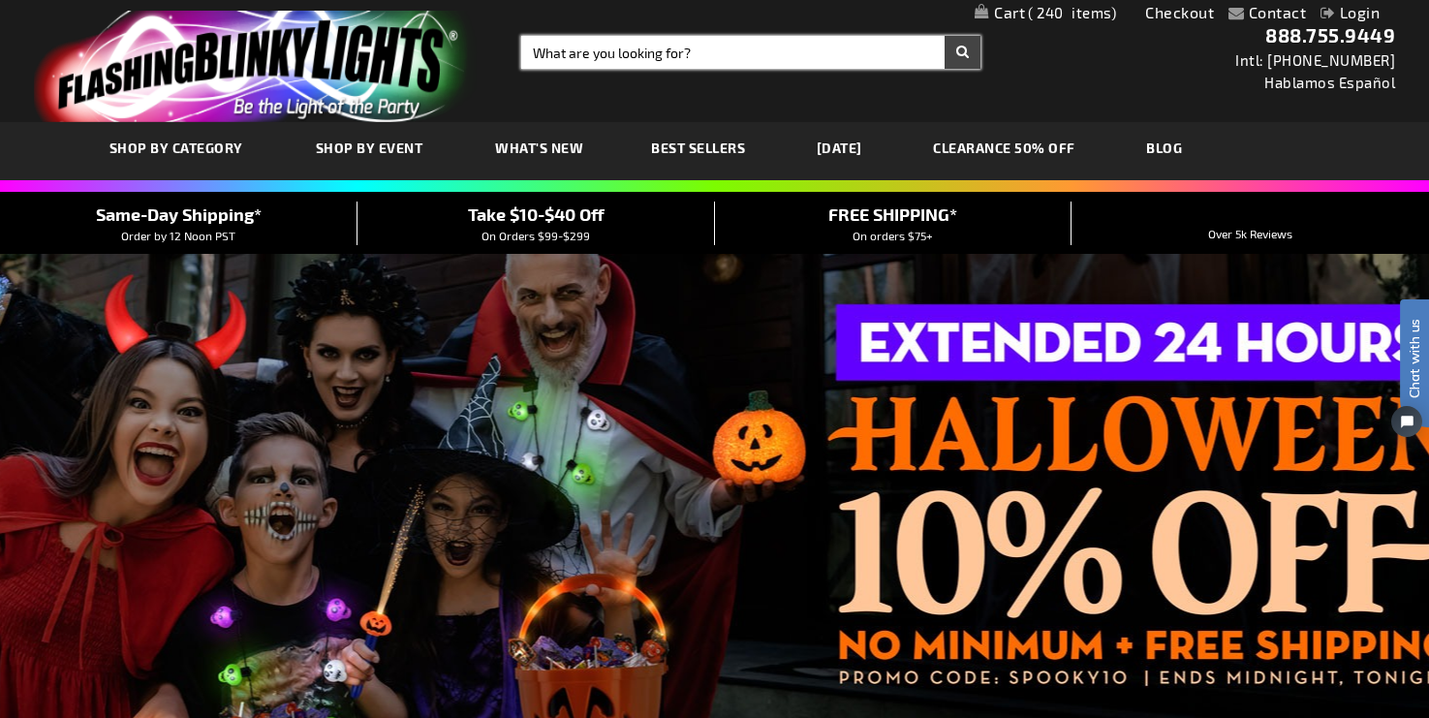
click at [632, 46] on input "Search" at bounding box center [750, 52] width 459 height 33
type input "[DATE]"
click at [945, 36] on button "Search" at bounding box center [963, 52] width 36 height 33
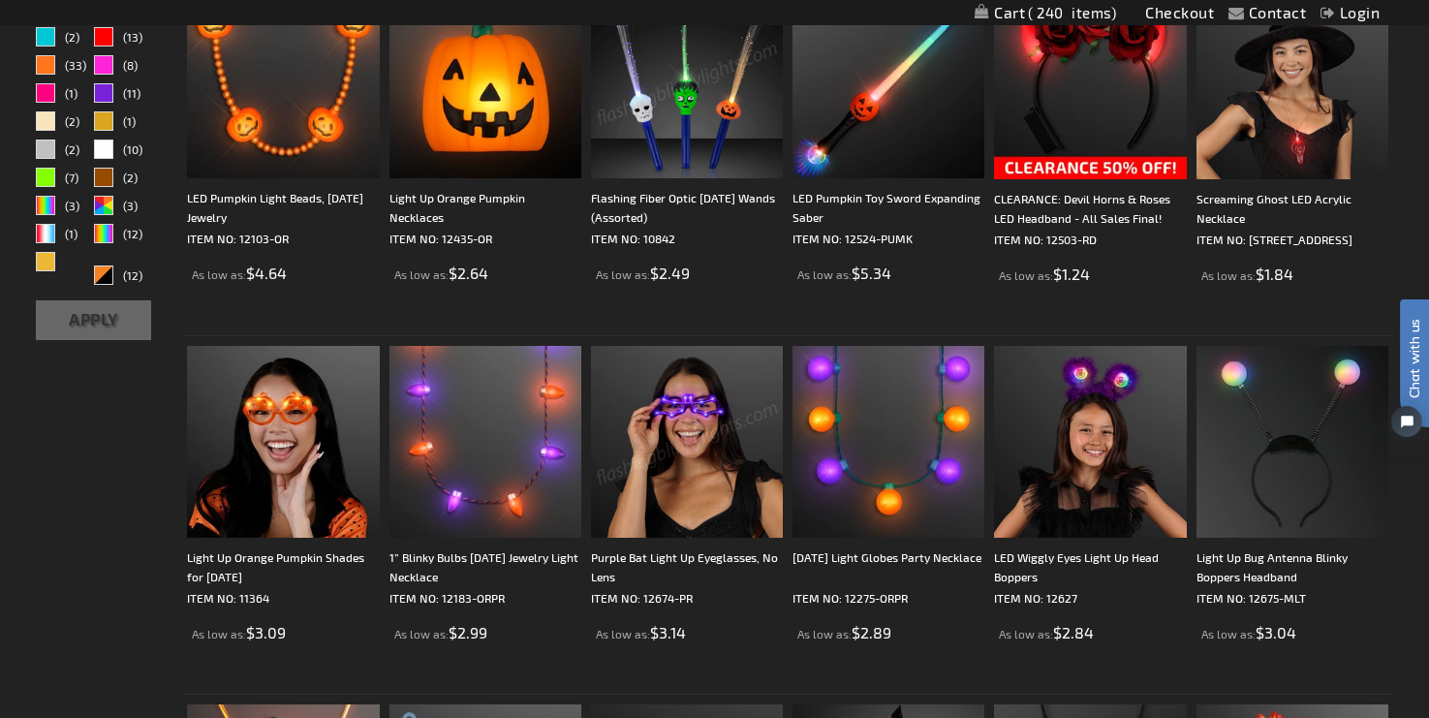
scroll to position [634, 0]
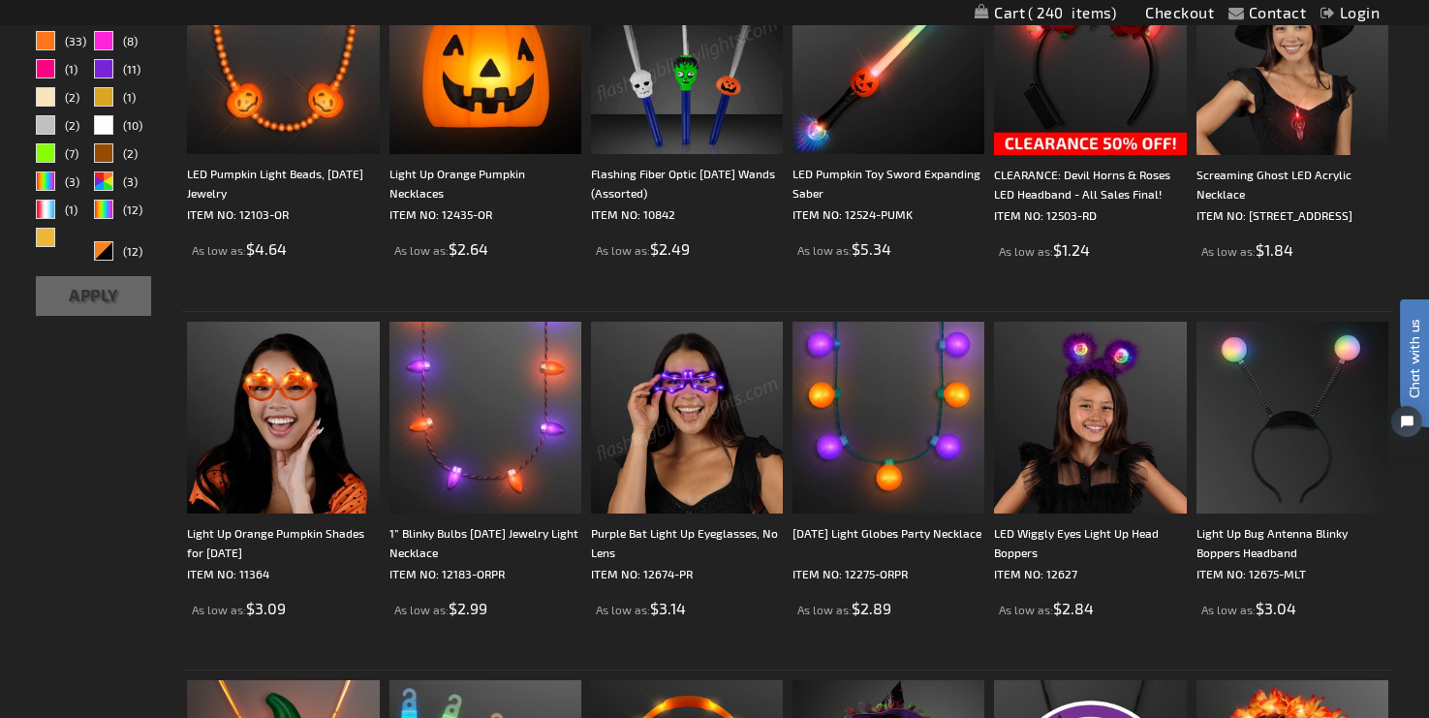
click at [694, 403] on img at bounding box center [687, 418] width 192 height 192
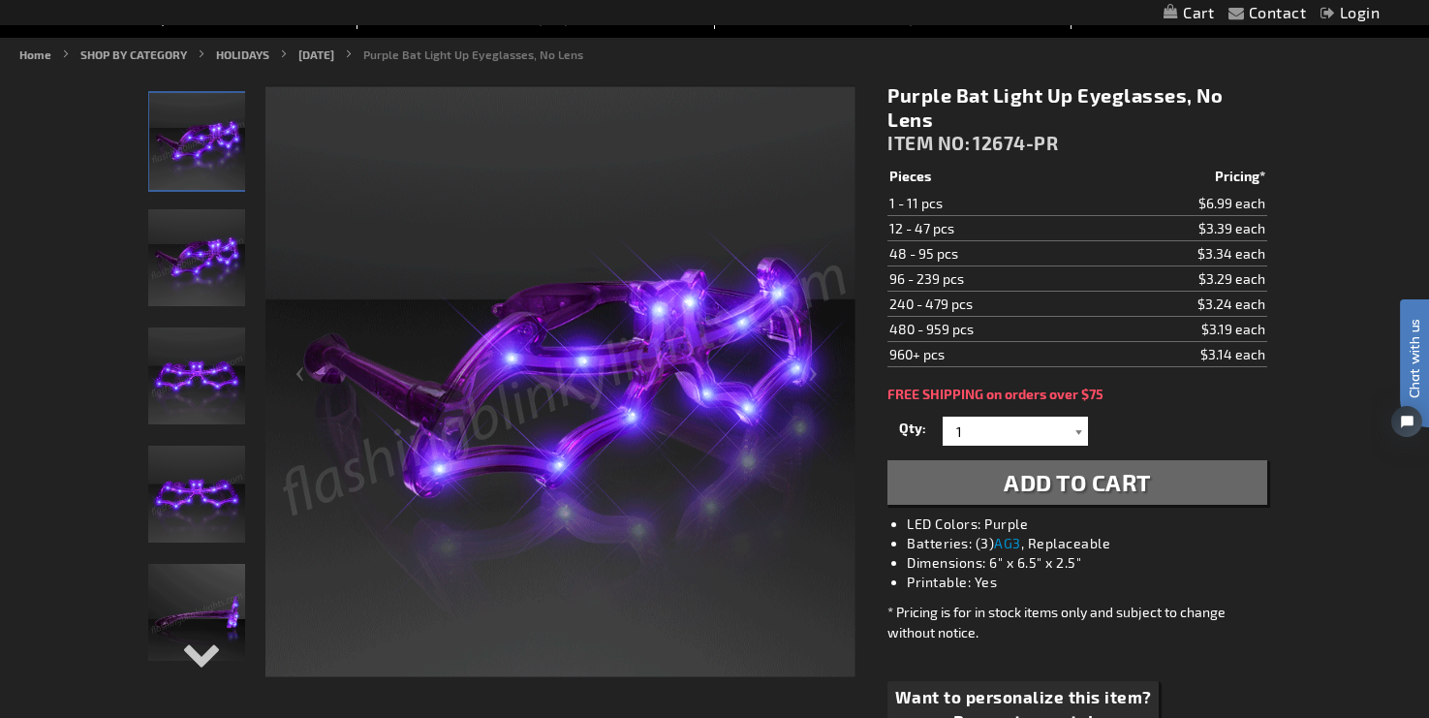
click at [1076, 428] on div at bounding box center [1078, 431] width 19 height 29
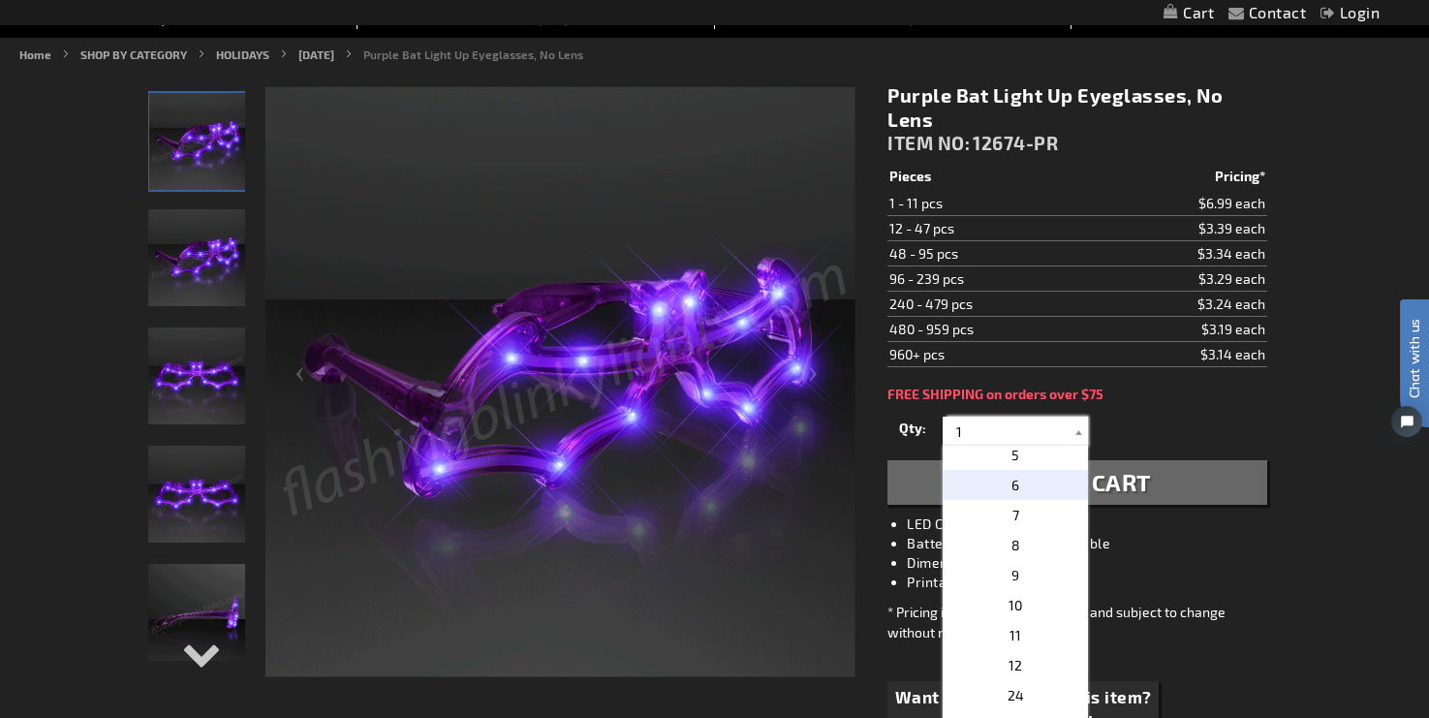
scroll to position [130, 0]
click at [1031, 662] on p "12" at bounding box center [1015, 661] width 145 height 30
type input "12"
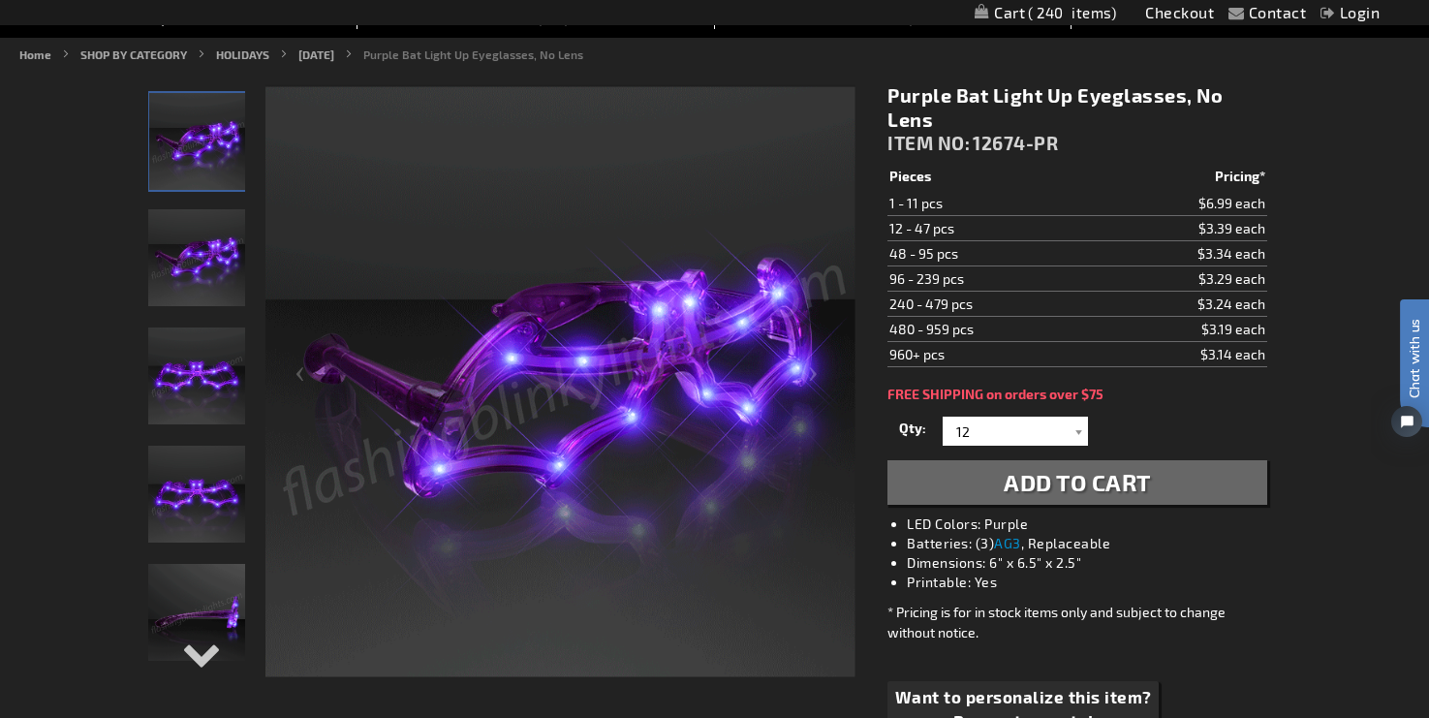
click at [1135, 488] on span "Add to Cart" at bounding box center [1077, 482] width 147 height 28
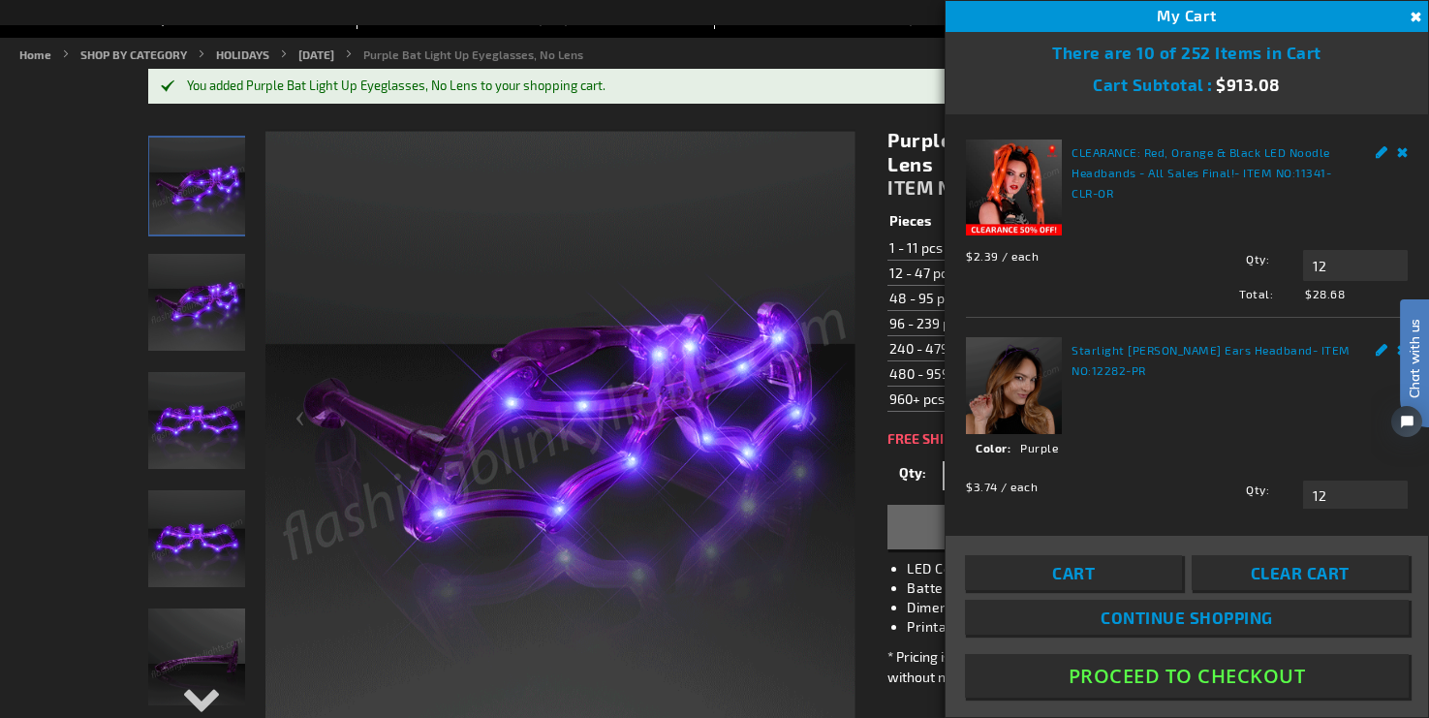
click at [1415, 15] on button "Close" at bounding box center [1413, 17] width 21 height 21
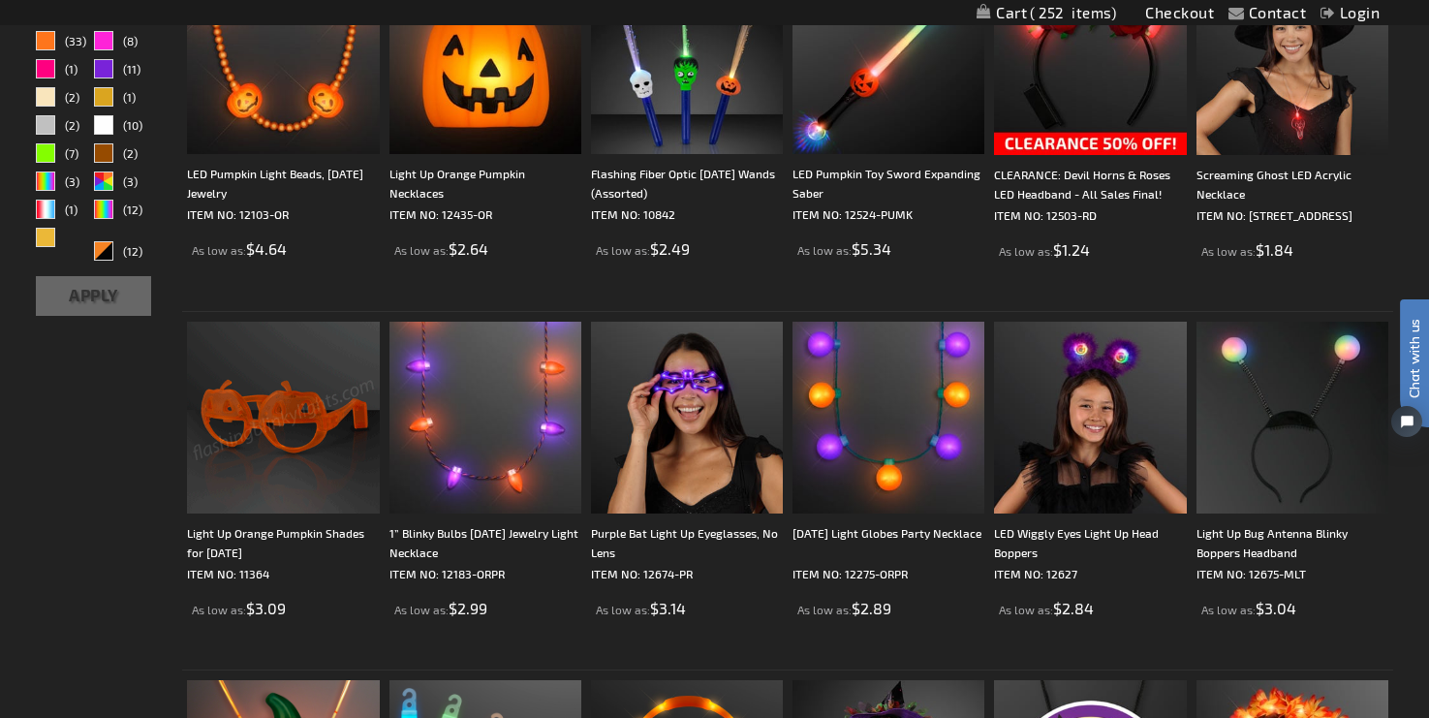
click at [333, 426] on img at bounding box center [283, 418] width 192 height 192
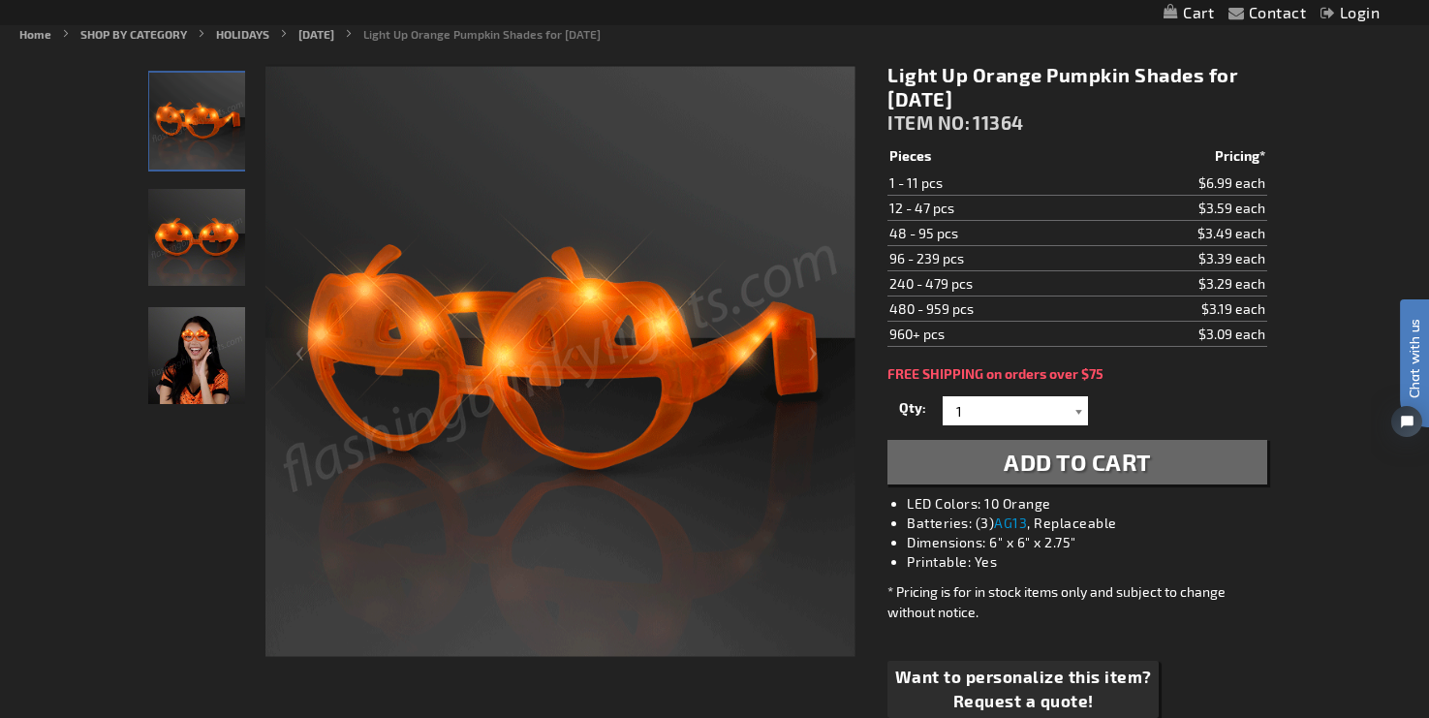
click at [1080, 413] on div at bounding box center [1078, 410] width 19 height 29
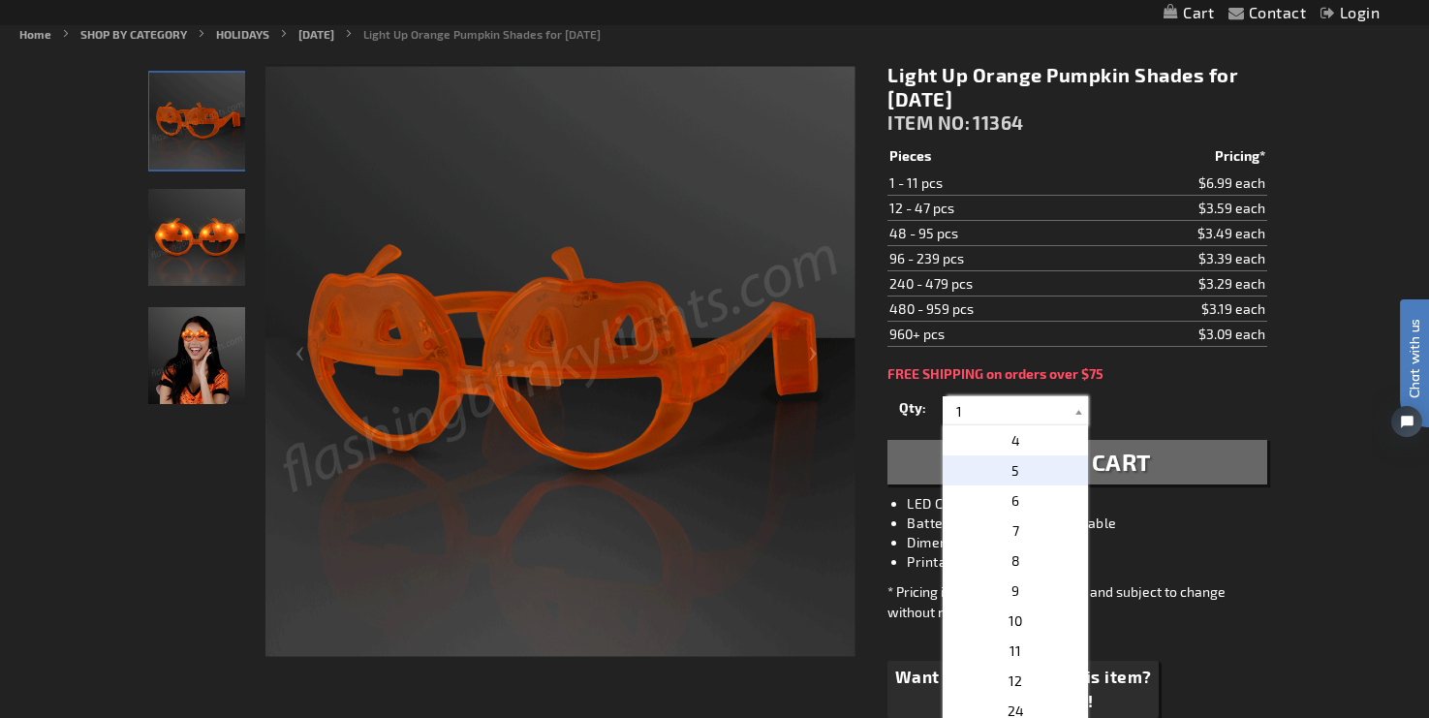
scroll to position [115, 0]
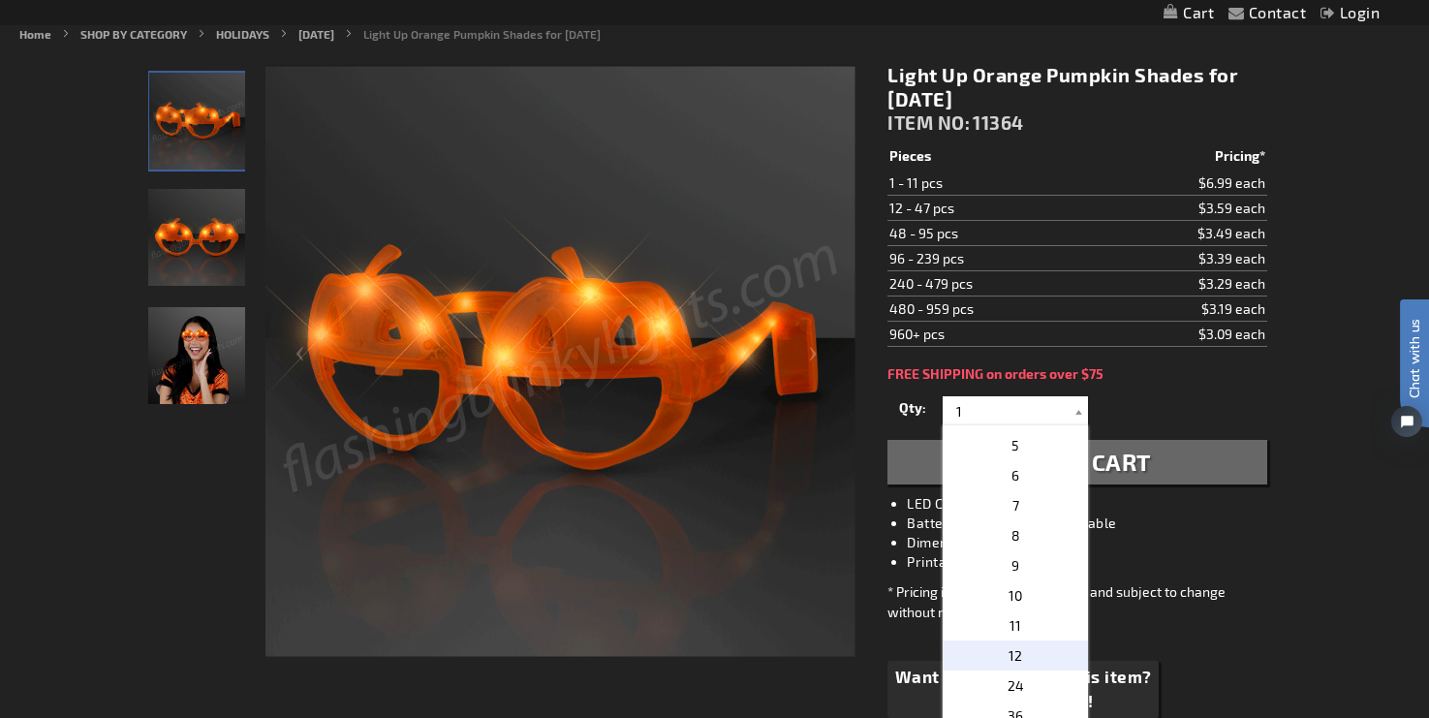
click at [1030, 654] on p "12" at bounding box center [1015, 655] width 145 height 30
type input "12"
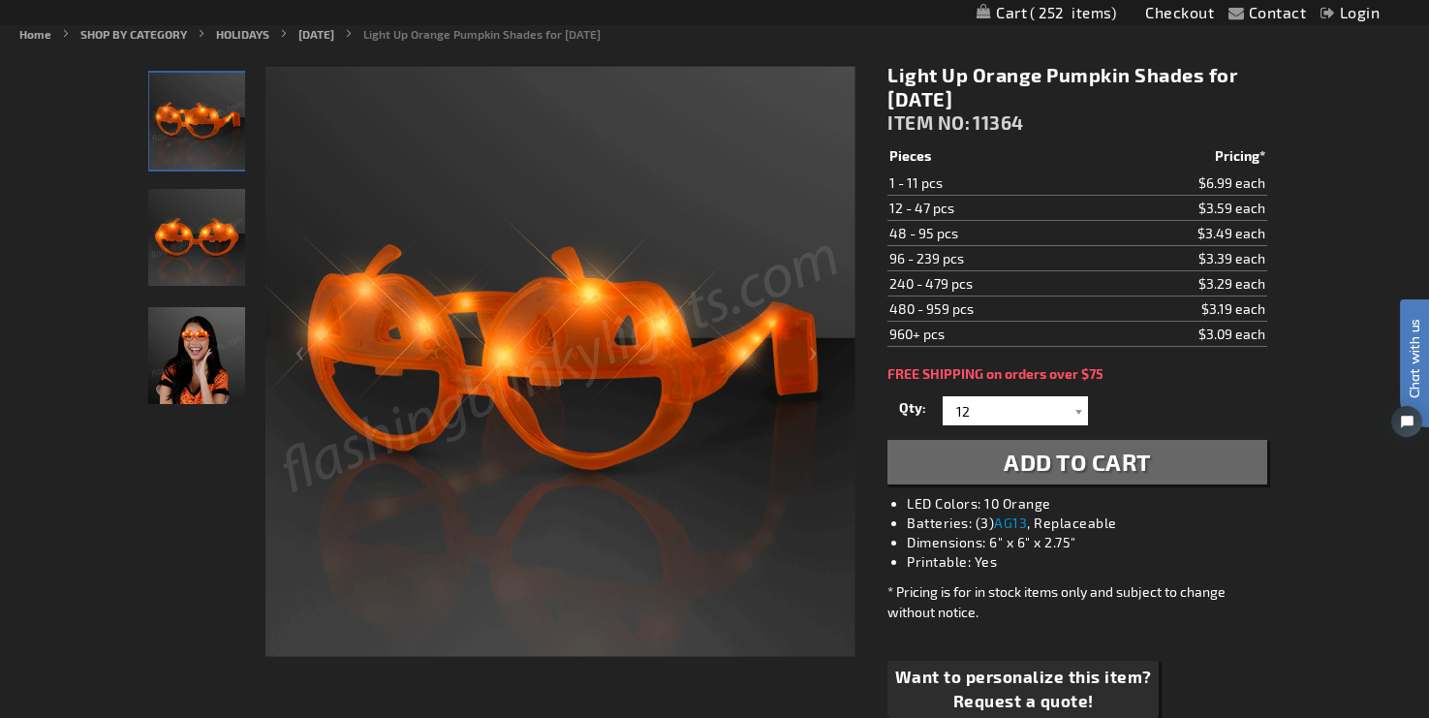
click at [1094, 463] on span "Add to Cart" at bounding box center [1077, 462] width 147 height 28
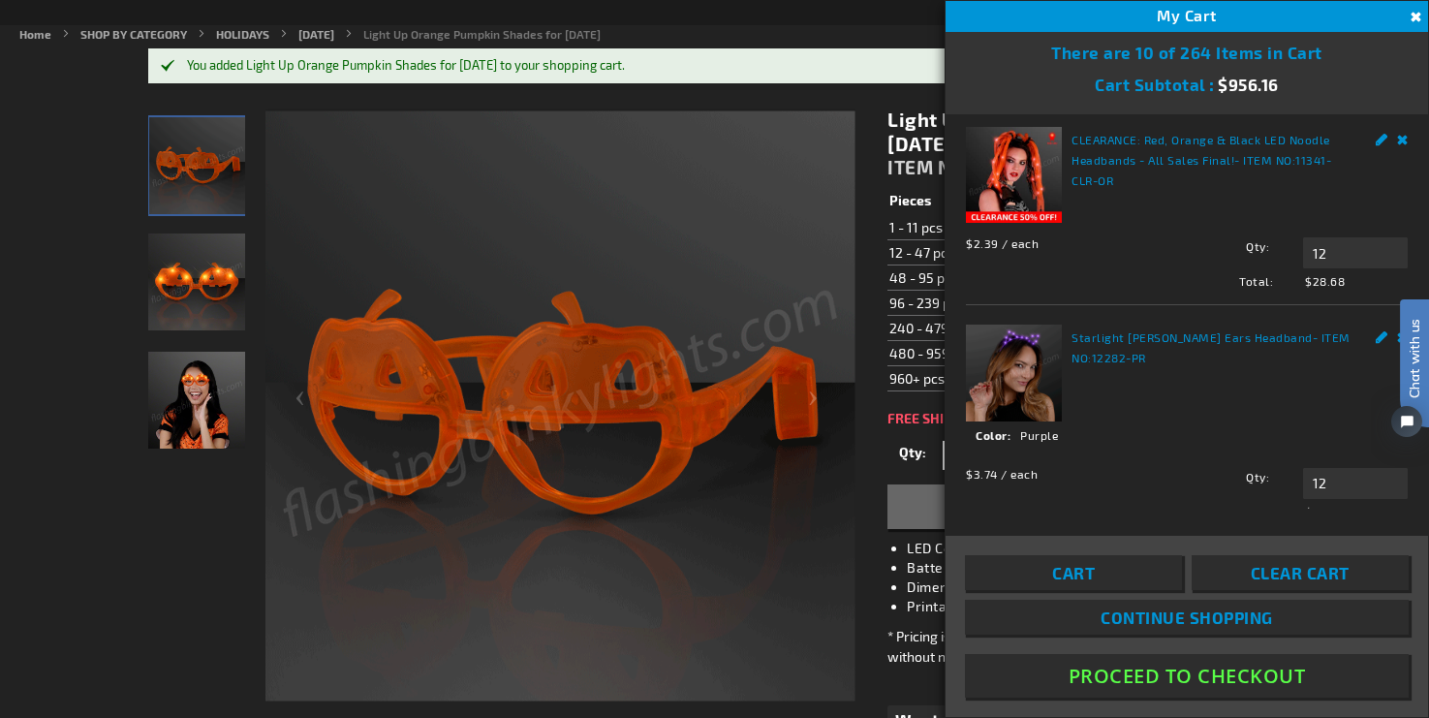
scroll to position [0, 0]
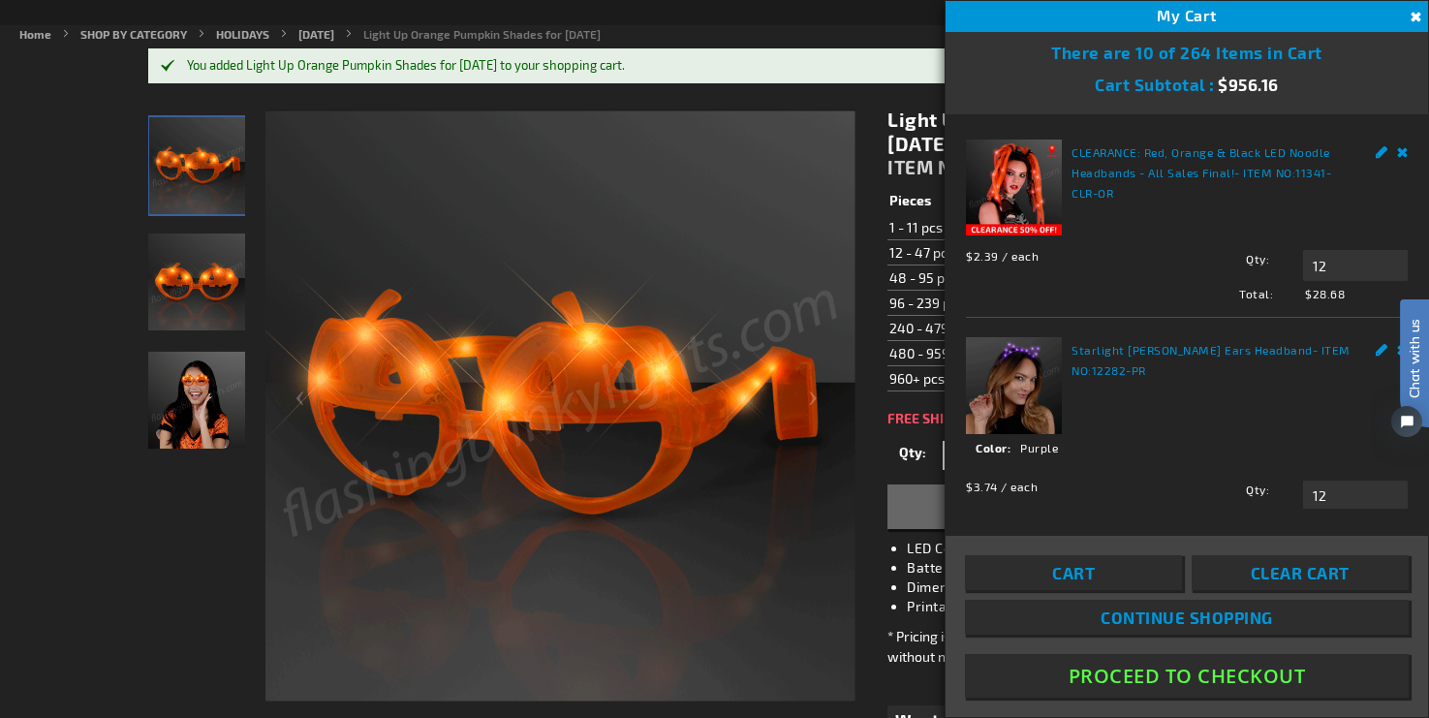
click at [422, 59] on div "You added Light Up Orange Pumpkin Shades for Halloween to your shopping cart." at bounding box center [724, 66] width 1075 height 16
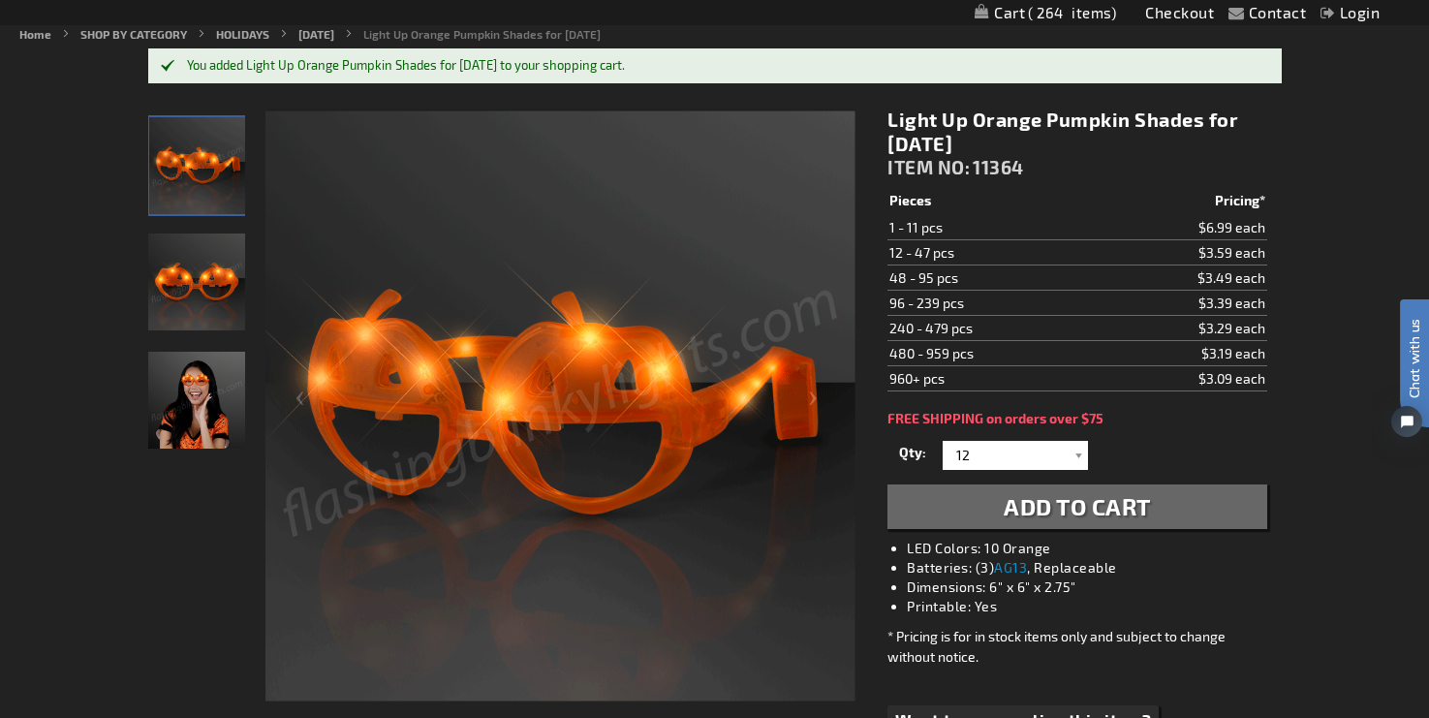
click at [461, 71] on div "You added Light Up Orange Pumpkin Shades for Halloween to your shopping cart." at bounding box center [724, 66] width 1075 height 16
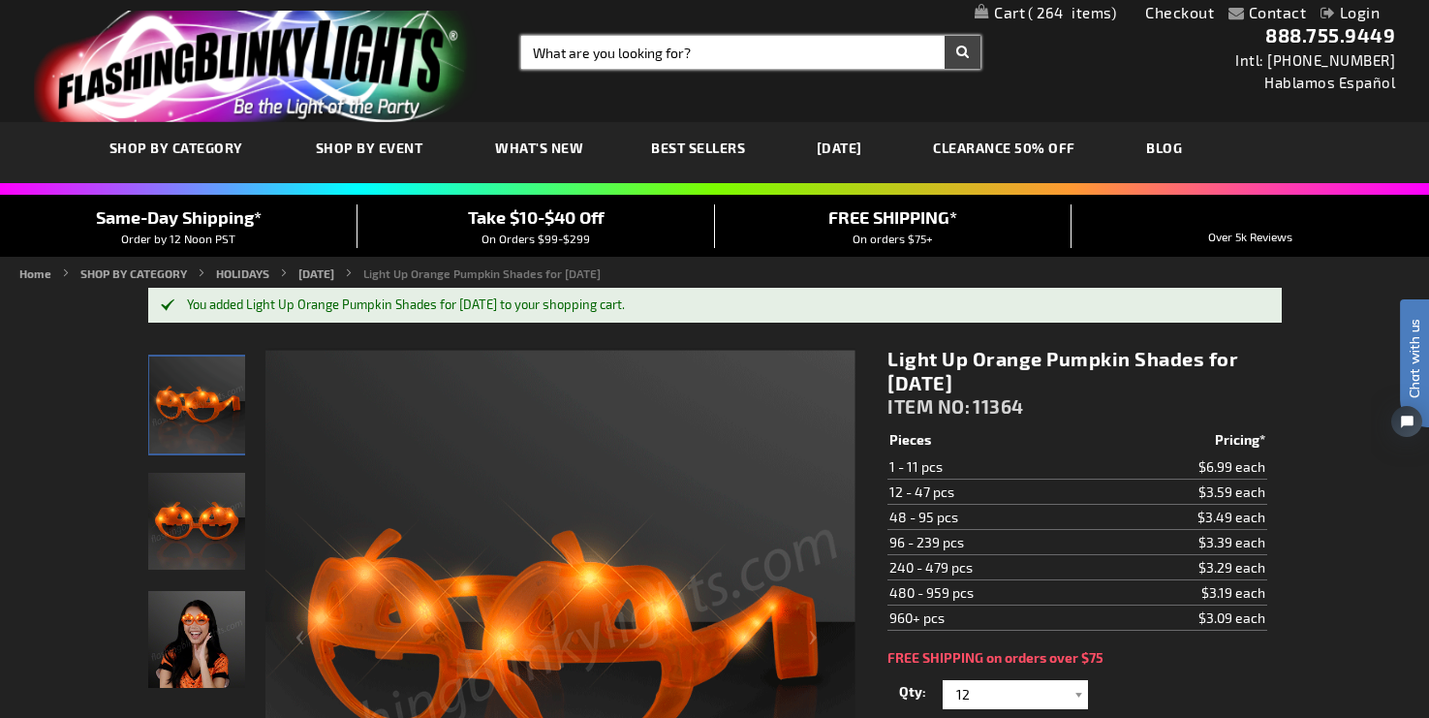
click at [669, 41] on input "Search" at bounding box center [750, 52] width 459 height 33
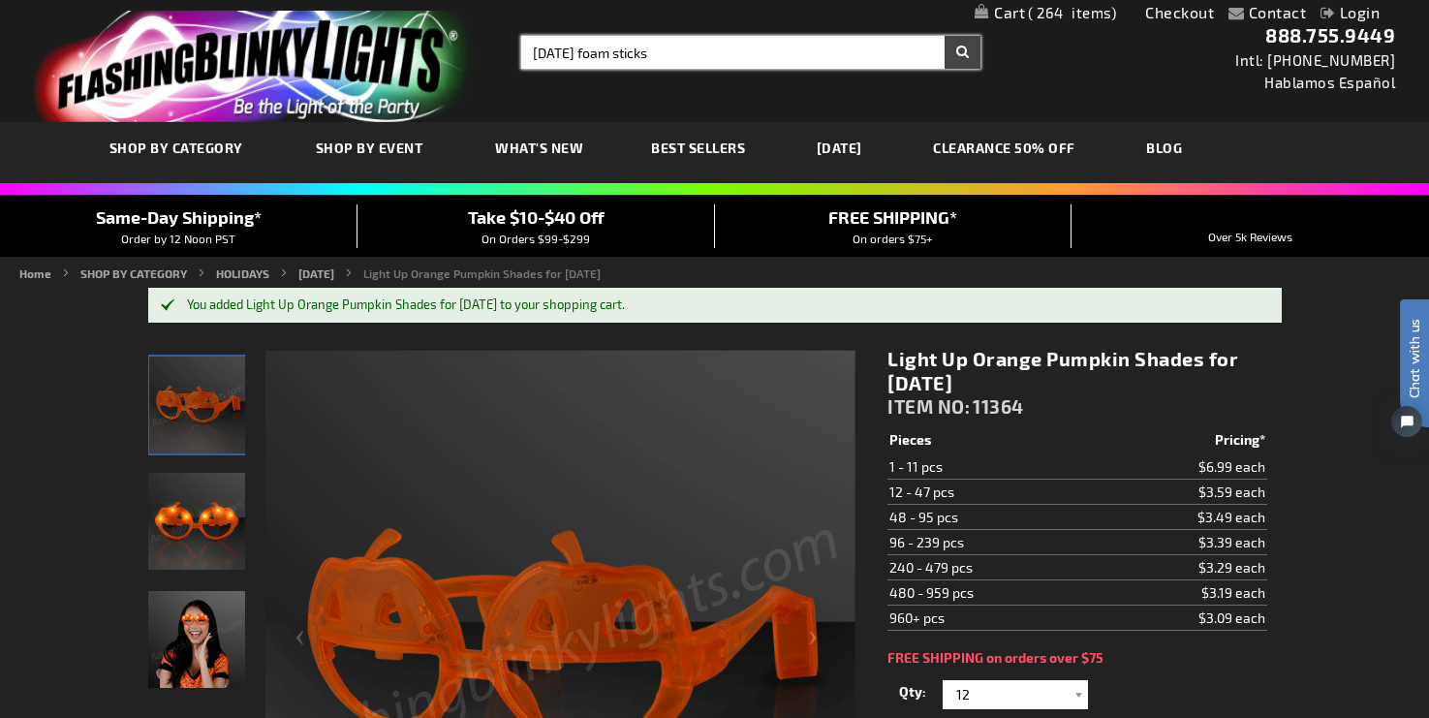
type input "halloween foam sticks"
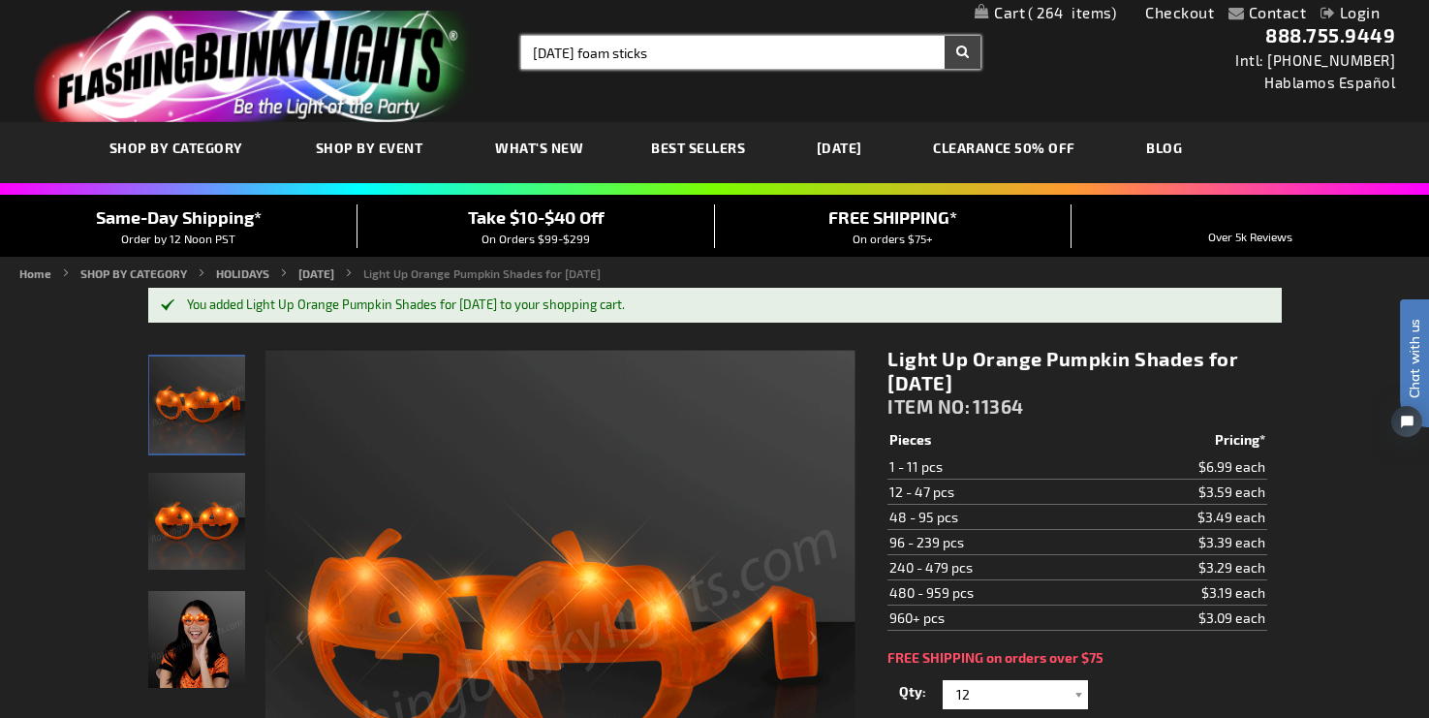
click at [945, 36] on button "Search" at bounding box center [963, 52] width 36 height 33
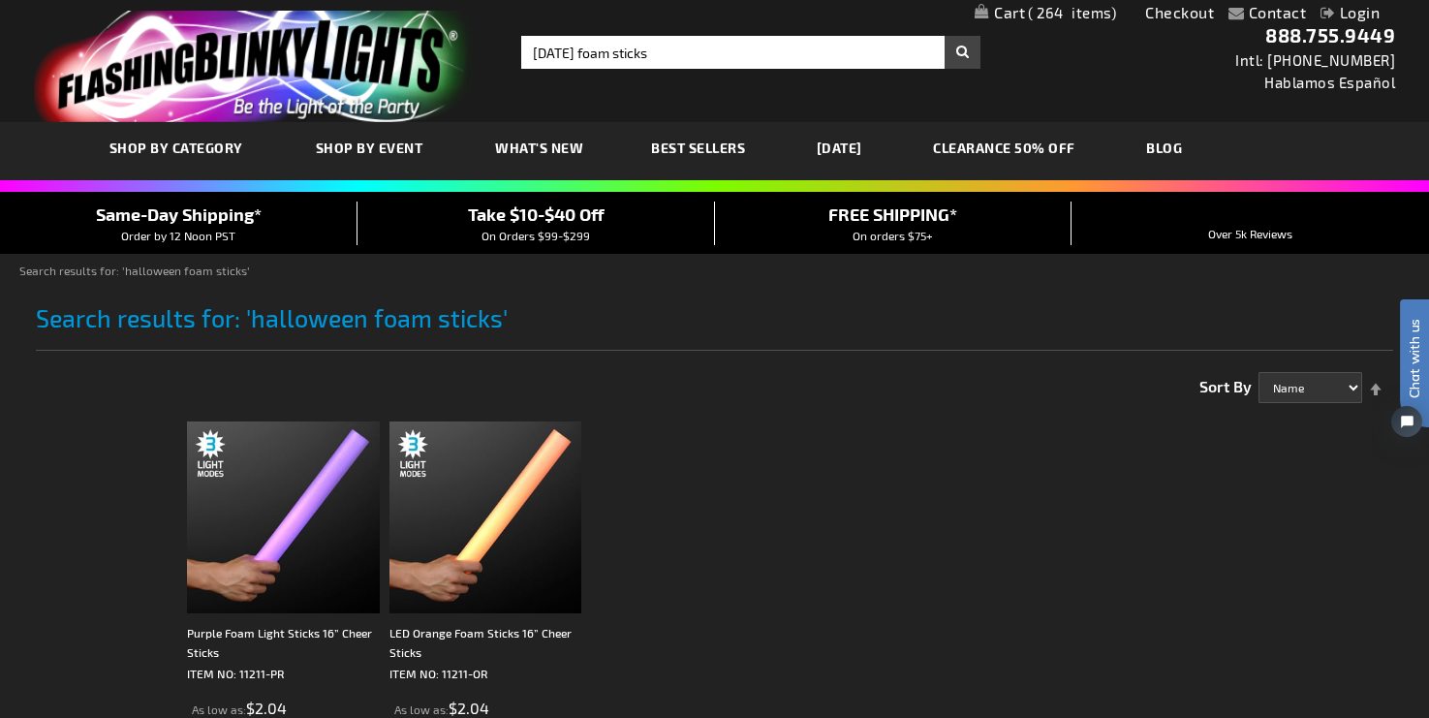
click at [1079, 12] on span "264" at bounding box center [1072, 12] width 88 height 17
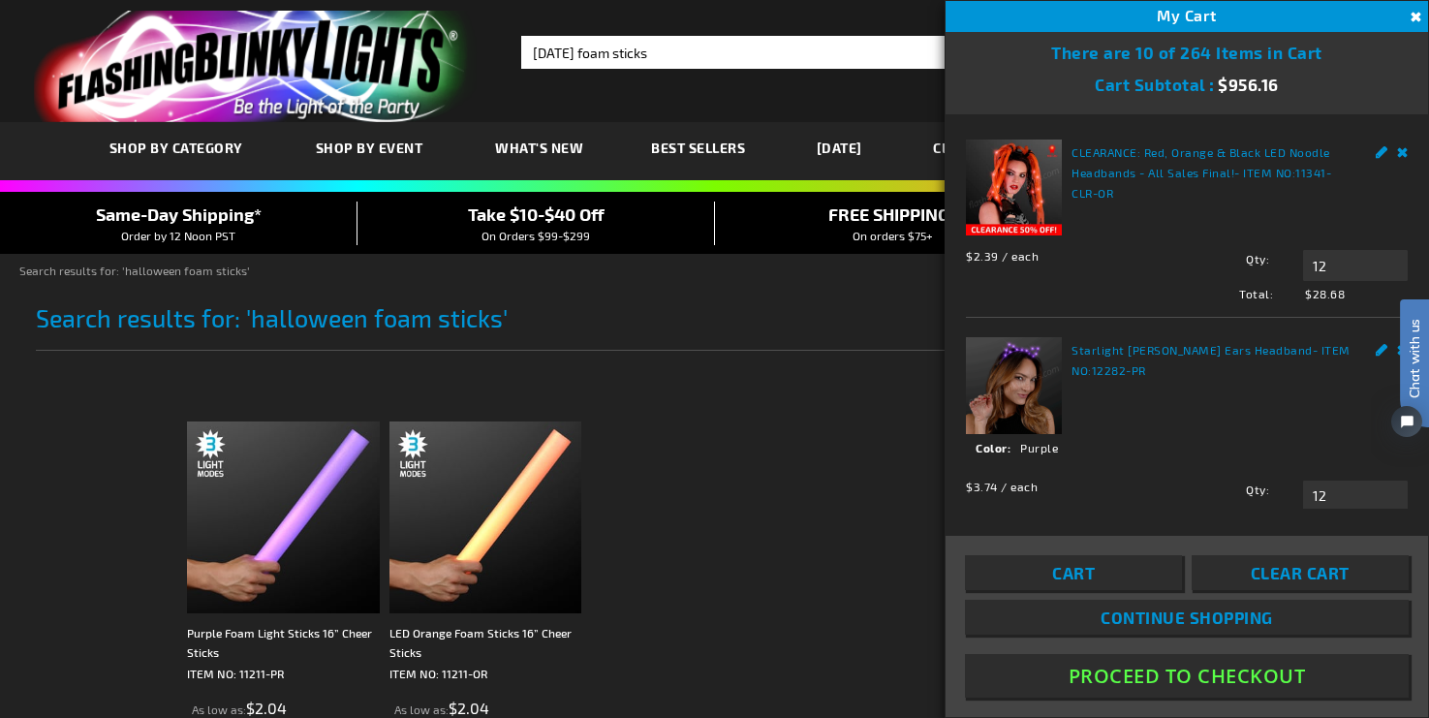
click at [1170, 167] on link "CLEARANCE: Red, Orange & Black LED Noodle Headbands - All Sales Final!" at bounding box center [1201, 162] width 259 height 34
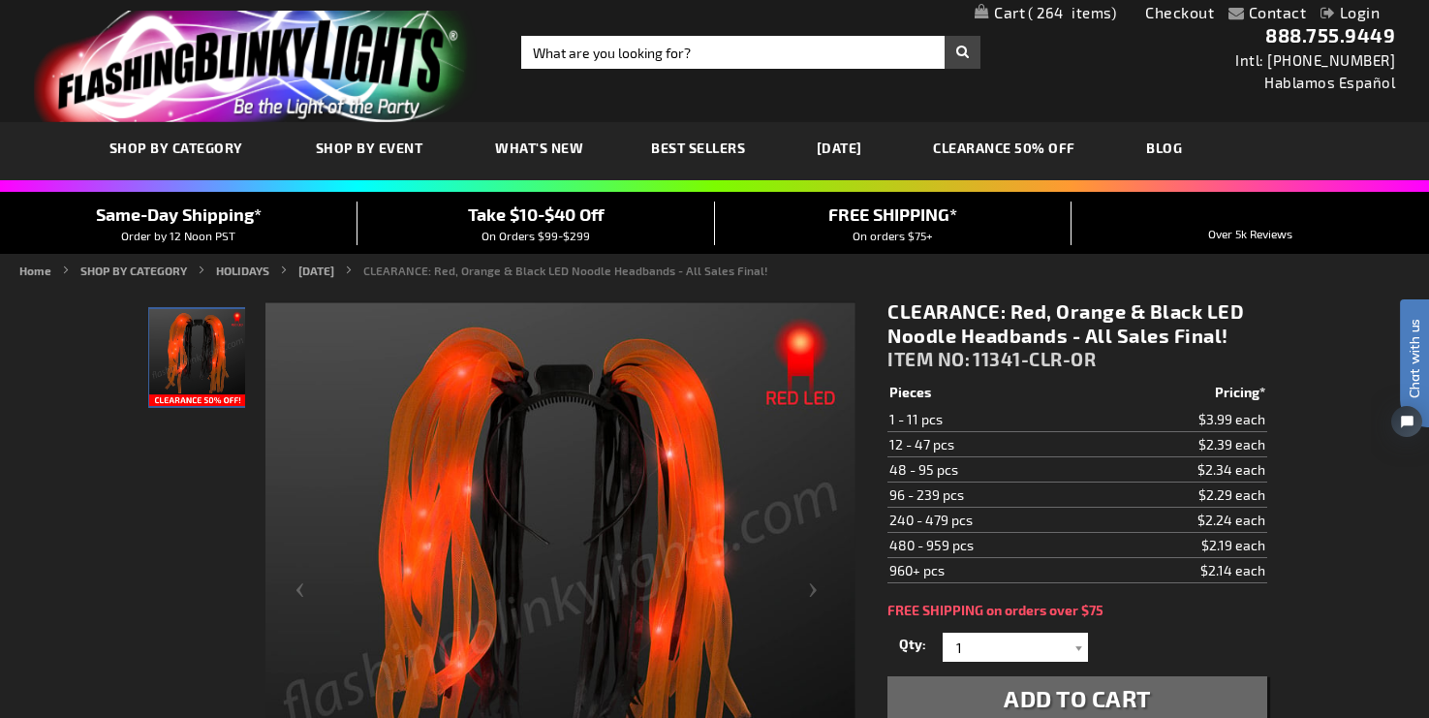
click at [1067, 10] on span "264" at bounding box center [1072, 12] width 88 height 17
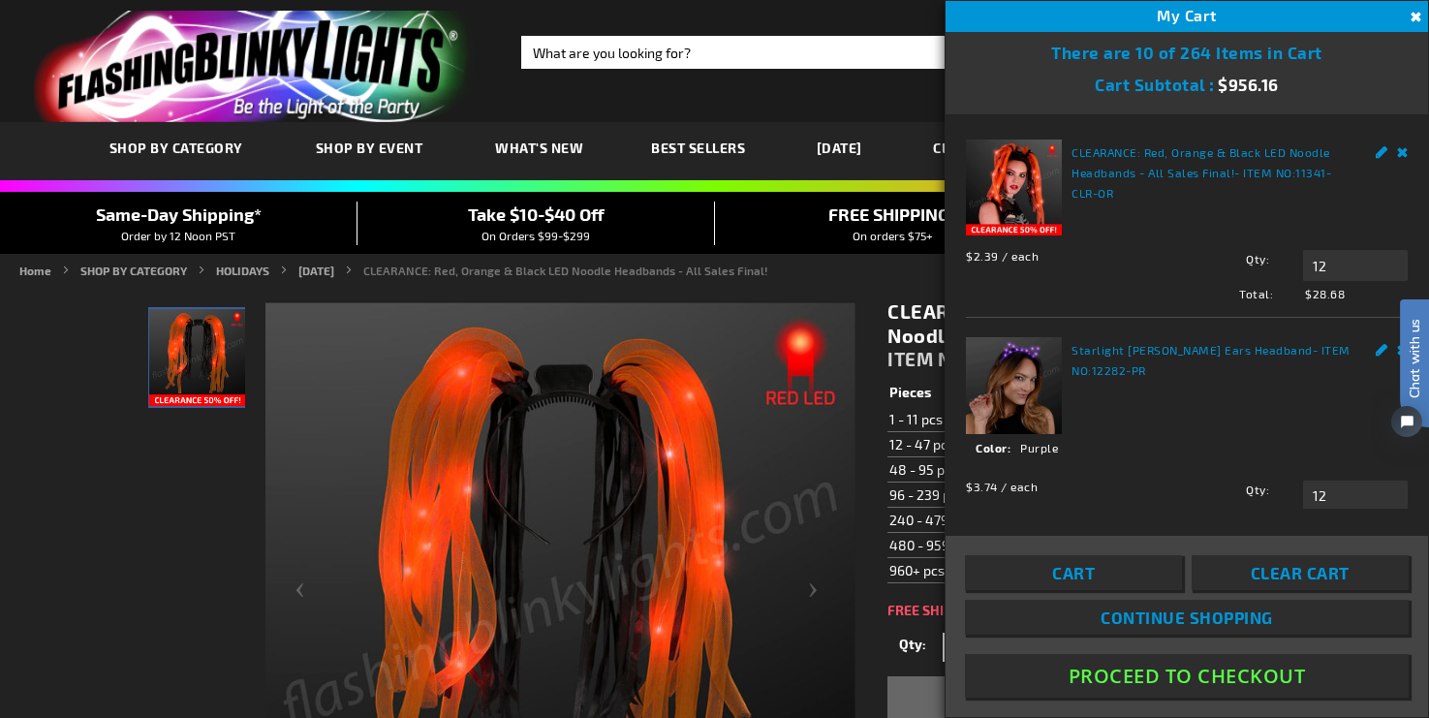
click at [1128, 349] on link "Starlight [PERSON_NAME] Ears Headband" at bounding box center [1192, 350] width 241 height 14
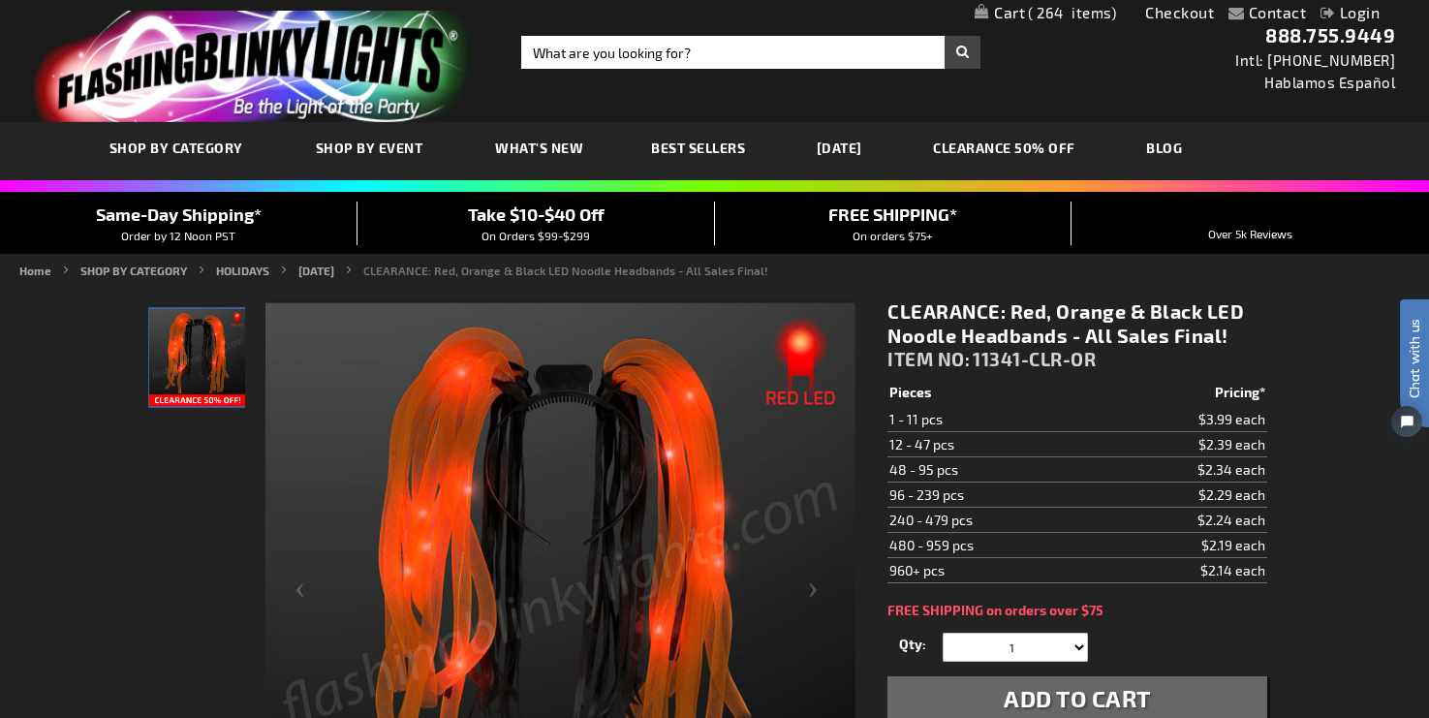
click at [1079, 15] on span "264" at bounding box center [1072, 12] width 88 height 17
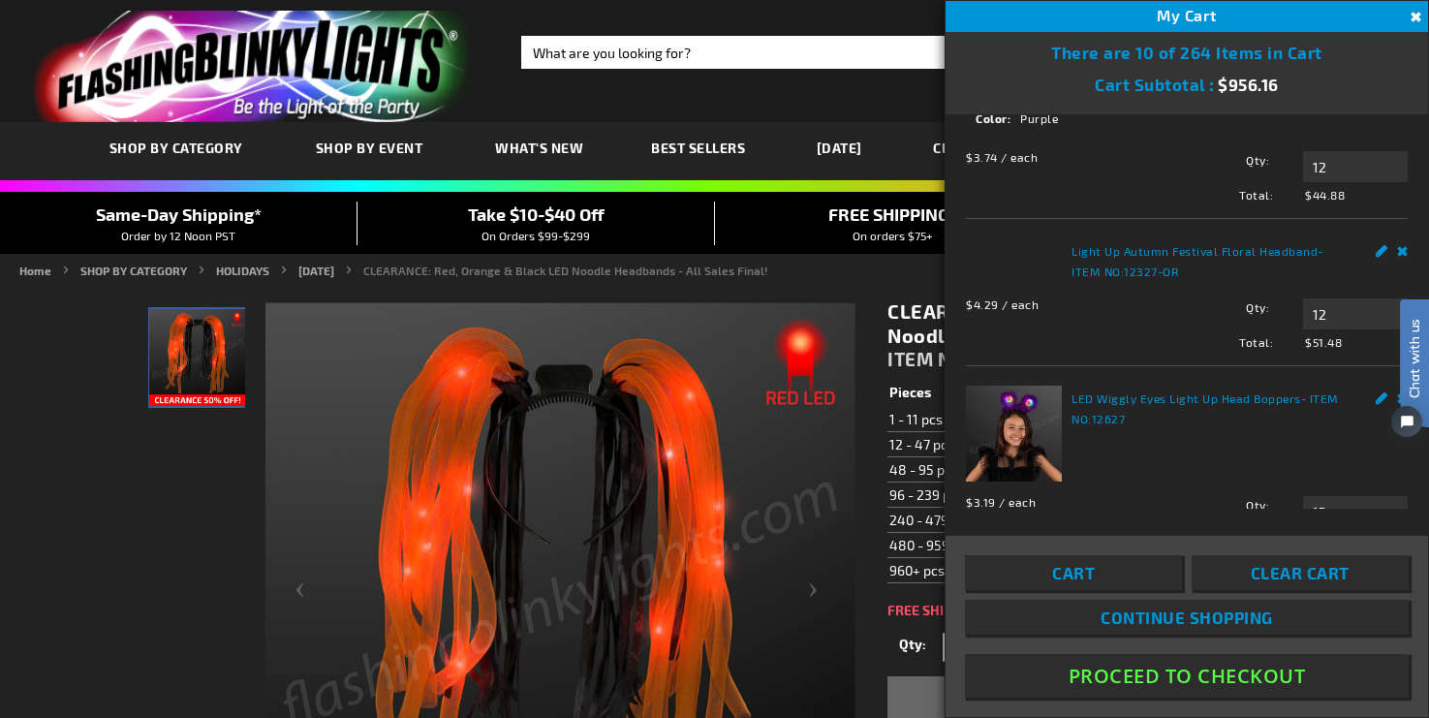
scroll to position [306, 0]
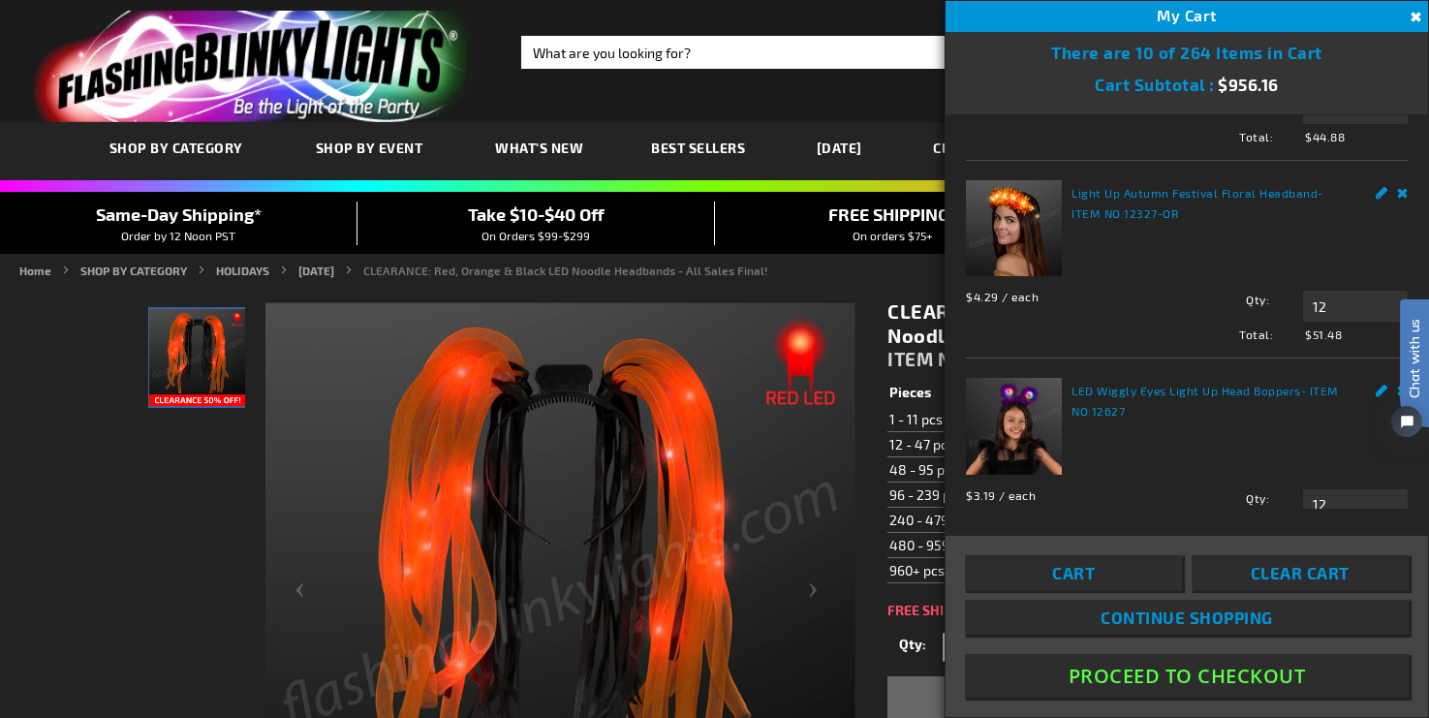
click at [1137, 200] on link "Light Up Autumn Festival Floral Headband" at bounding box center [1195, 193] width 246 height 14
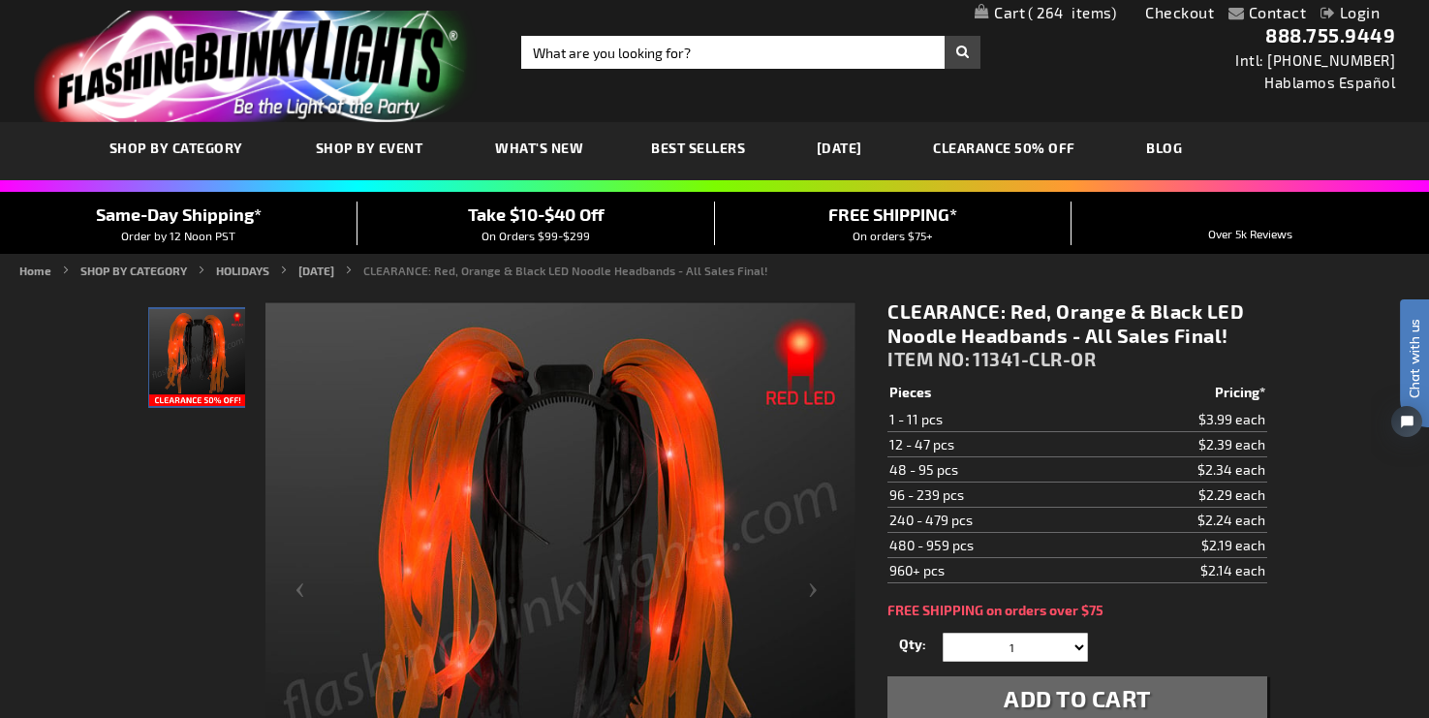
click at [1086, 10] on span "264" at bounding box center [1072, 12] width 88 height 17
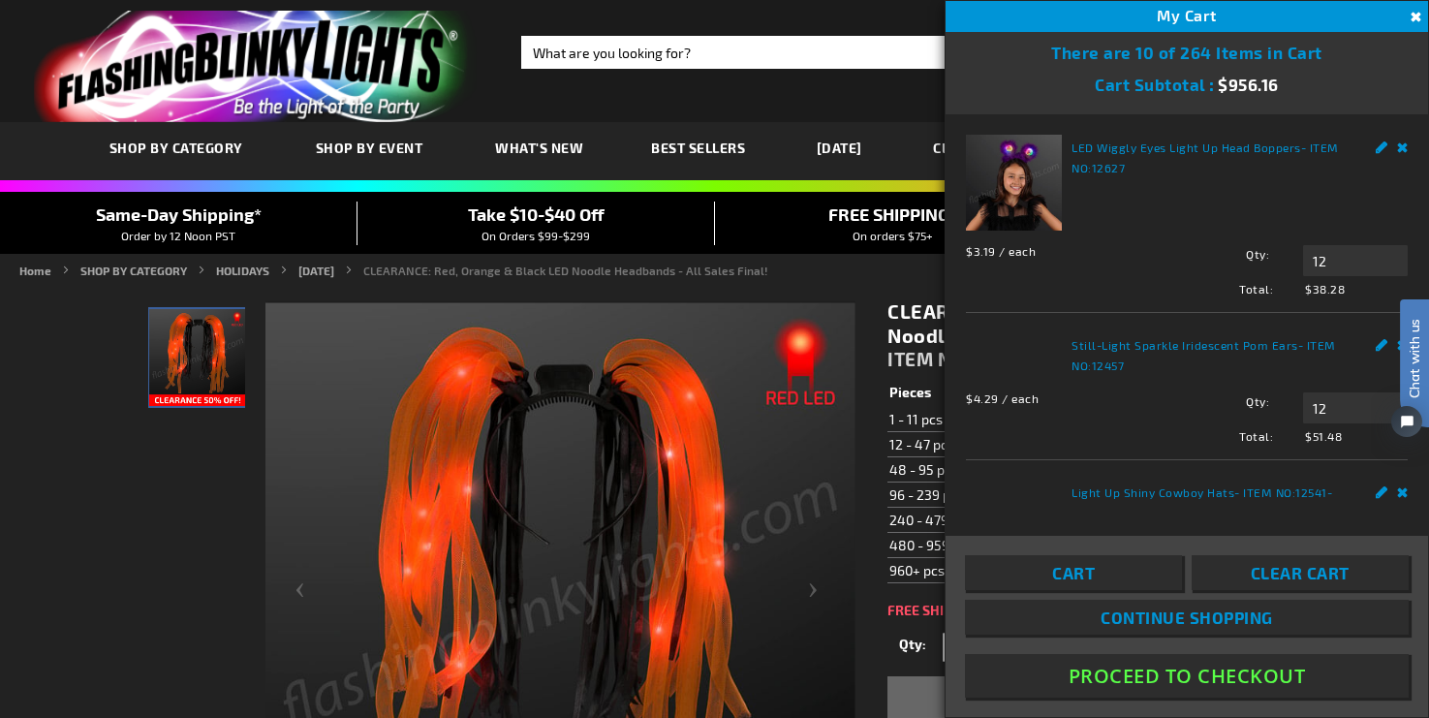
scroll to position [513, 0]
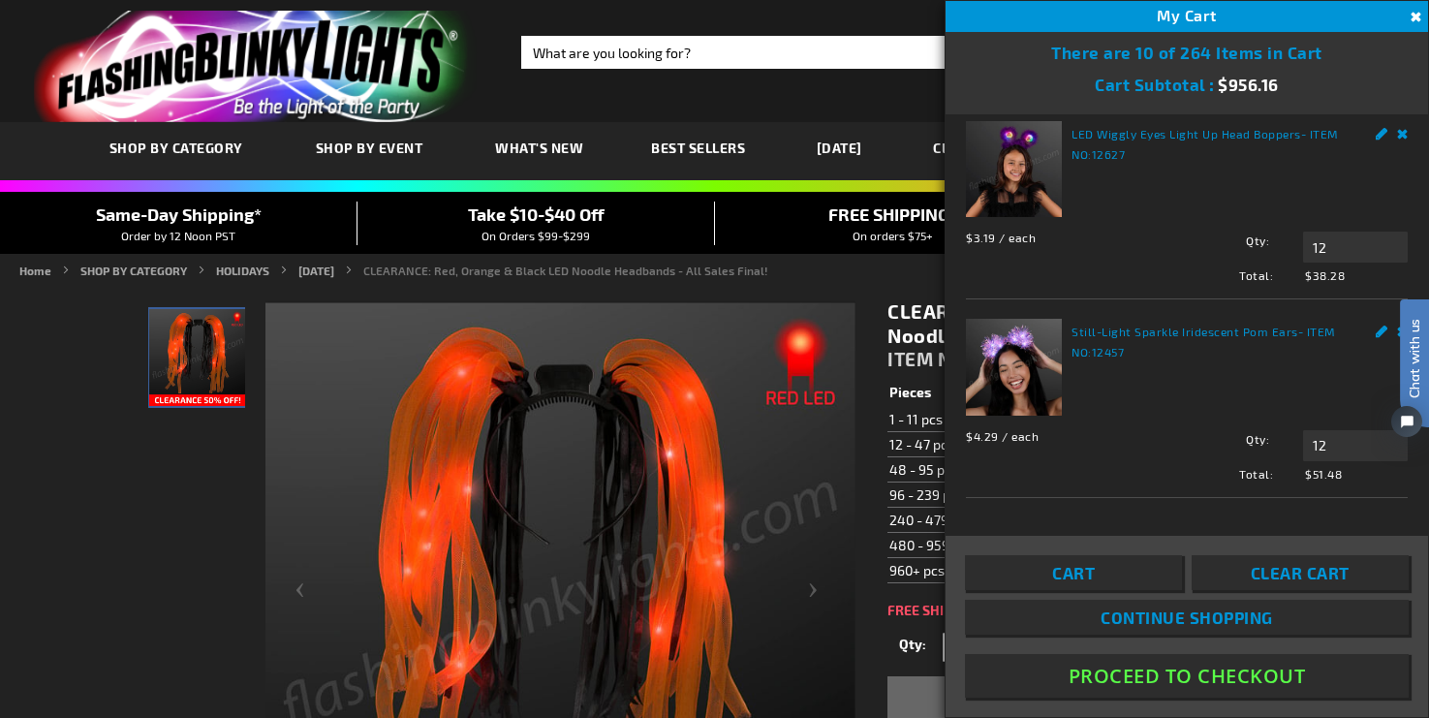
click at [1158, 140] on link "LED Wiggly Eyes Light Up Head Boppers" at bounding box center [1187, 134] width 230 height 14
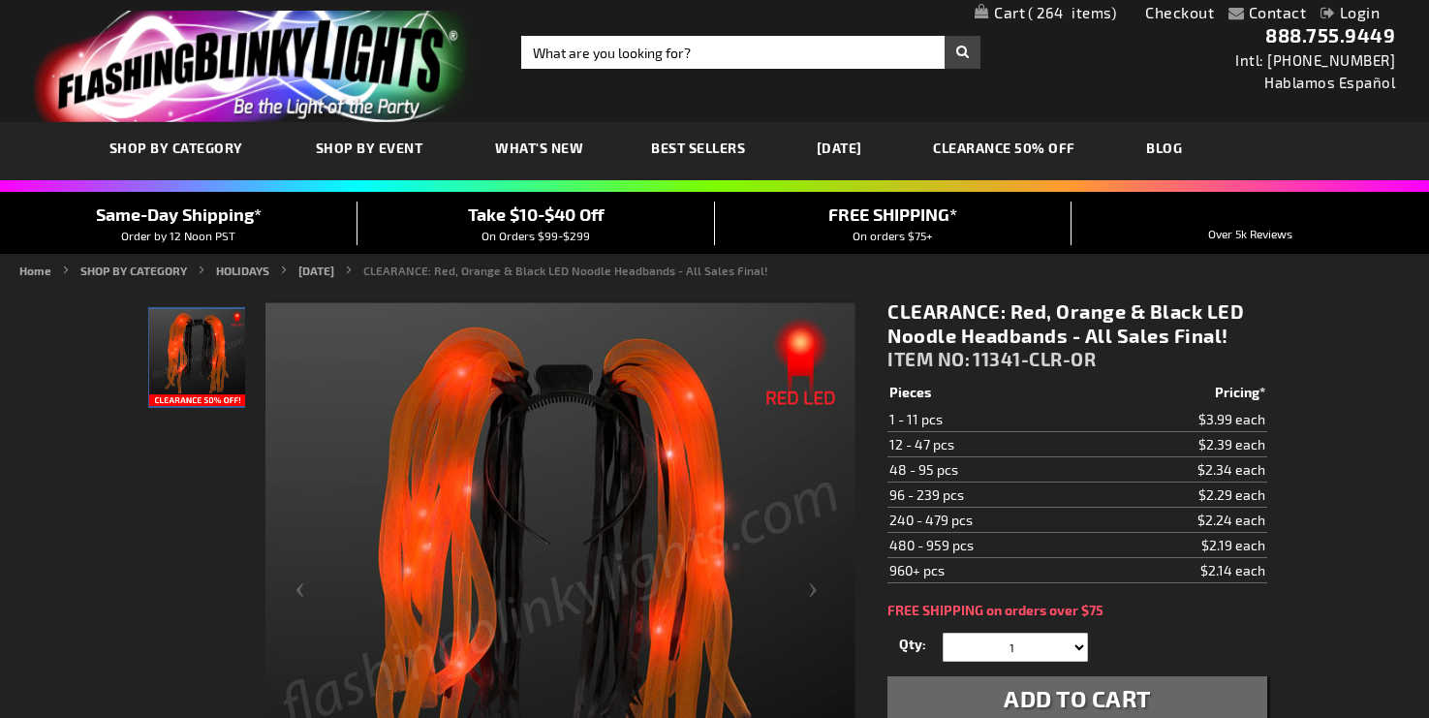
click at [1063, 2] on div "Contact Compare Products Checkout Login Skip to Content My Cart 264 264 items M…" at bounding box center [714, 12] width 1429 height 25
click at [1063, 12] on span "264" at bounding box center [1072, 12] width 88 height 17
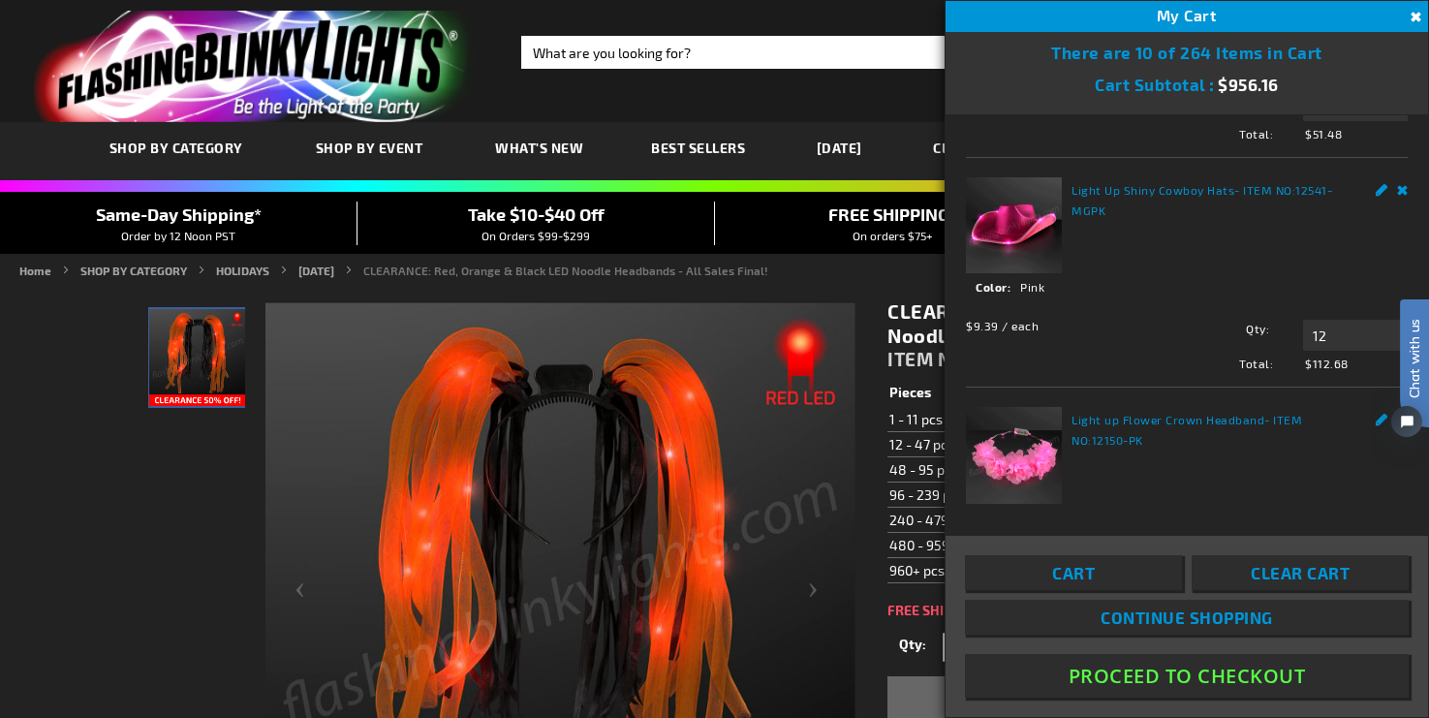
scroll to position [754, 0]
click at [1127, 47] on link "Still-Light Sparkle Iridescent Pom Ears" at bounding box center [1185, 40] width 227 height 14
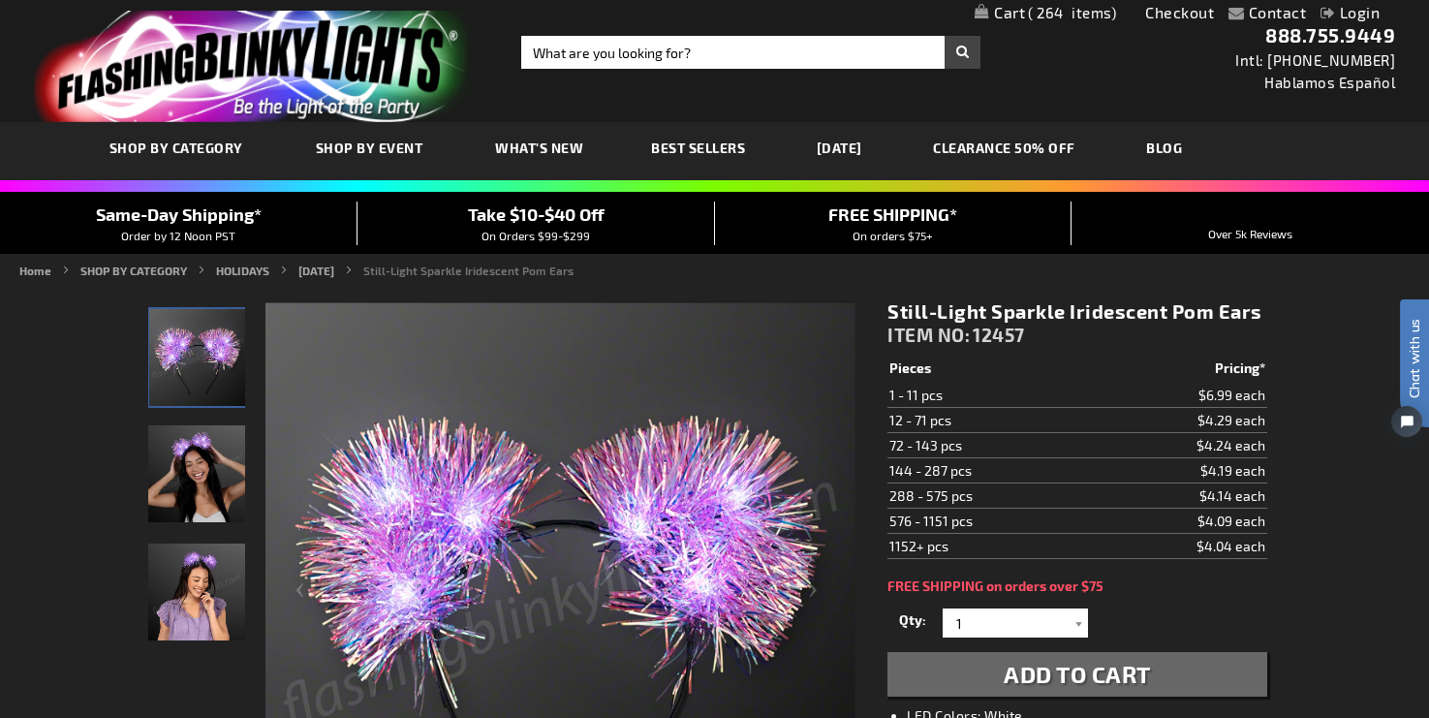
click at [1048, 14] on span "264" at bounding box center [1072, 12] width 88 height 17
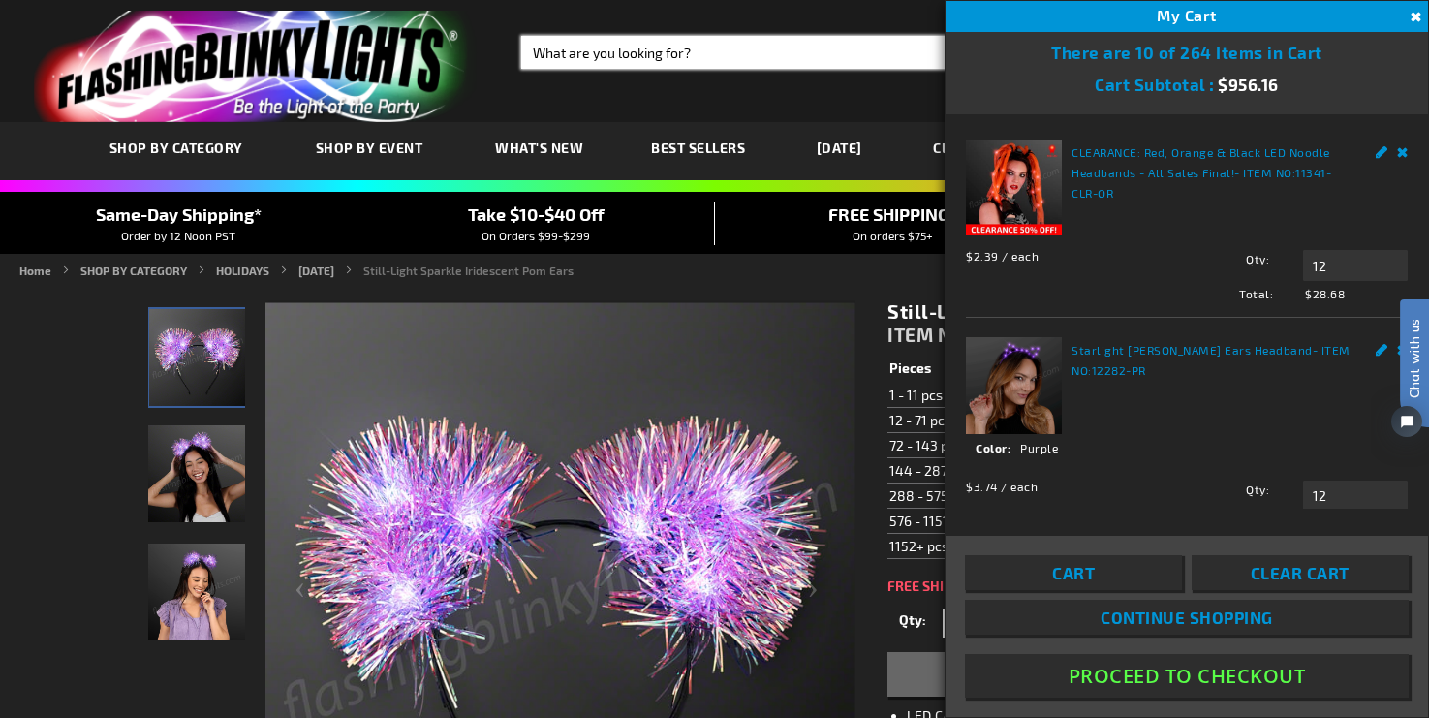
click at [586, 57] on input "Search" at bounding box center [750, 52] width 459 height 33
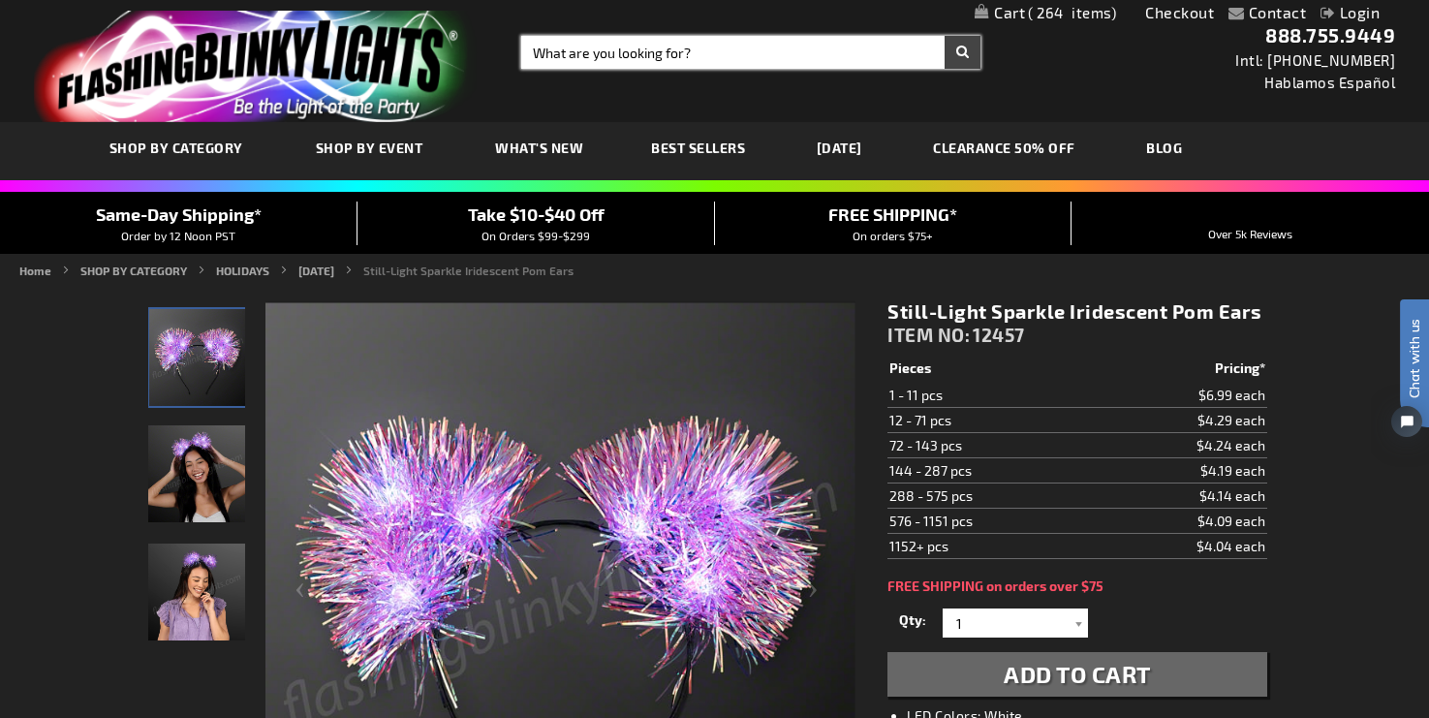
click at [689, 58] on input "Search" at bounding box center [750, 52] width 459 height 33
type input "halloween glasses"
click at [945, 36] on button "Search" at bounding box center [963, 52] width 36 height 33
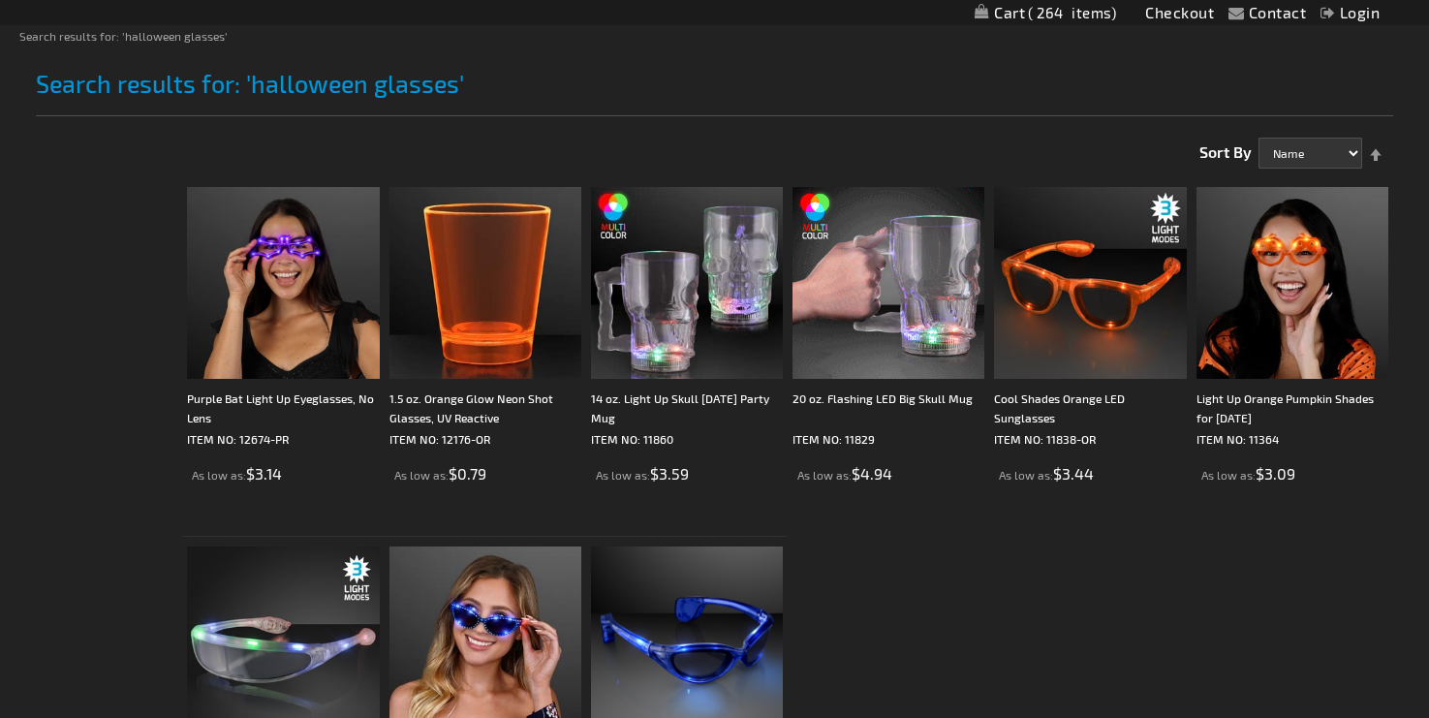
scroll to position [236, 0]
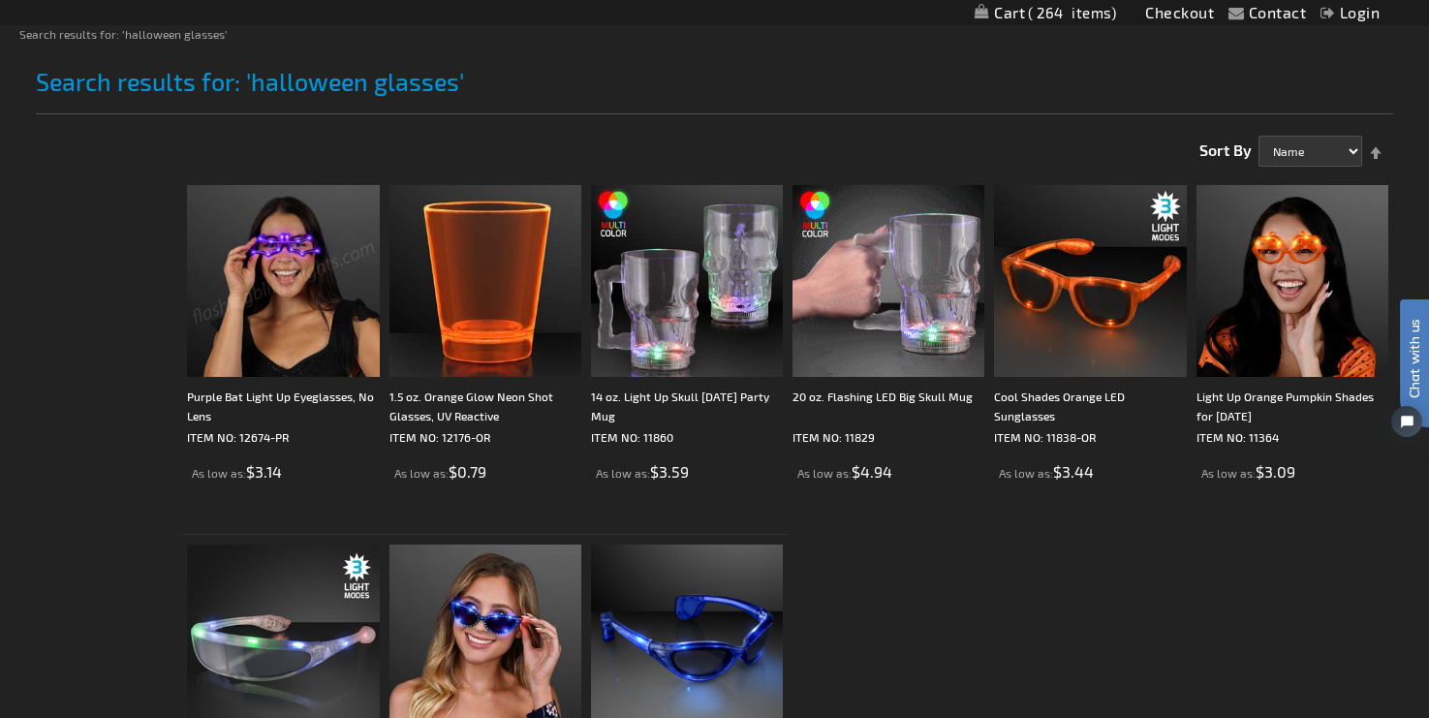
click at [304, 318] on img at bounding box center [283, 281] width 192 height 192
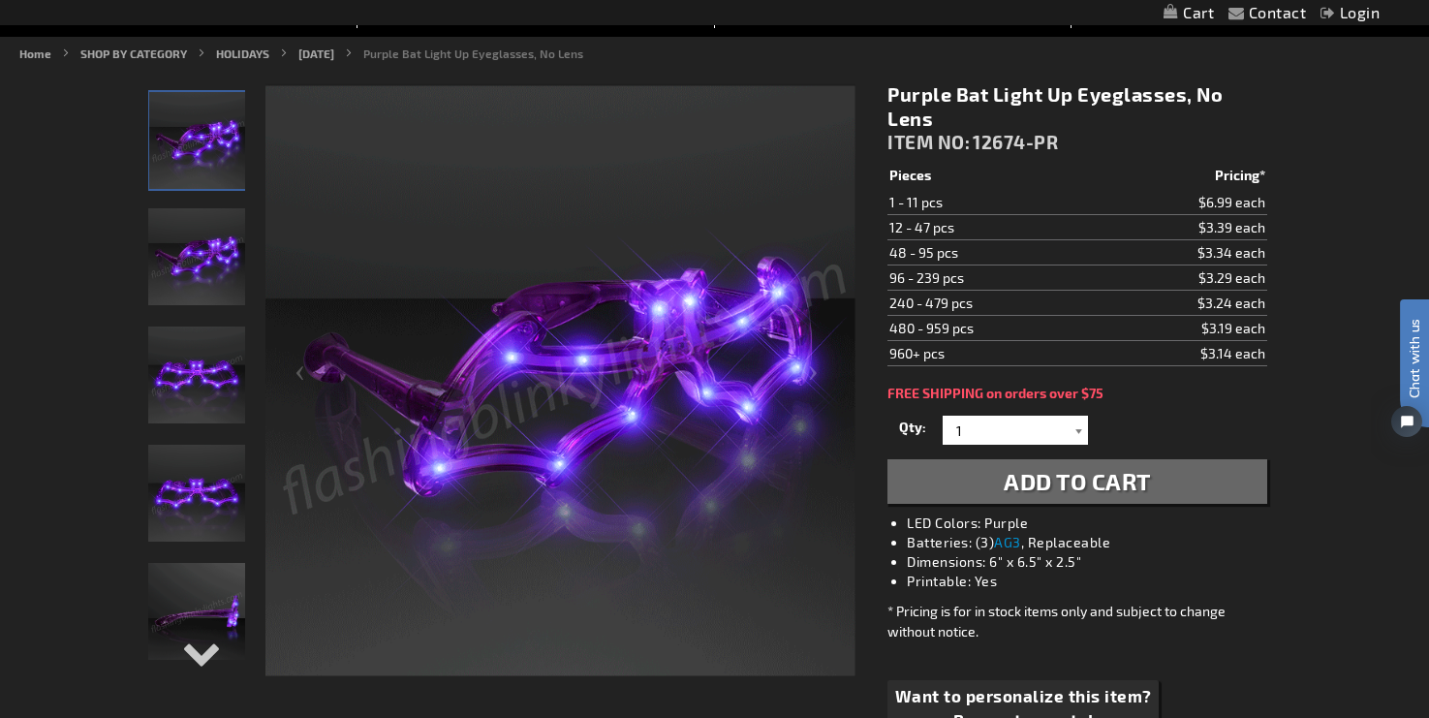
click at [1078, 432] on div at bounding box center [1078, 430] width 19 height 29
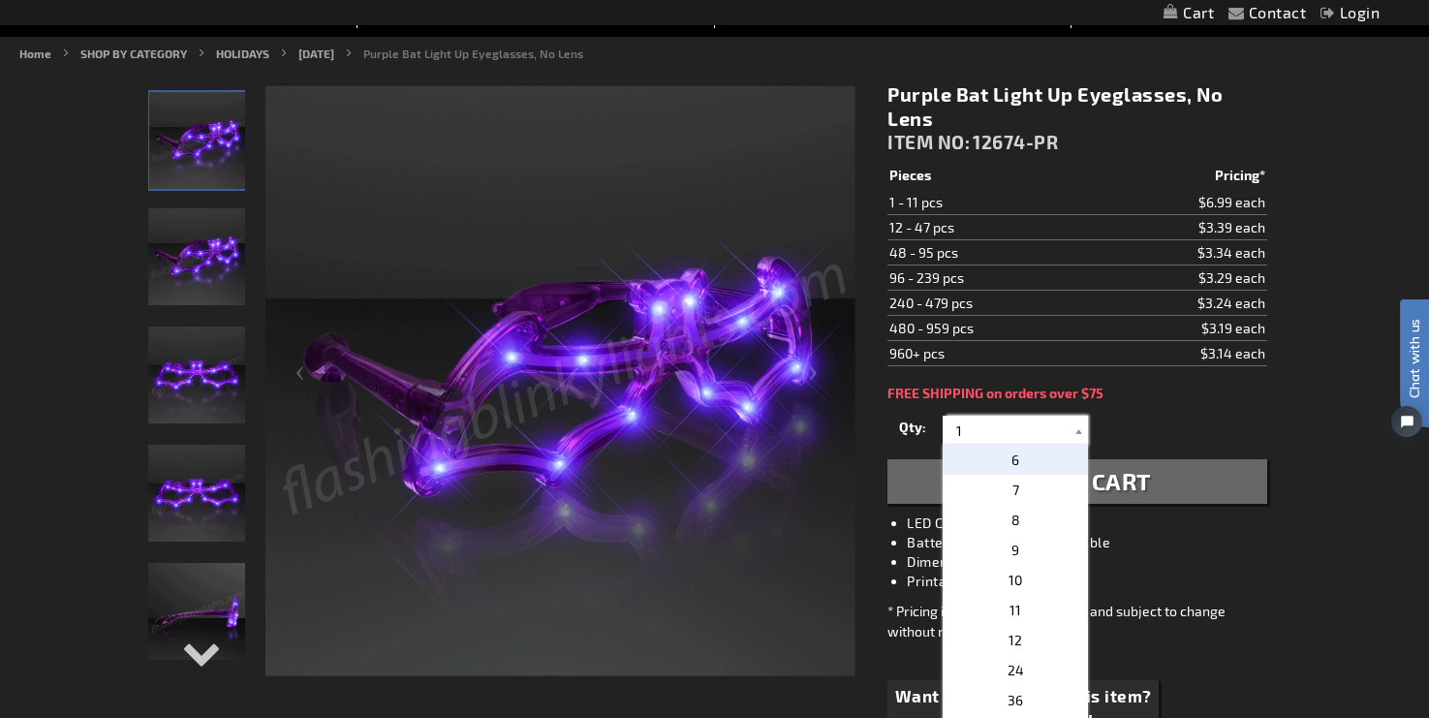
scroll to position [155, 0]
click at [1030, 630] on p "12" at bounding box center [1015, 635] width 145 height 30
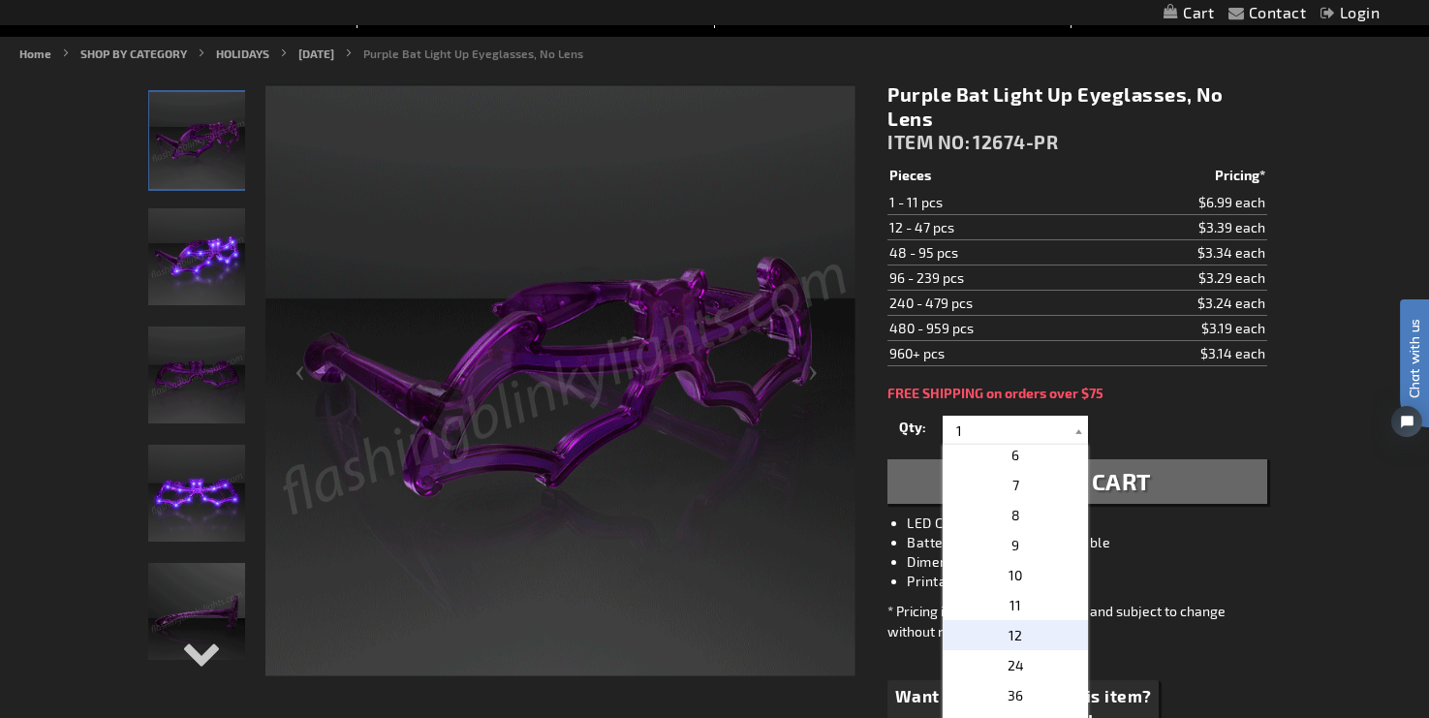
type input "12"
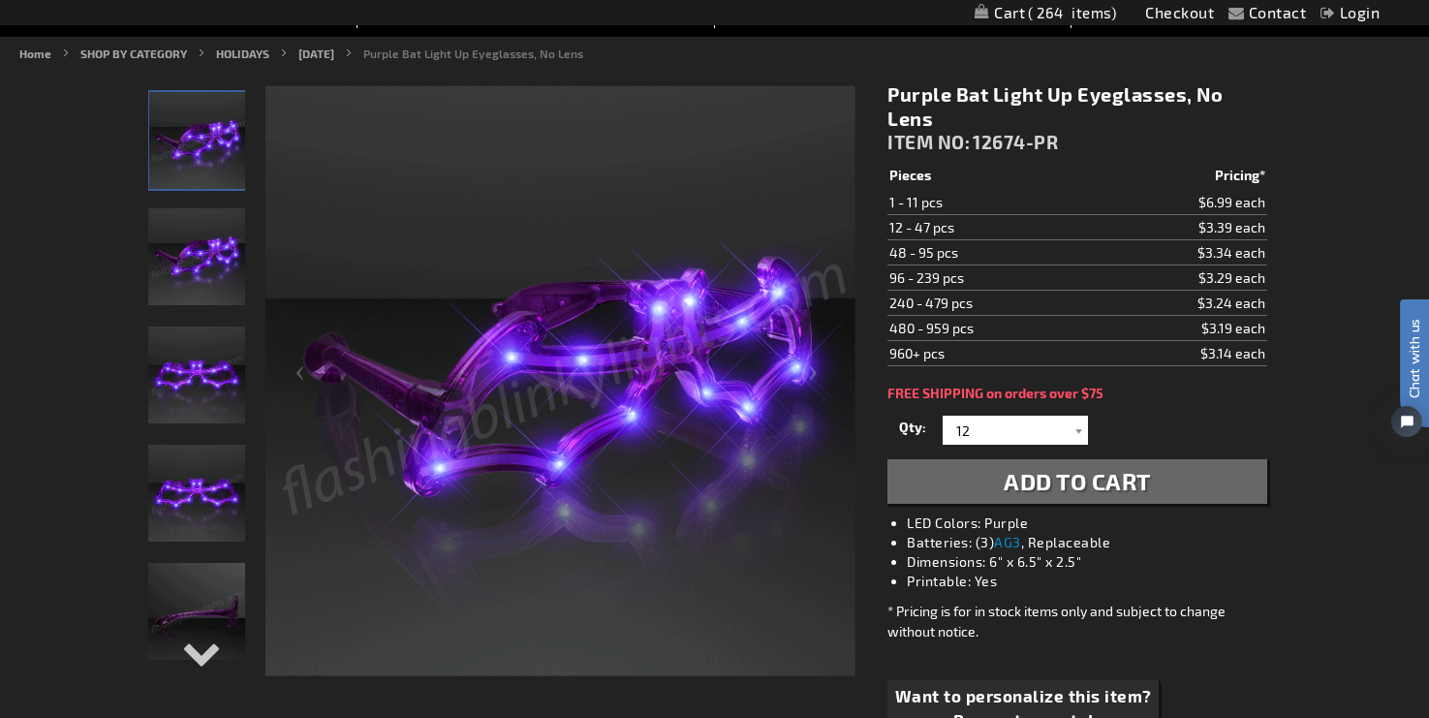
click at [1141, 482] on span "Add to Cart" at bounding box center [1077, 481] width 147 height 28
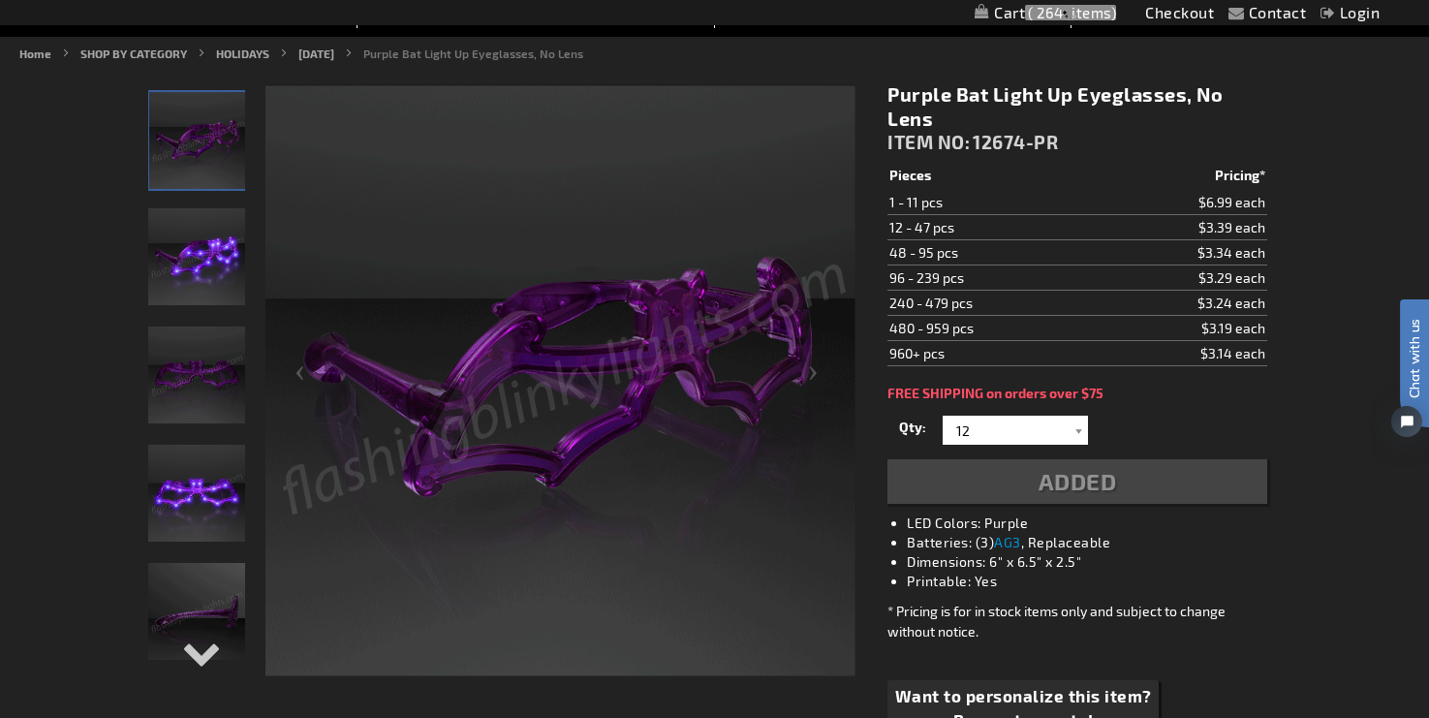
click at [226, 378] on img "Purple Bat Light Up Eyeglasses" at bounding box center [196, 375] width 97 height 97
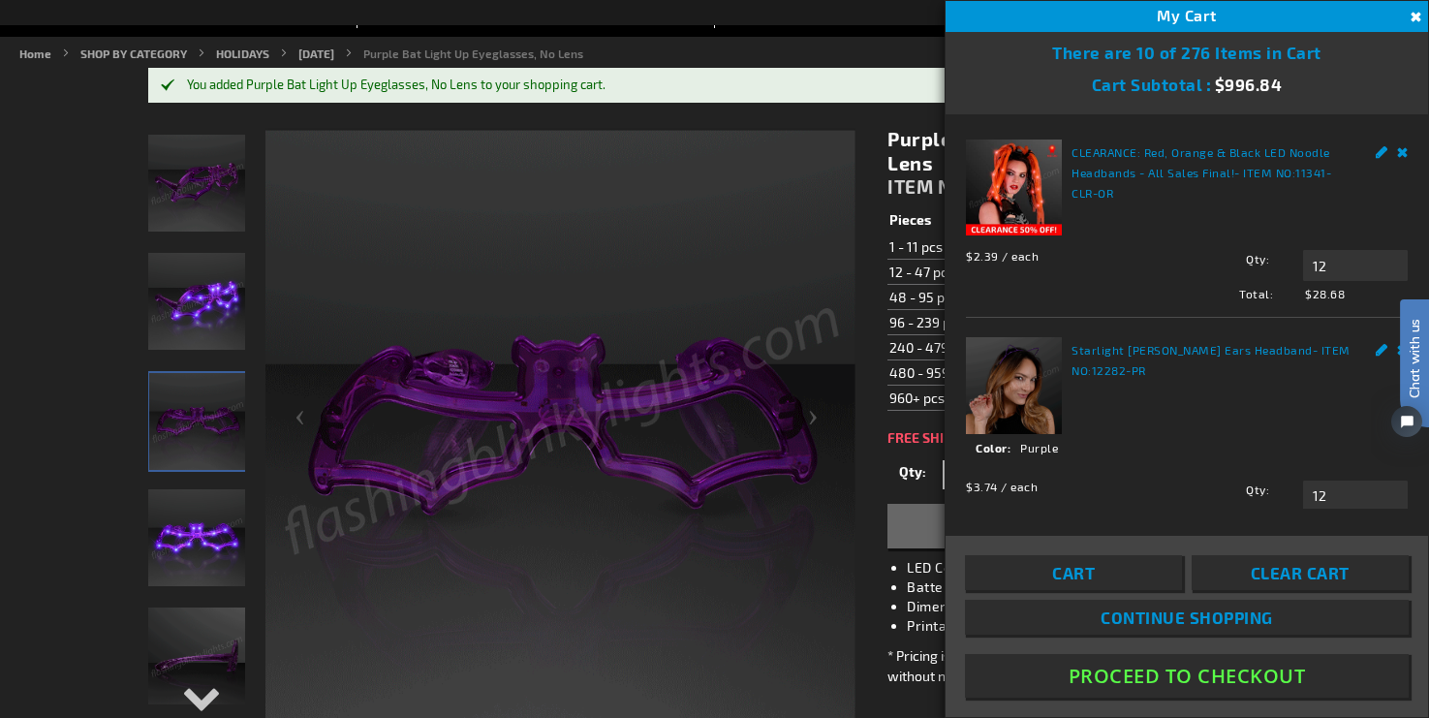
click at [213, 314] on img "Purple Bat Light Up Eyeglasses" at bounding box center [196, 301] width 97 height 97
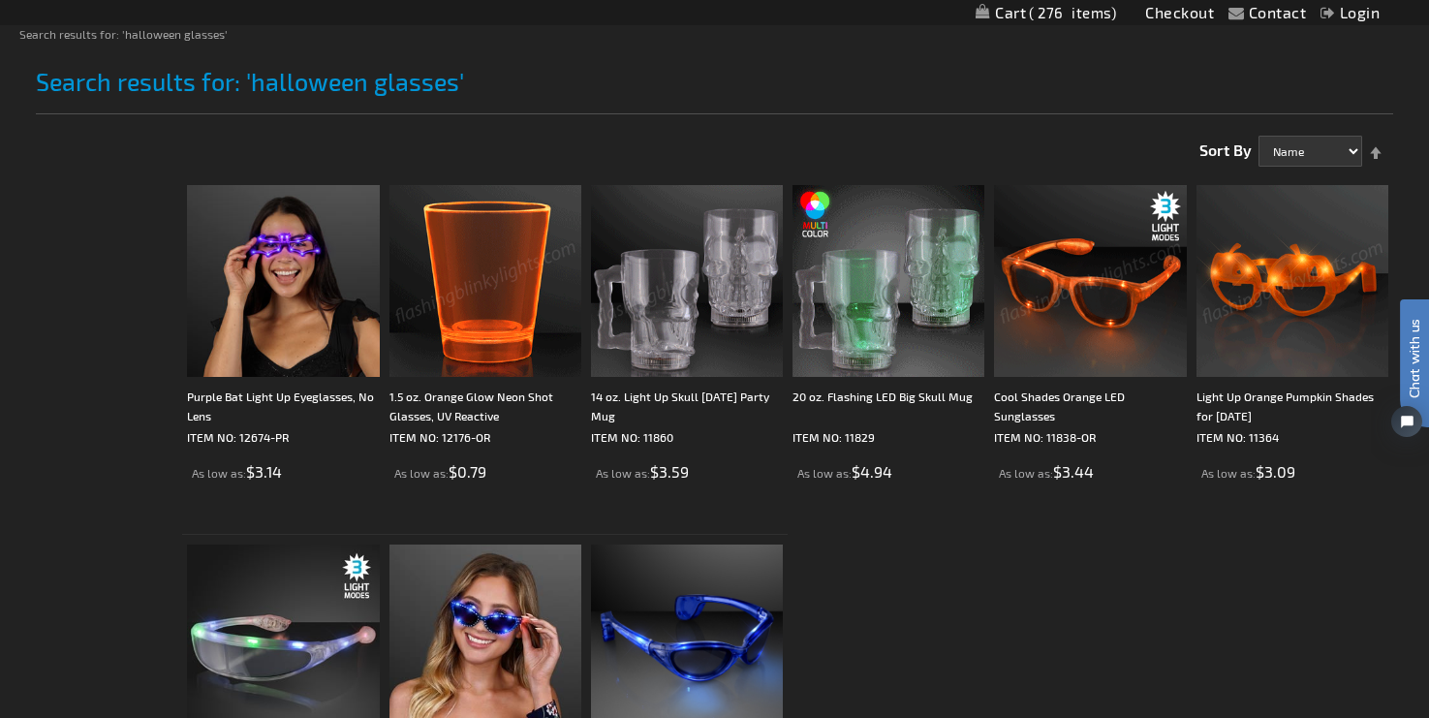
click at [1310, 312] on img at bounding box center [1293, 281] width 192 height 192
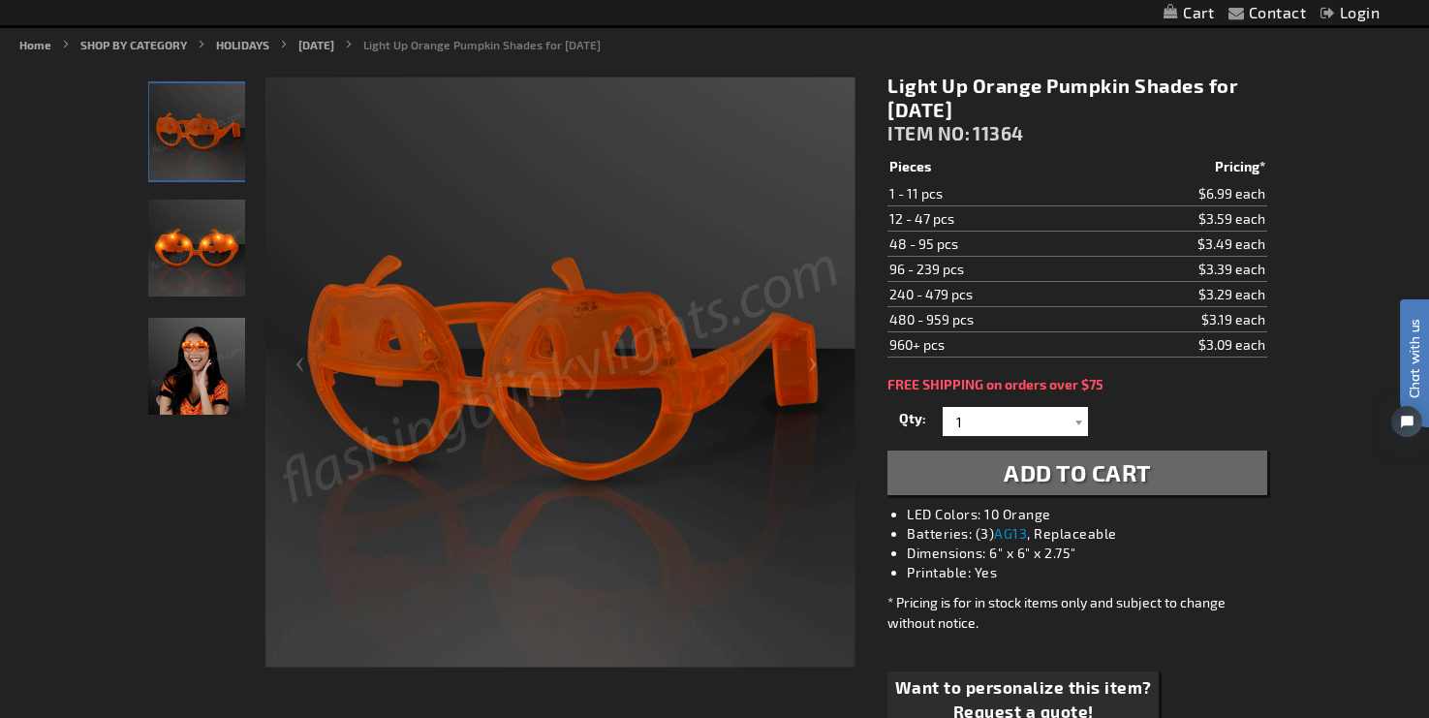
scroll to position [236, 0]
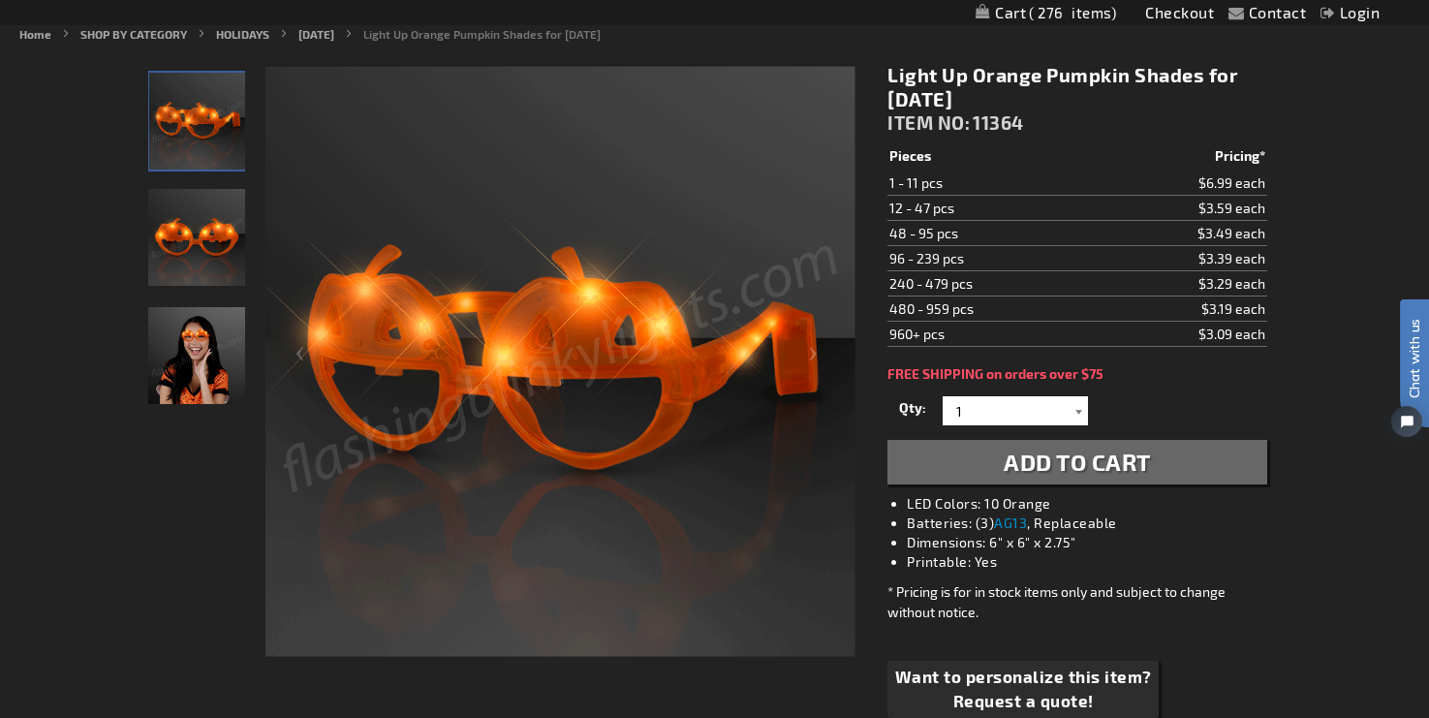
click at [1081, 408] on div at bounding box center [1078, 410] width 19 height 29
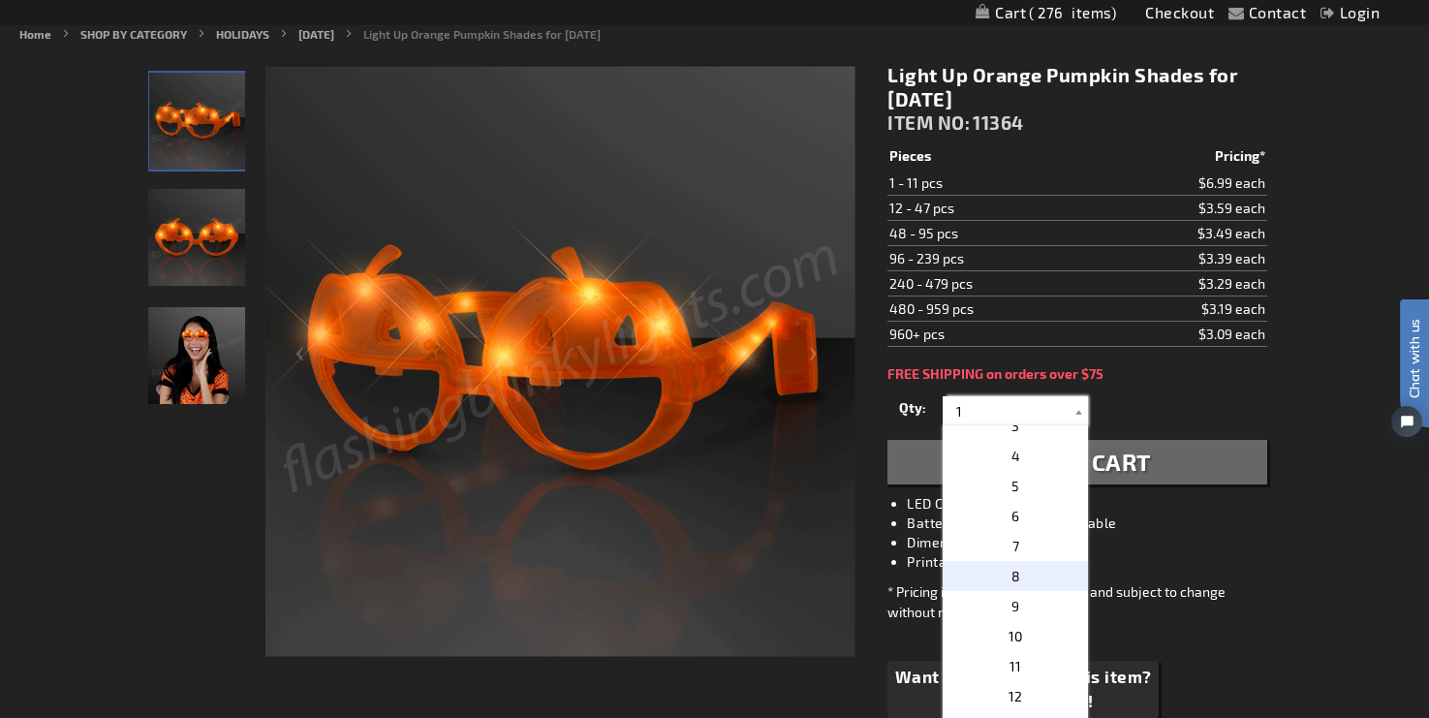
scroll to position [102, 0]
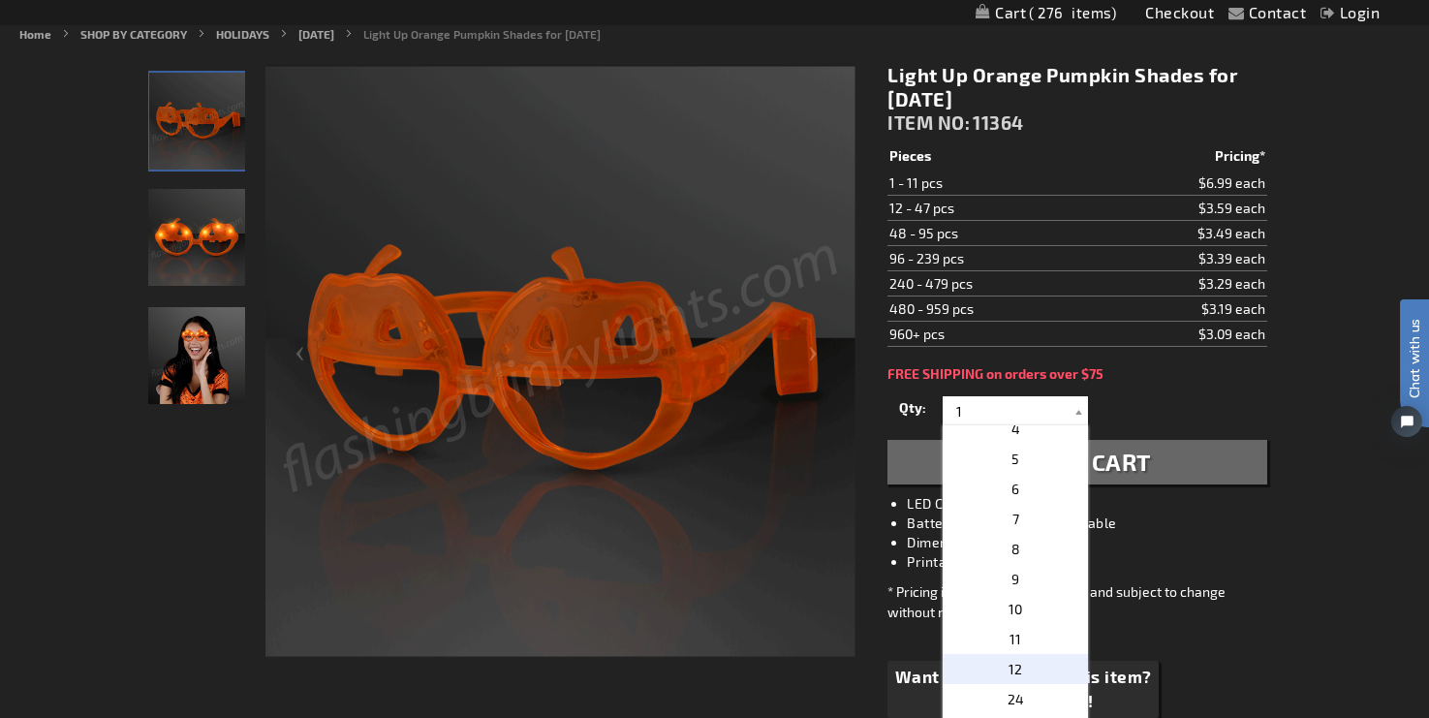
click at [1022, 662] on p "12" at bounding box center [1015, 669] width 145 height 30
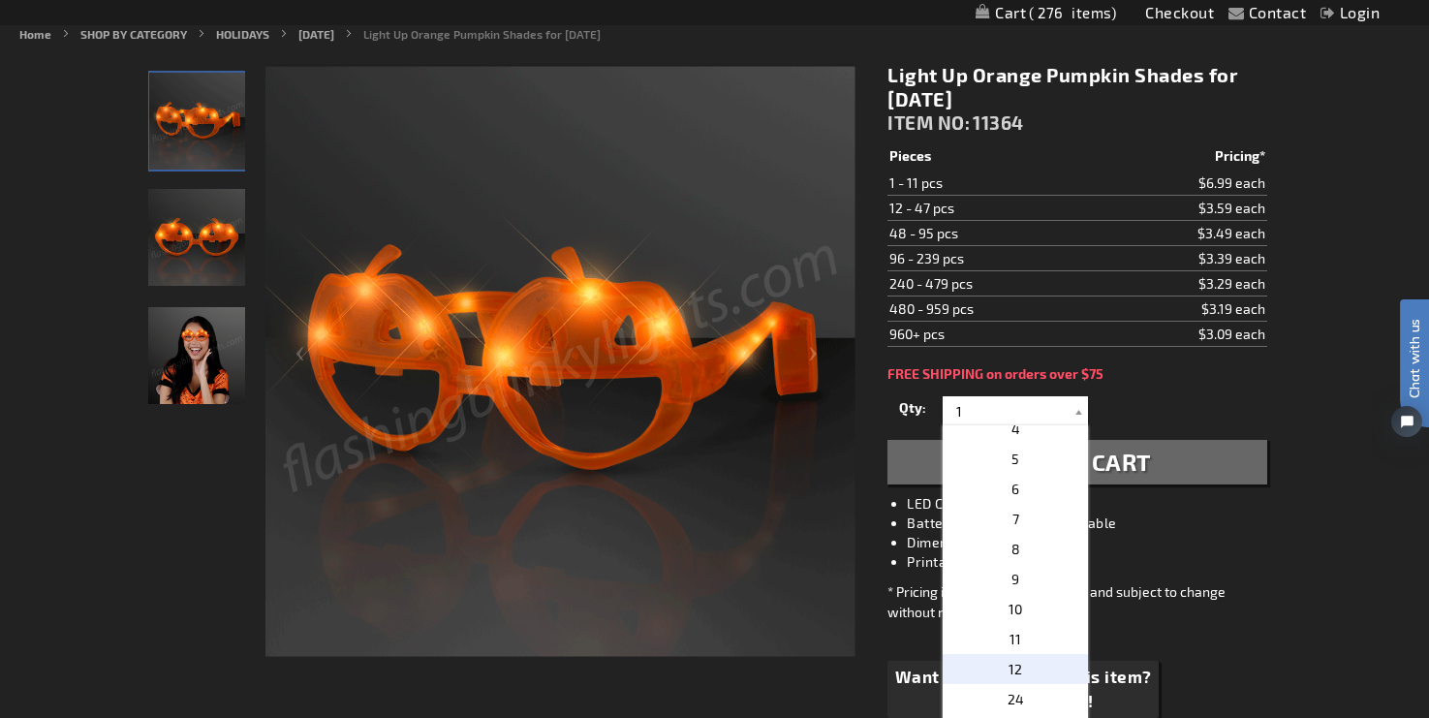
type input "12"
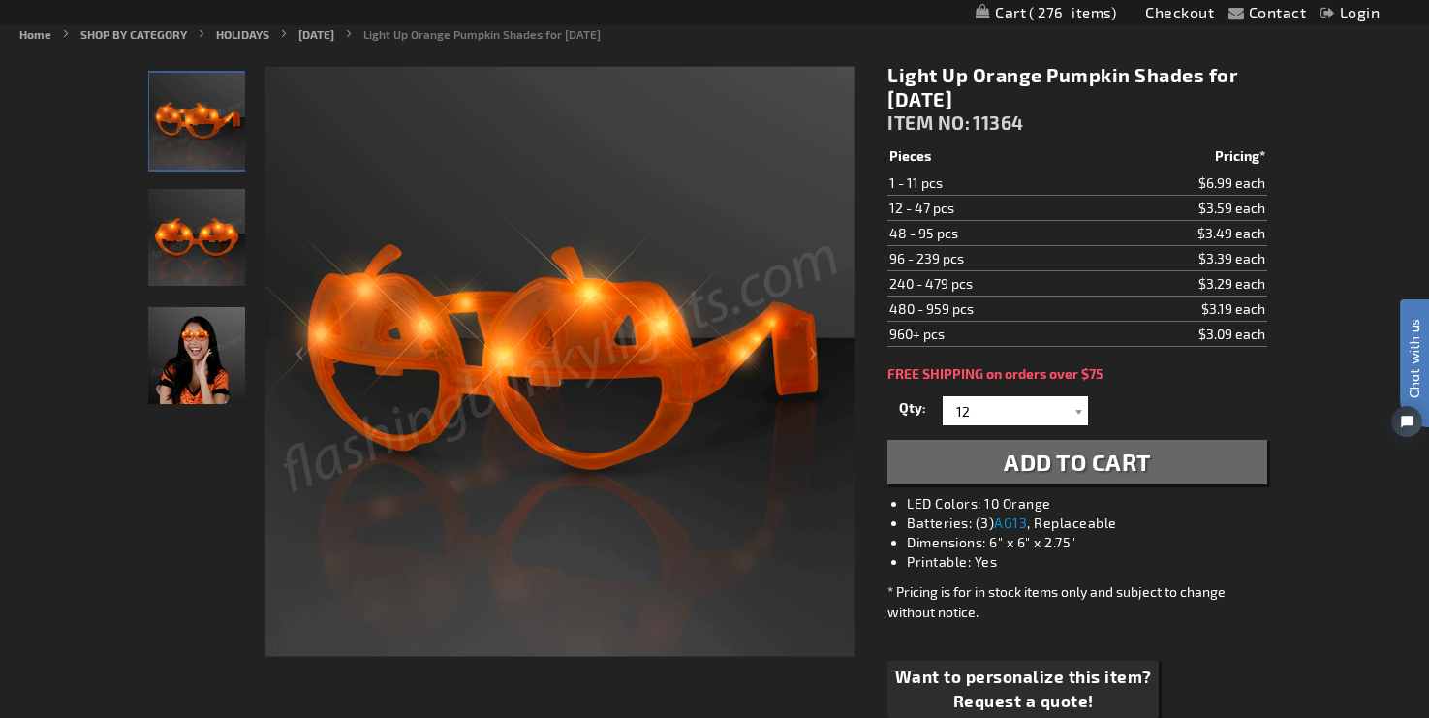
click at [1143, 472] on span "Add to Cart" at bounding box center [1077, 462] width 147 height 28
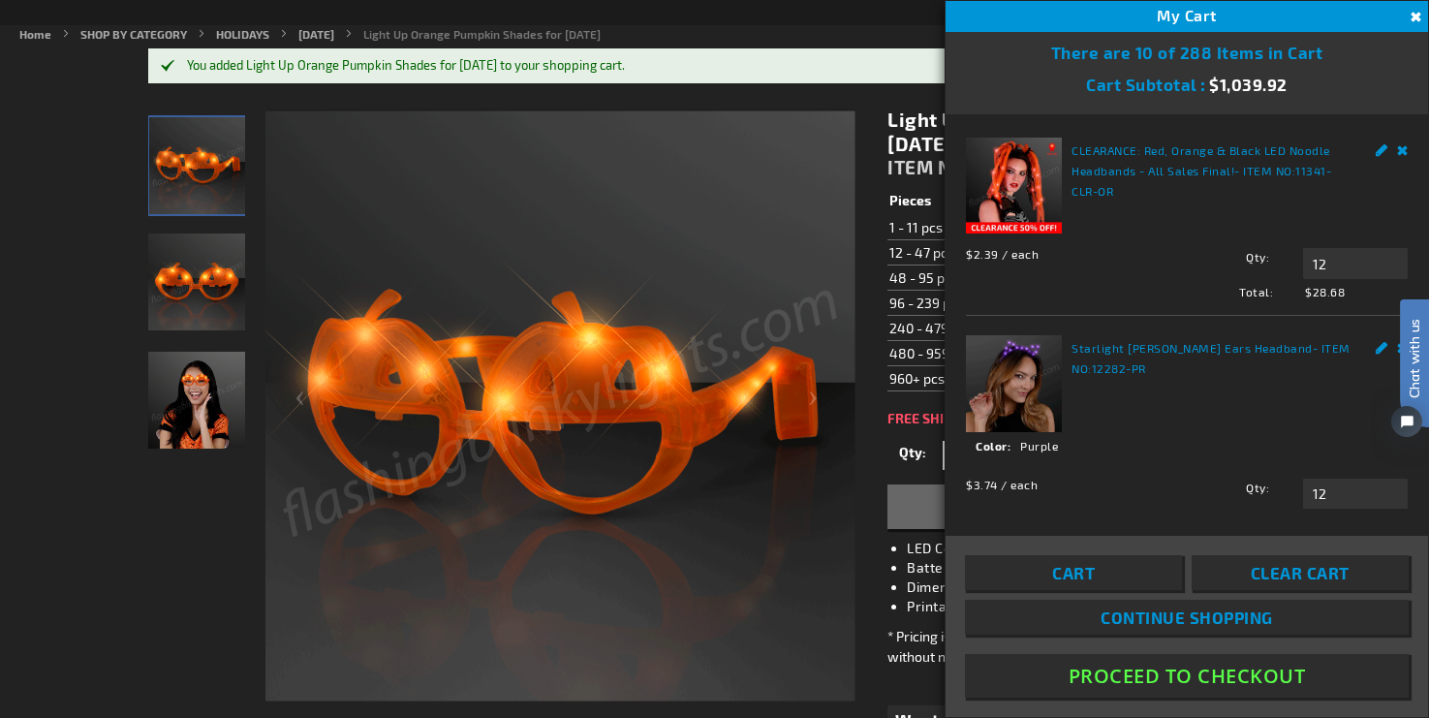
scroll to position [1, 0]
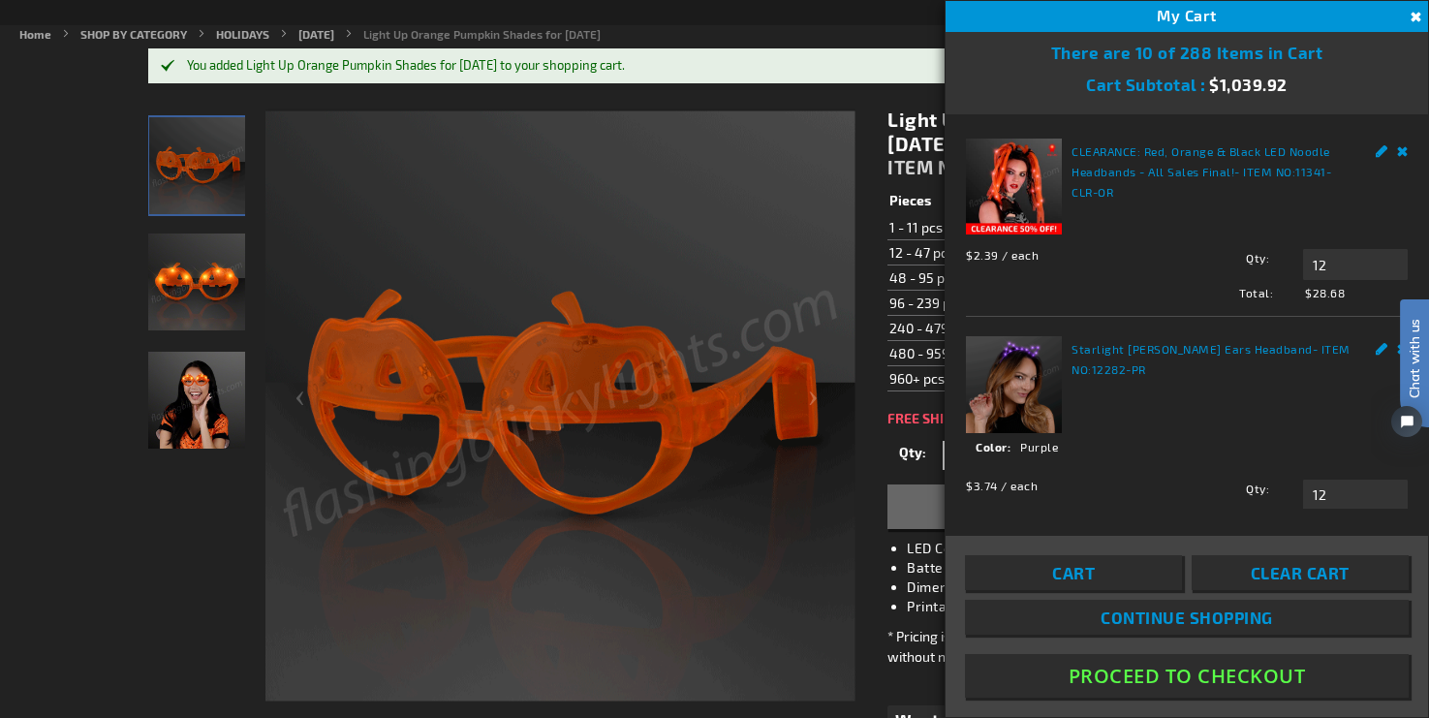
click at [1178, 678] on button "Proceed To Checkout" at bounding box center [1187, 676] width 444 height 44
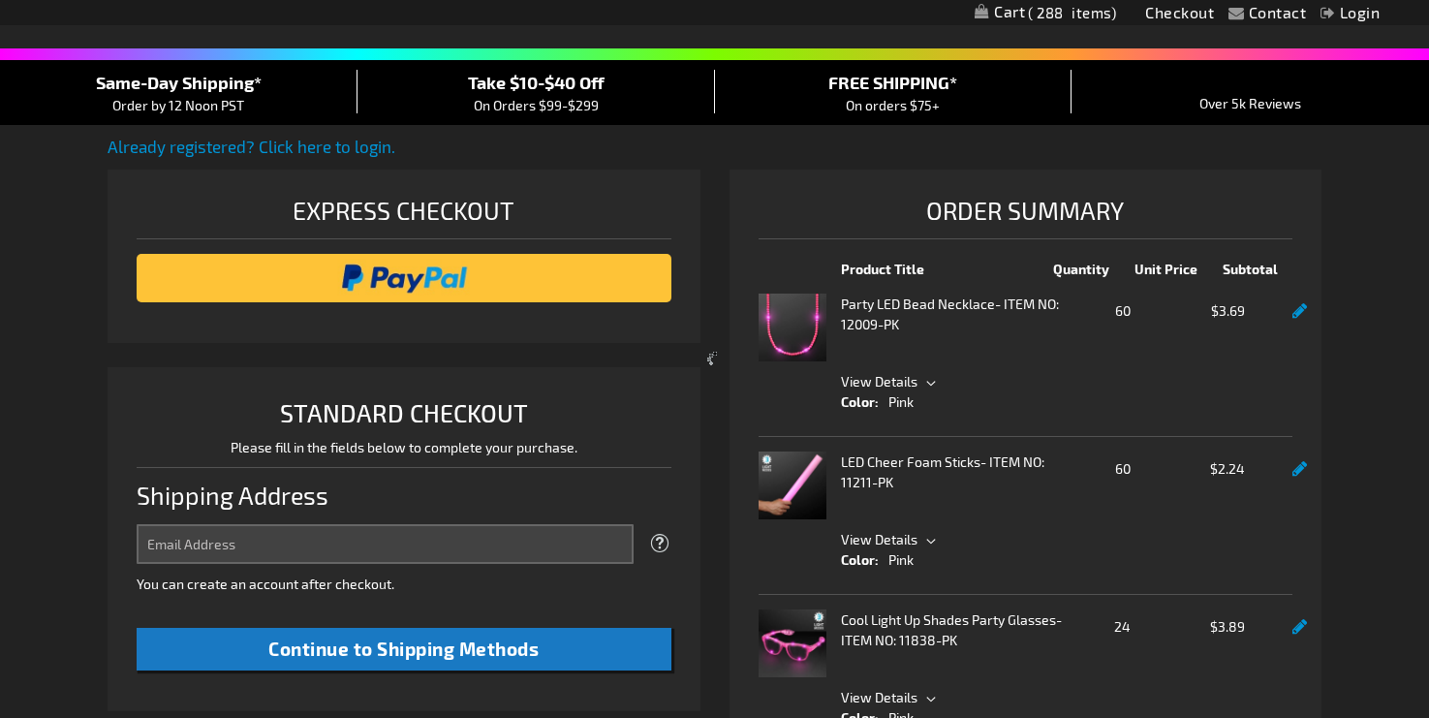
select select "US"
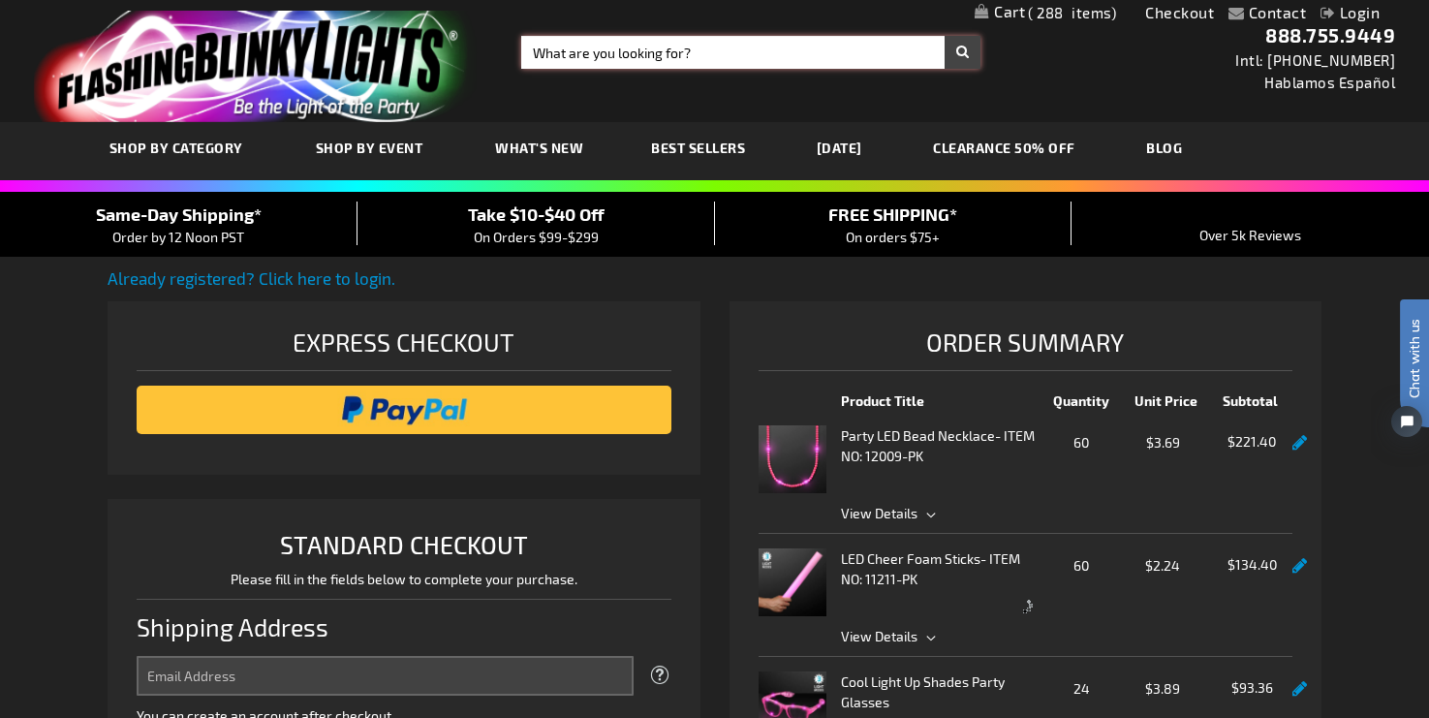
click at [610, 53] on input "Search" at bounding box center [750, 52] width 459 height 33
type input "blinky rings"
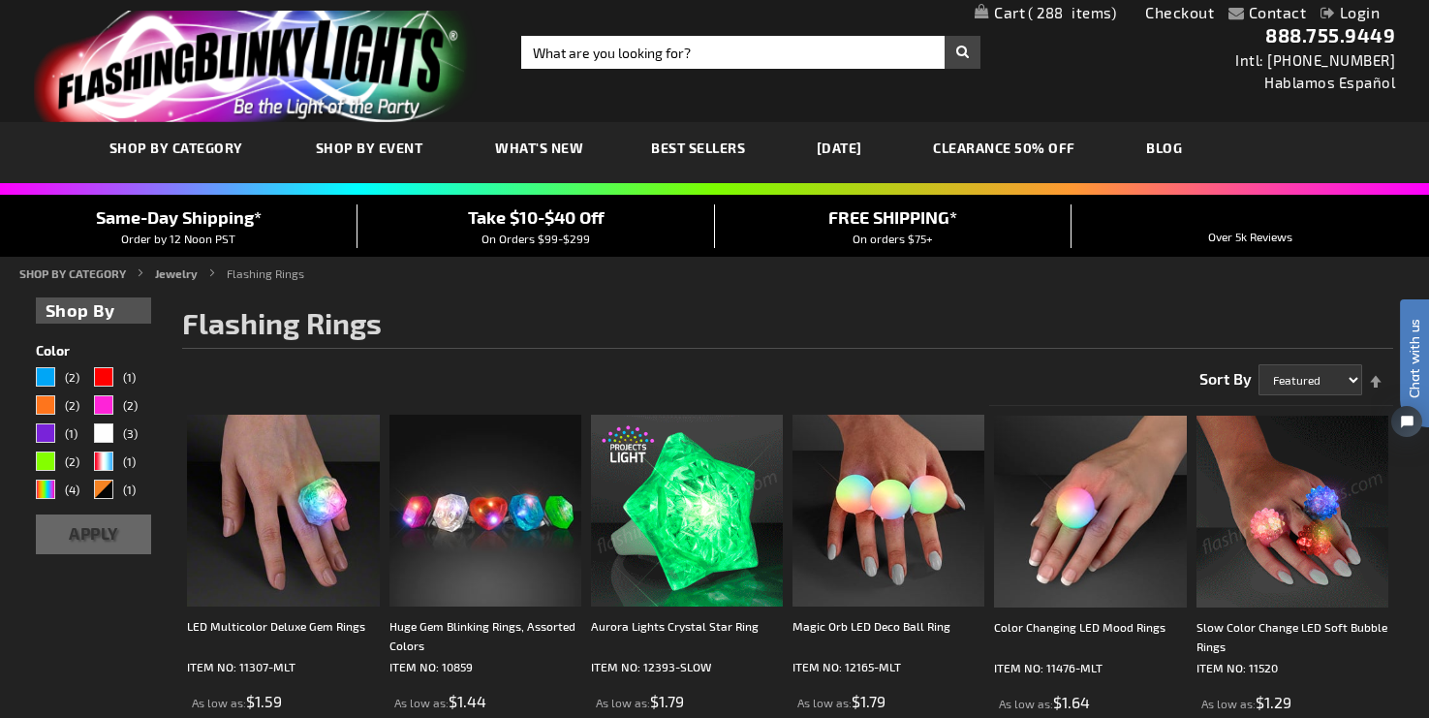
click at [1064, 10] on span "288" at bounding box center [1072, 12] width 88 height 17
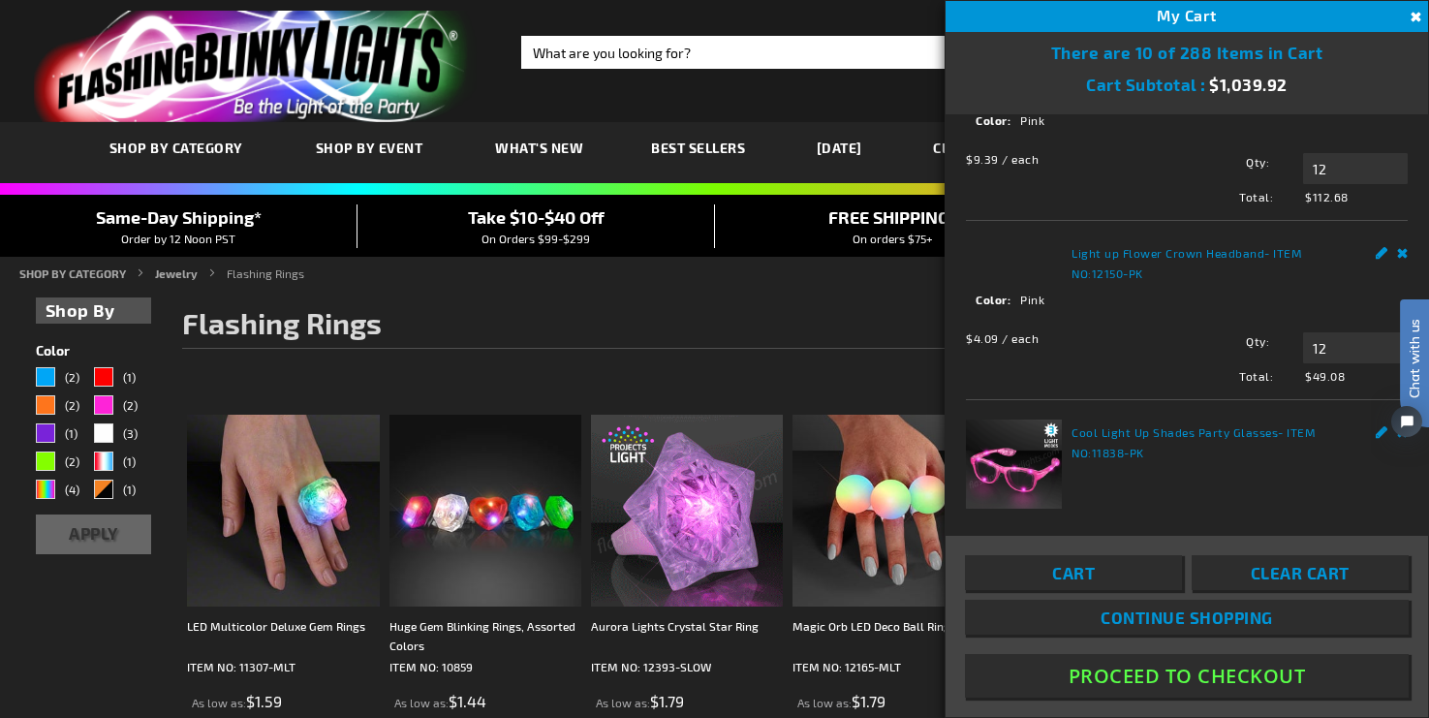
scroll to position [868, 0]
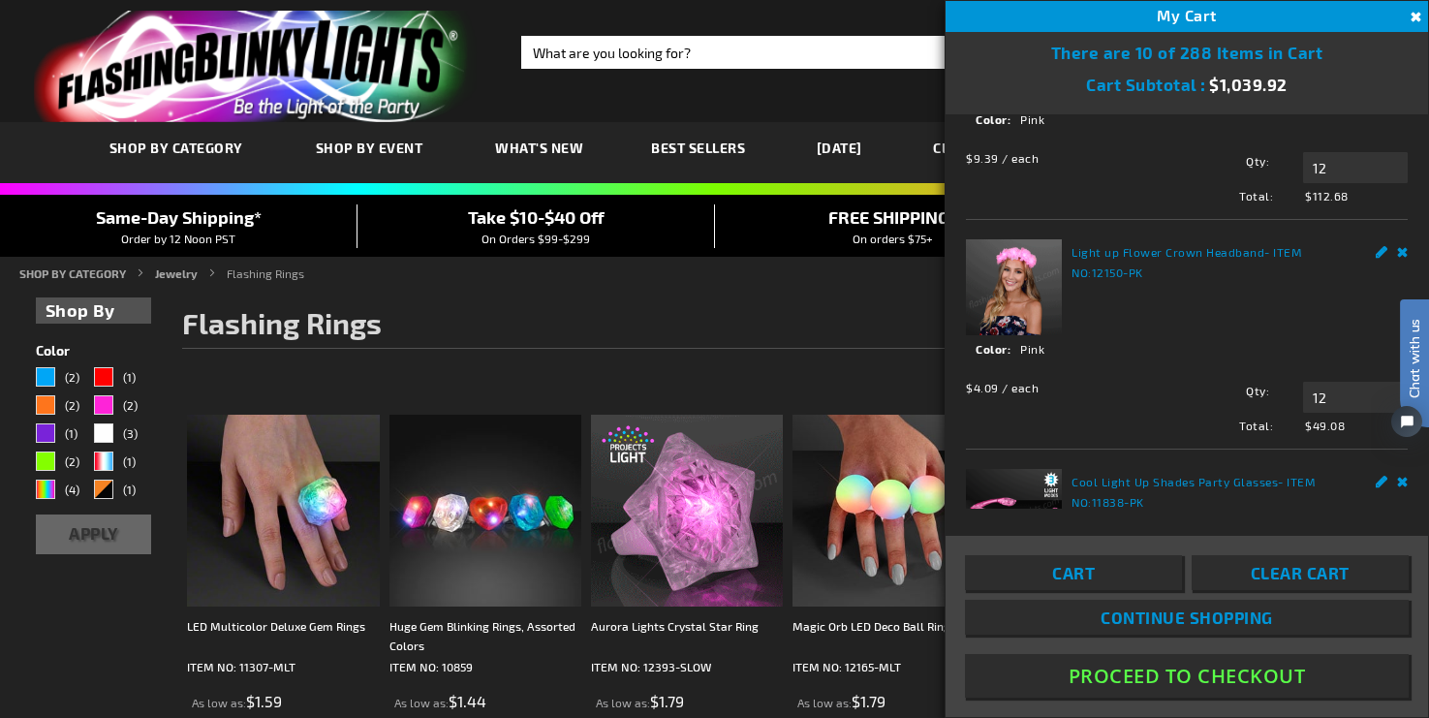
click at [1122, 677] on button "Proceed To Checkout" at bounding box center [1187, 676] width 444 height 44
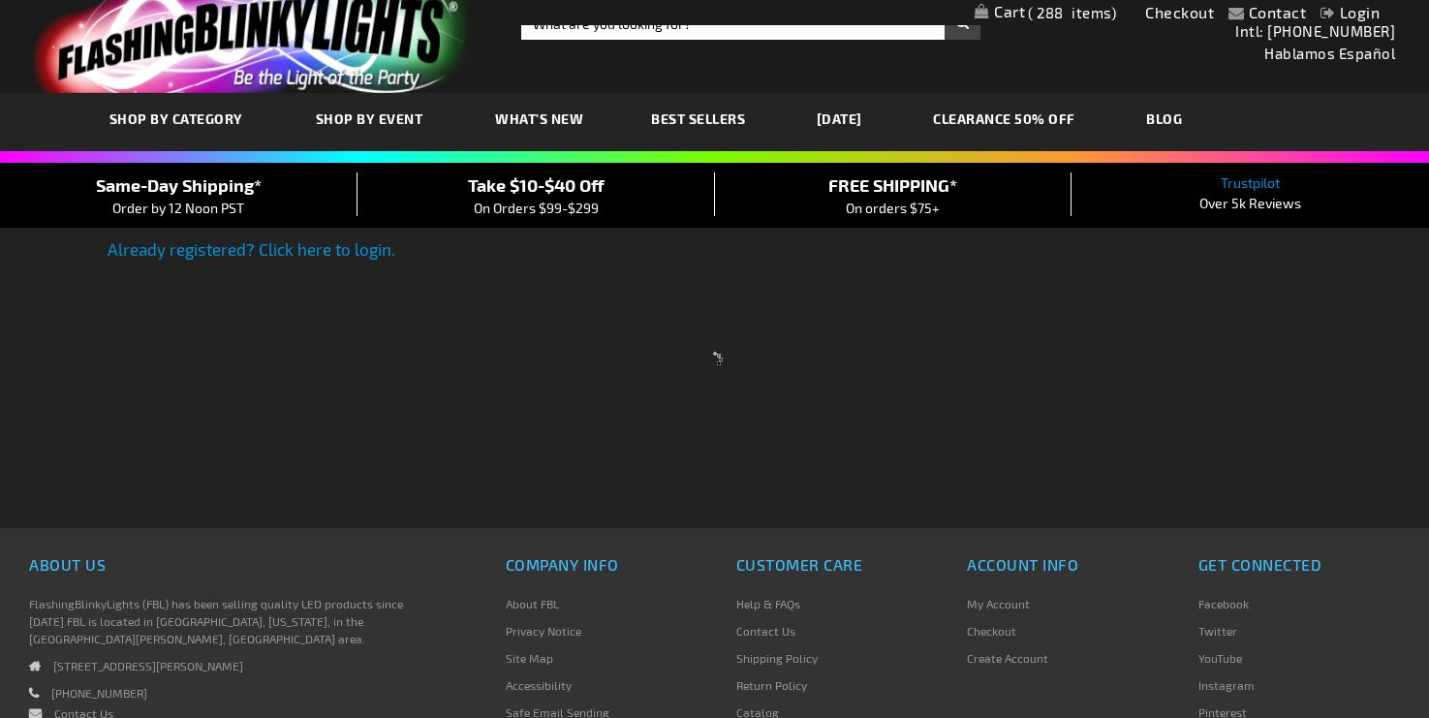
select select "US"
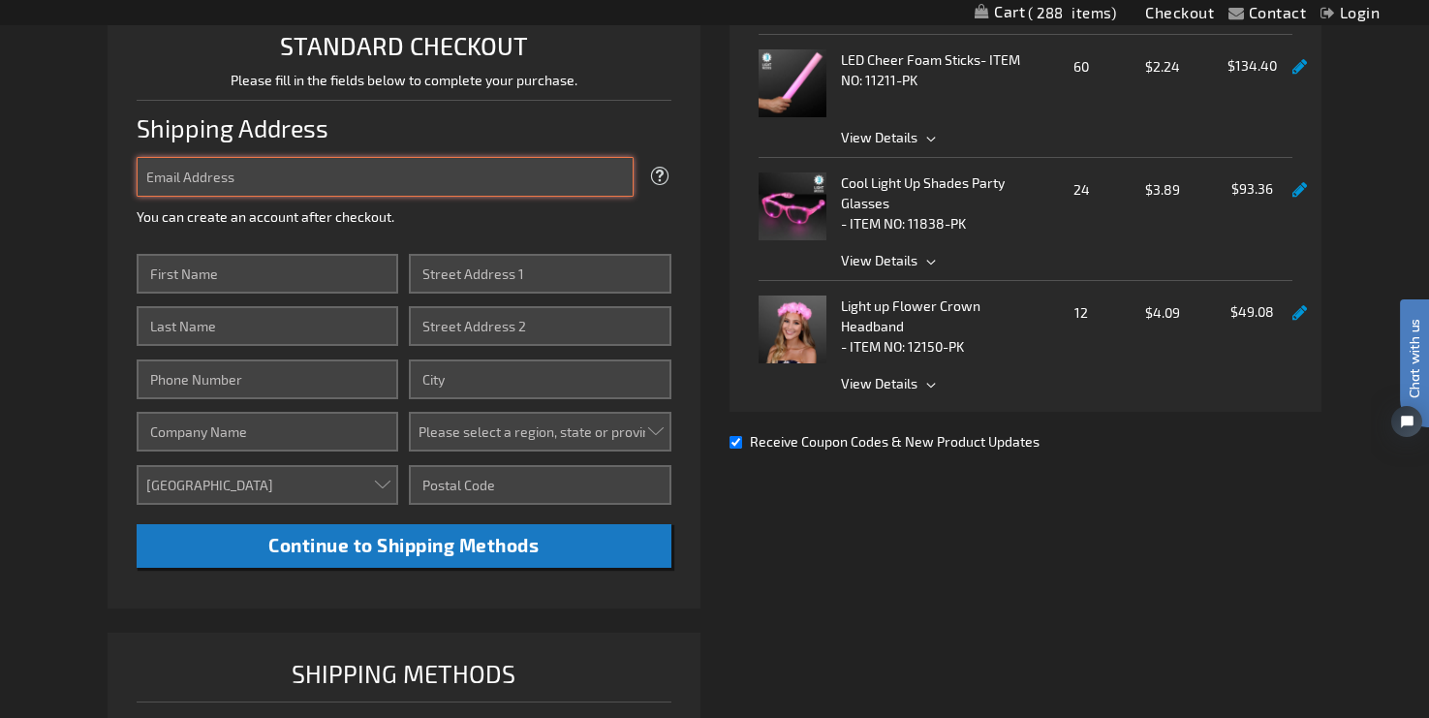
click at [346, 176] on input "Email Address" at bounding box center [385, 177] width 497 height 40
type input "heather.senter@att.net"
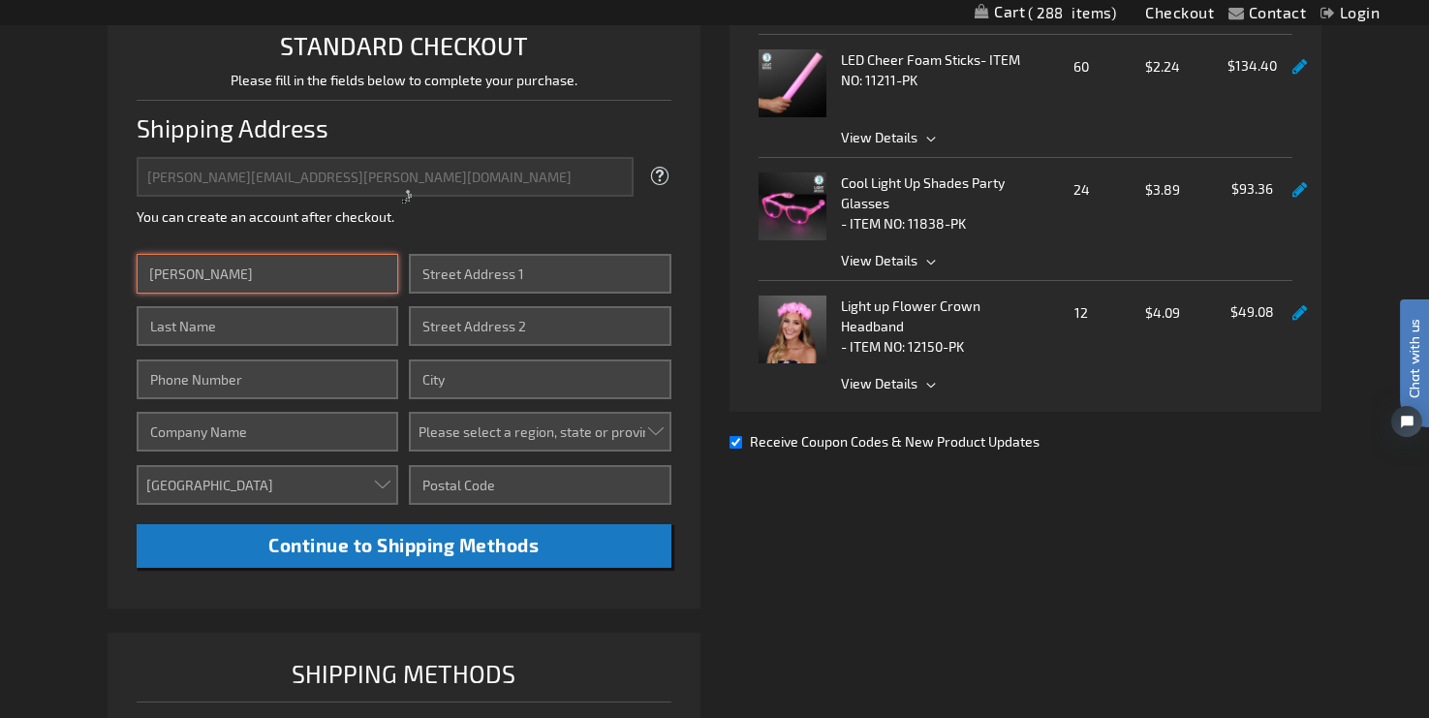
type input "[PERSON_NAME]"
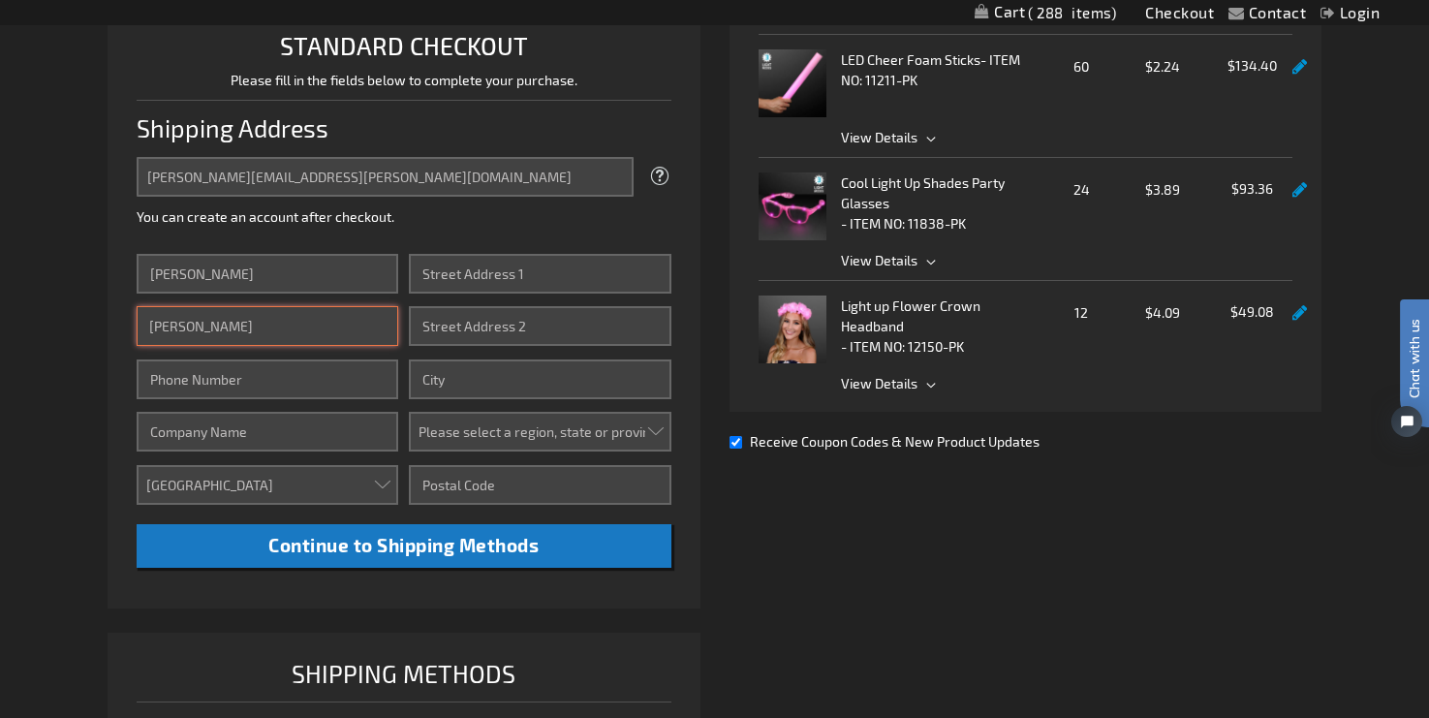
type input "[PERSON_NAME]"
type input "8178815130"
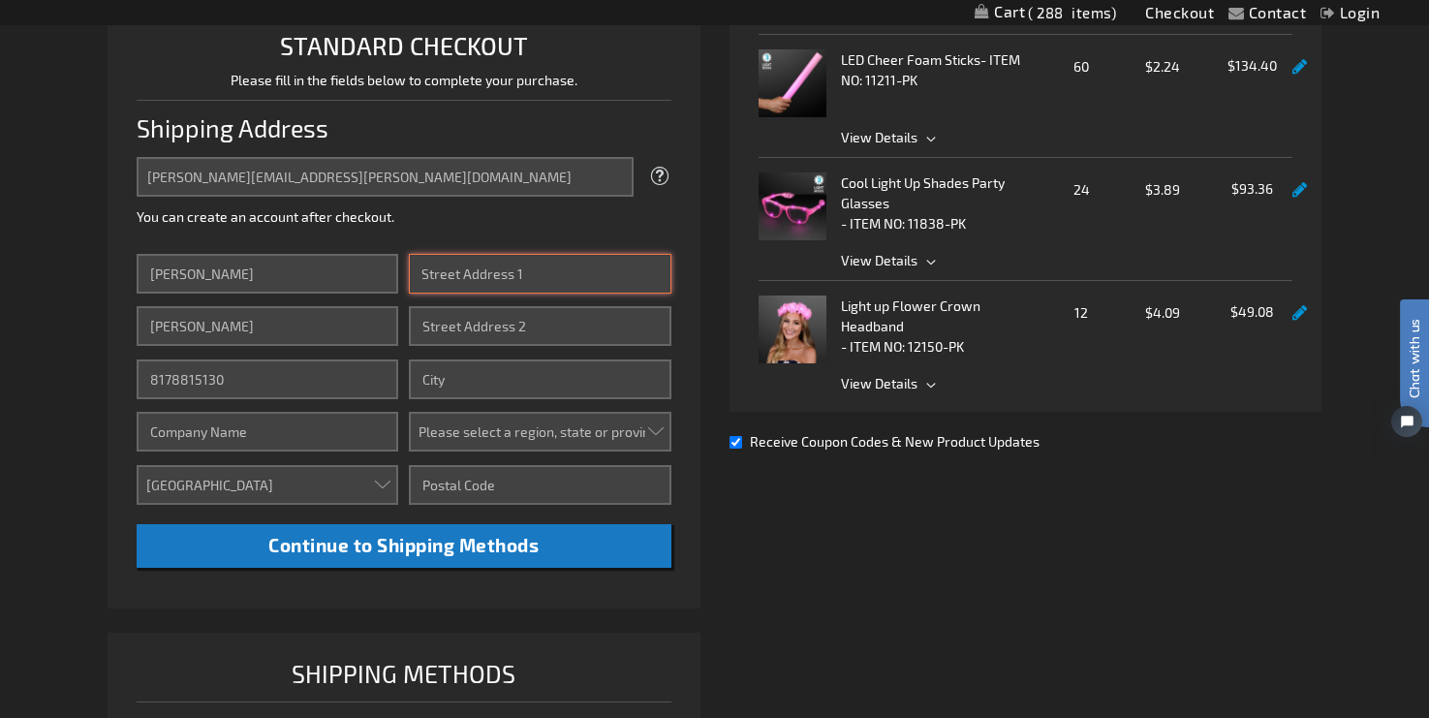
click at [482, 274] on input "Street Address: Line 1" at bounding box center [540, 274] width 262 height 40
type input "1802 Deepdale Drive"
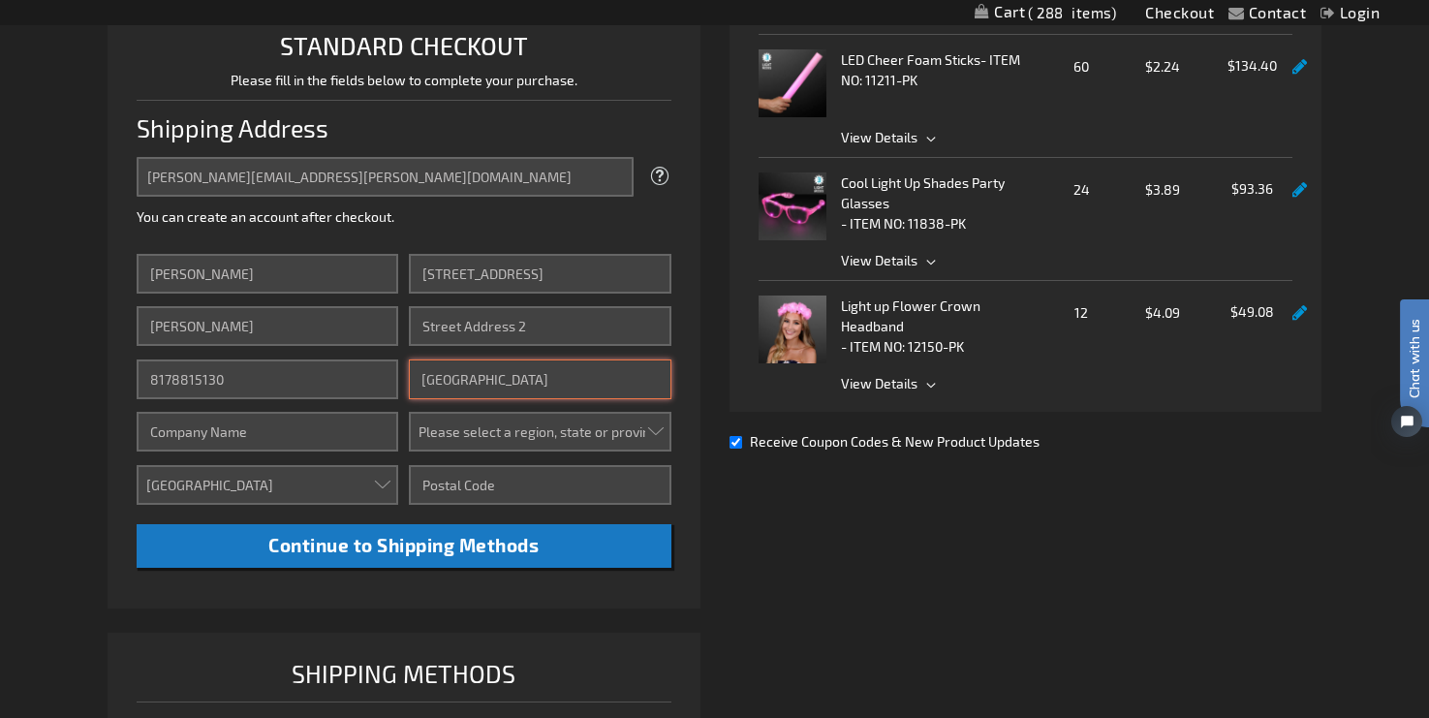
type input "Fort Worth"
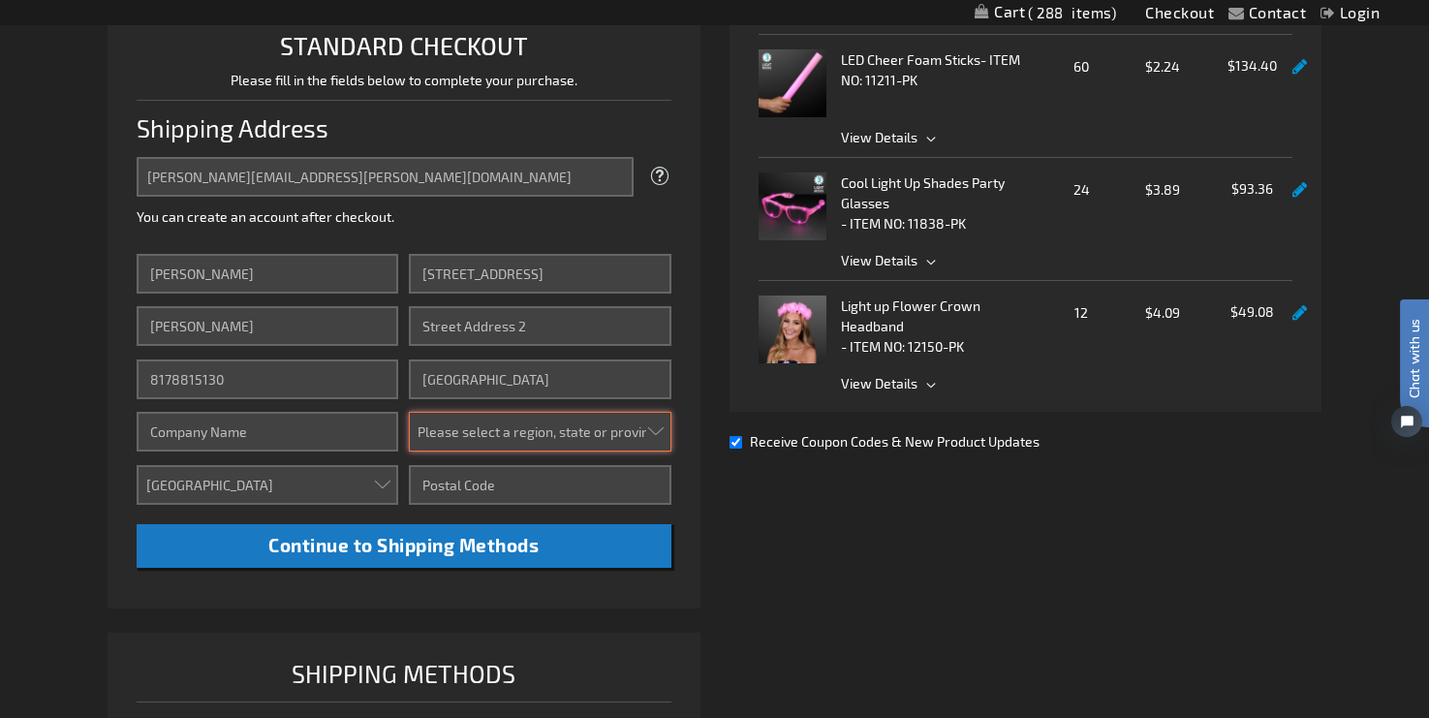
click at [584, 432] on select "Please select a region, state or province. Alabama Alaska Arizona Arkansas Cali…" at bounding box center [540, 432] width 262 height 40
select select "57"
click at [409, 412] on select "Please select a region, state or province. Alabama Alaska Arizona Arkansas Cali…" at bounding box center [540, 432] width 262 height 40
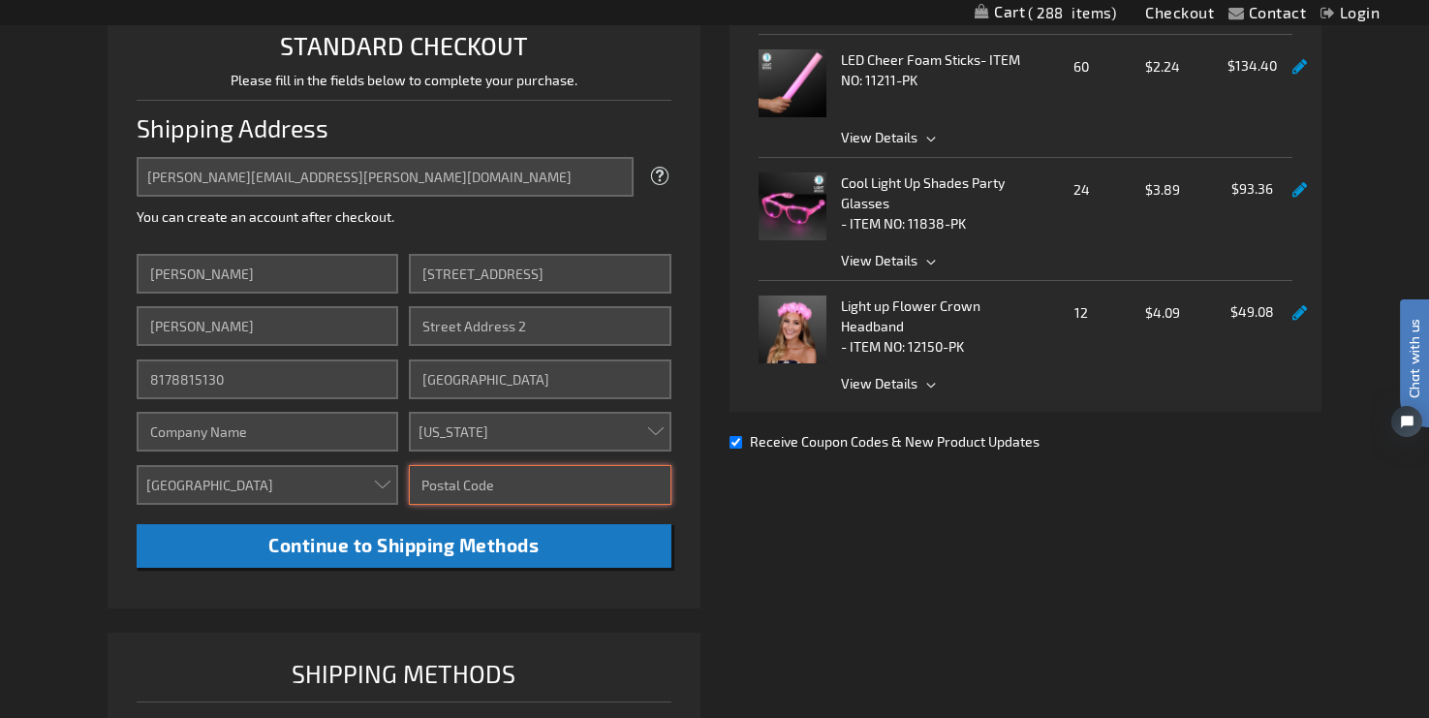
click at [597, 493] on input "Zip/Postal Code" at bounding box center [540, 485] width 262 height 40
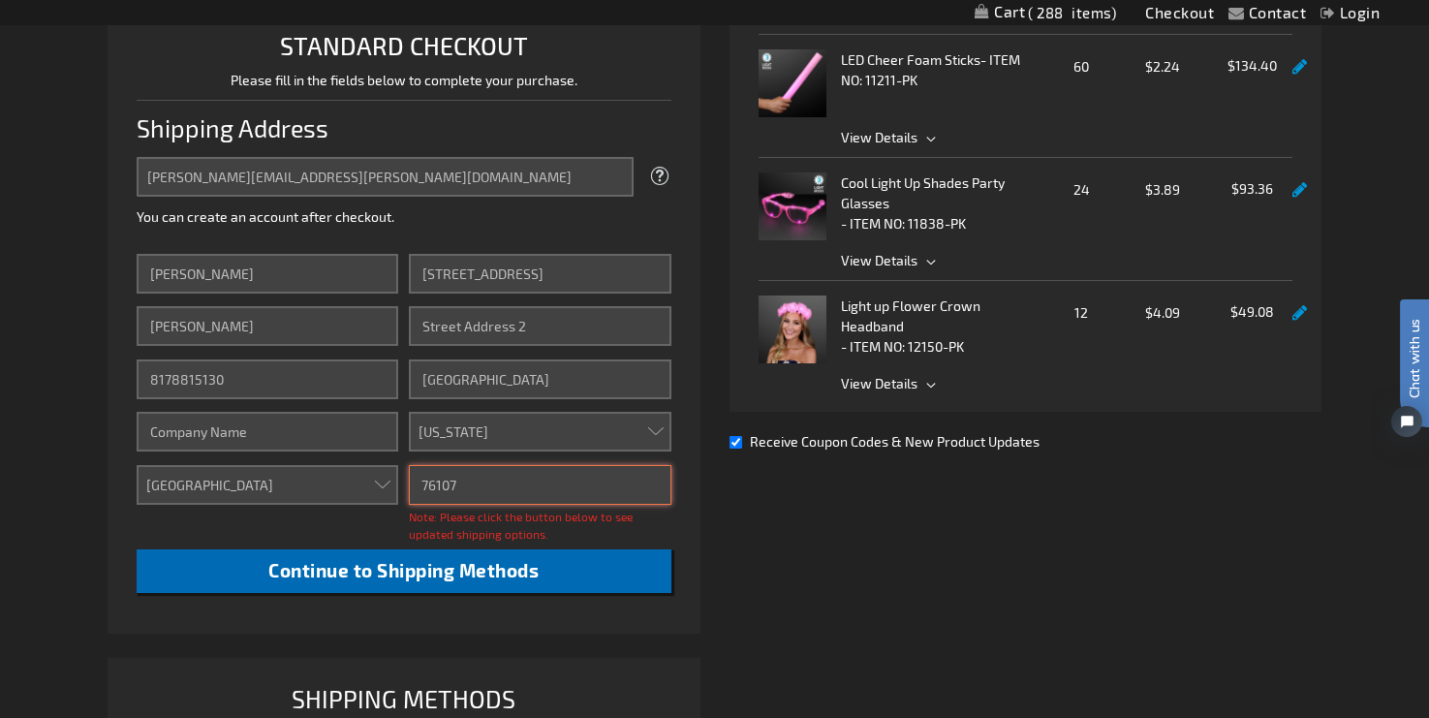
type input "76107"
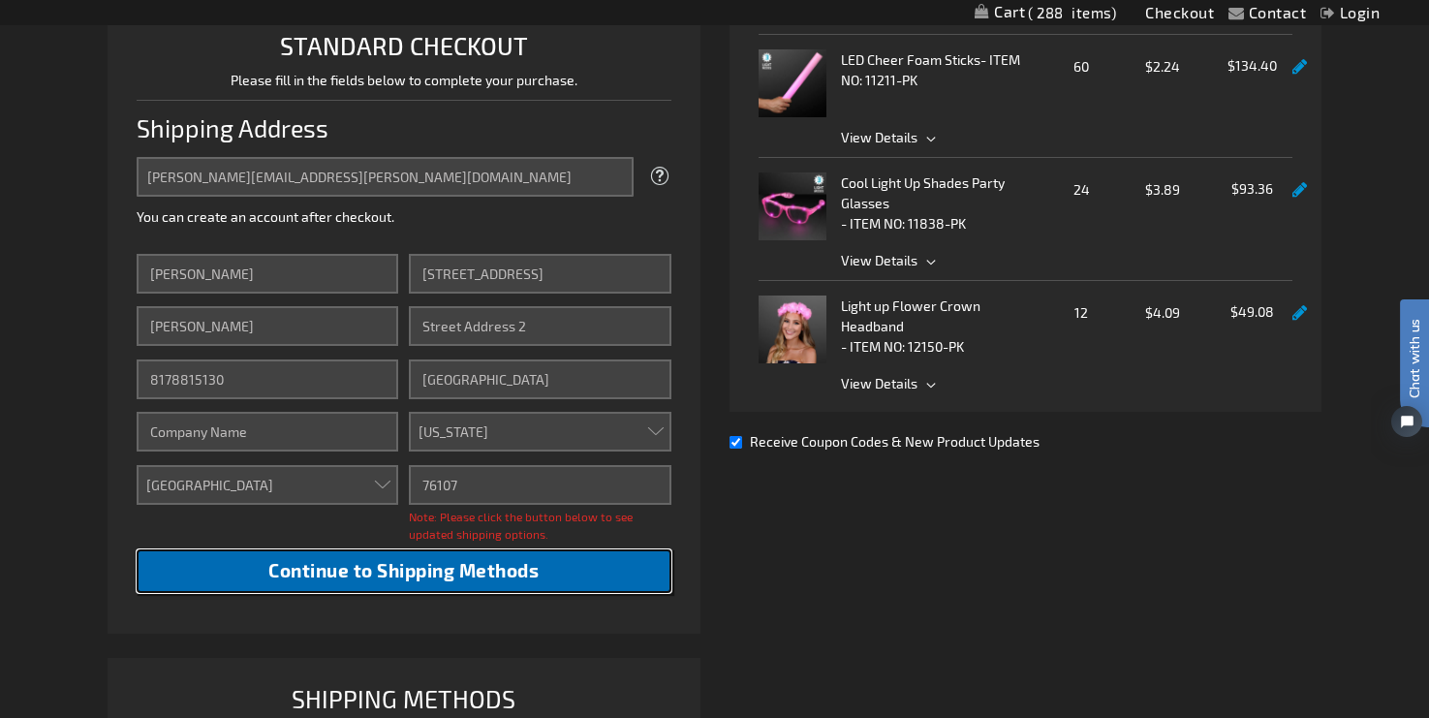
click at [458, 570] on span "Continue to Shipping Methods" at bounding box center [403, 570] width 270 height 22
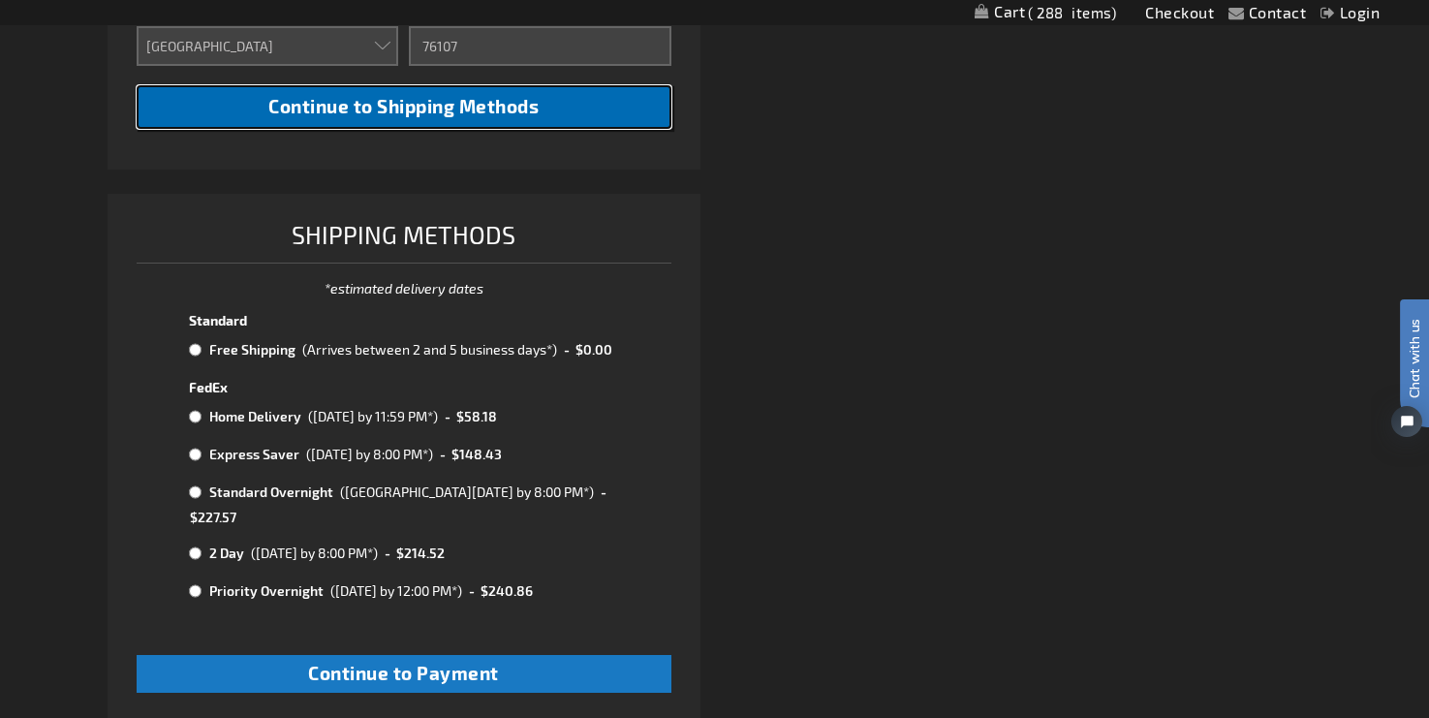
scroll to position [942, 0]
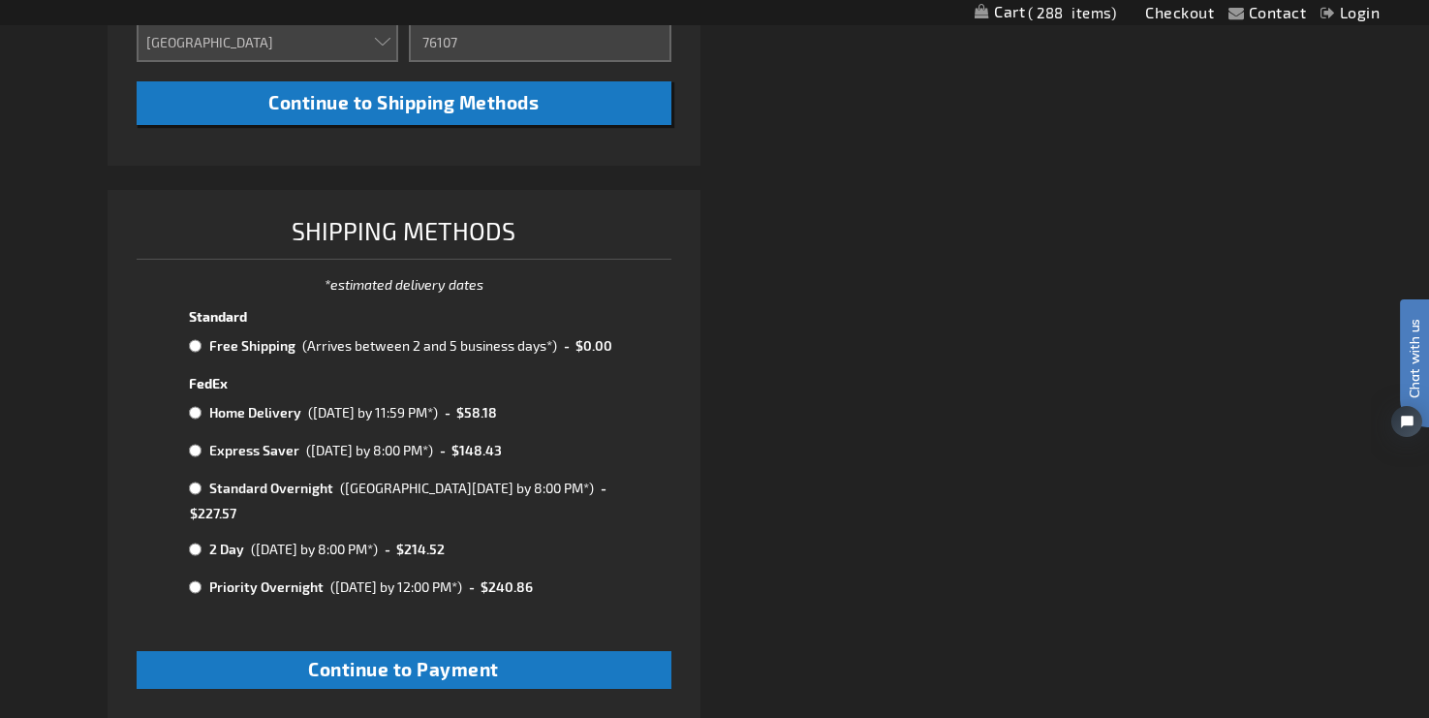
click at [194, 346] on input "radio" at bounding box center [195, 346] width 13 height 16
radio input "true"
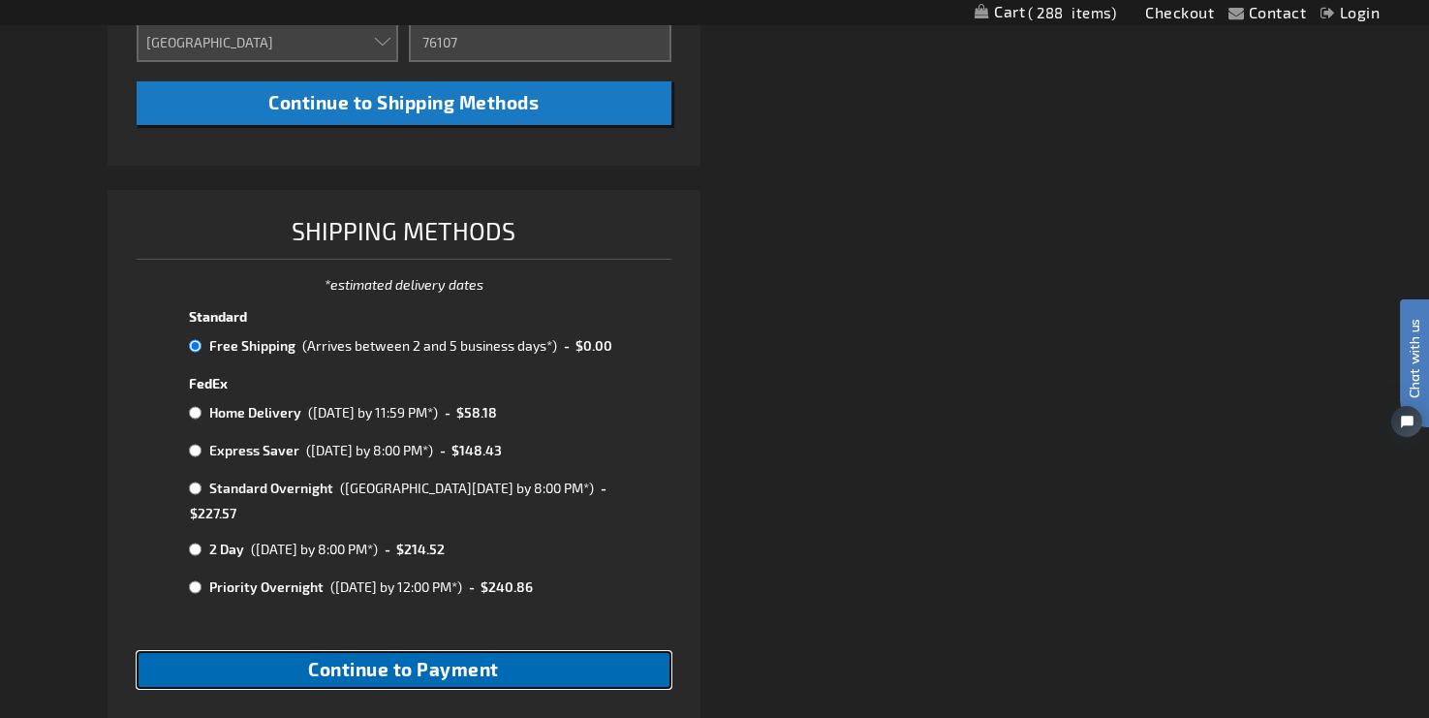
click at [417, 658] on span "Continue to Payment" at bounding box center [403, 669] width 191 height 22
checkbox input "true"
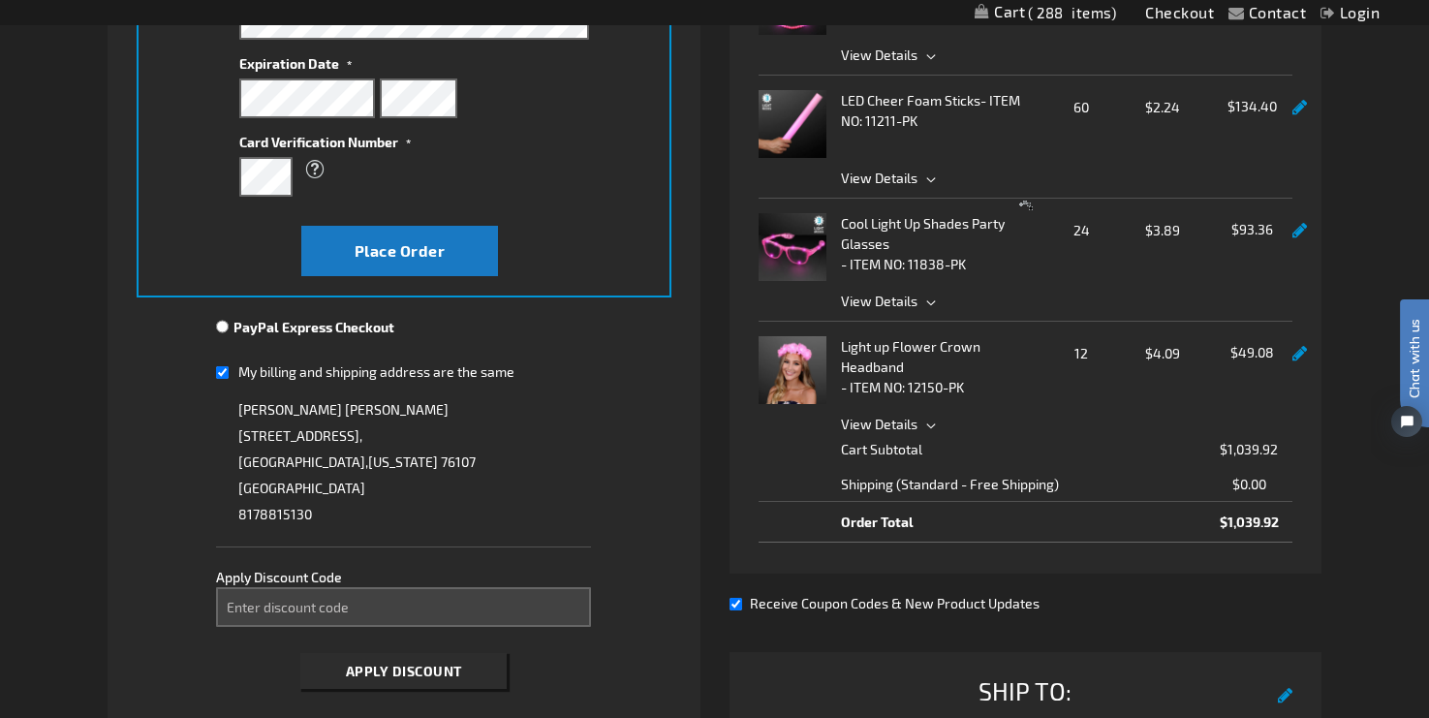
scroll to position [519, 0]
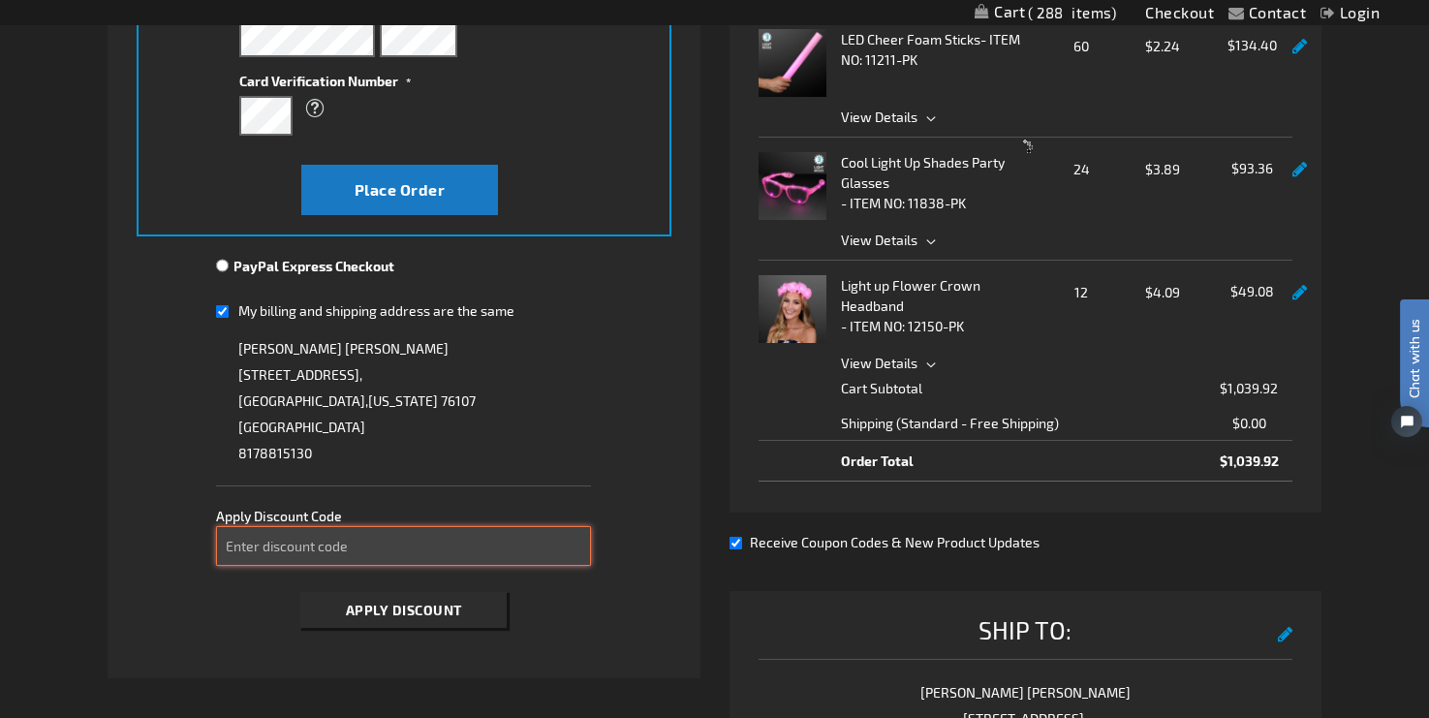
click at [385, 545] on input "Enter discount code" at bounding box center [403, 546] width 374 height 40
paste input "5XAEPT1TA2"
type input "5XAEPT1TA2"
click at [427, 615] on span "Apply Discount" at bounding box center [404, 610] width 116 height 16
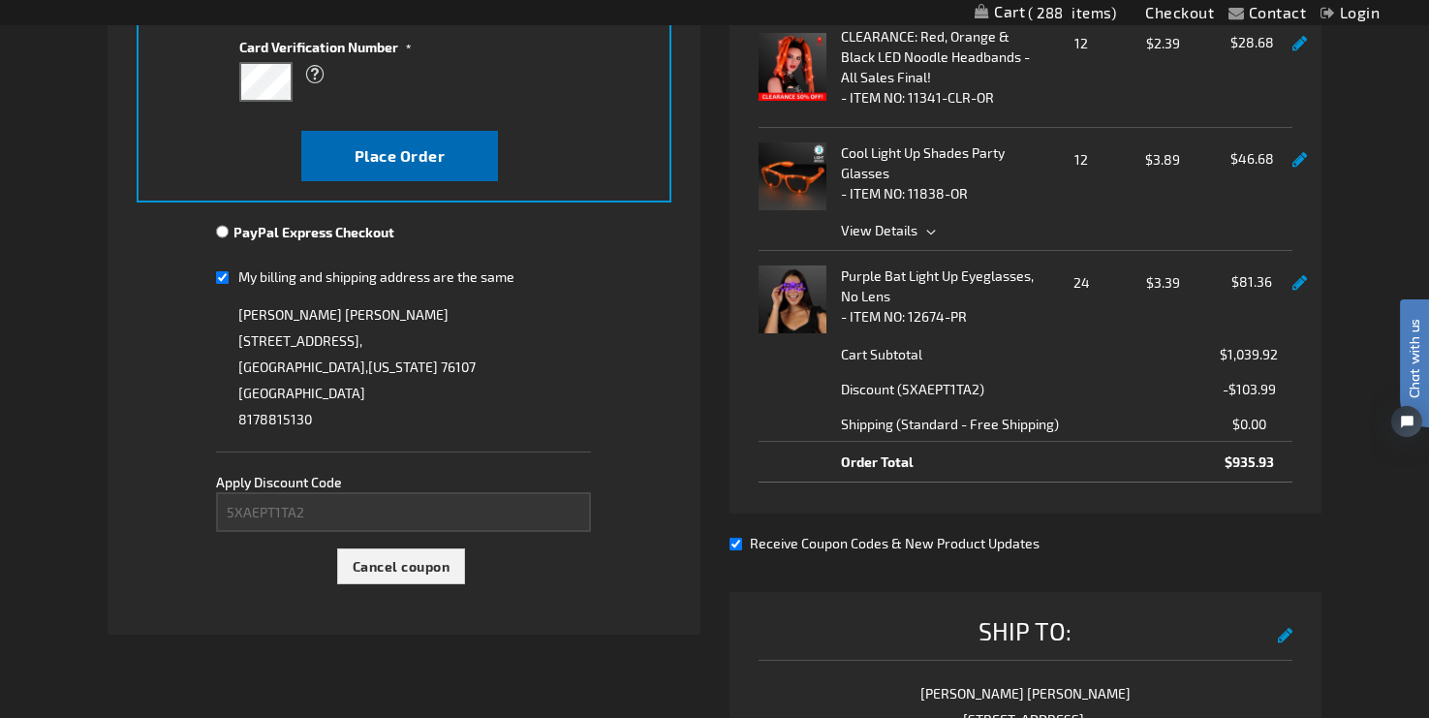
scroll to position [569, 0]
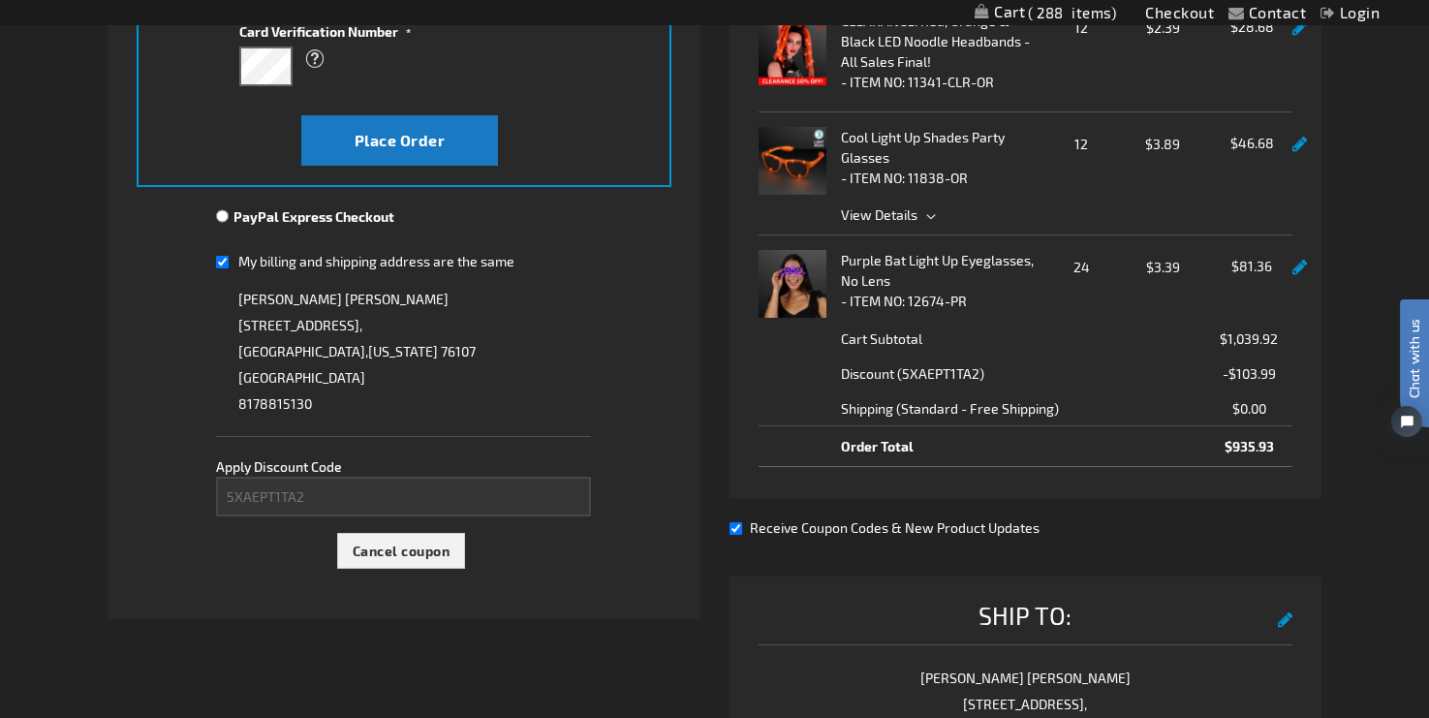
click at [738, 529] on input "Receive Coupon Codes & New Product Updates" at bounding box center [736, 528] width 13 height 13
checkbox input "false"
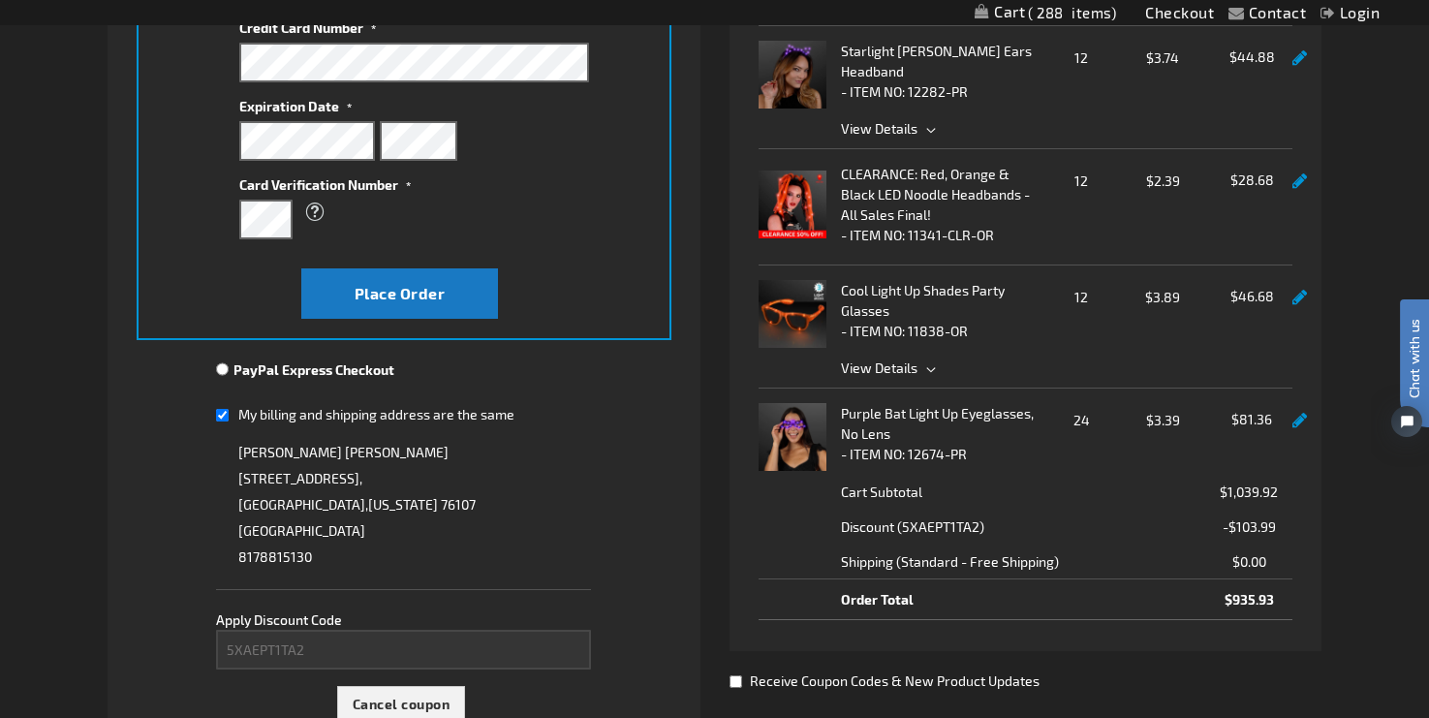
scroll to position [412, 0]
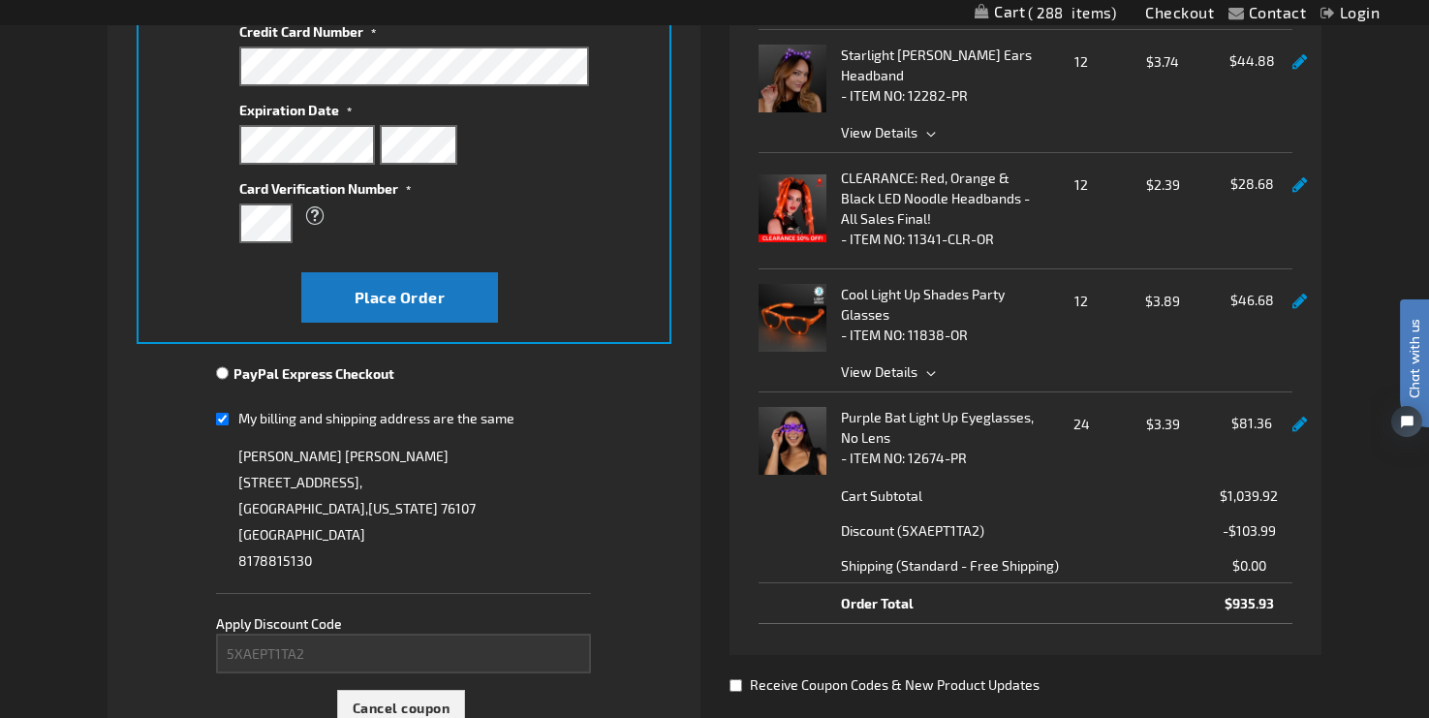
click at [1300, 426] on link at bounding box center [1299, 425] width 15 height 16
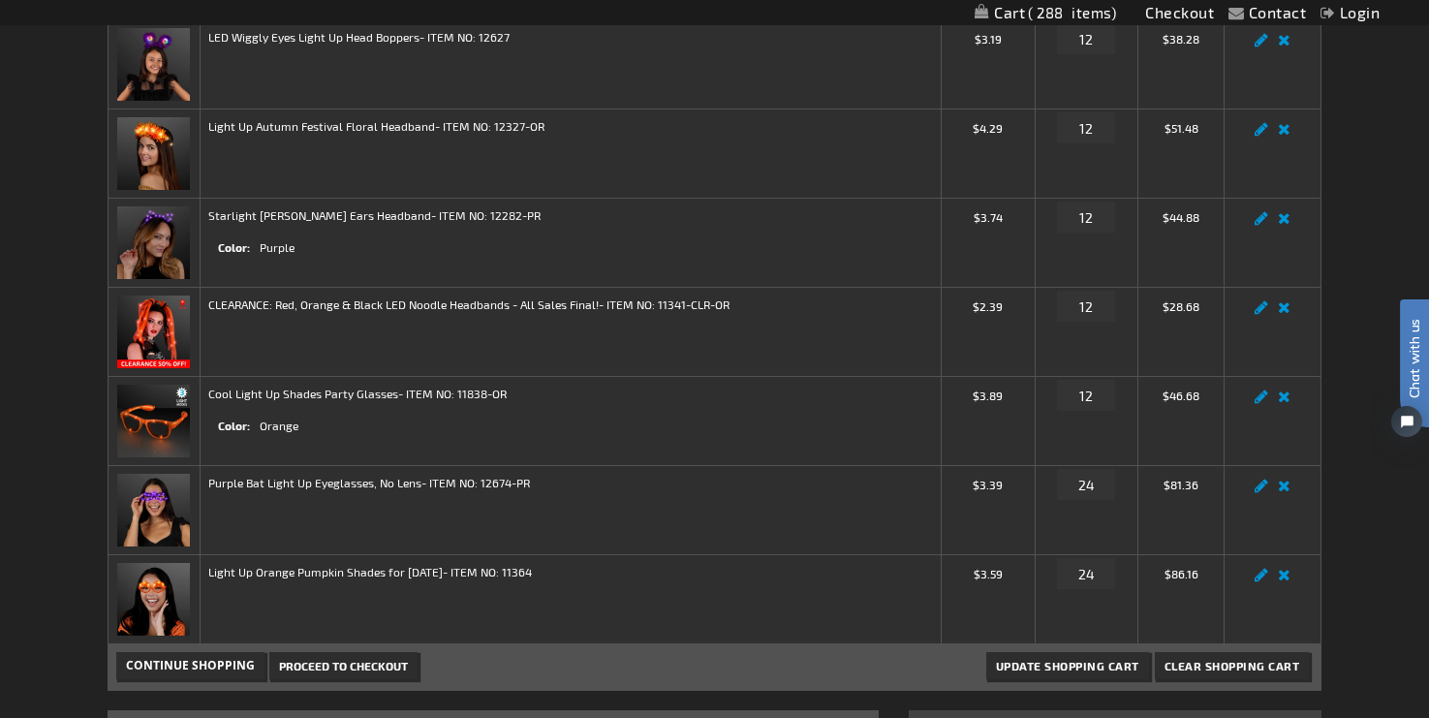
scroll to position [876, 0]
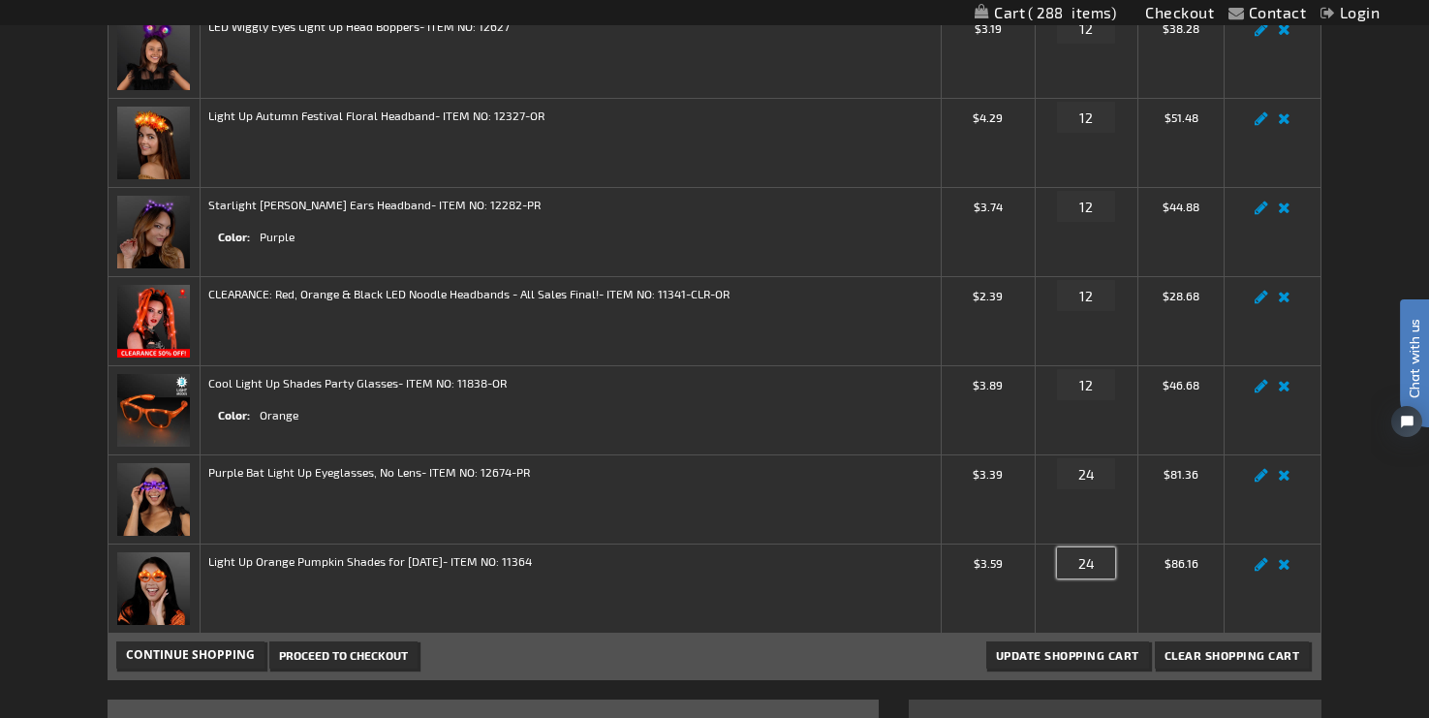
click at [1097, 568] on input "24" at bounding box center [1086, 562] width 58 height 31
type input "2"
type input "12"
click at [1259, 595] on td "Edit Remove item" at bounding box center [1273, 588] width 97 height 89
click at [1109, 564] on input "12" at bounding box center [1086, 562] width 58 height 31
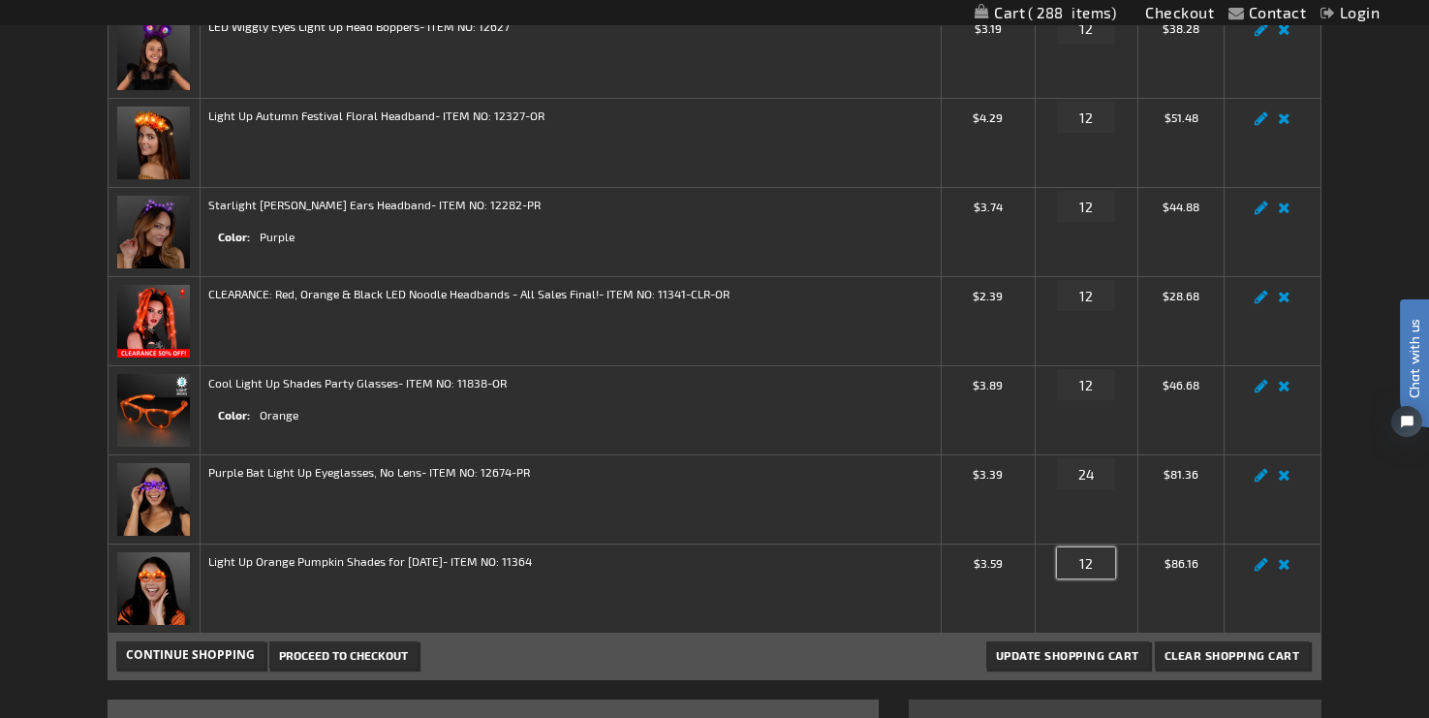
click at [986, 641] on button "Update Shopping Cart" at bounding box center [1067, 654] width 163 height 27
click at [1097, 477] on input "24" at bounding box center [1086, 473] width 58 height 31
type input "2"
type input "12"
click at [986, 641] on button "Update Shopping Cart" at bounding box center [1067, 654] width 163 height 27
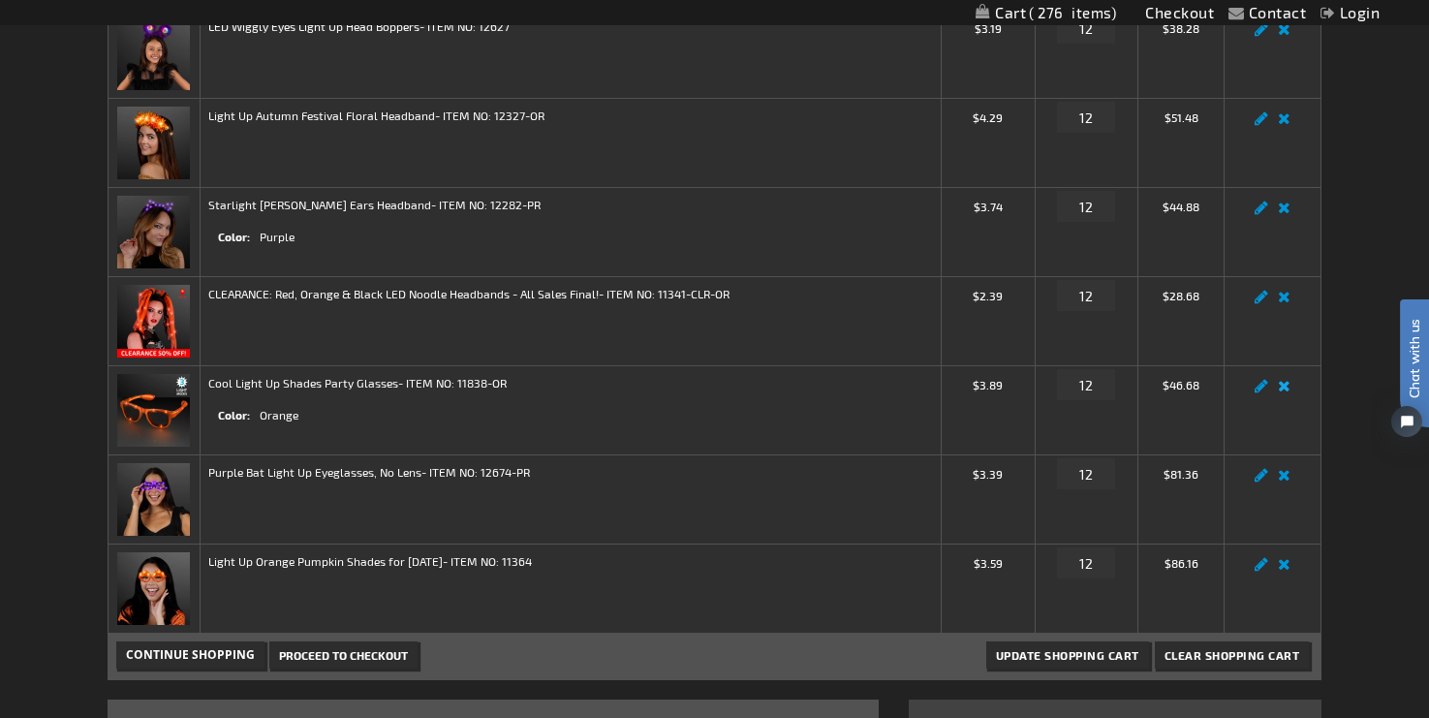
click at [1287, 391] on link "Remove item" at bounding box center [1284, 391] width 22 height 0
click at [1094, 654] on span "Update Shopping Cart" at bounding box center [1067, 655] width 143 height 14
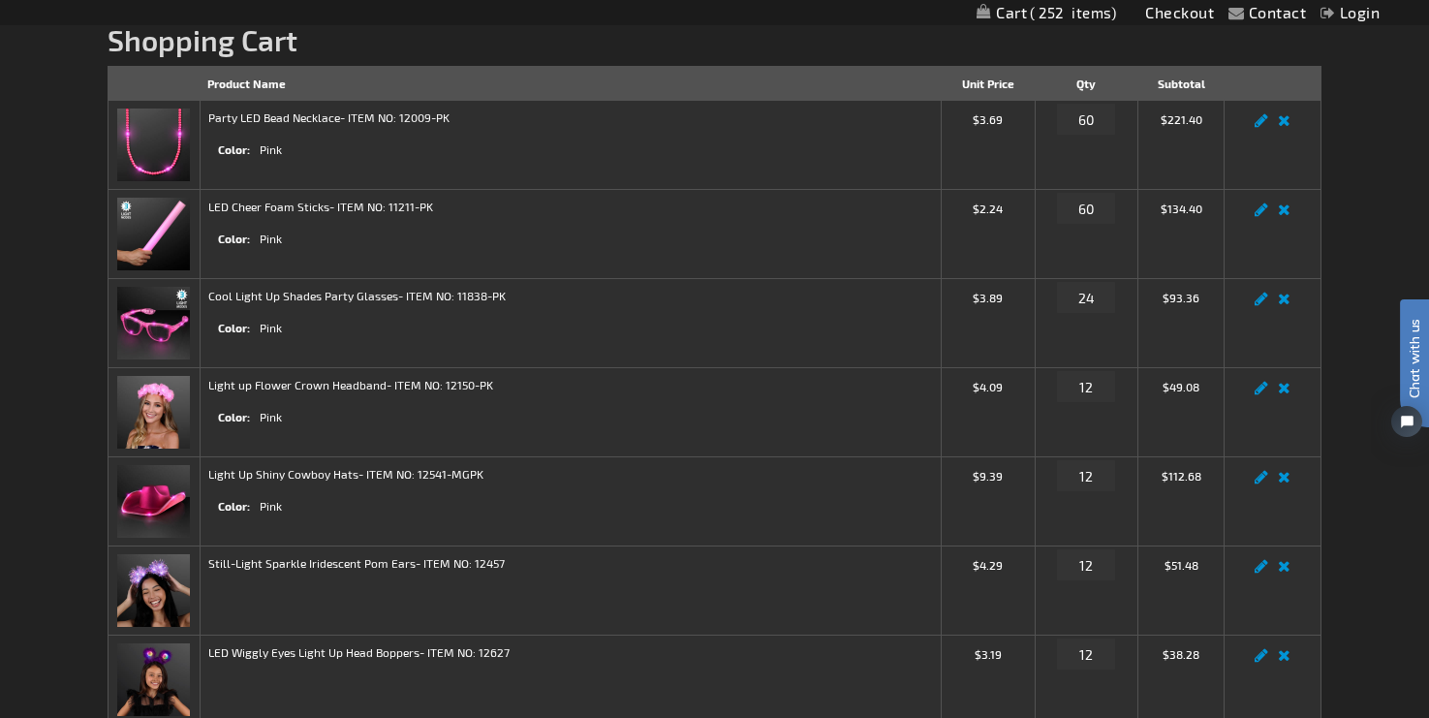
scroll to position [262, 0]
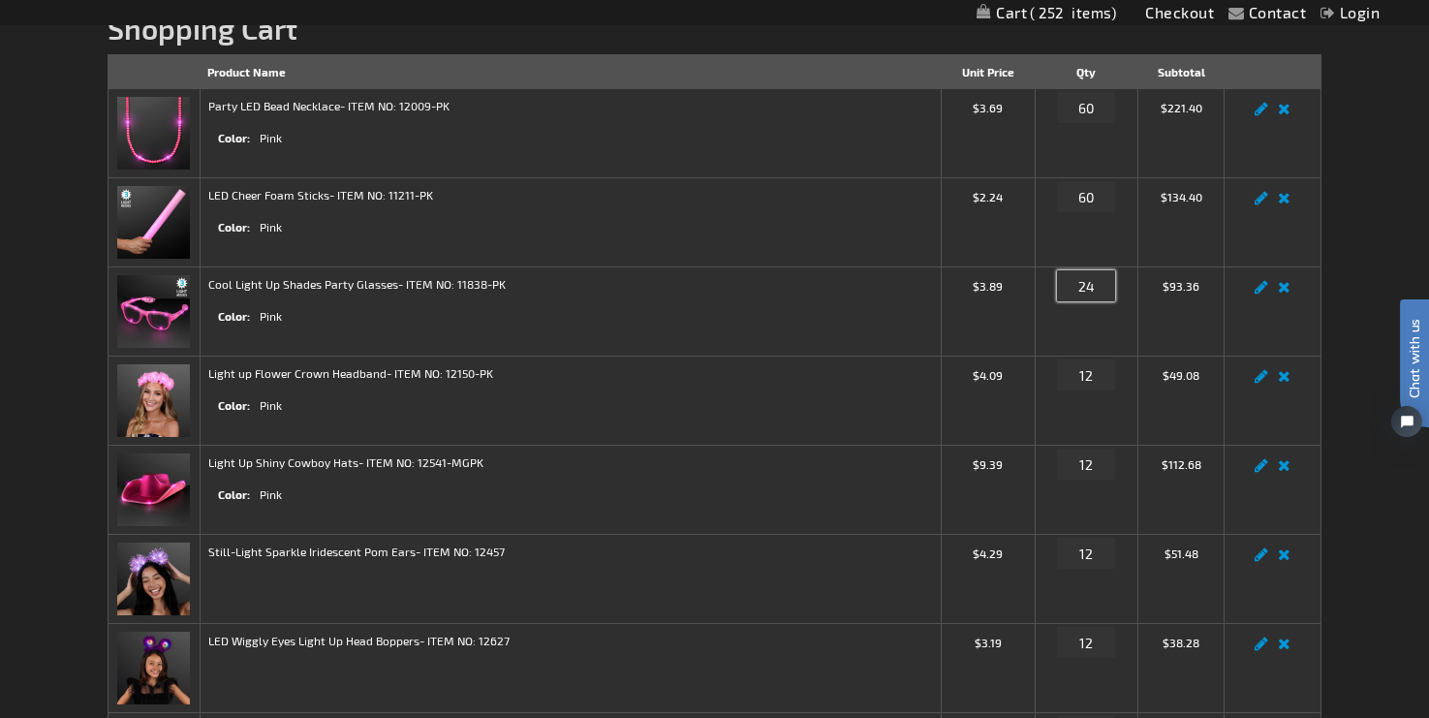
click at [1098, 286] on input "24" at bounding box center [1086, 285] width 58 height 31
type input "2"
click at [1105, 285] on input "18" at bounding box center [1086, 285] width 58 height 31
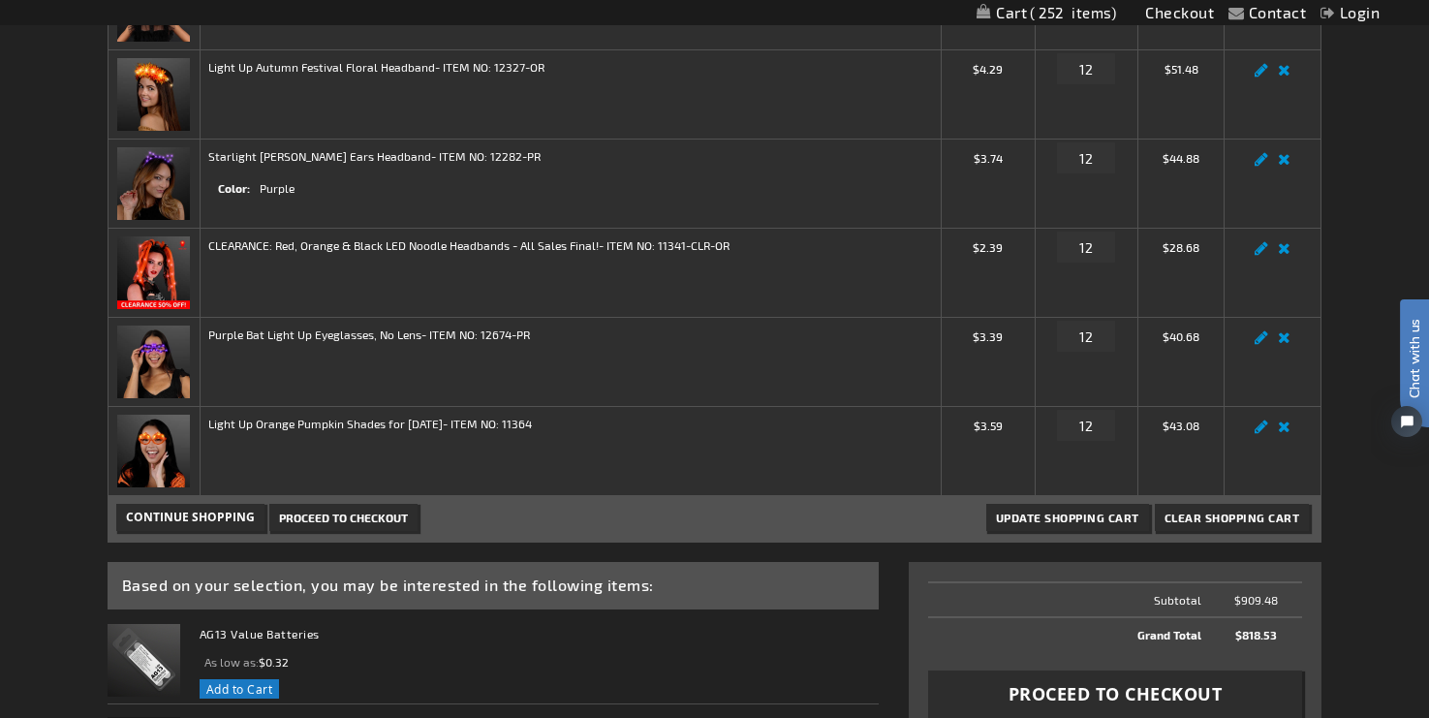
scroll to position [928, 0]
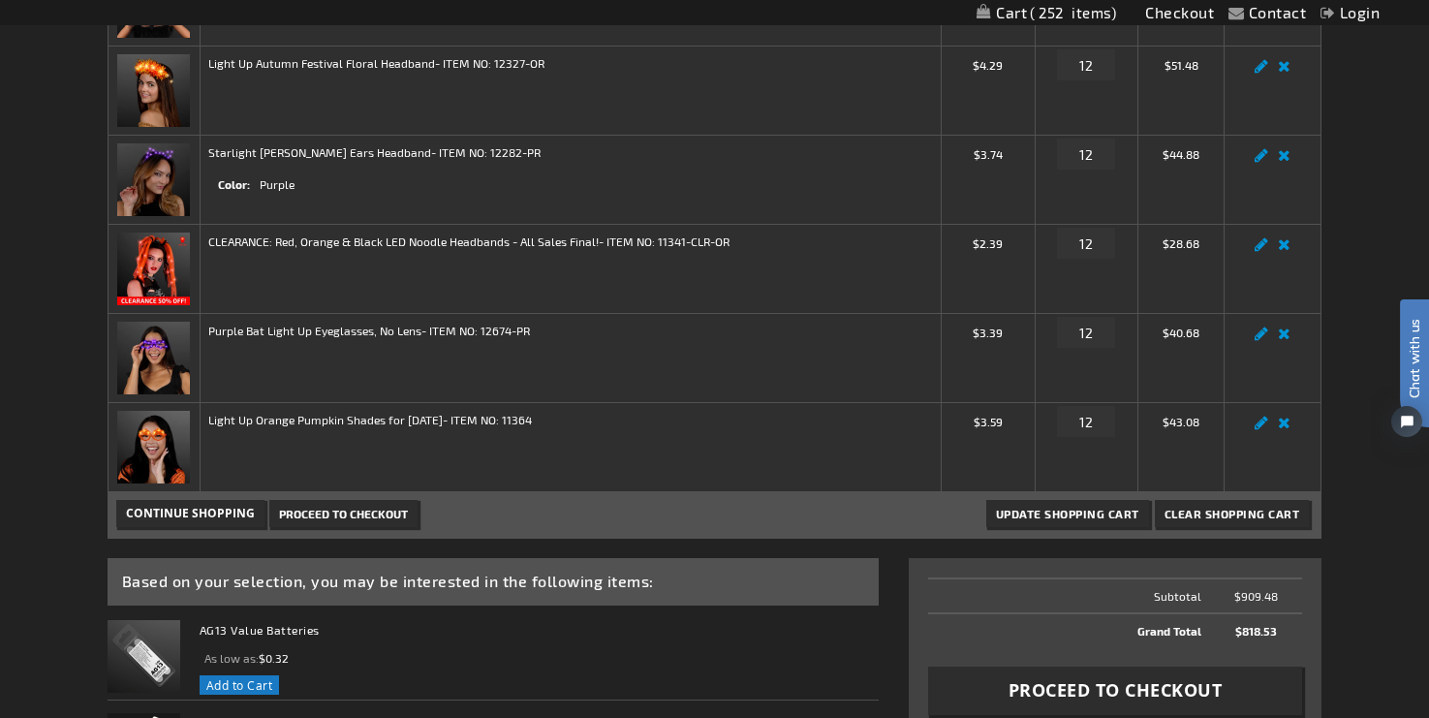
type input "12"
click at [1112, 510] on span "Update Shopping Cart" at bounding box center [1067, 514] width 143 height 14
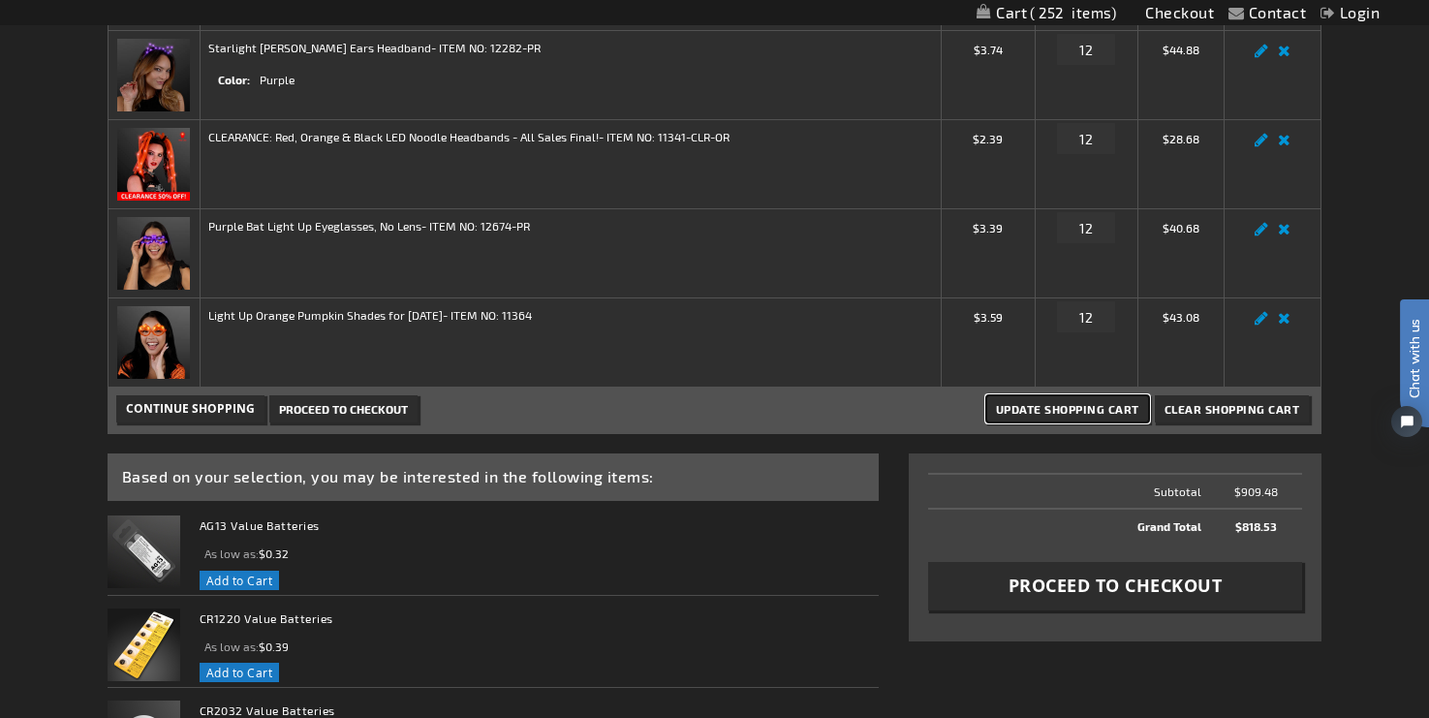
scroll to position [1047, 0]
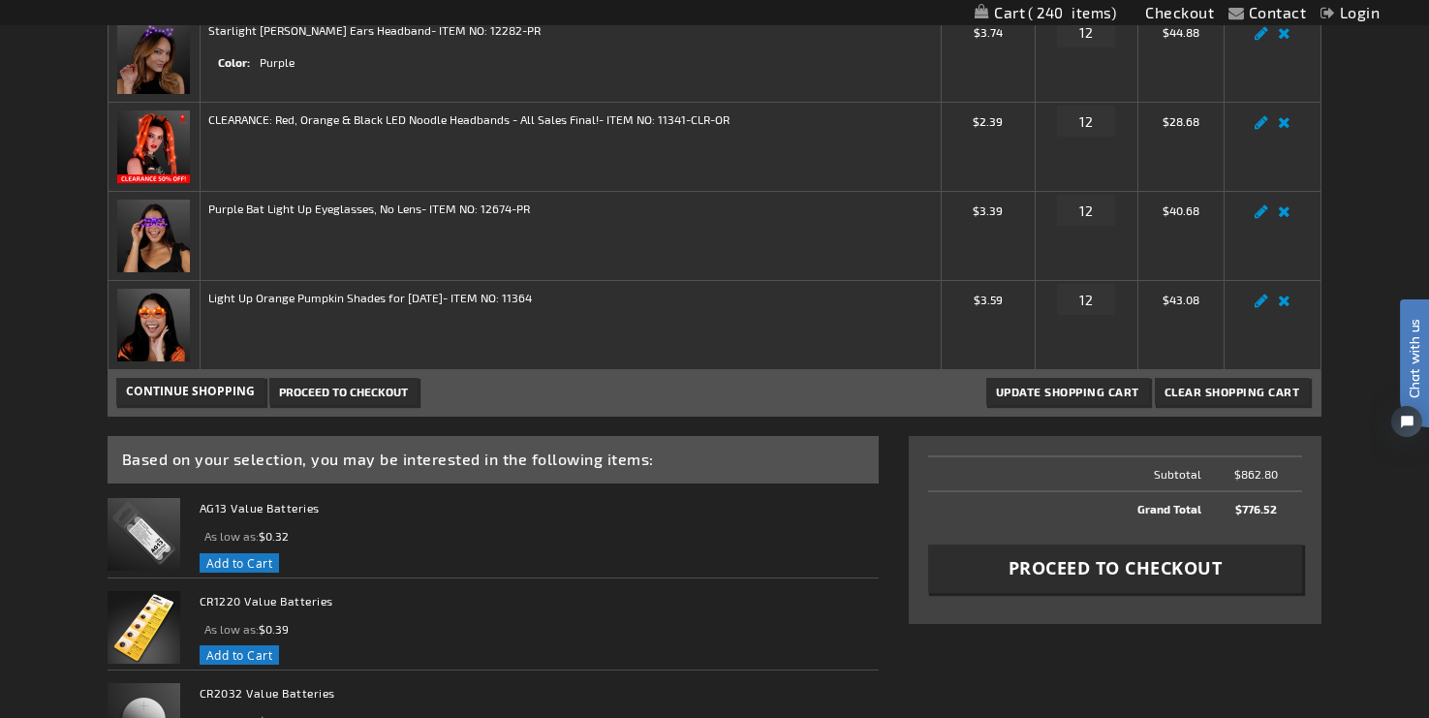
scroll to position [1057, 0]
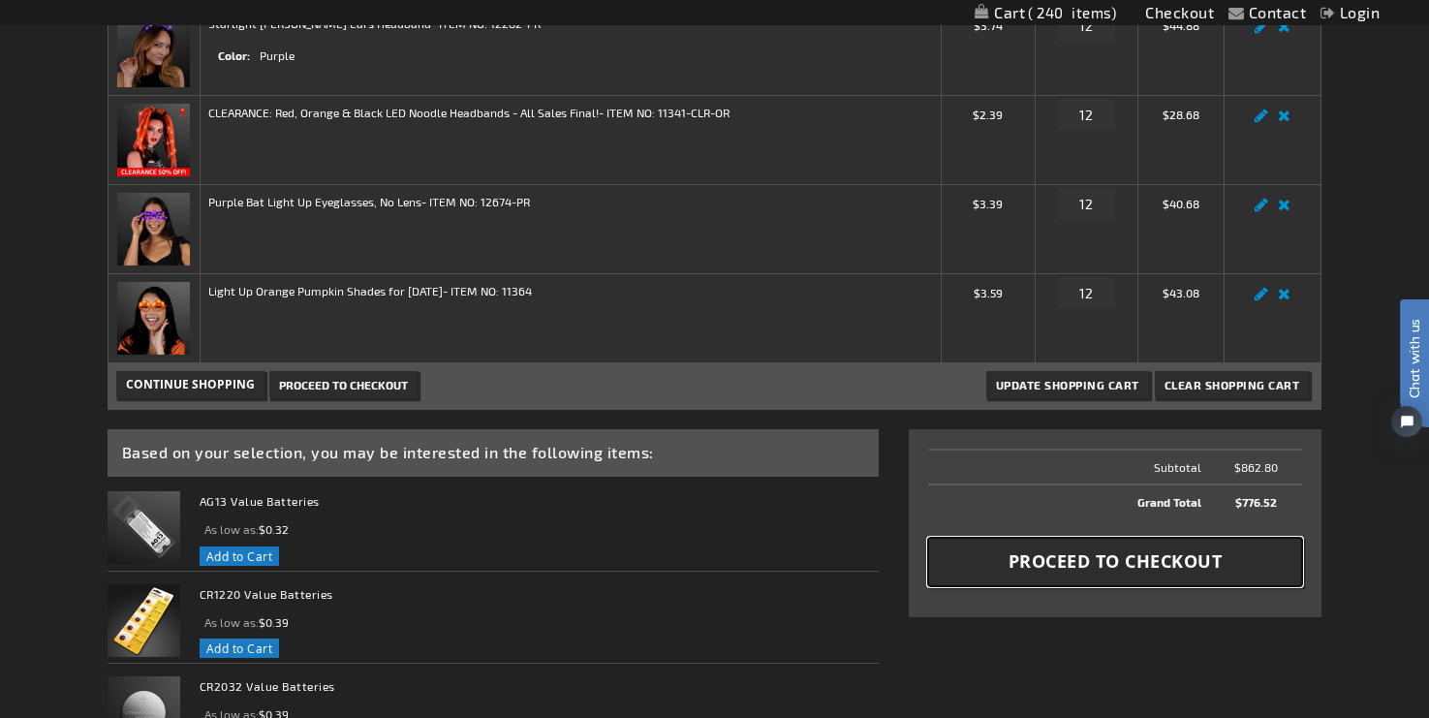
click at [1210, 560] on span "Proceed to Checkout" at bounding box center [1116, 561] width 214 height 24
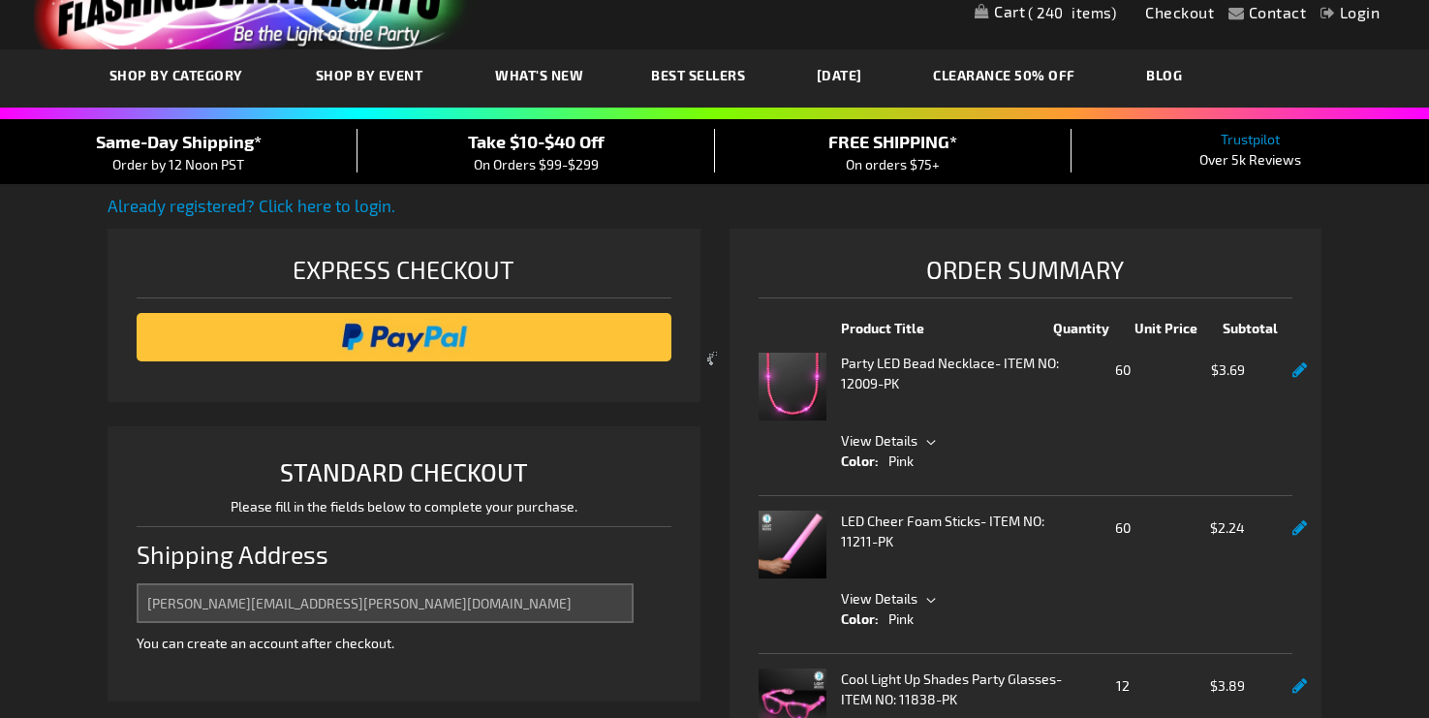
scroll to position [195, 0]
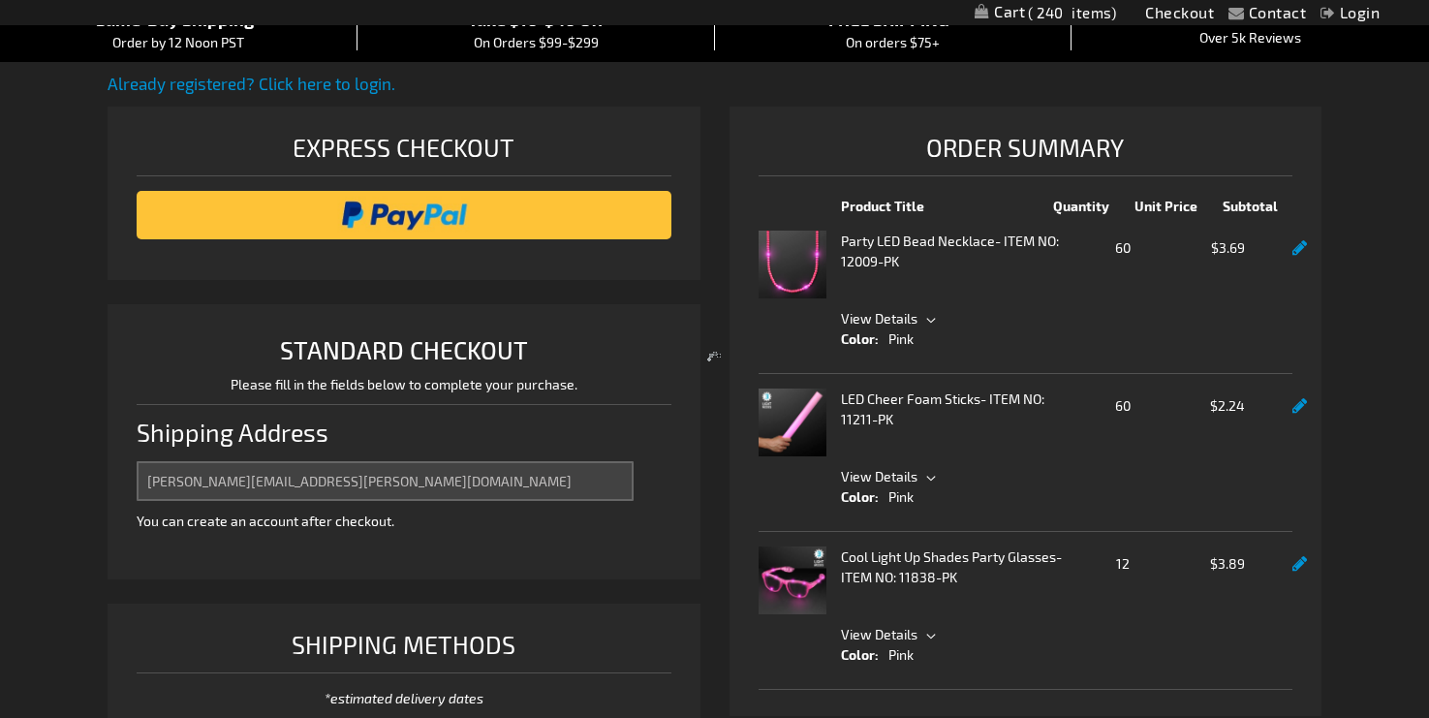
select select "US"
select select "57"
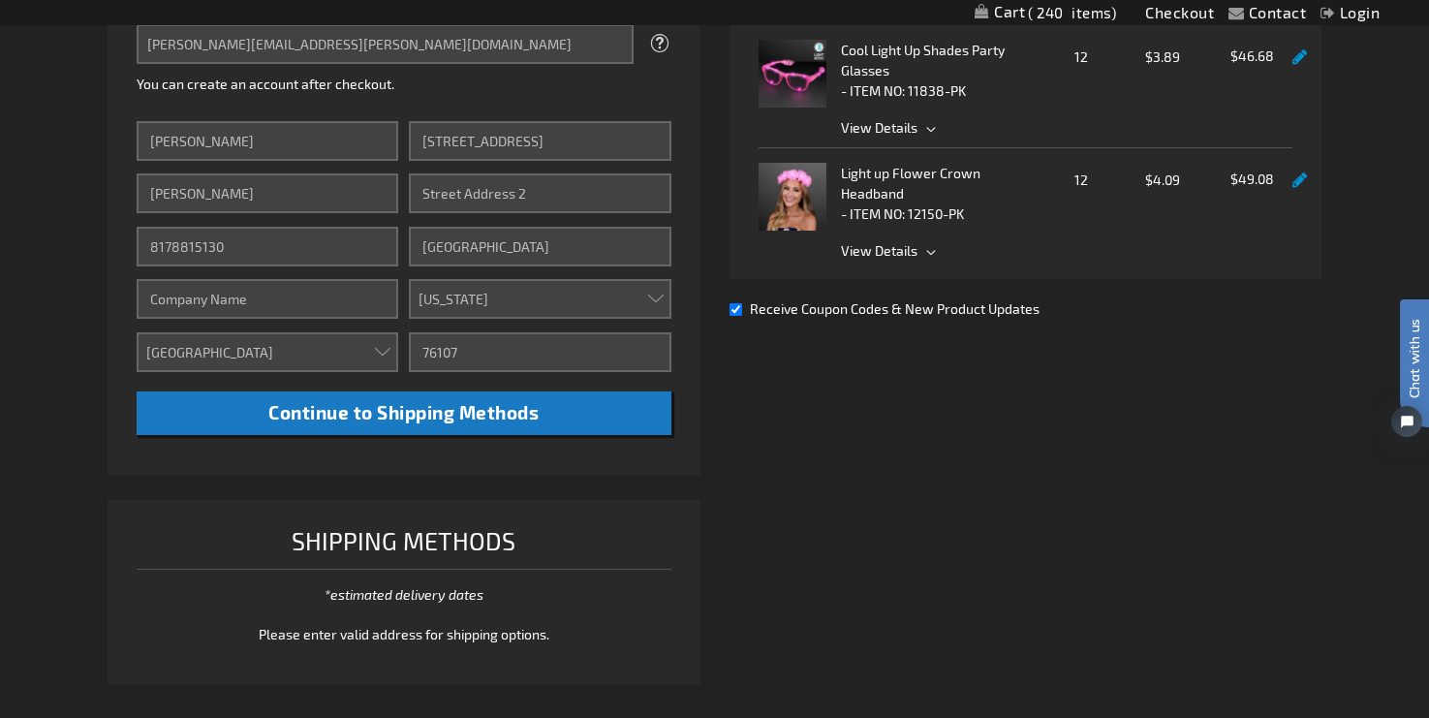
scroll to position [626, 0]
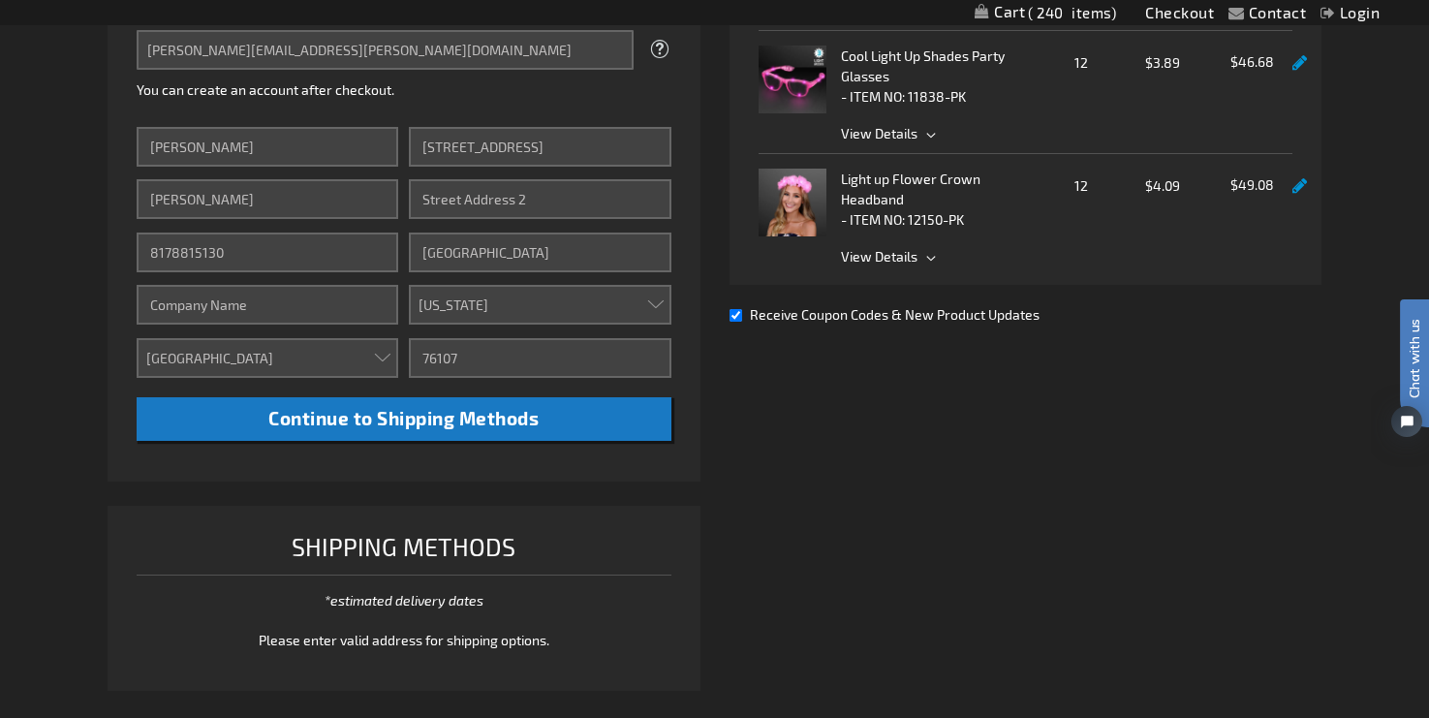
click at [739, 316] on input "Receive Coupon Codes & New Product Updates" at bounding box center [736, 315] width 13 height 13
checkbox input "false"
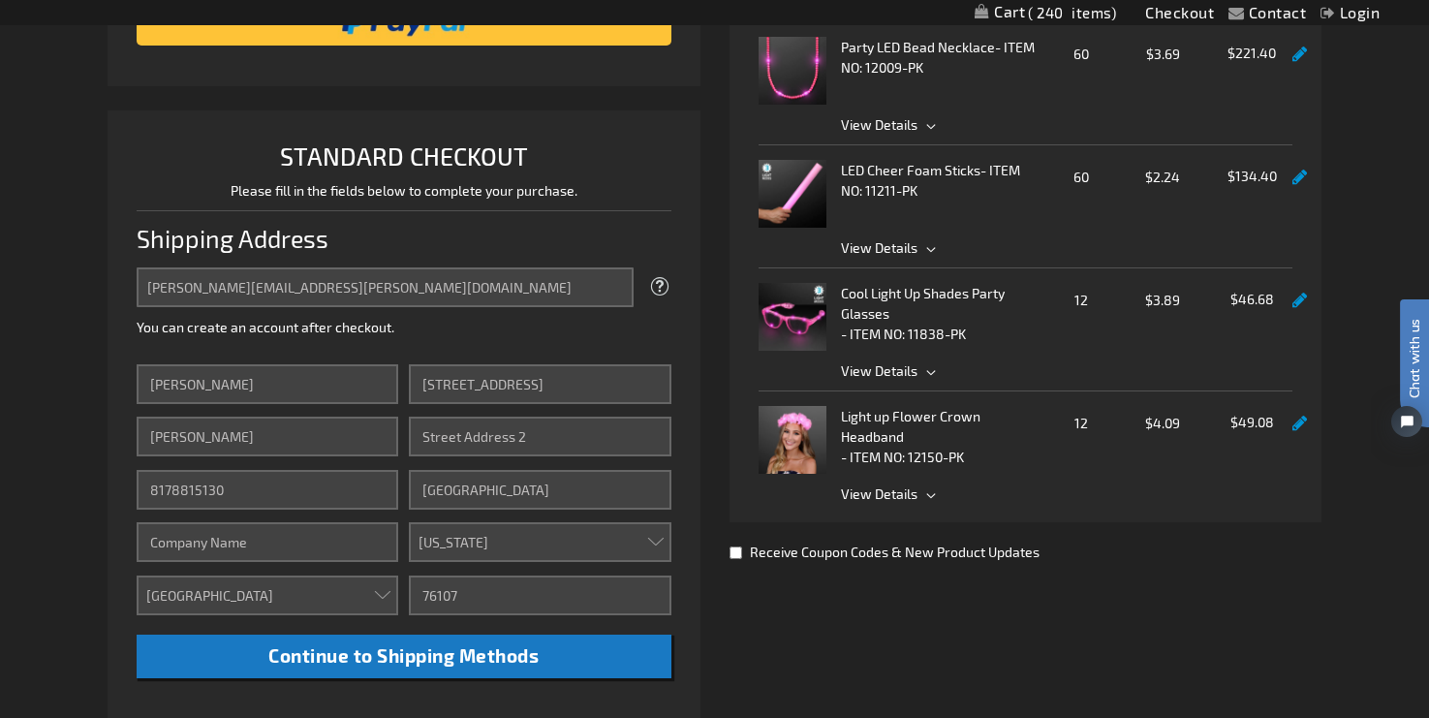
scroll to position [392, 0]
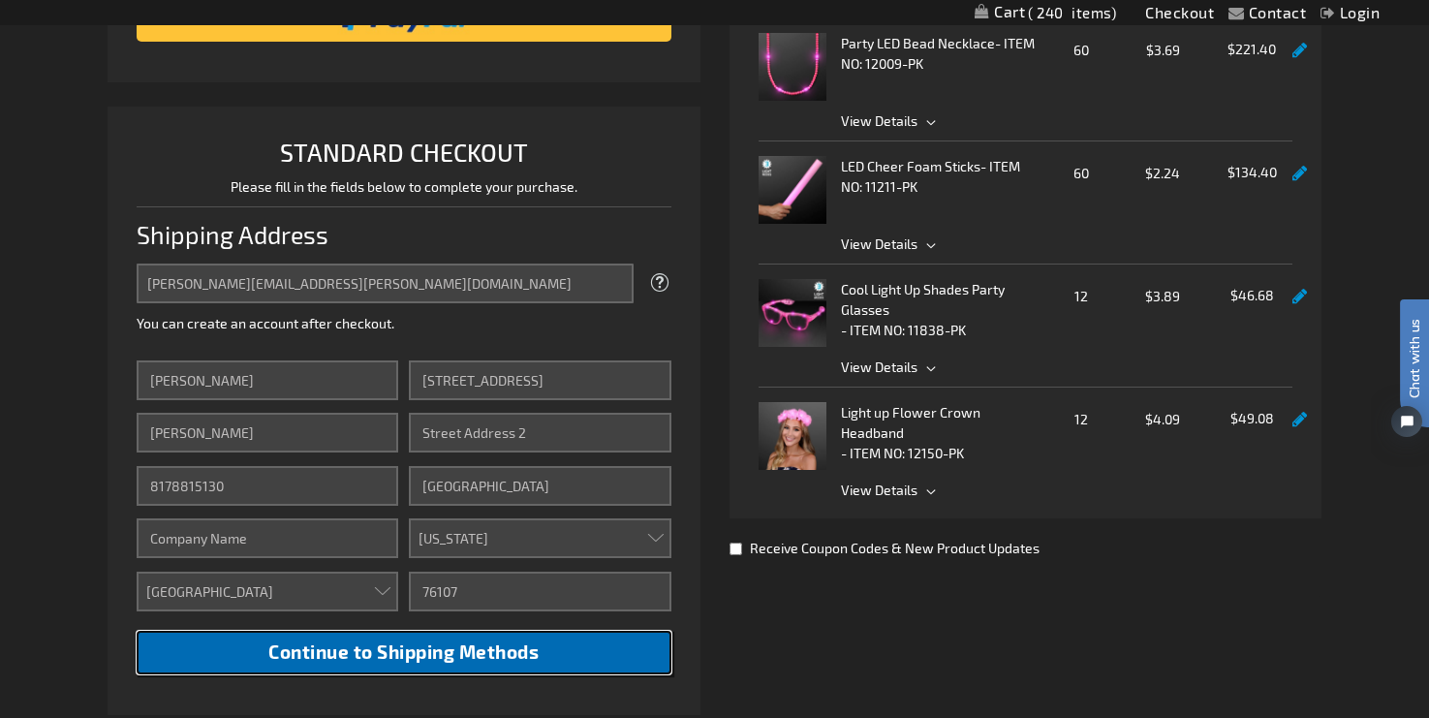
click at [541, 654] on button "Continue to Shipping Methods" at bounding box center [404, 653] width 535 height 44
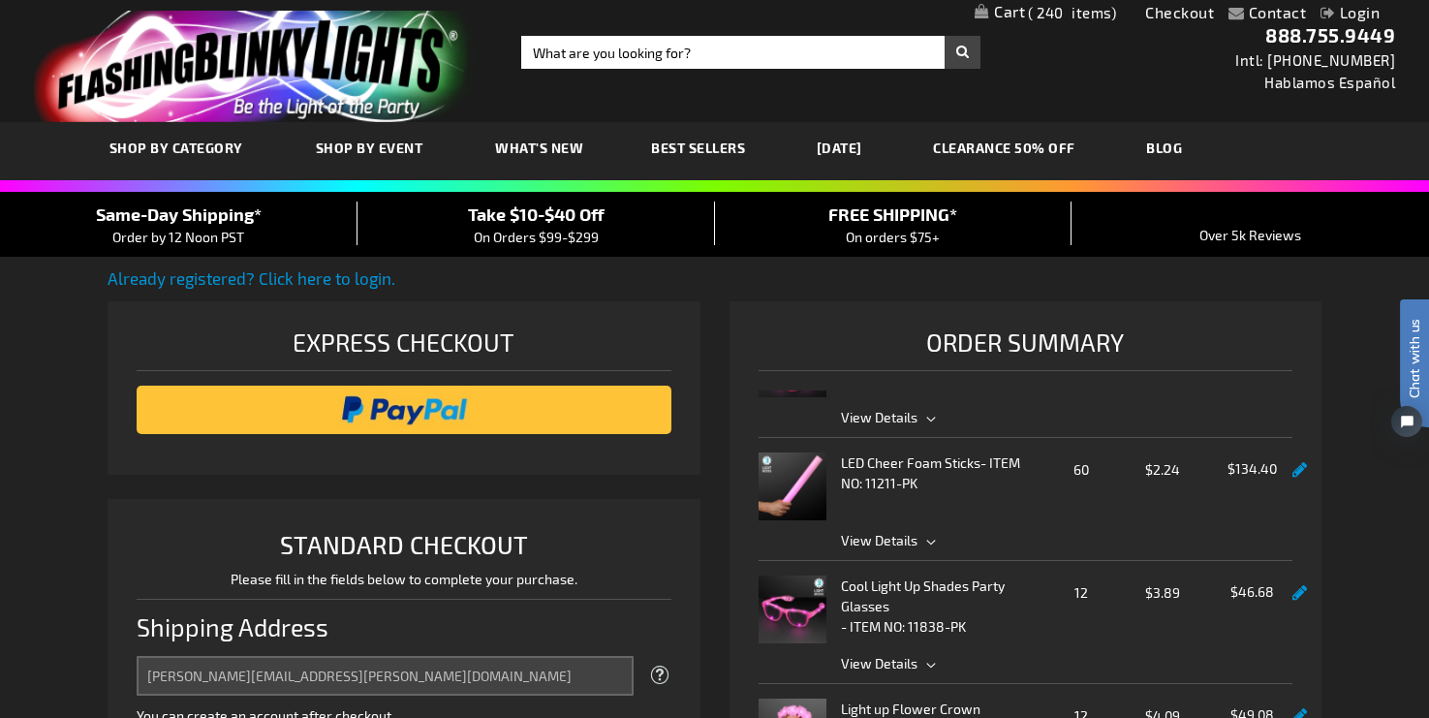
scroll to position [76, 0]
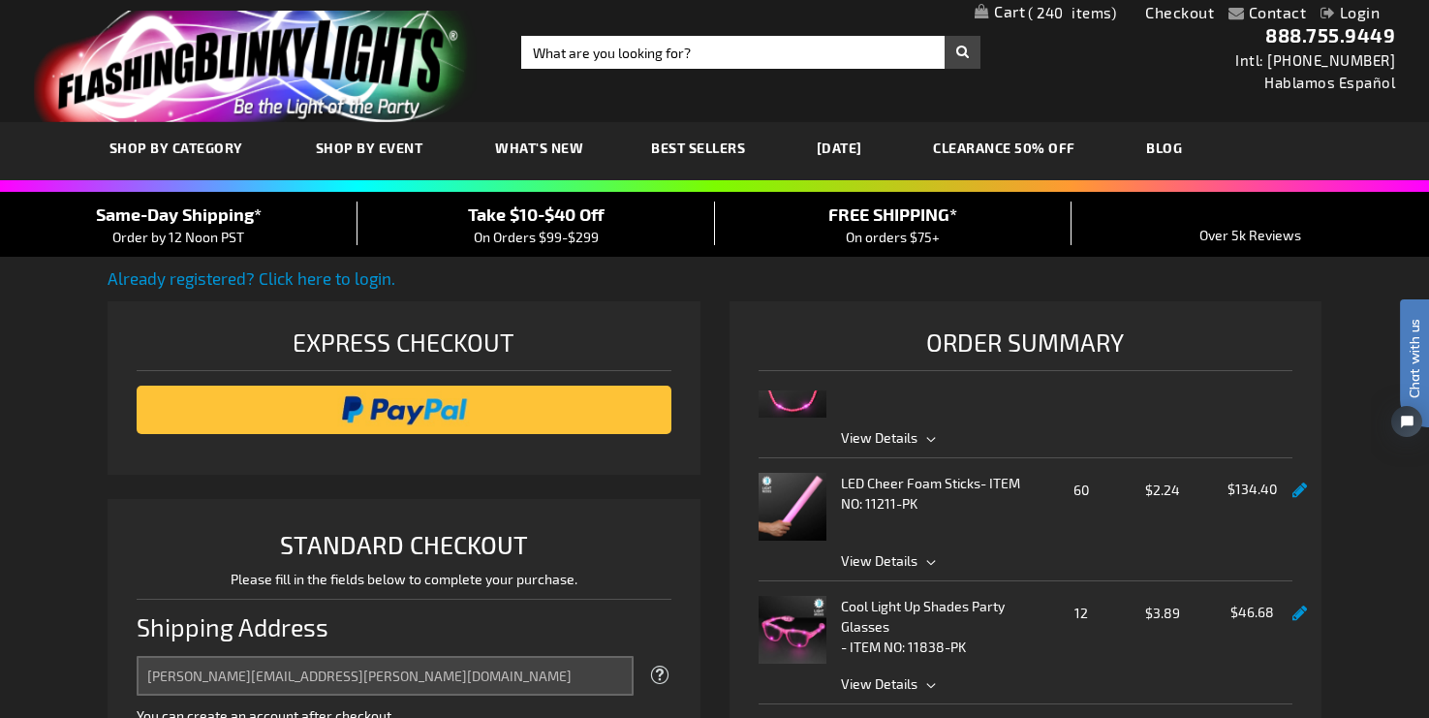
click at [1298, 491] on link at bounding box center [1299, 490] width 15 height 16
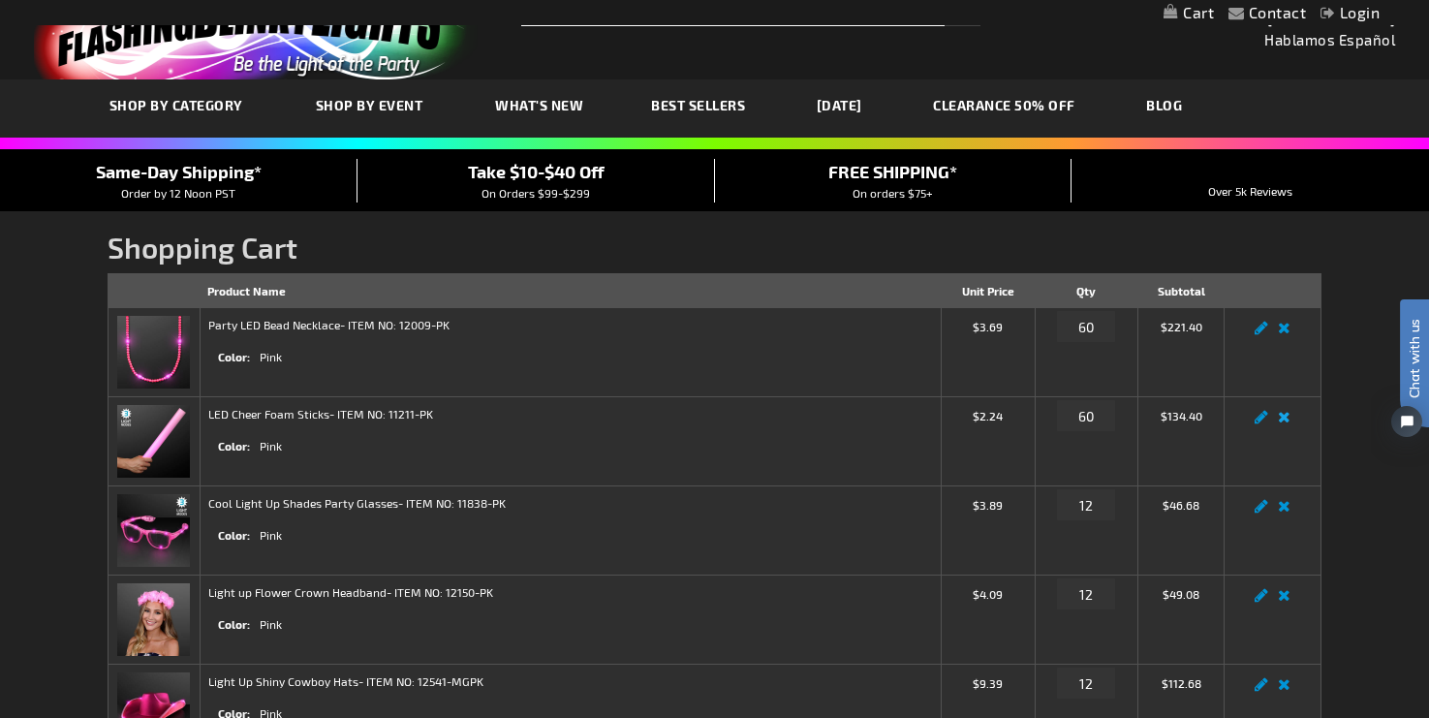
click at [1288, 422] on link "Remove item" at bounding box center [1284, 422] width 22 height 0
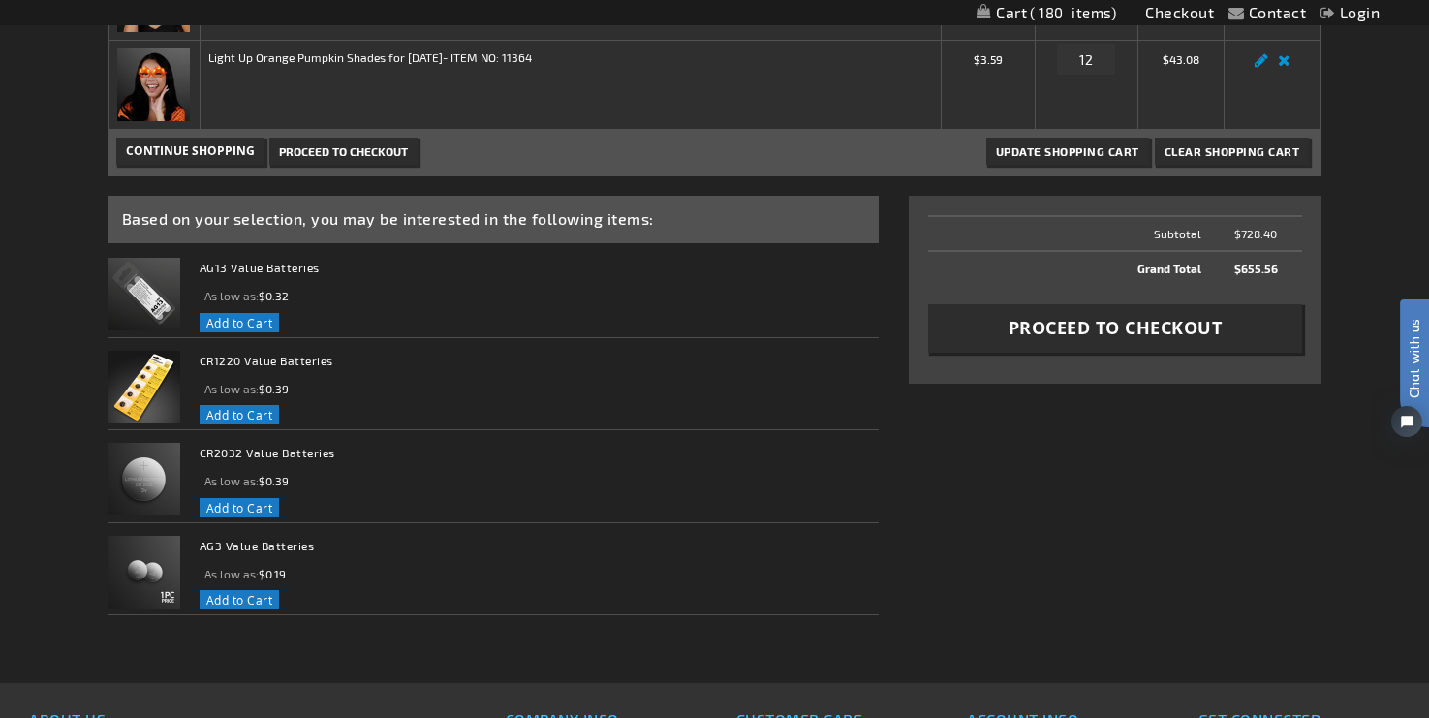
scroll to position [1205, 0]
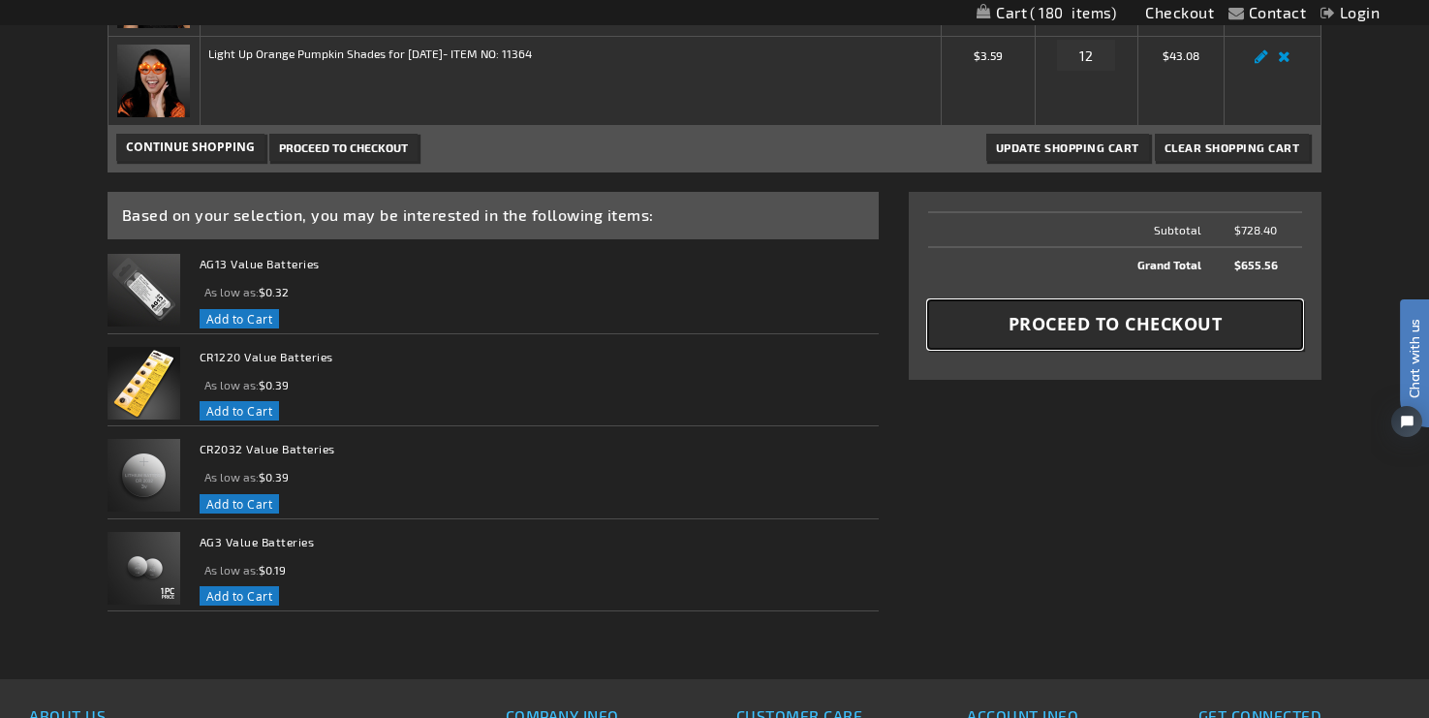
click at [1051, 328] on span "Proceed to Checkout" at bounding box center [1116, 324] width 214 height 24
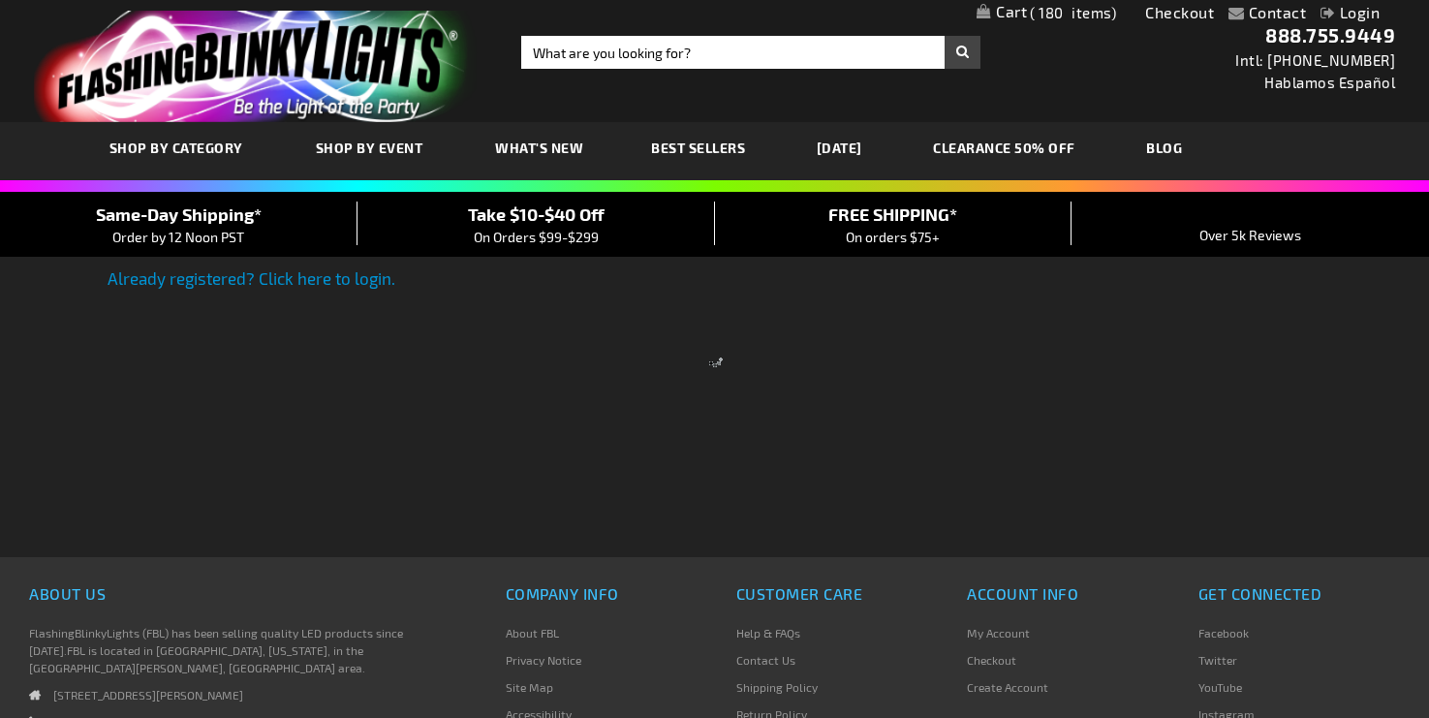
select select "US"
select select "57"
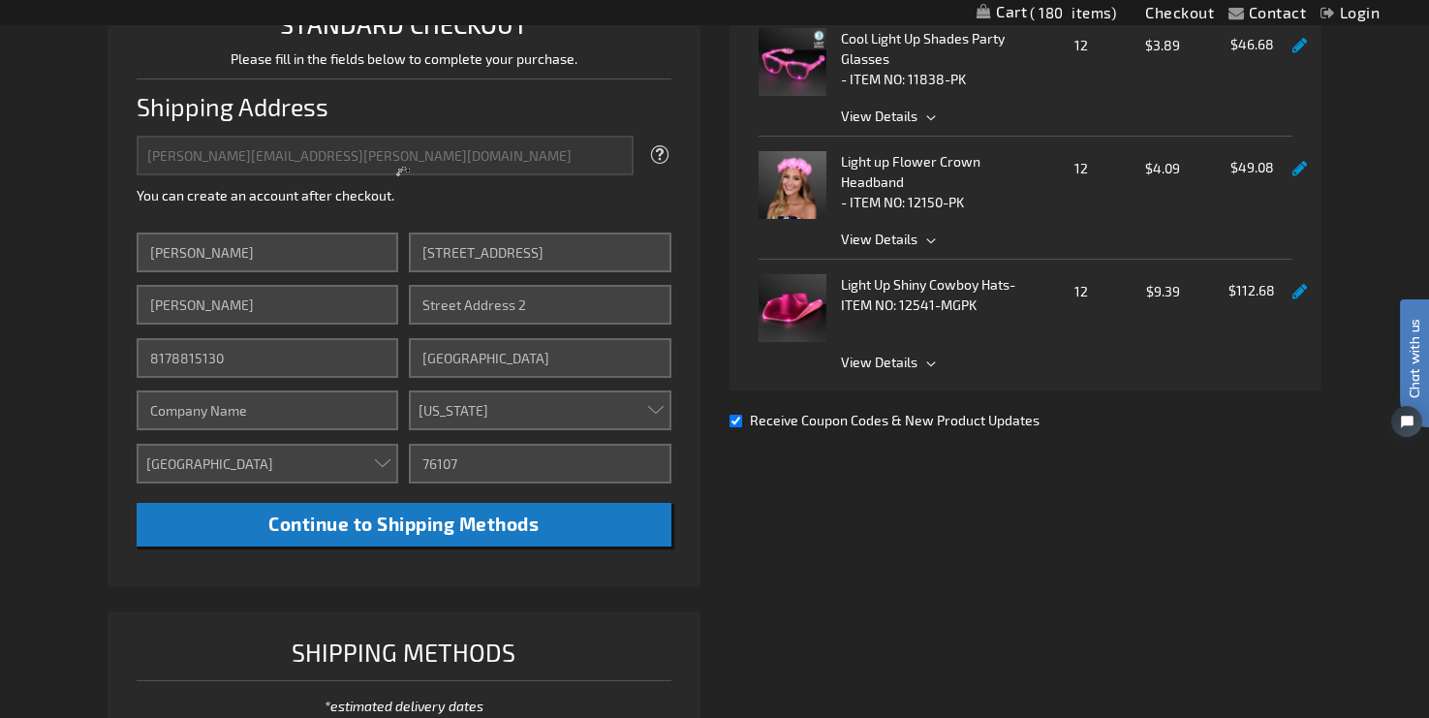
scroll to position [522, 0]
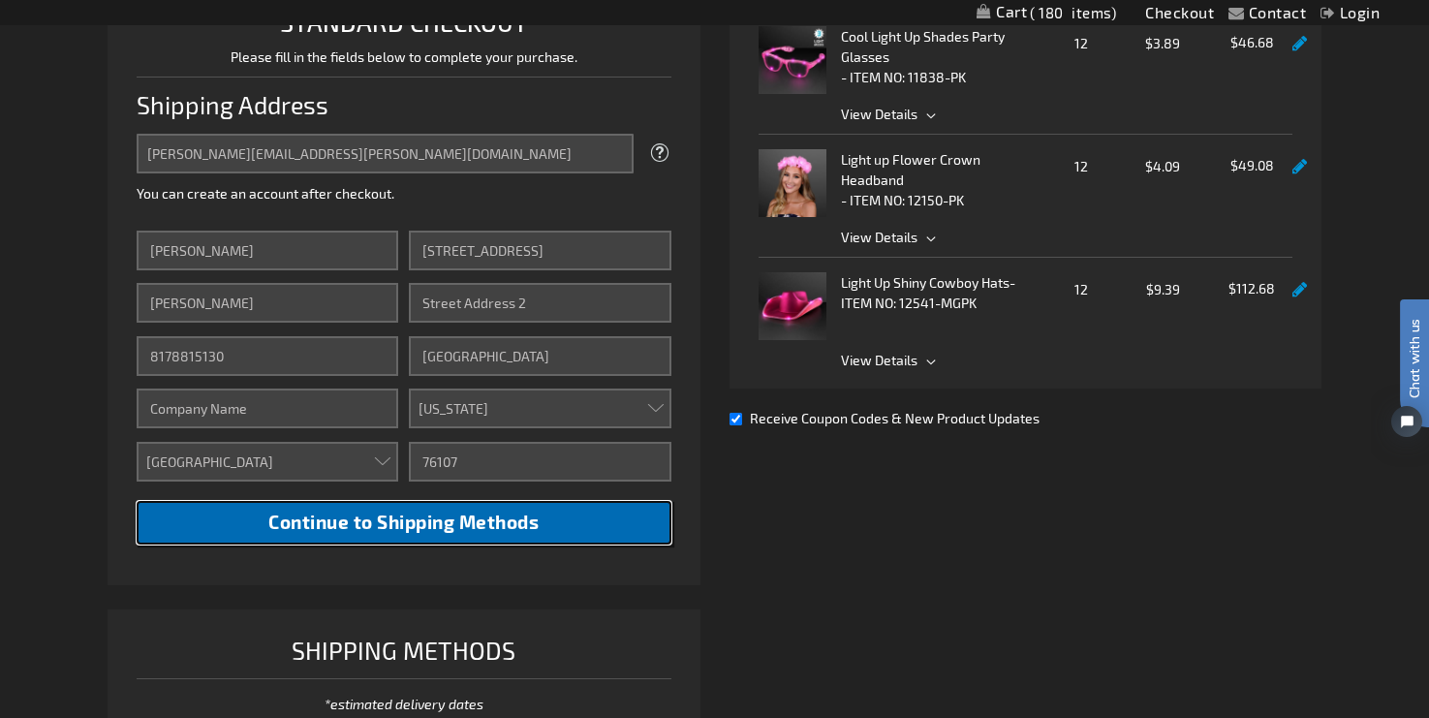
click at [566, 518] on button "Continue to Shipping Methods" at bounding box center [404, 523] width 535 height 44
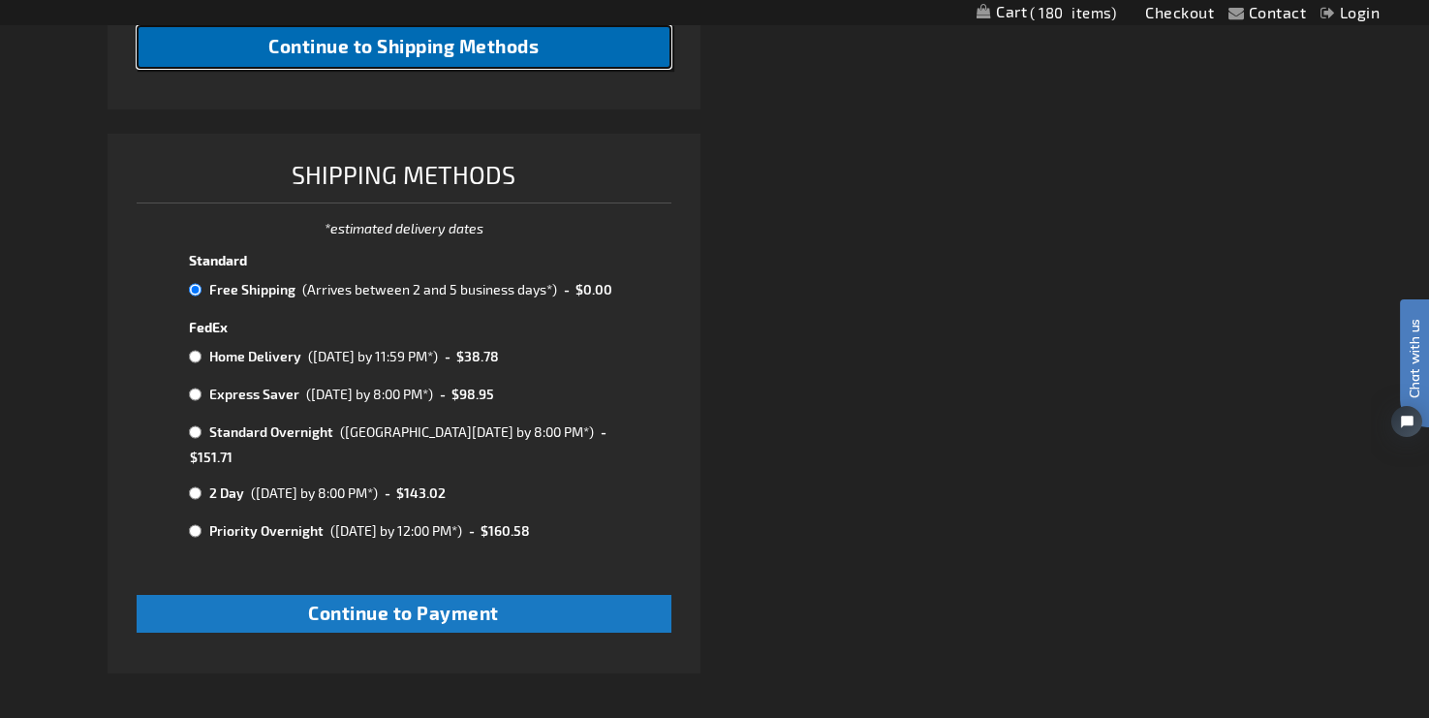
scroll to position [1010, 0]
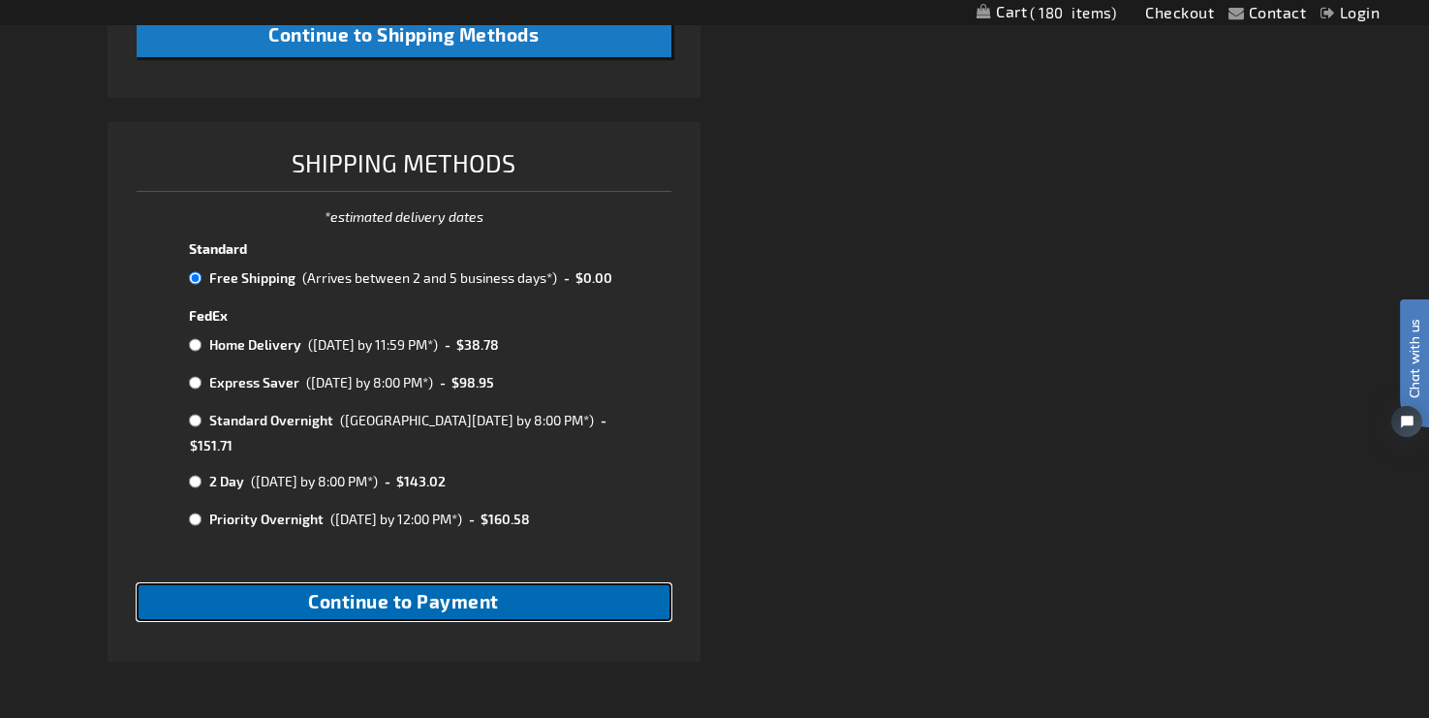
click at [549, 583] on button "Continue to Payment" at bounding box center [404, 602] width 535 height 38
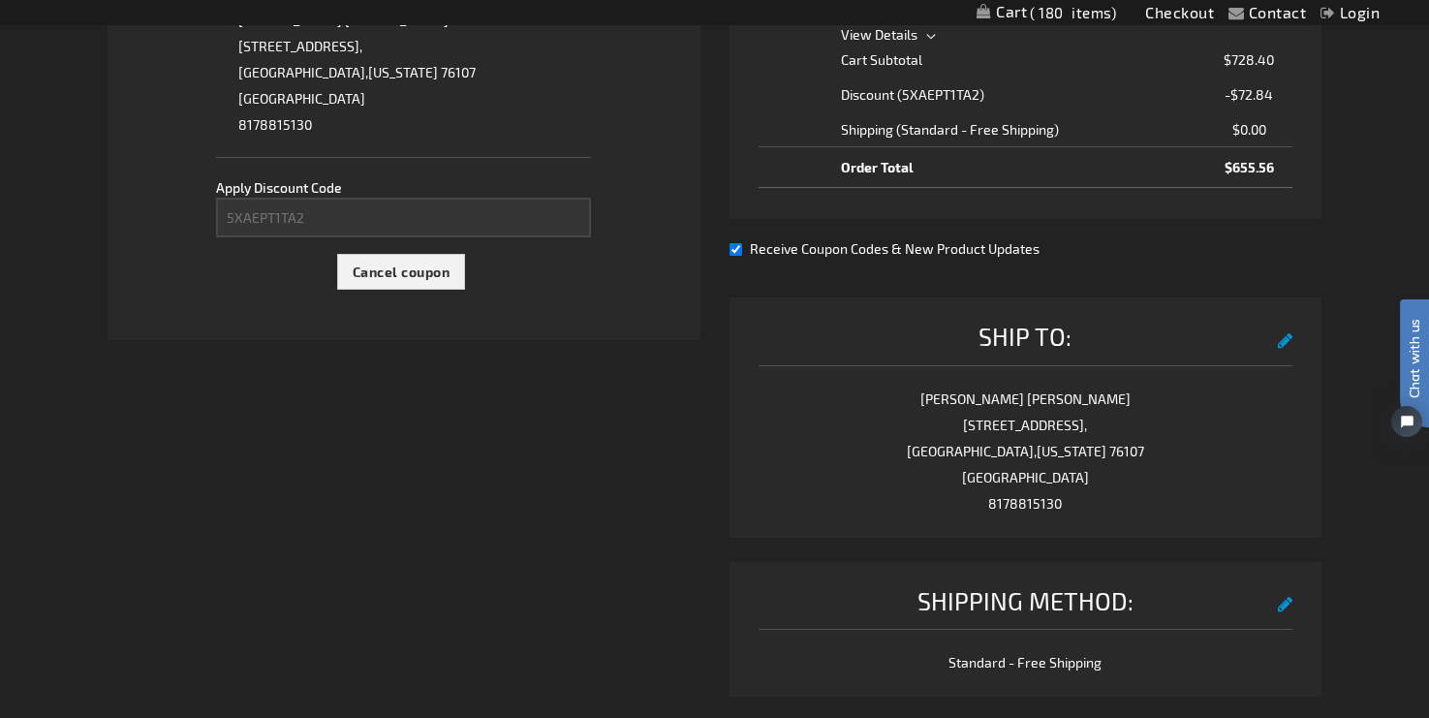
scroll to position [846, 0]
click at [734, 253] on input "Receive Coupon Codes & New Product Updates" at bounding box center [736, 251] width 13 height 13
checkbox input "false"
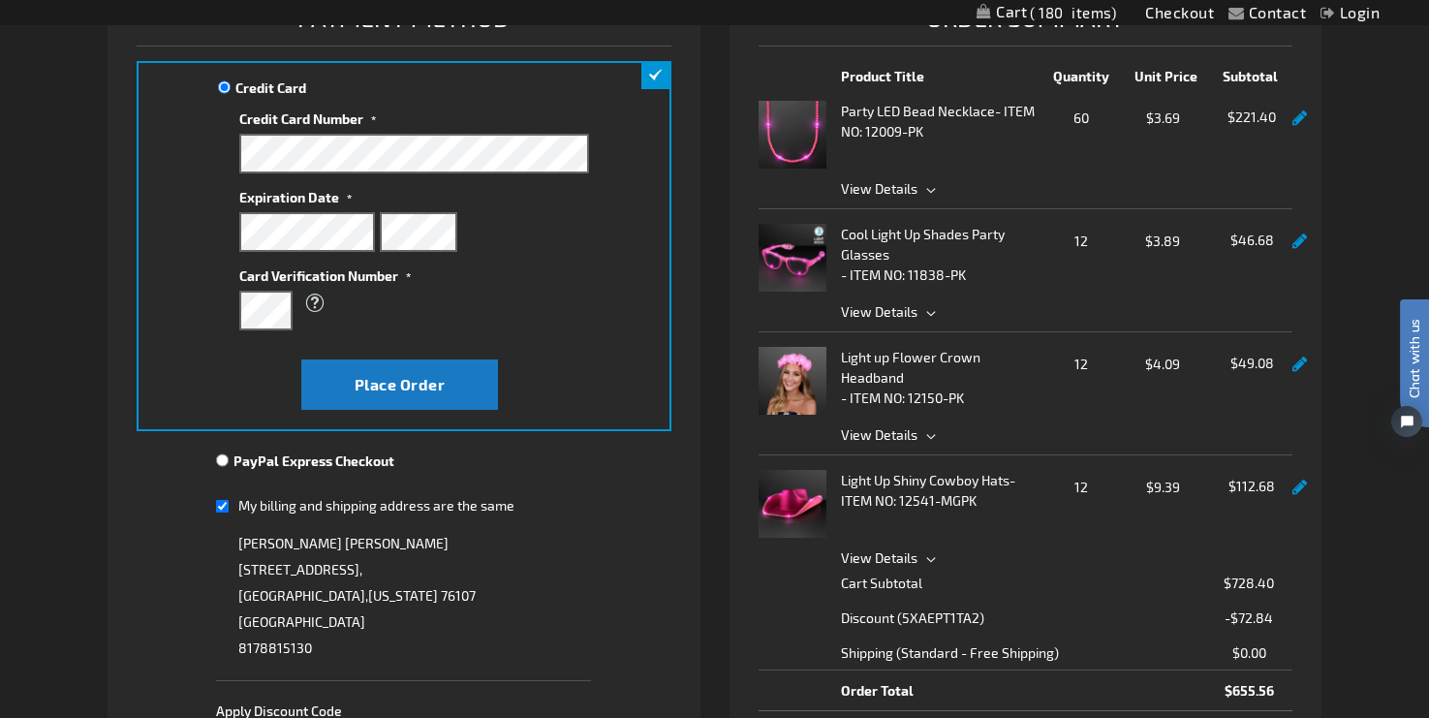
scroll to position [322, 0]
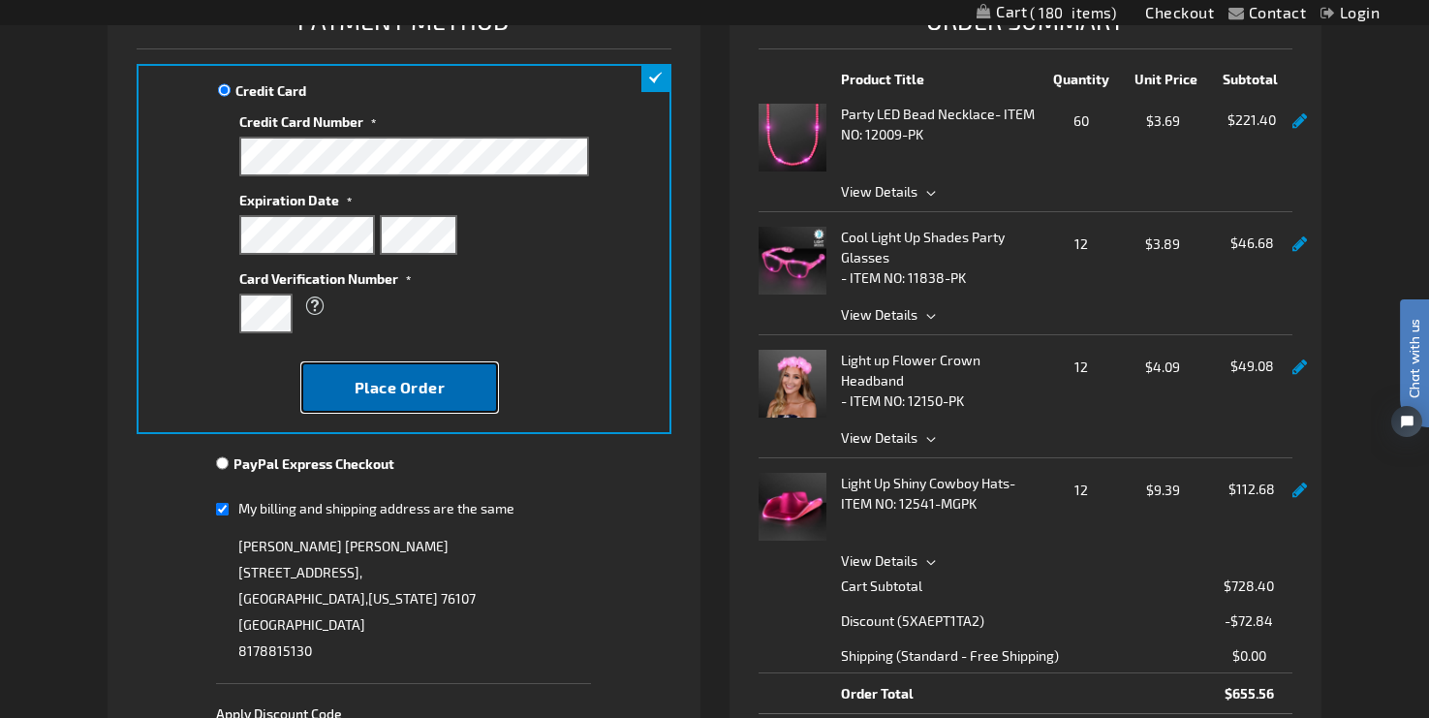
click at [461, 384] on button "Place Order" at bounding box center [399, 387] width 196 height 50
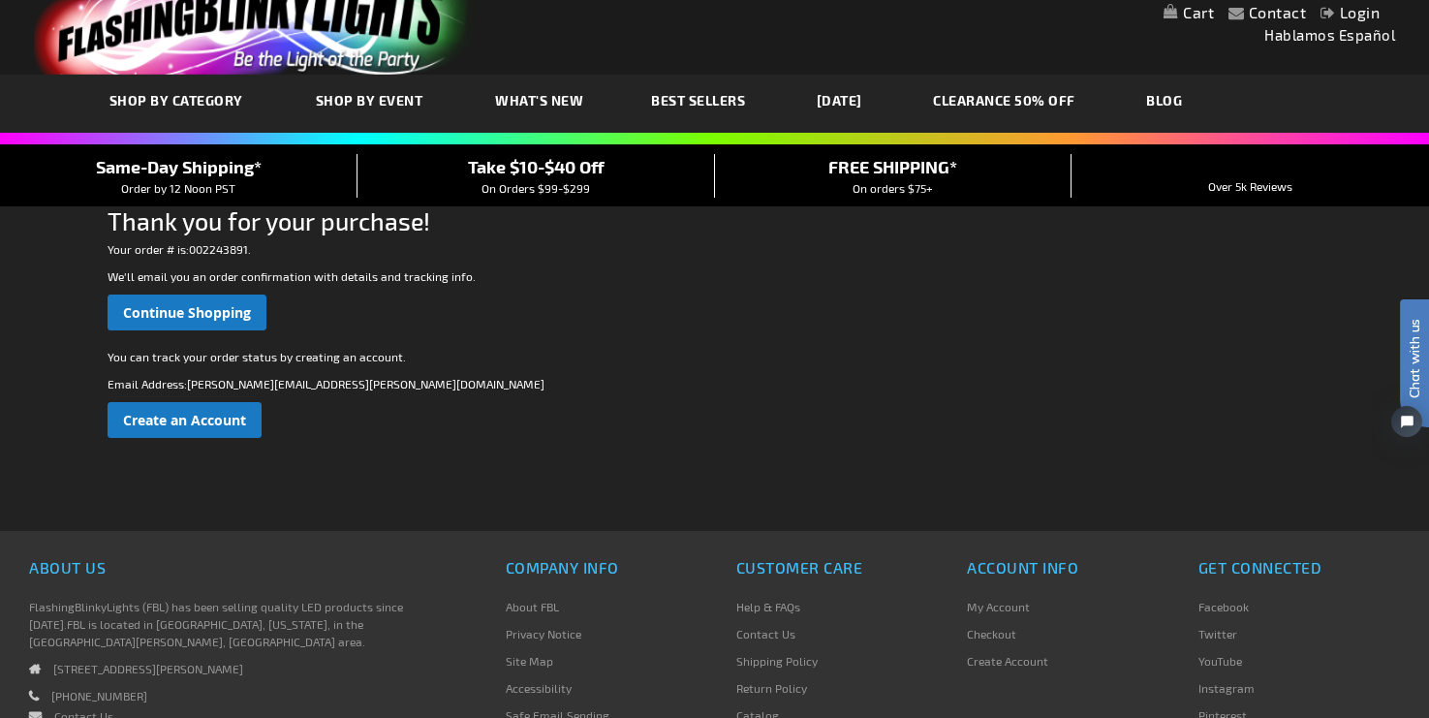
scroll to position [61, 0]
